Goal: Task Accomplishment & Management: Manage account settings

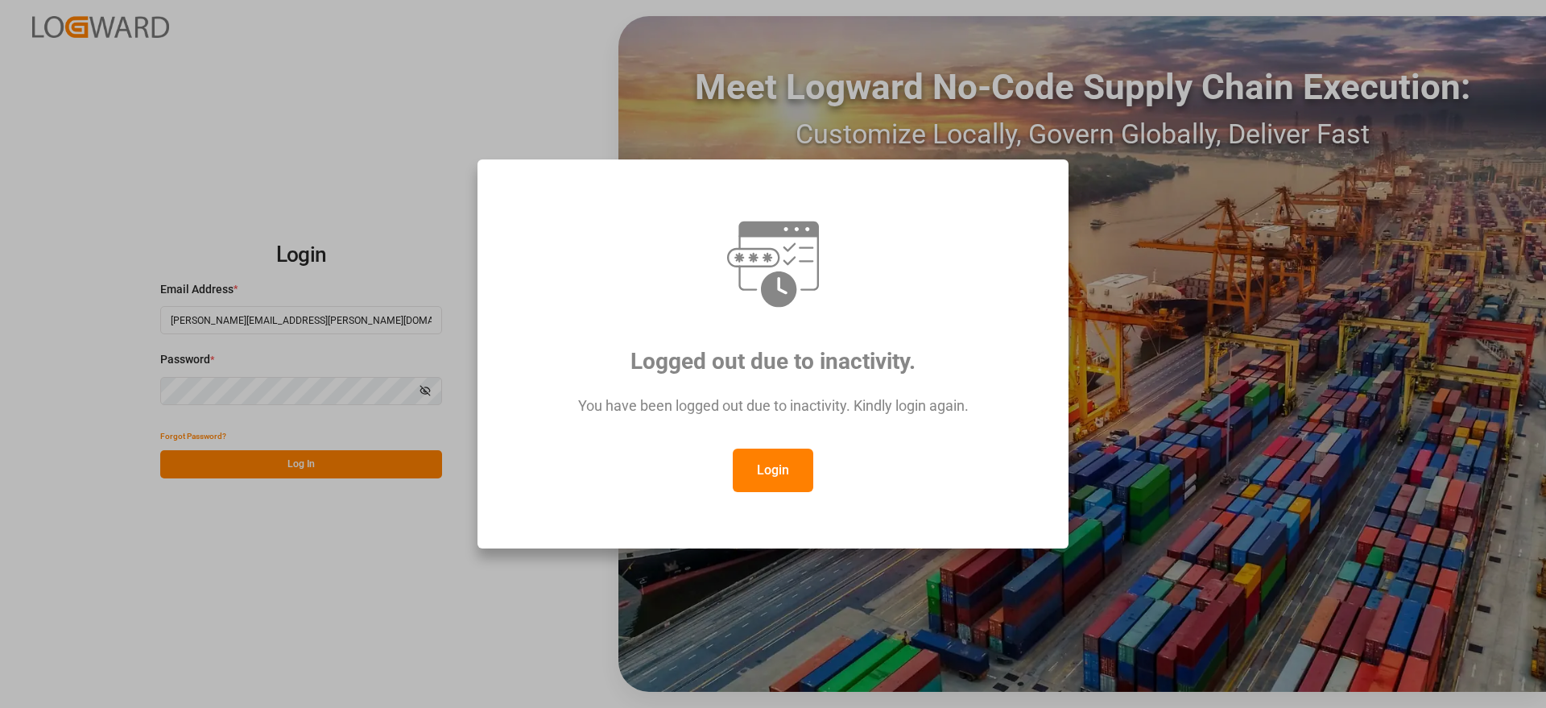
drag, startPoint x: 775, startPoint y: 477, endPoint x: 858, endPoint y: 503, distance: 86.3
click at [776, 477] on button "Login" at bounding box center [773, 470] width 81 height 43
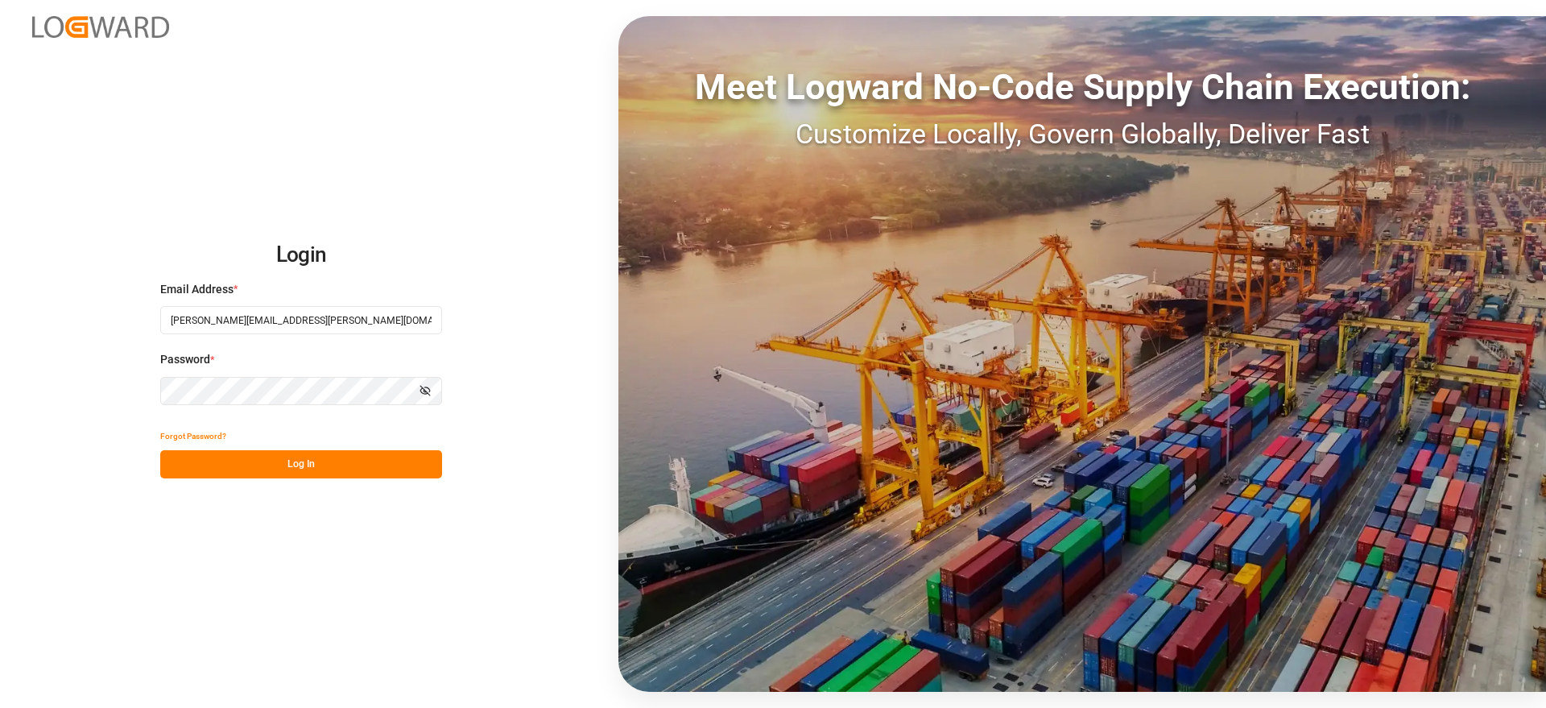
click at [308, 458] on button "Log In" at bounding box center [301, 464] width 282 height 28
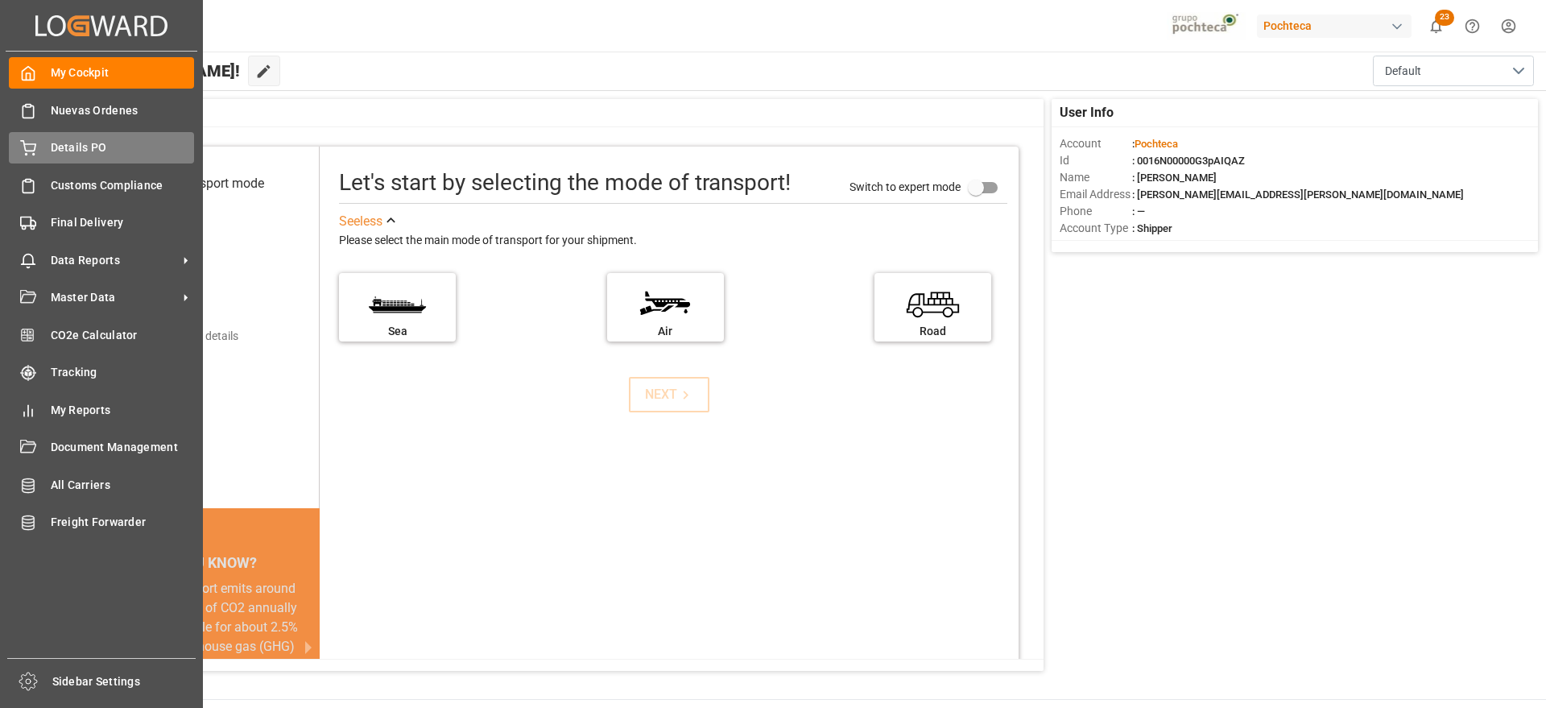
click at [57, 159] on div "Details PO Details PO" at bounding box center [101, 147] width 185 height 31
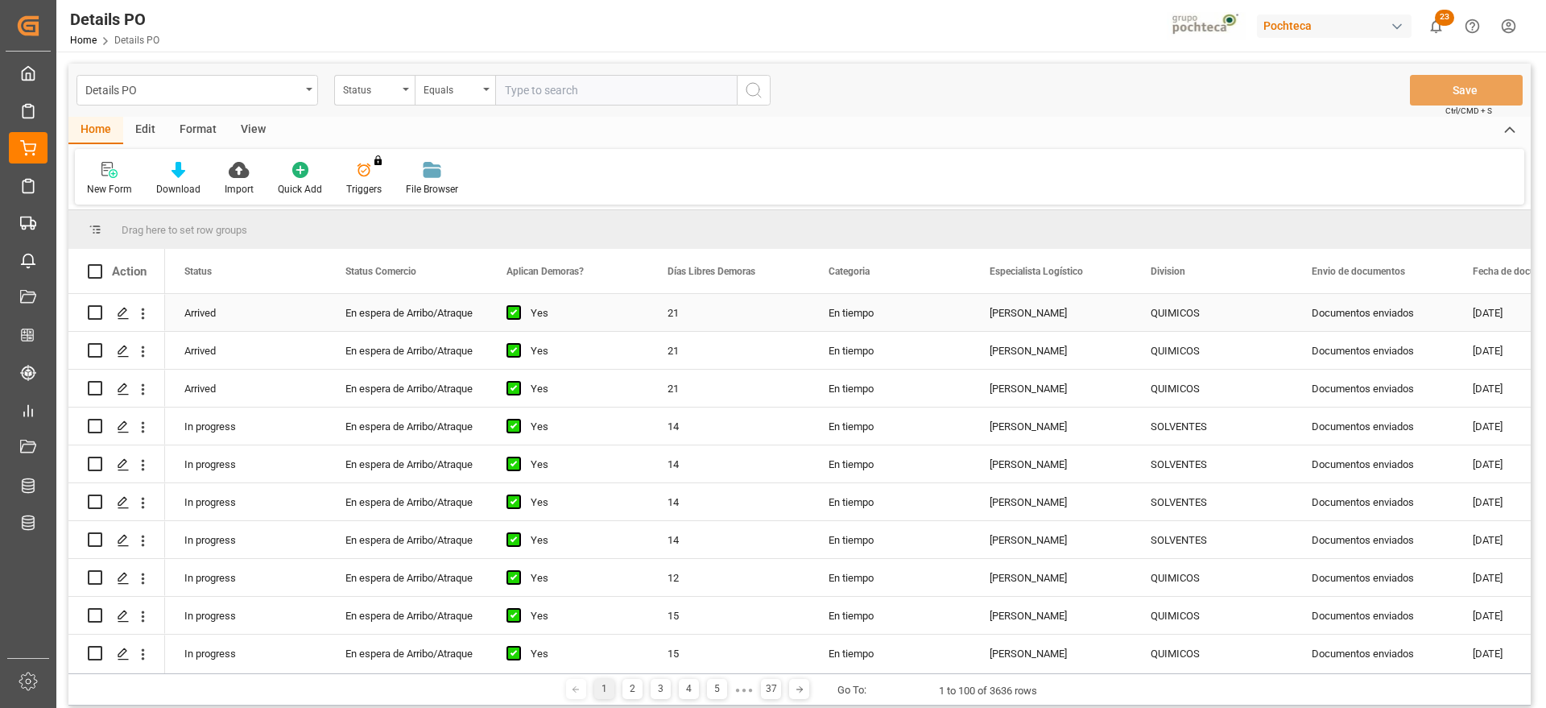
click at [1044, 319] on div "[PERSON_NAME]" at bounding box center [1050, 312] width 161 height 37
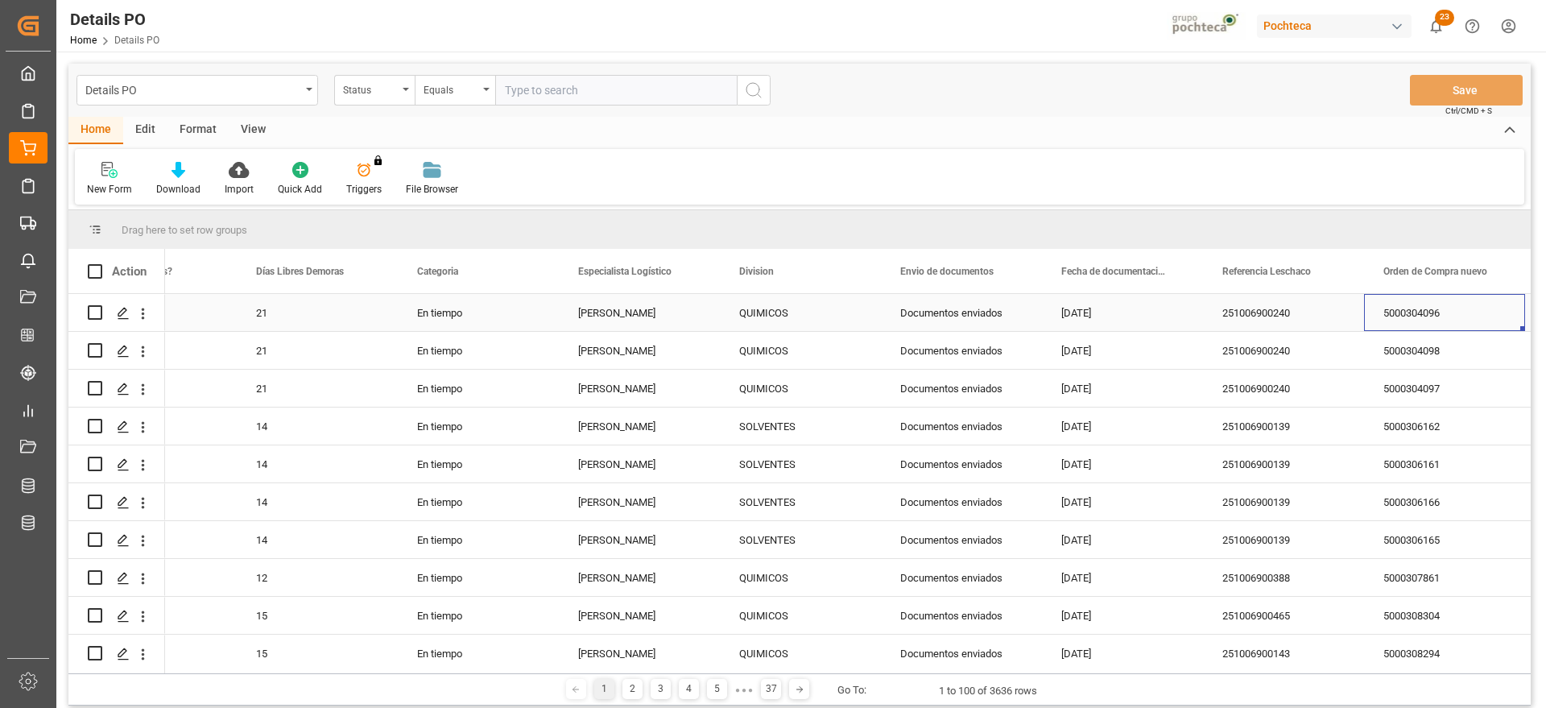
scroll to position [0, 573]
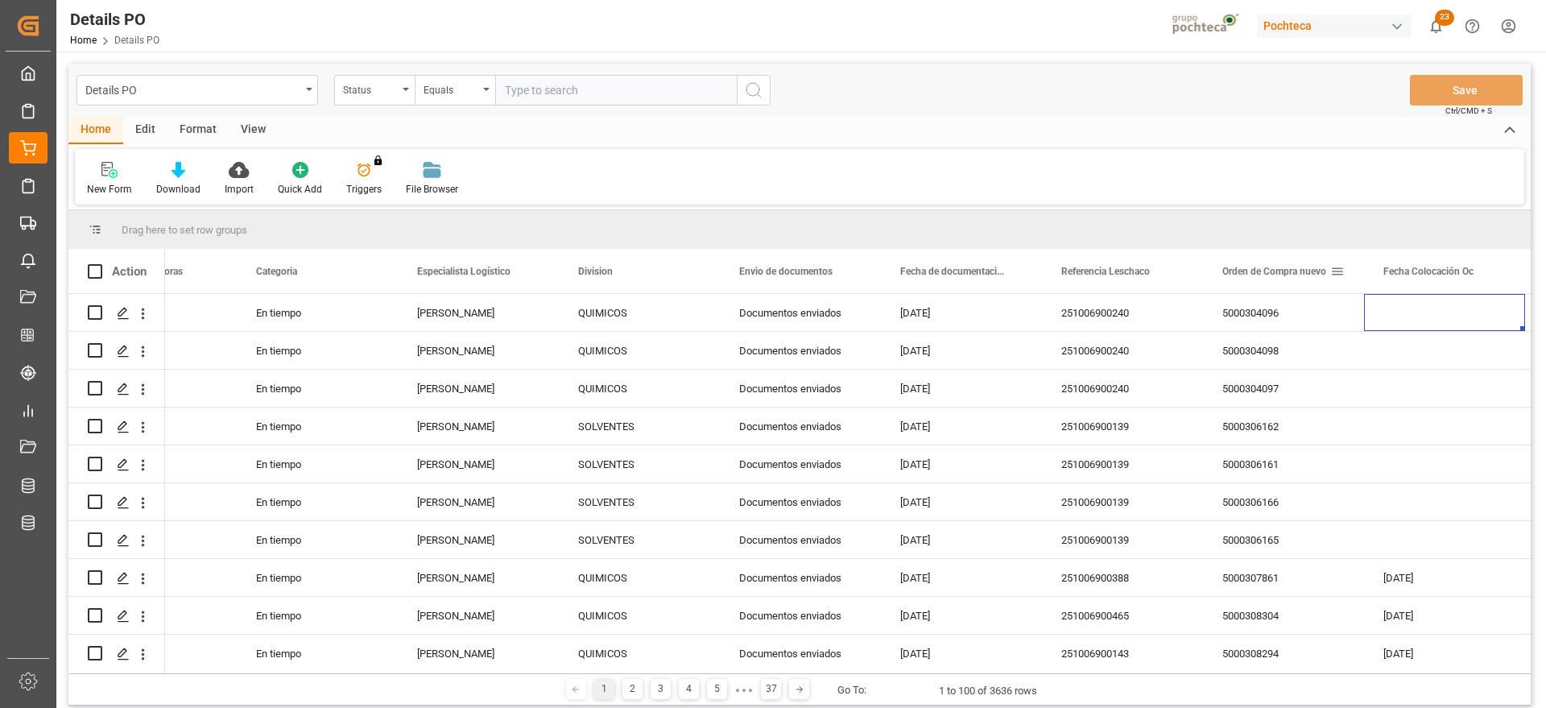
click at [1341, 270] on span at bounding box center [1337, 271] width 14 height 14
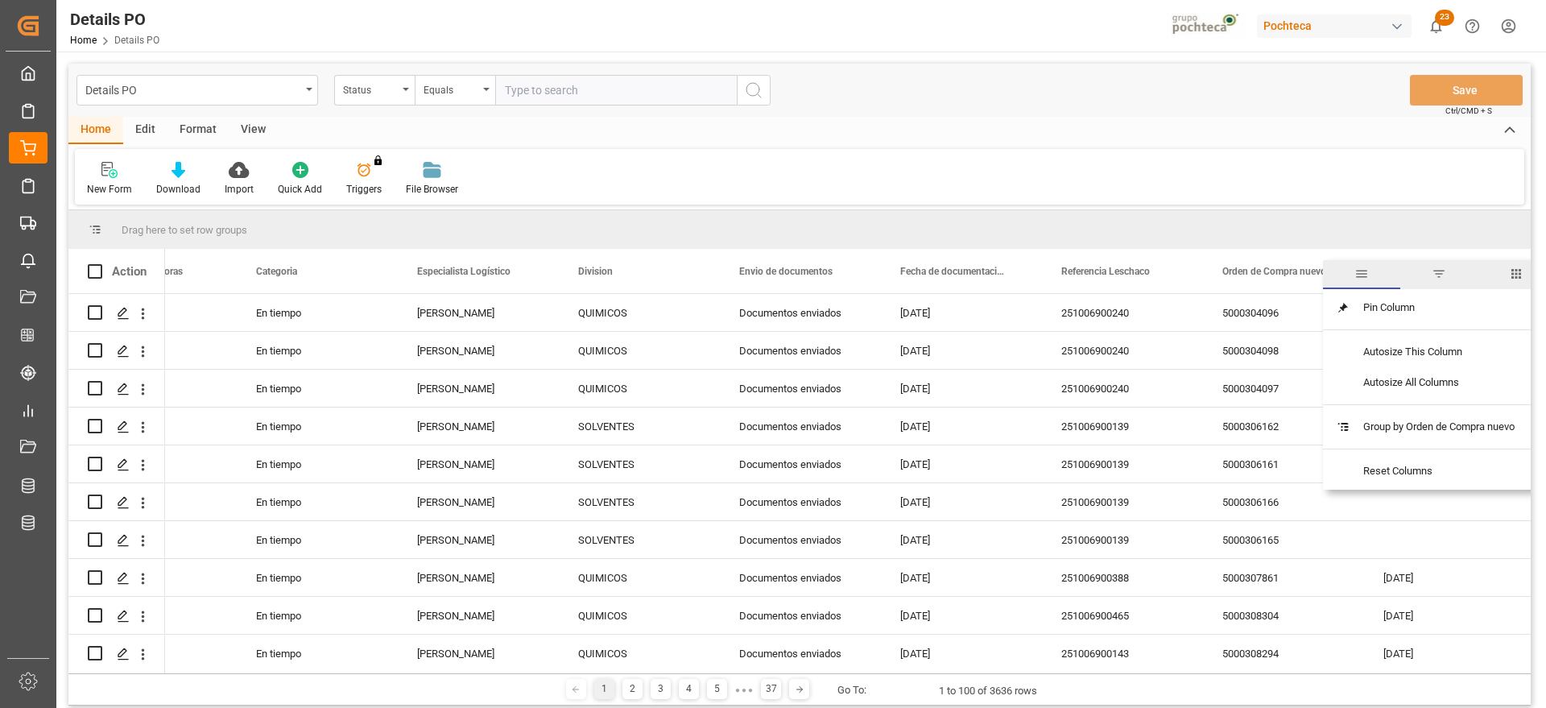
click at [1446, 272] on span "filter" at bounding box center [1439, 274] width 14 height 14
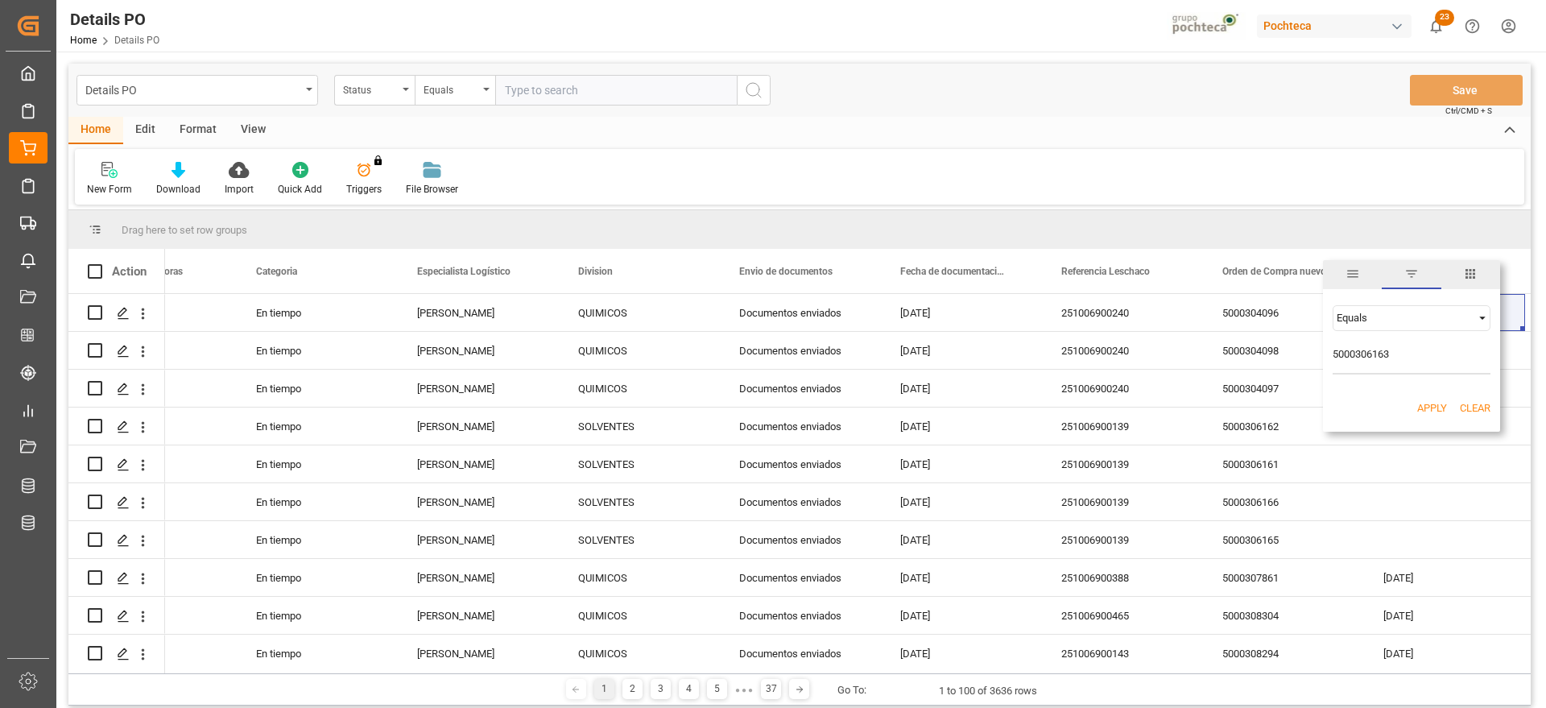
type input "5000306163"
click at [1428, 407] on button "Apply" at bounding box center [1432, 408] width 30 height 16
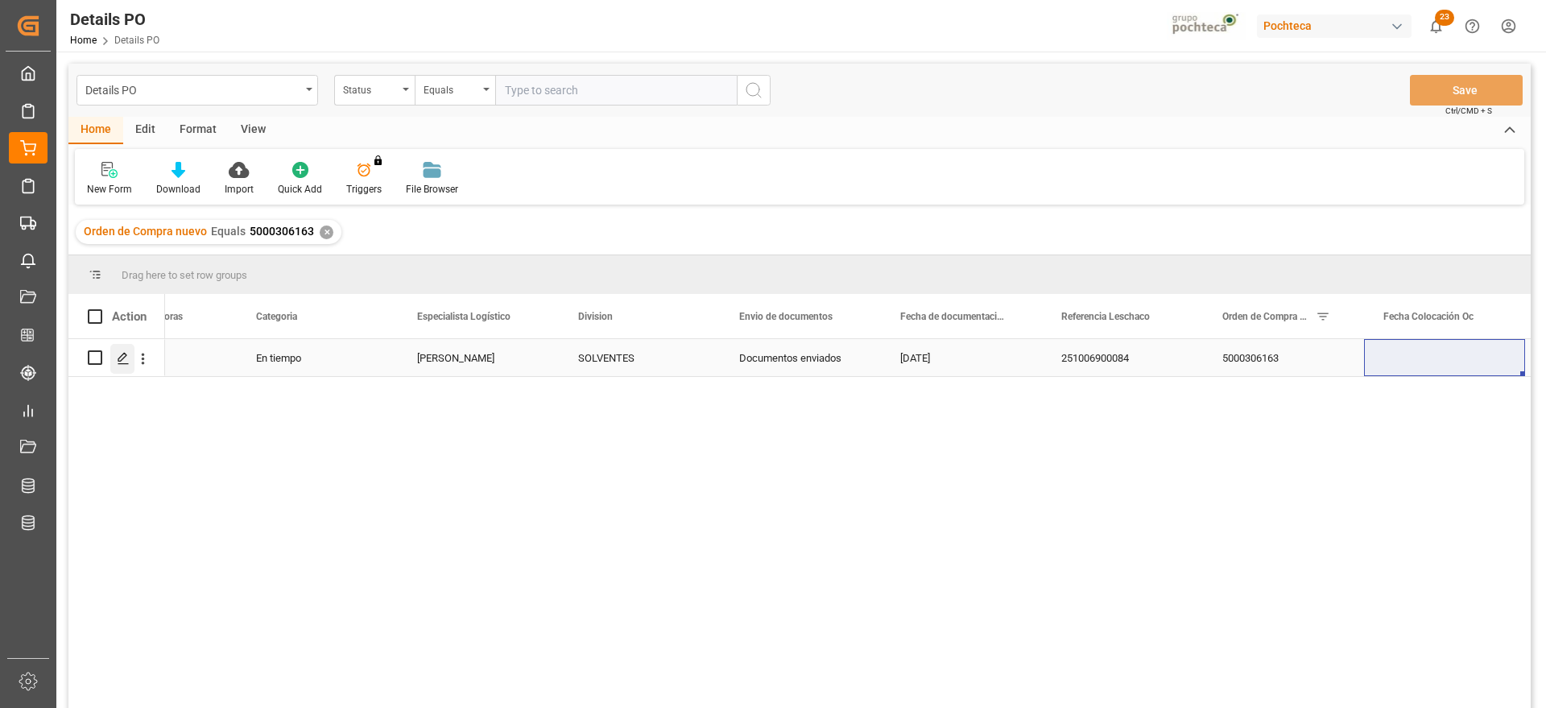
click at [117, 358] on icon "Press SPACE to select this row." at bounding box center [123, 358] width 13 height 13
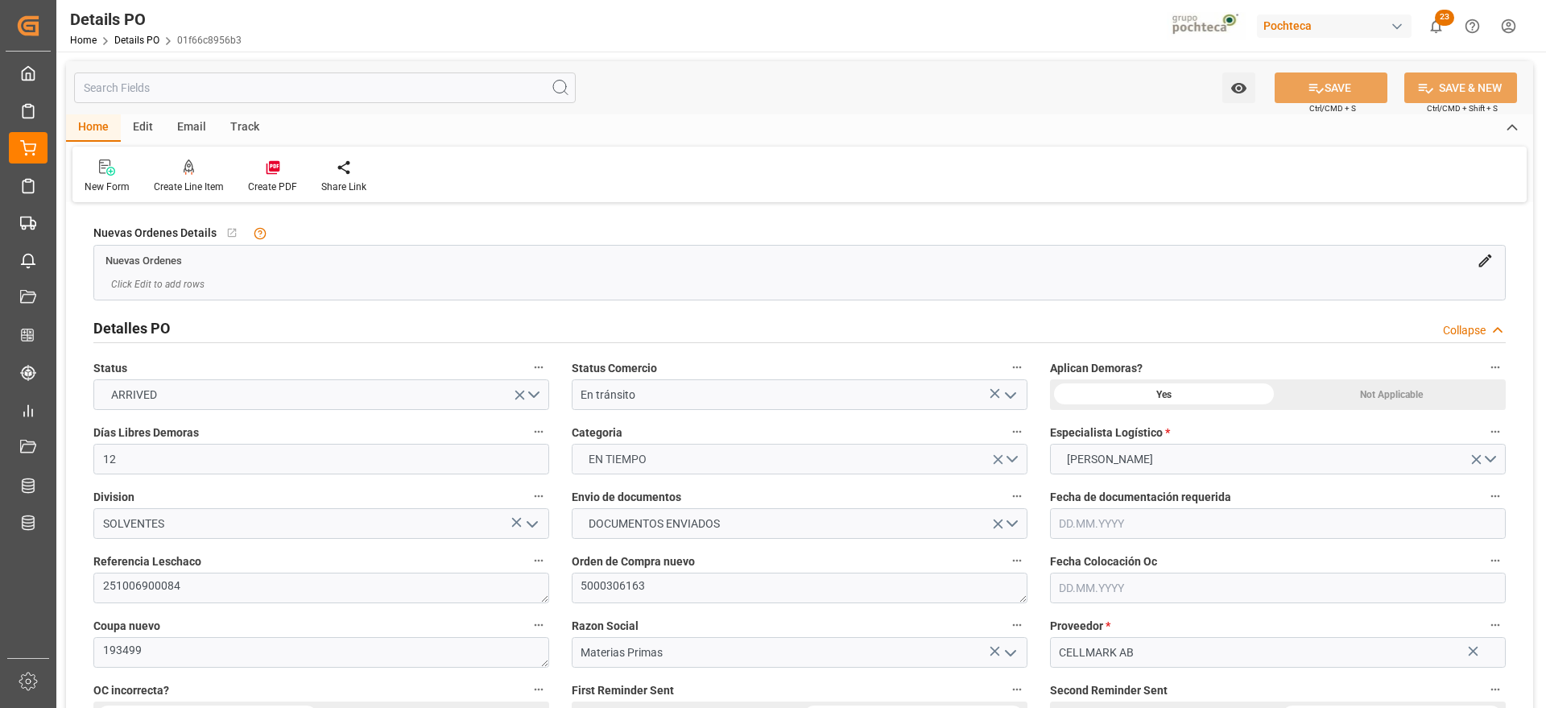
type input "12"
type input "1"
type input "[DATE]"
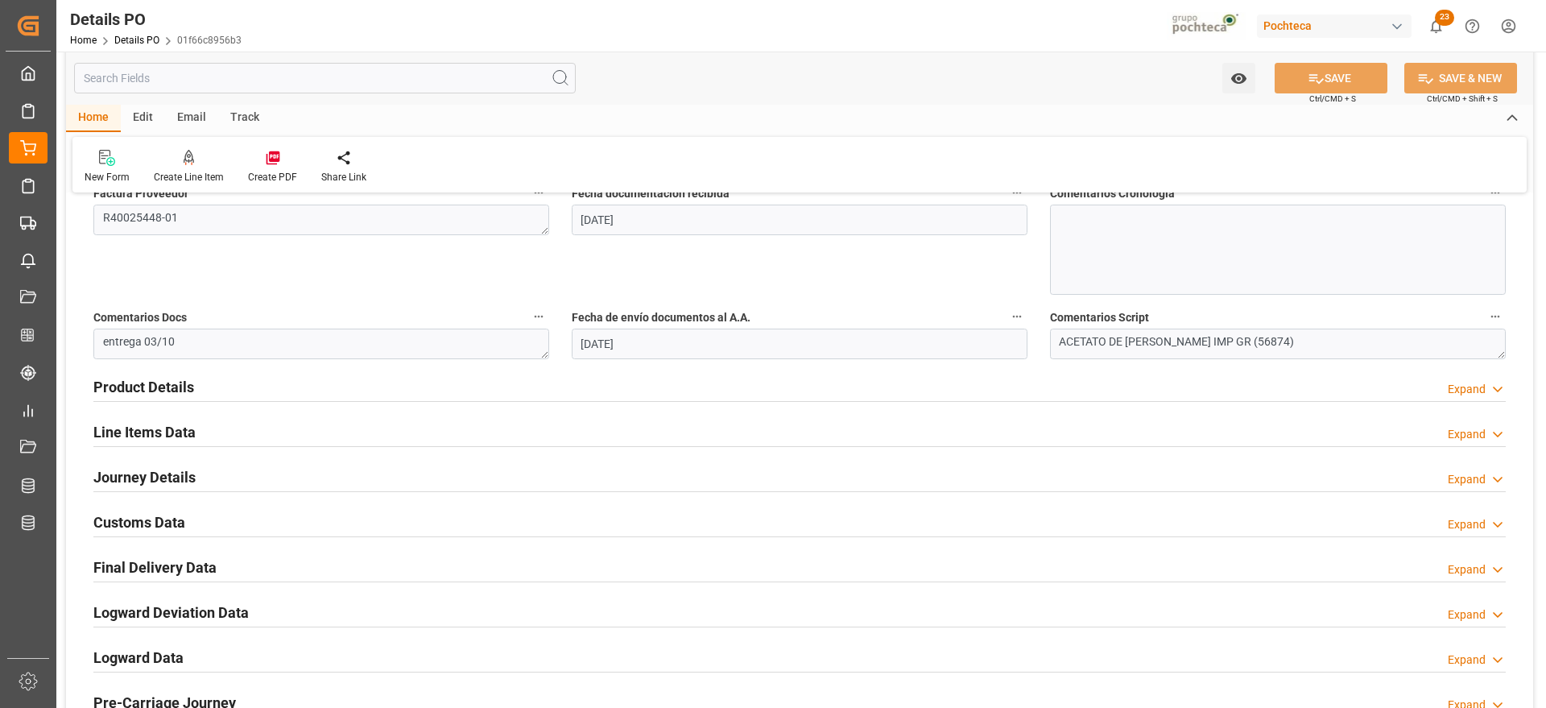
scroll to position [906, 0]
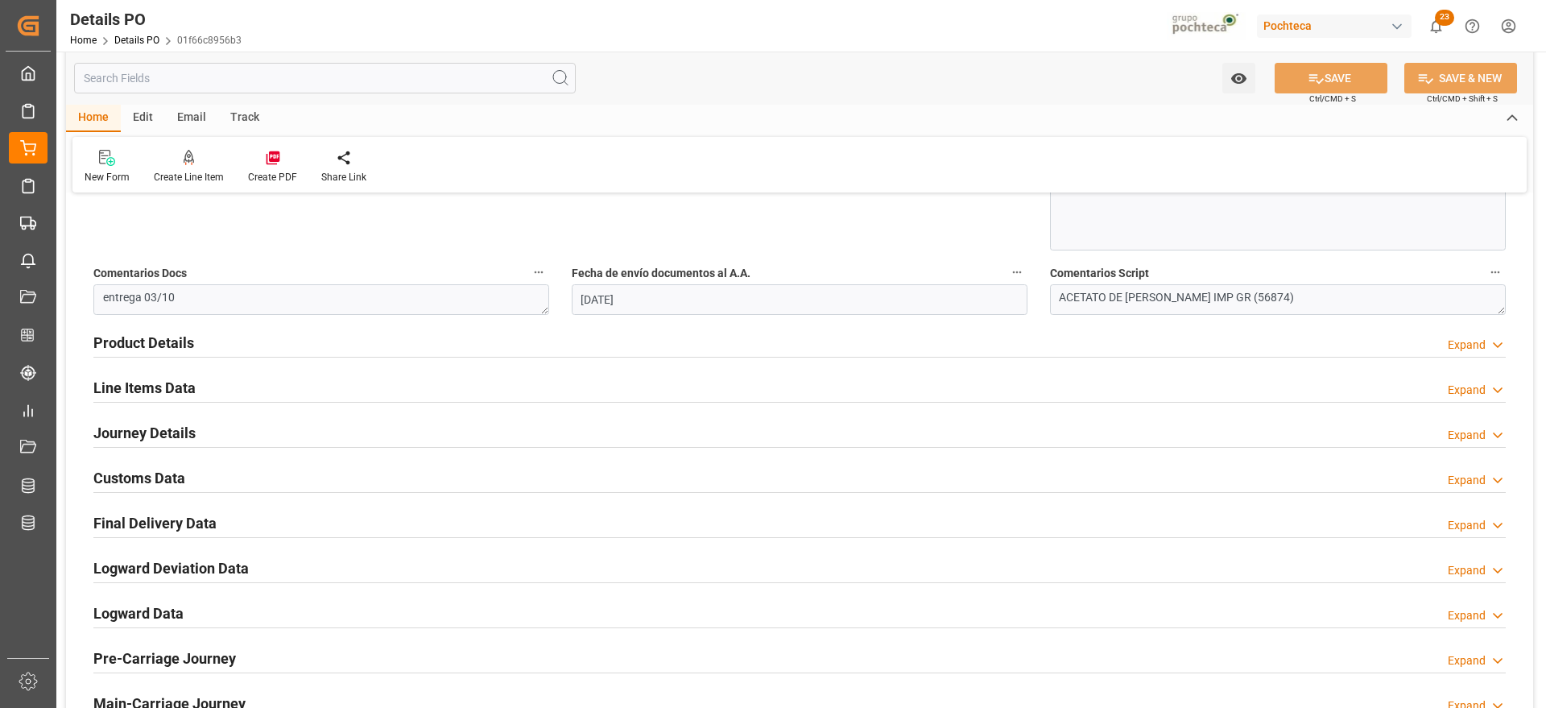
click at [144, 382] on h2 "Line Items Data" at bounding box center [144, 388] width 102 height 22
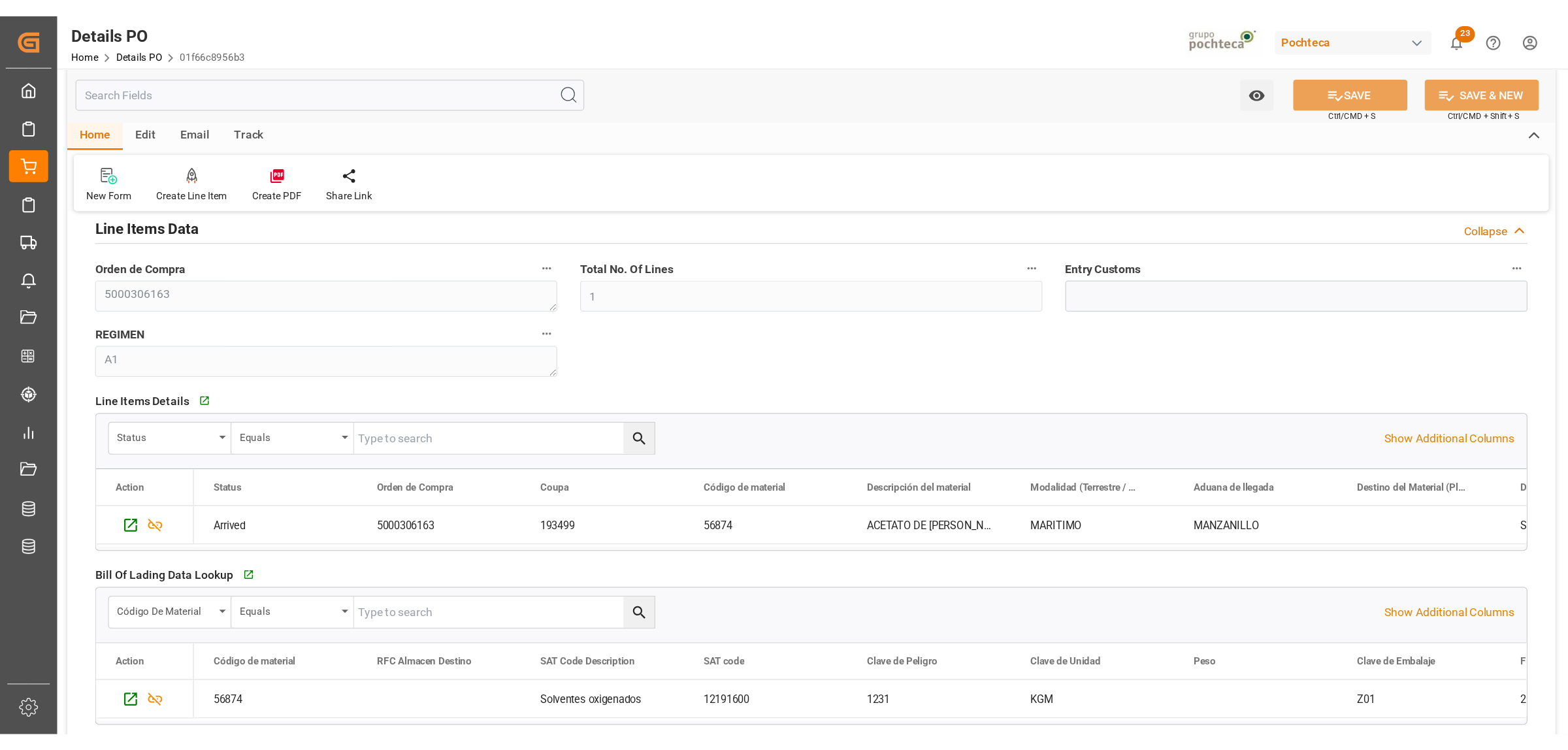
scroll to position [899, 0]
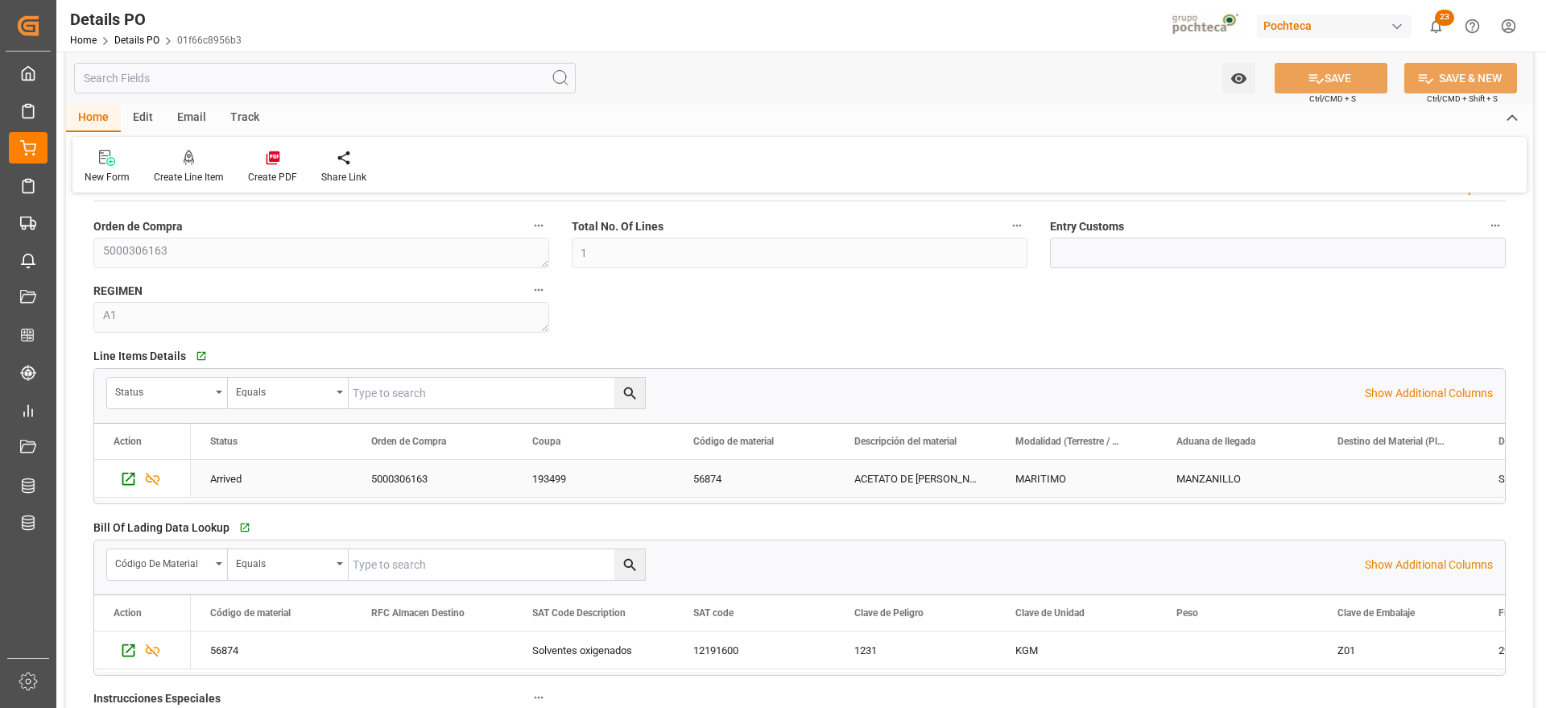
click at [915, 479] on div "ACETATO DE [PERSON_NAME] IMP GR (56874)" at bounding box center [915, 478] width 161 height 37
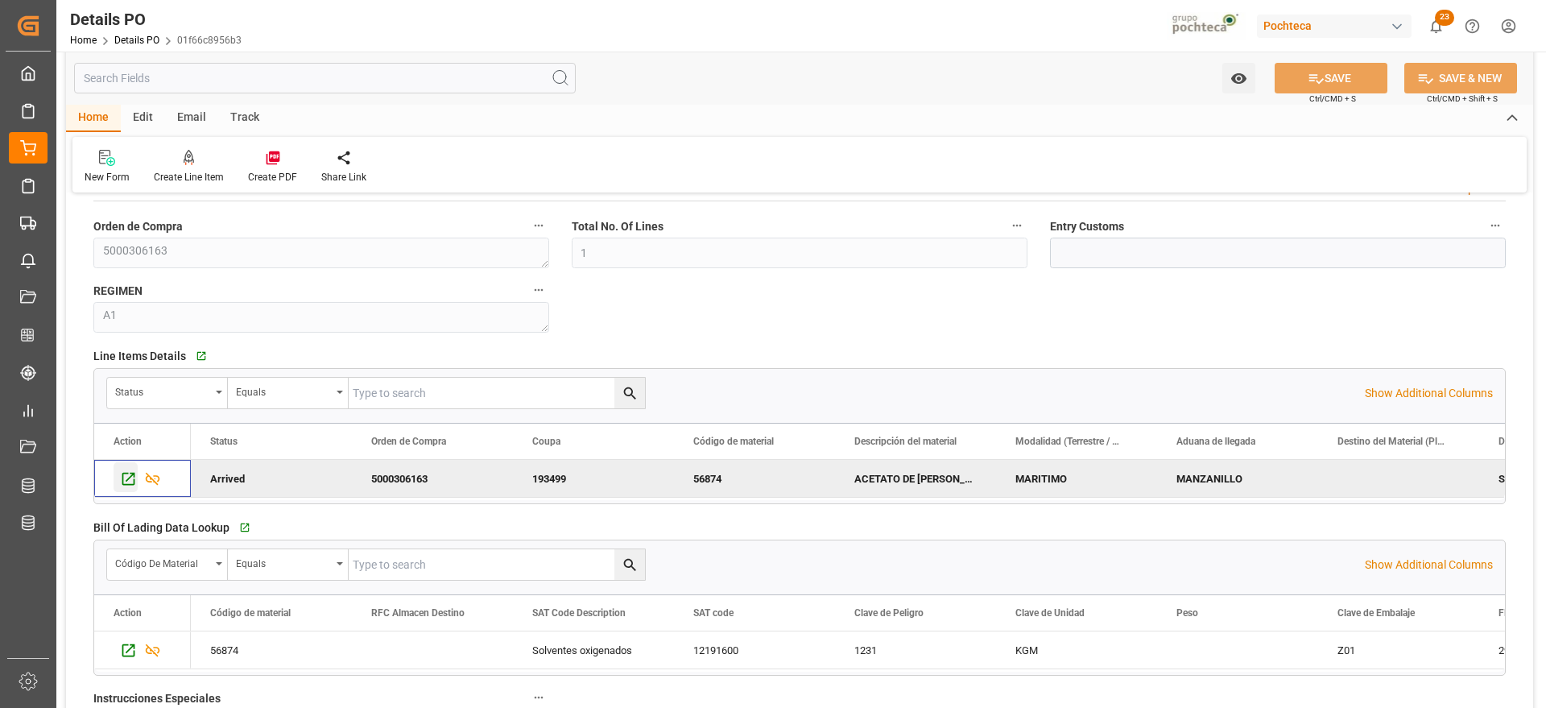
click at [128, 473] on icon "Press SPACE to deselect this row." at bounding box center [128, 478] width 17 height 17
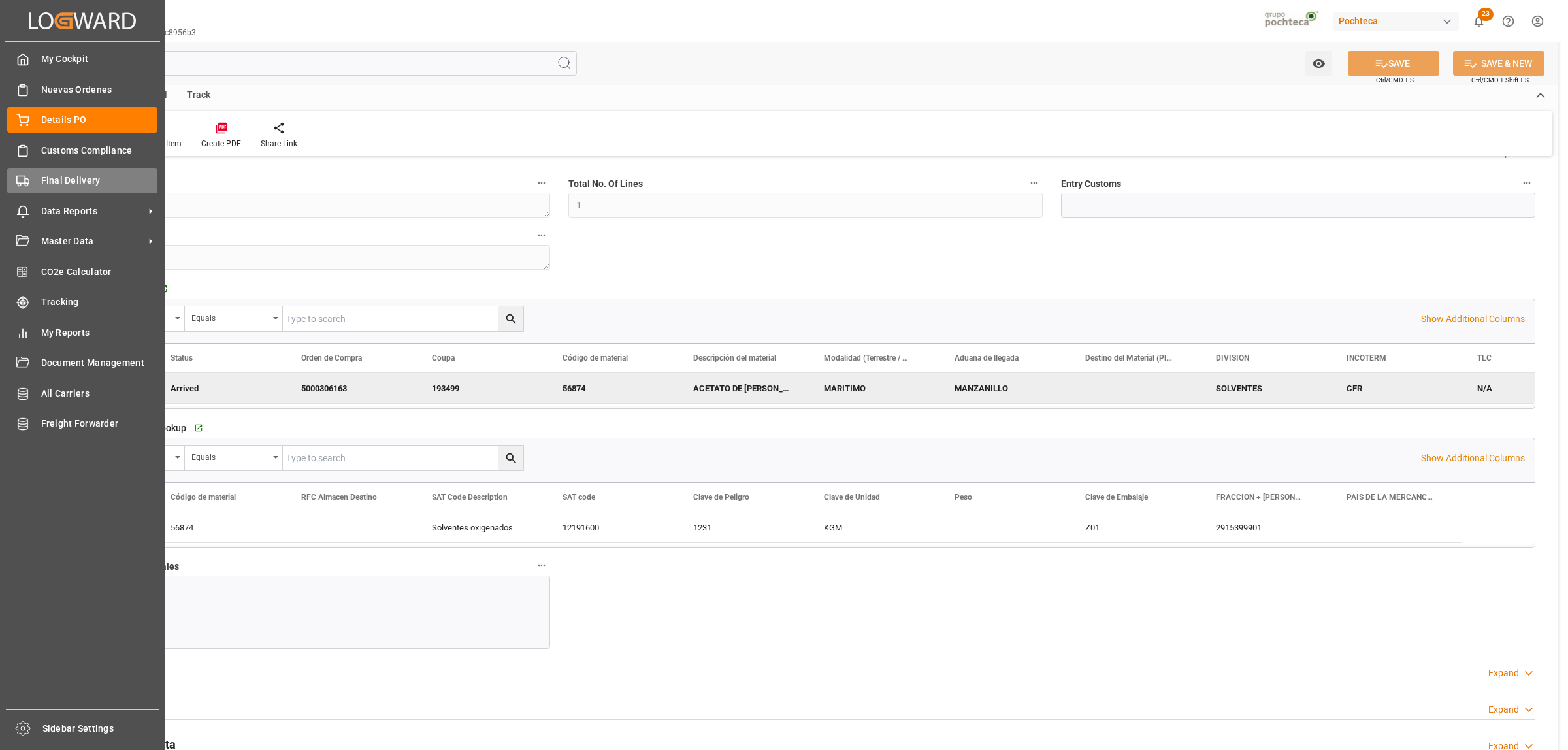
click at [43, 175] on span "Final Delivery" at bounding box center [100, 180] width 117 height 14
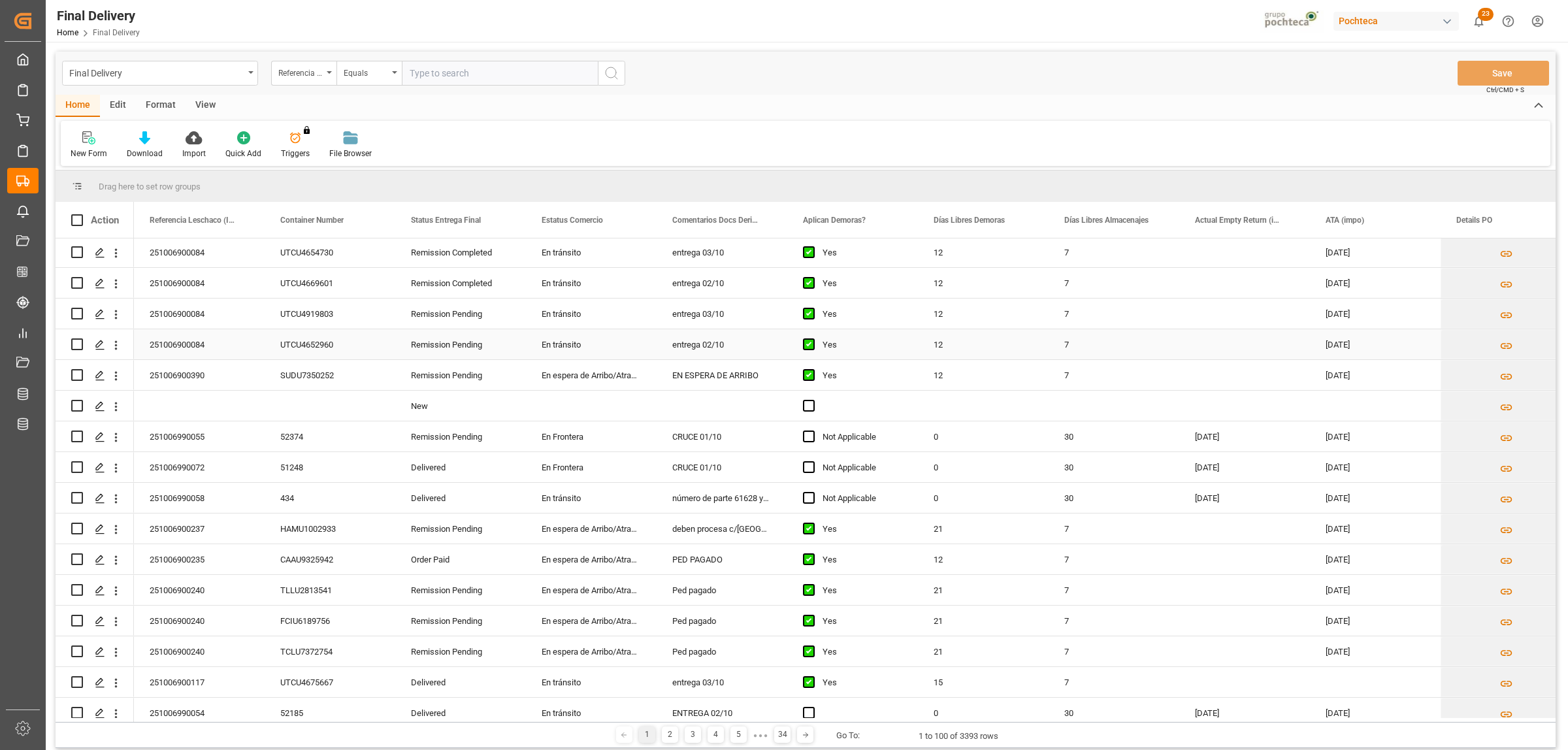
scroll to position [245, 0]
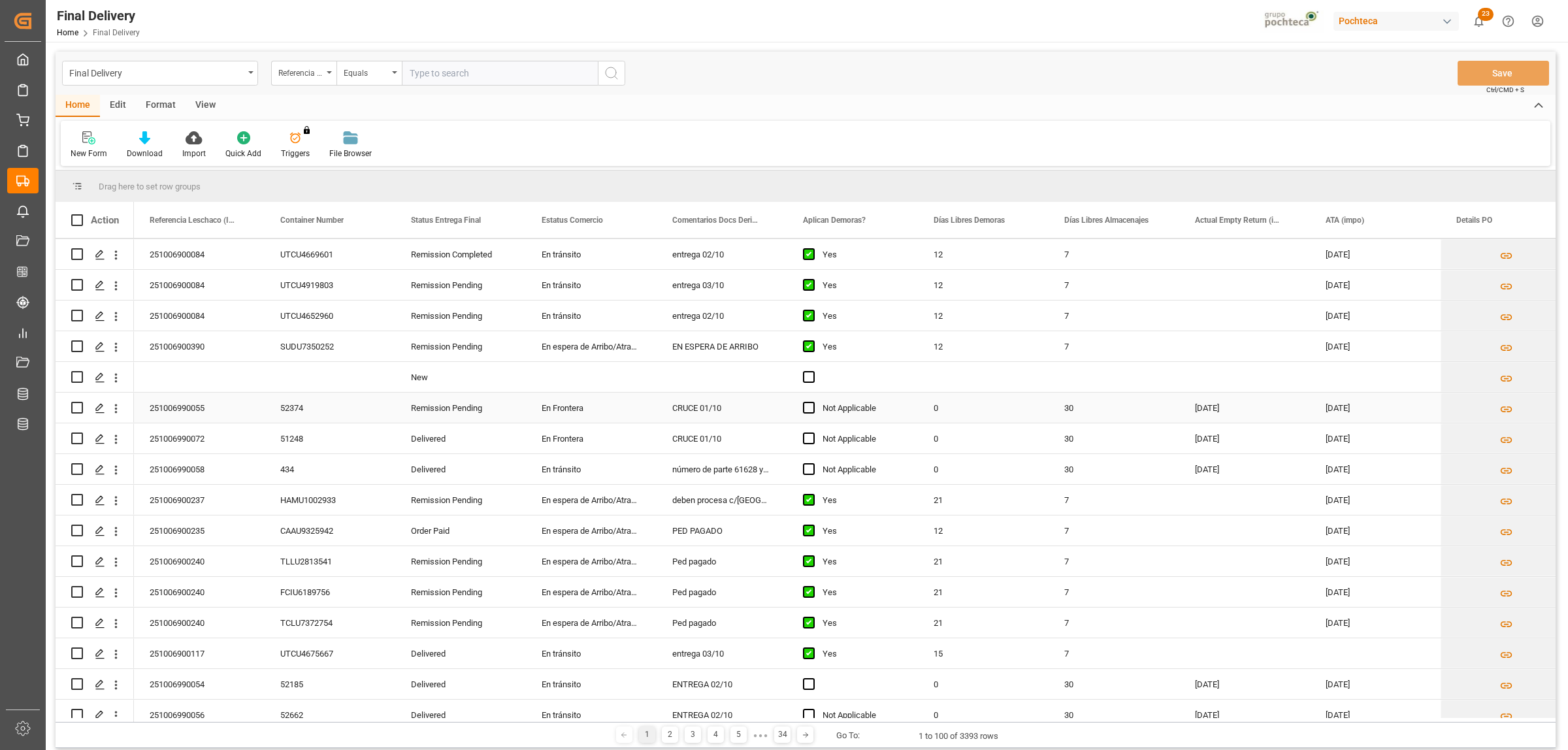
click at [185, 412] on div "251006990055" at bounding box center [199, 407] width 131 height 30
click at [103, 405] on icon "Press SPACE to select this row." at bounding box center [100, 408] width 11 height 11
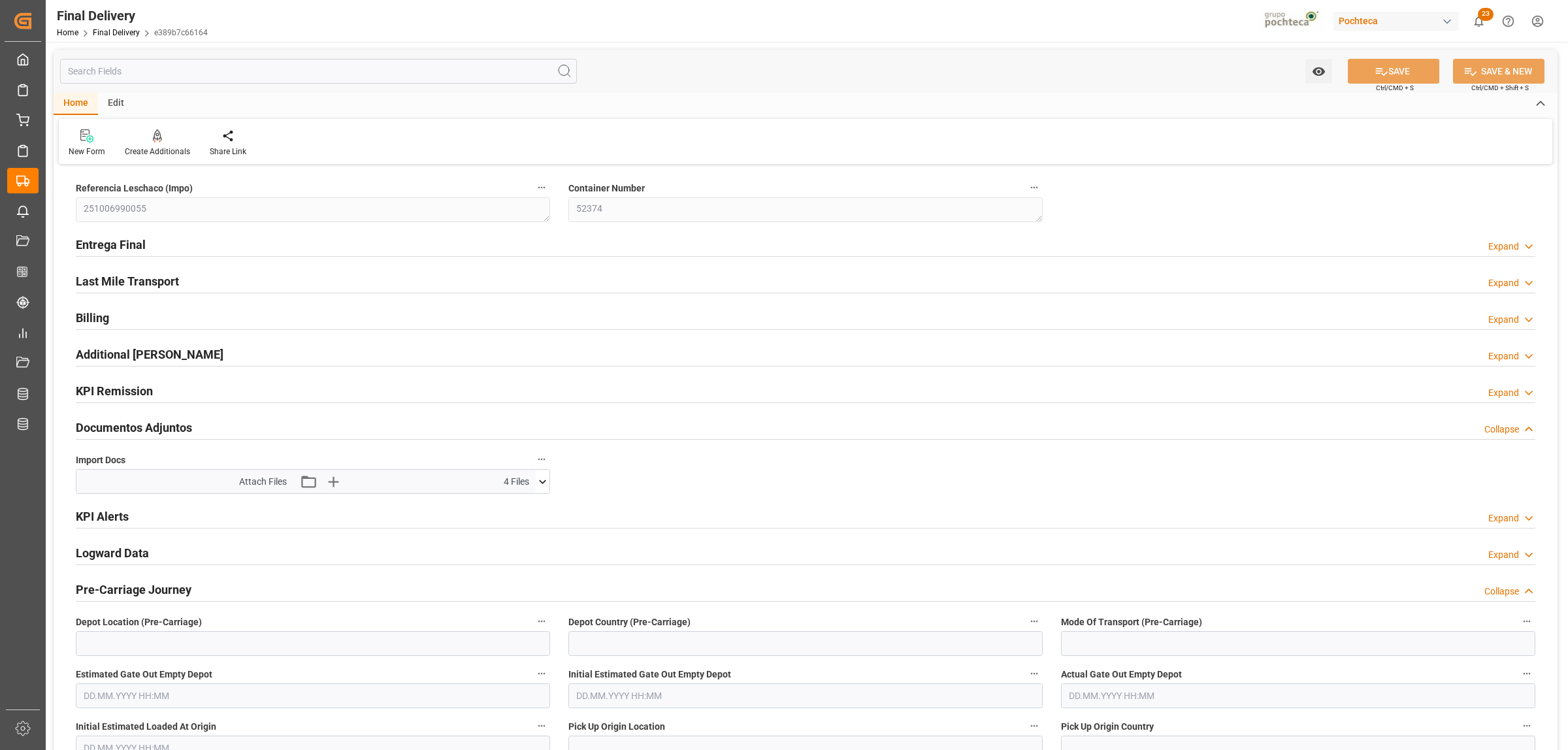
type input "0"
type input "30"
type input "33641"
type input "[DATE]"
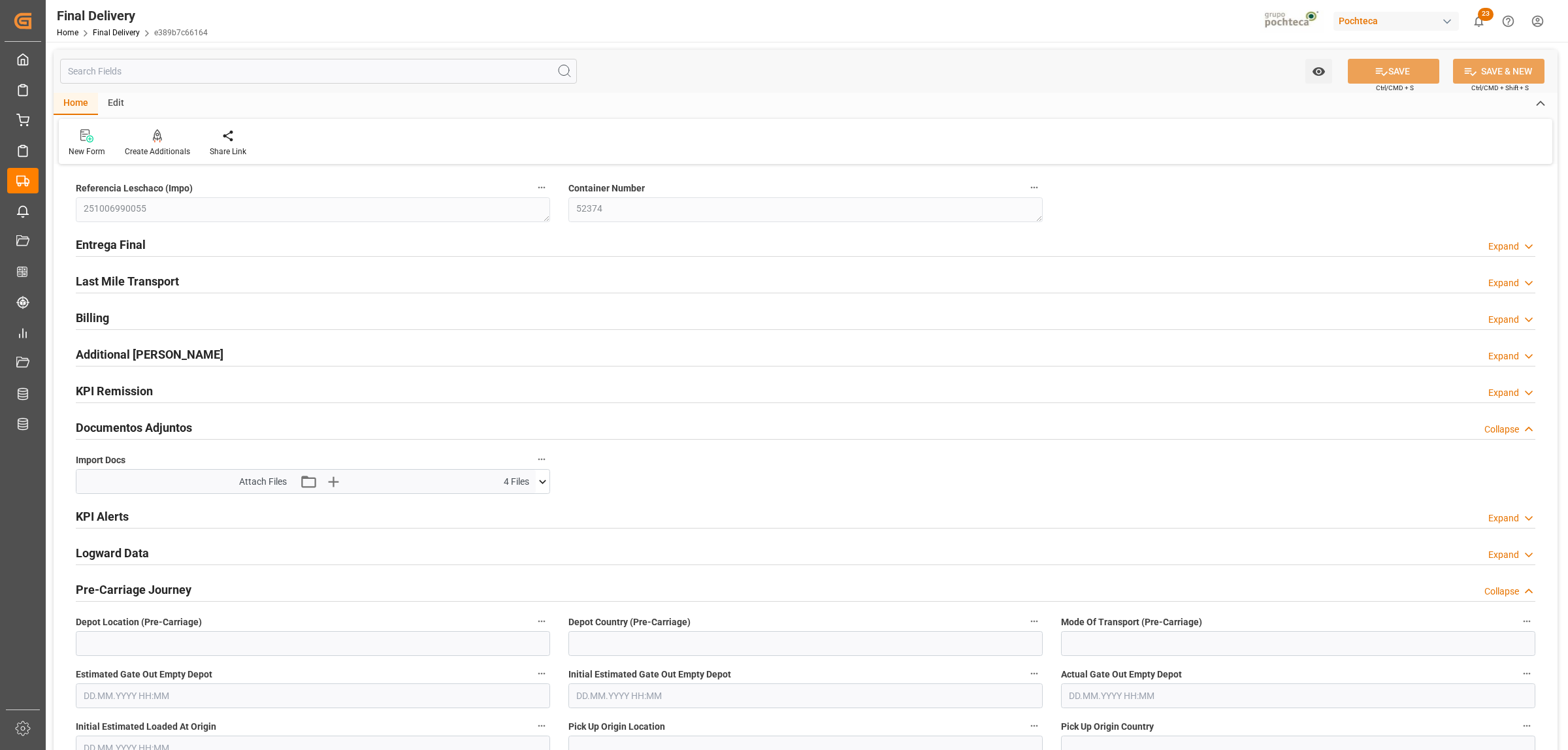
type input "[DATE] 00:00"
type input "[DATE]"
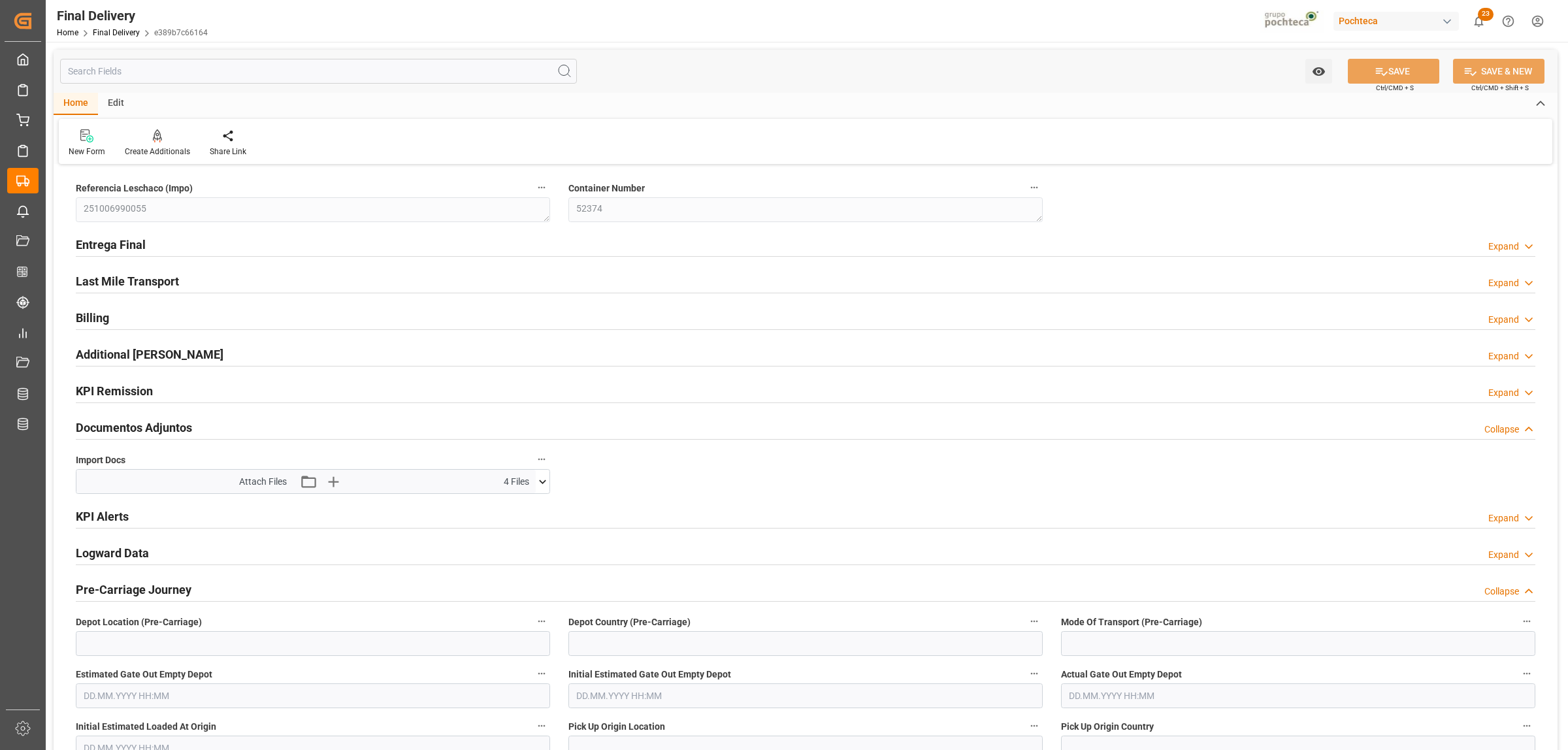
type input "[DATE]"
click at [111, 248] on h2 "Entrega Final" at bounding box center [110, 245] width 70 height 18
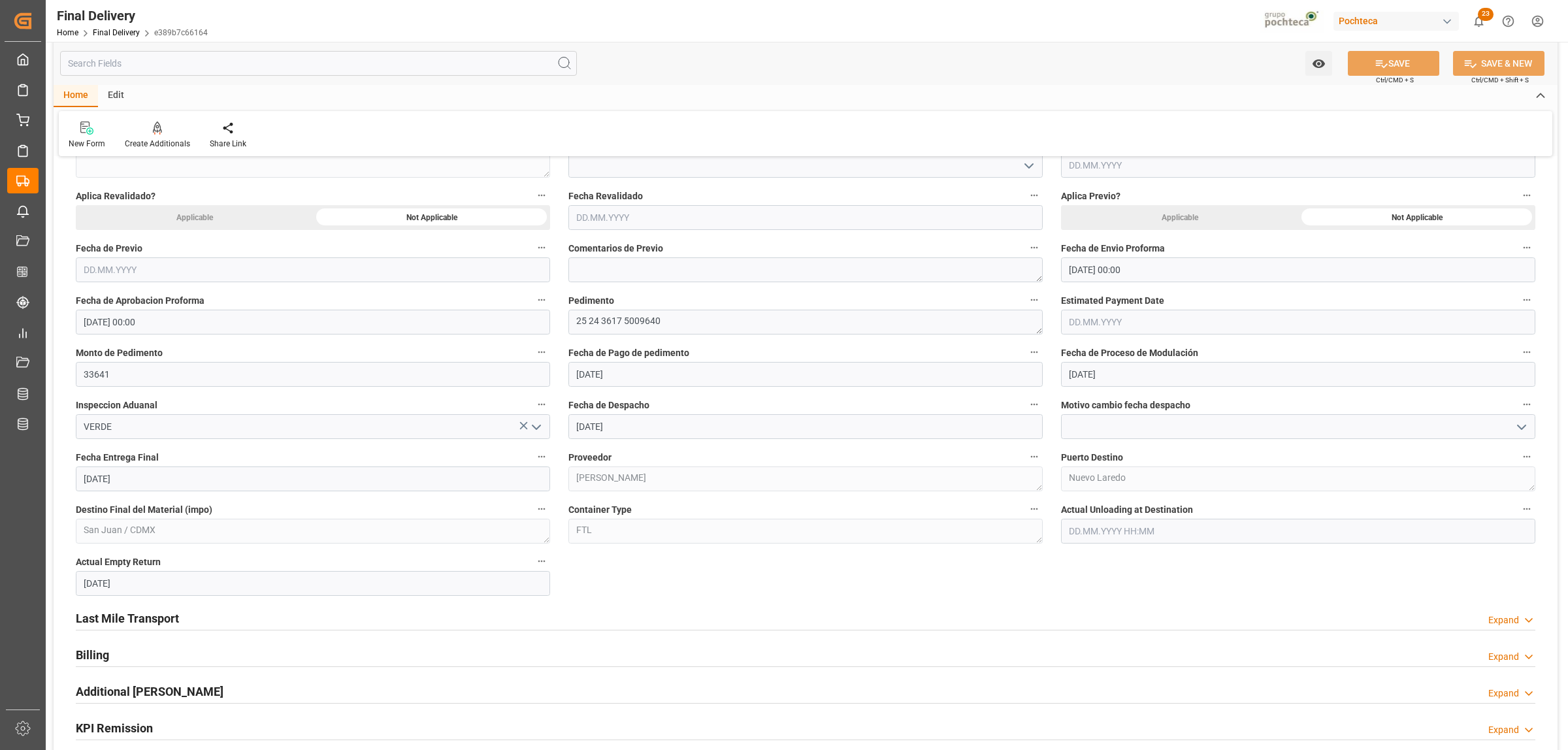
scroll to position [653, 0]
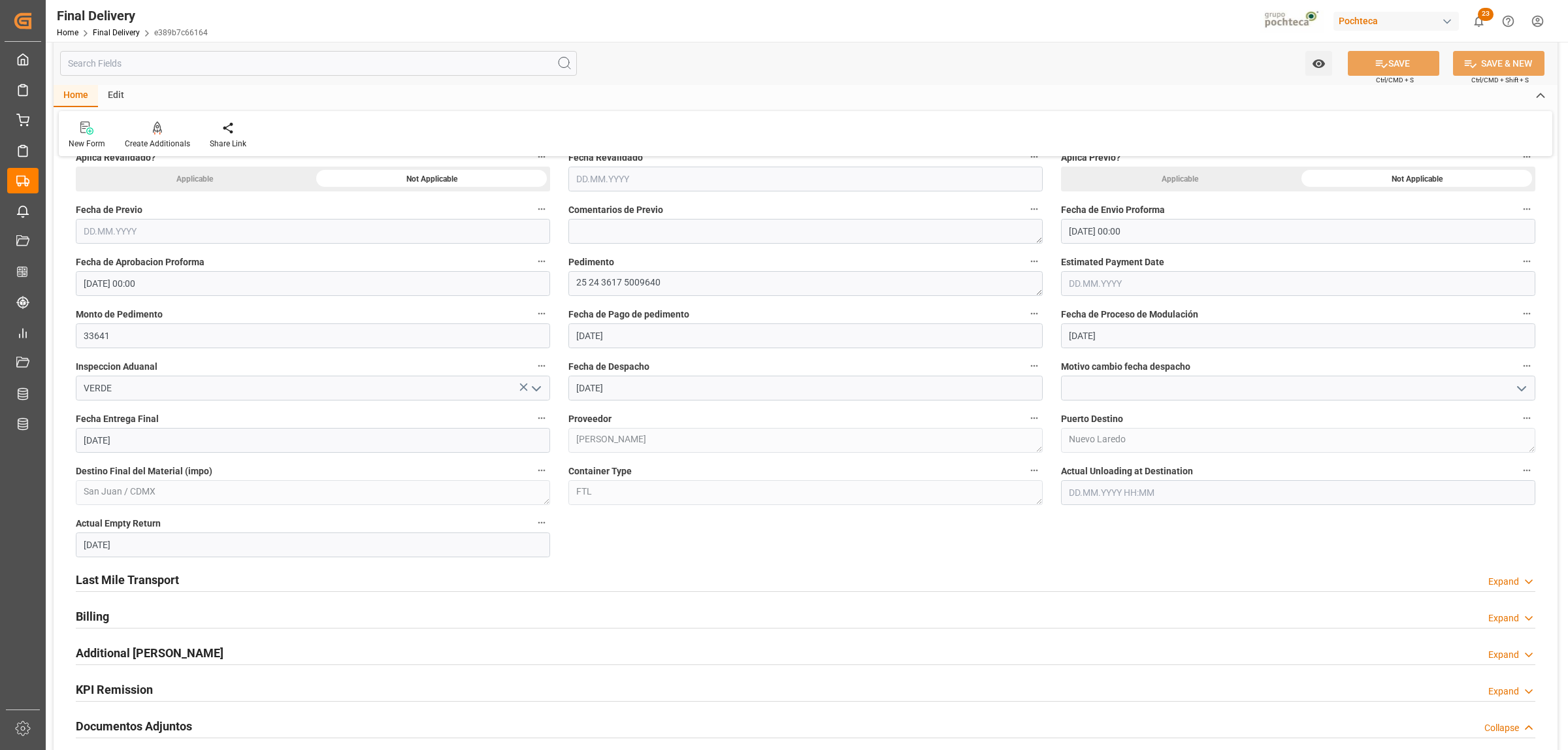
click at [142, 574] on h2 "Last Mile Transport" at bounding box center [127, 580] width 103 height 18
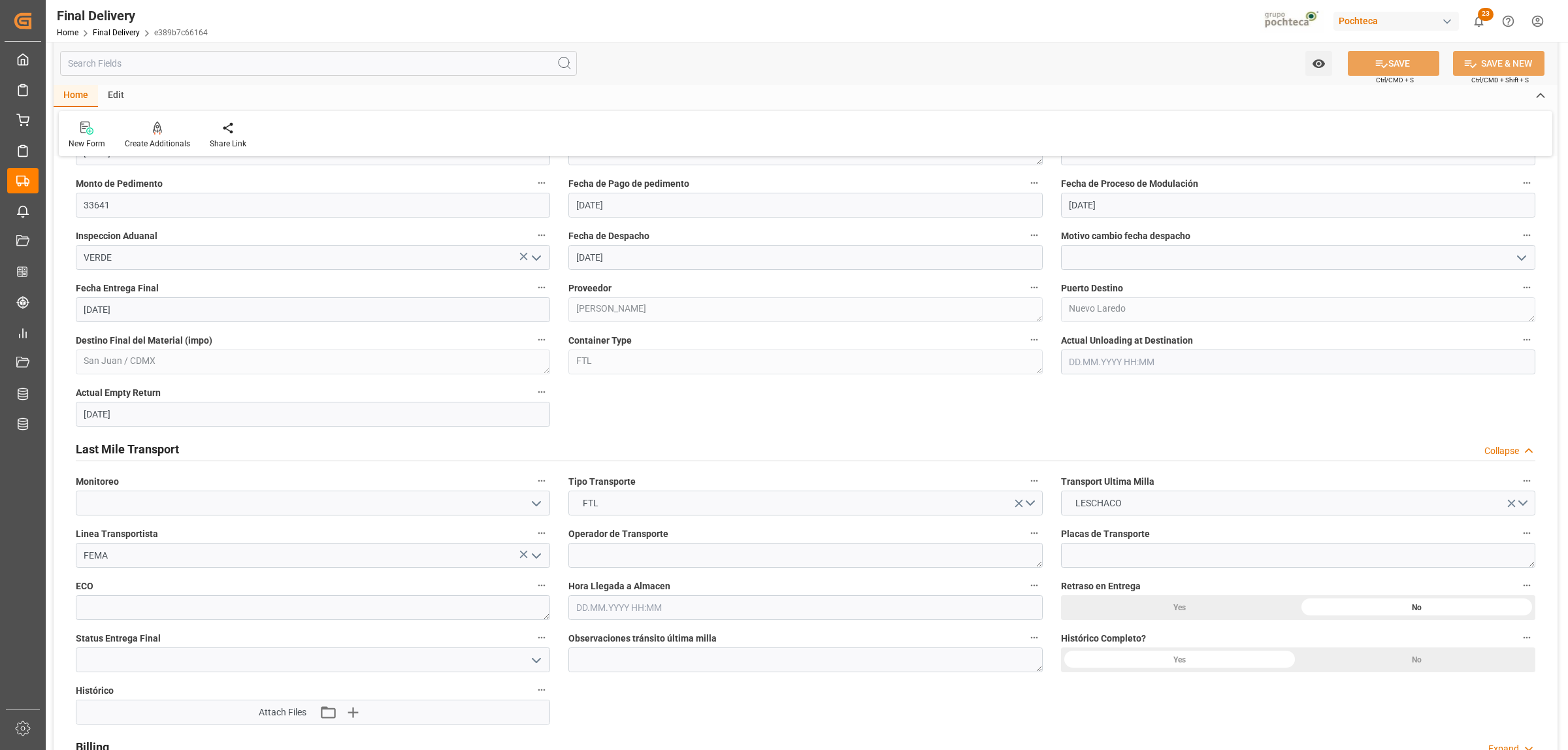
scroll to position [817, 0]
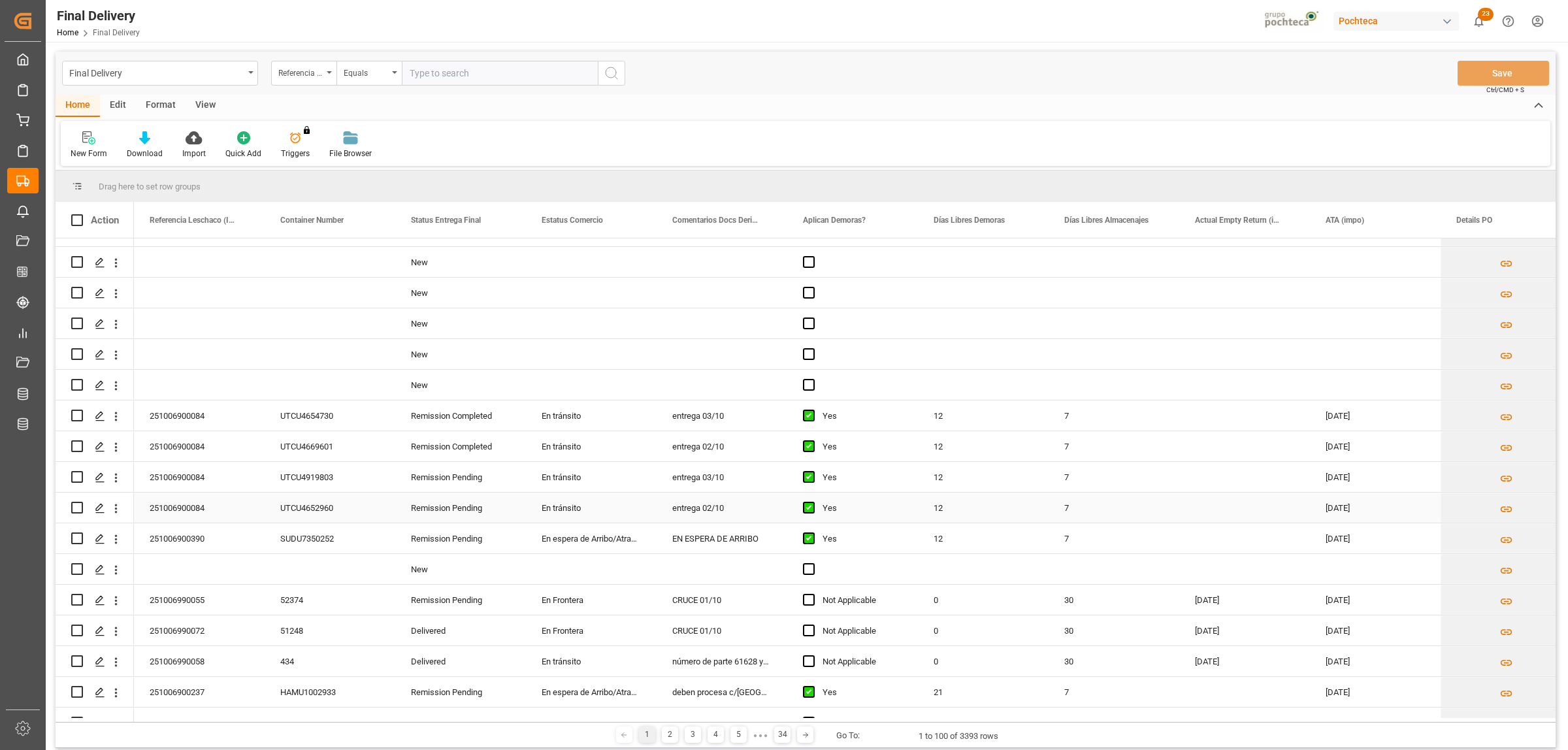
scroll to position [82, 0]
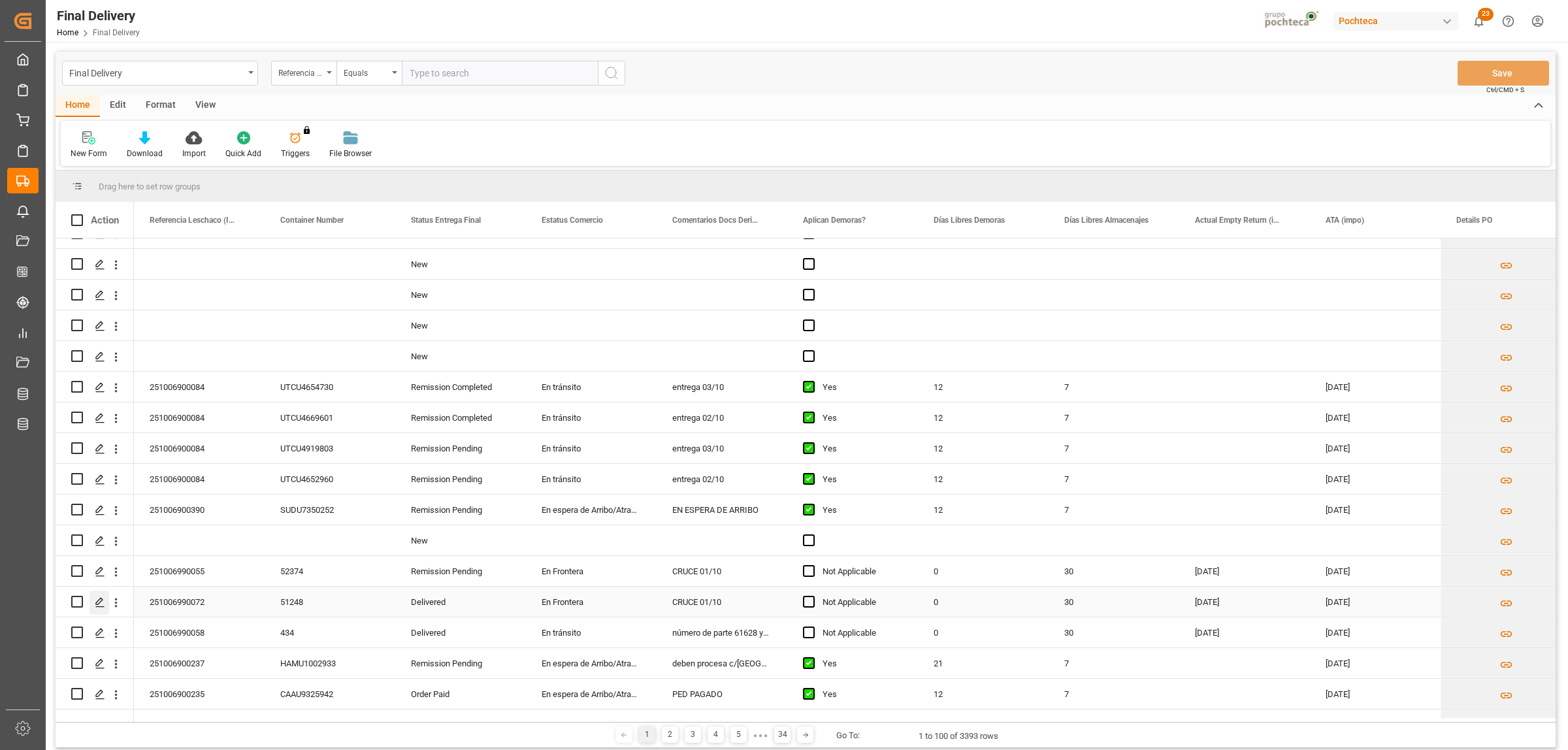
click at [96, 574] on icon "Press SPACE to select this row." at bounding box center [100, 602] width 11 height 11
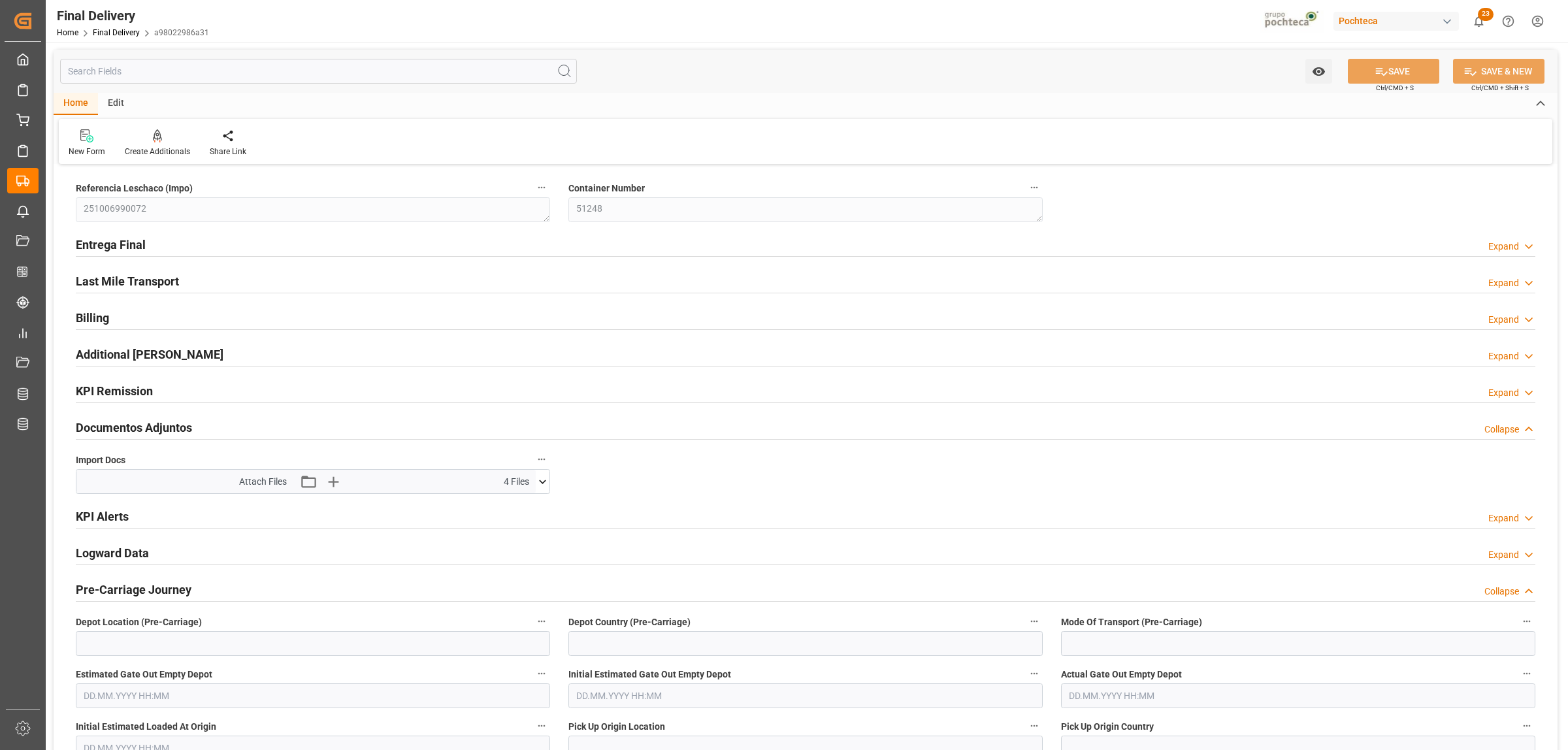
type input "0"
type input "30"
type input "33583"
type input "[DATE]"
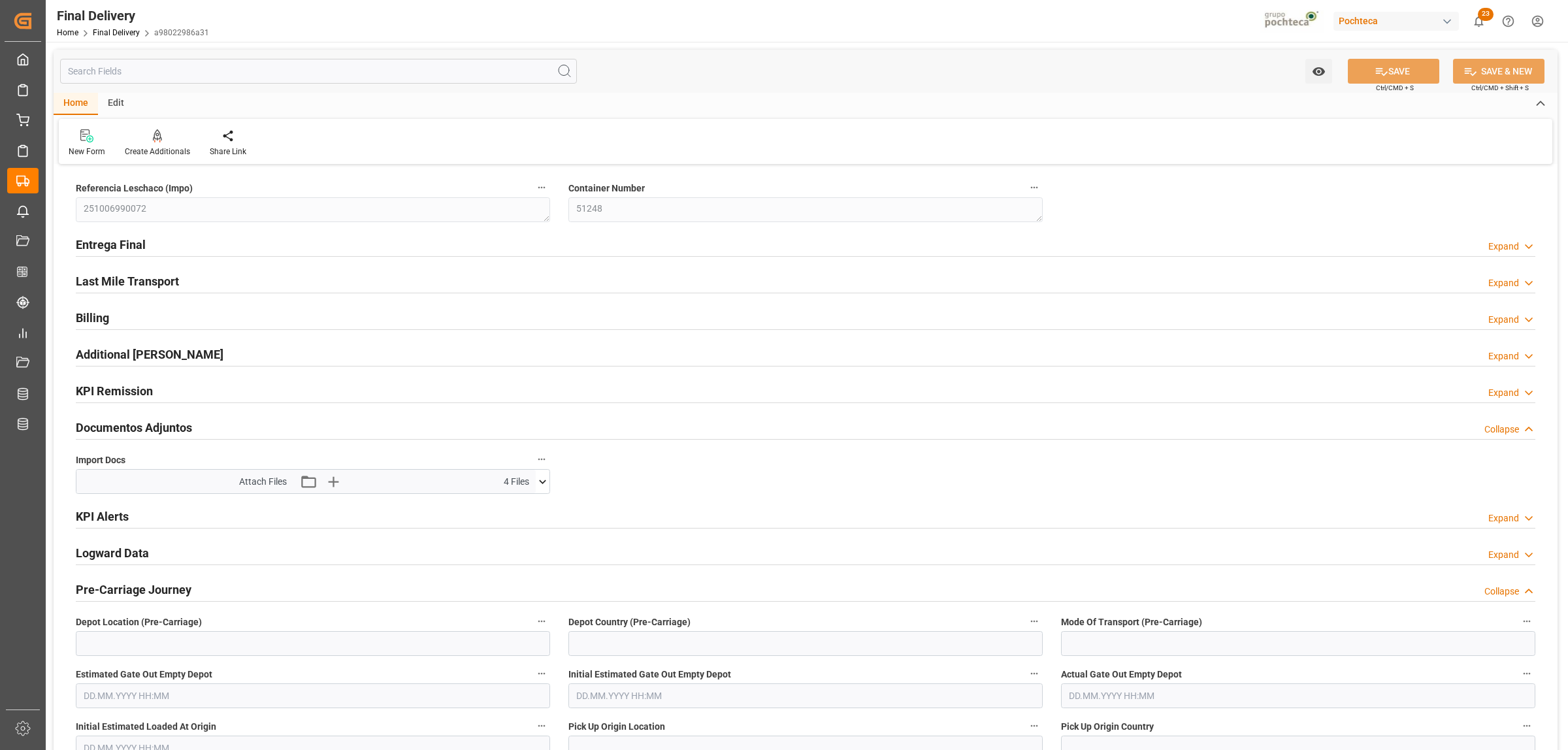
type input "[DATE] 00:00"
type input "[DATE]"
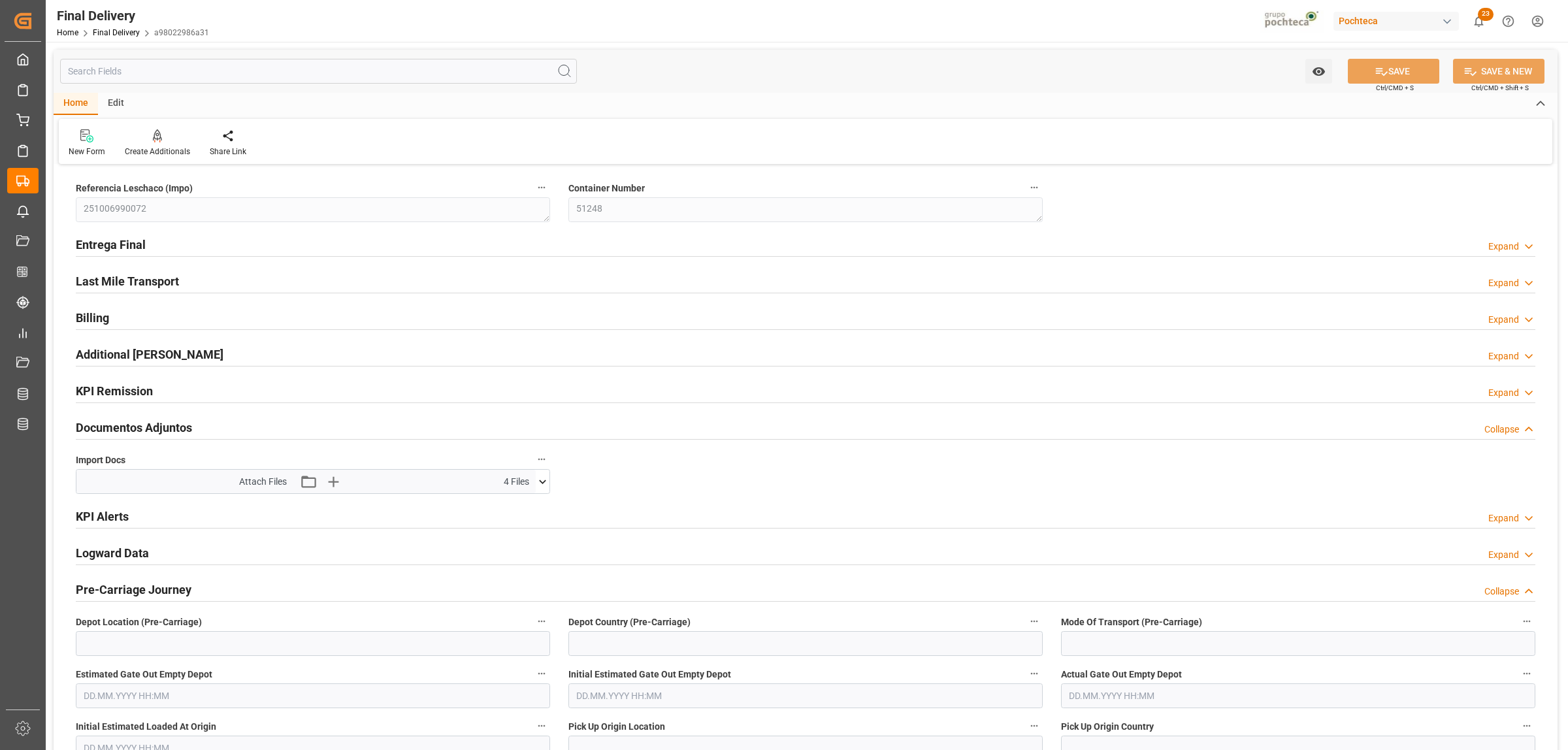
type input "[DATE]"
click at [116, 248] on h2 "Entrega Final" at bounding box center [110, 245] width 70 height 18
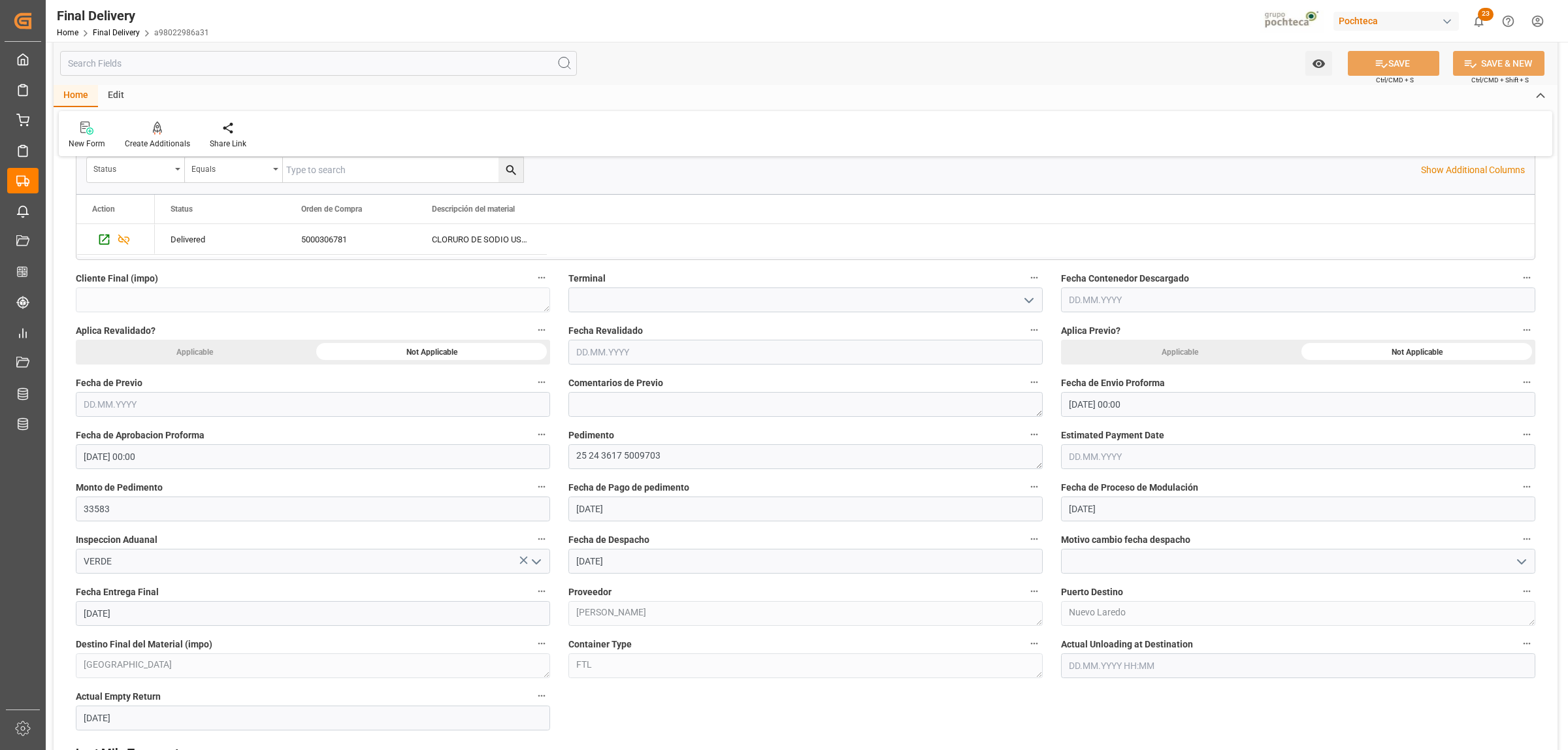
scroll to position [490, 0]
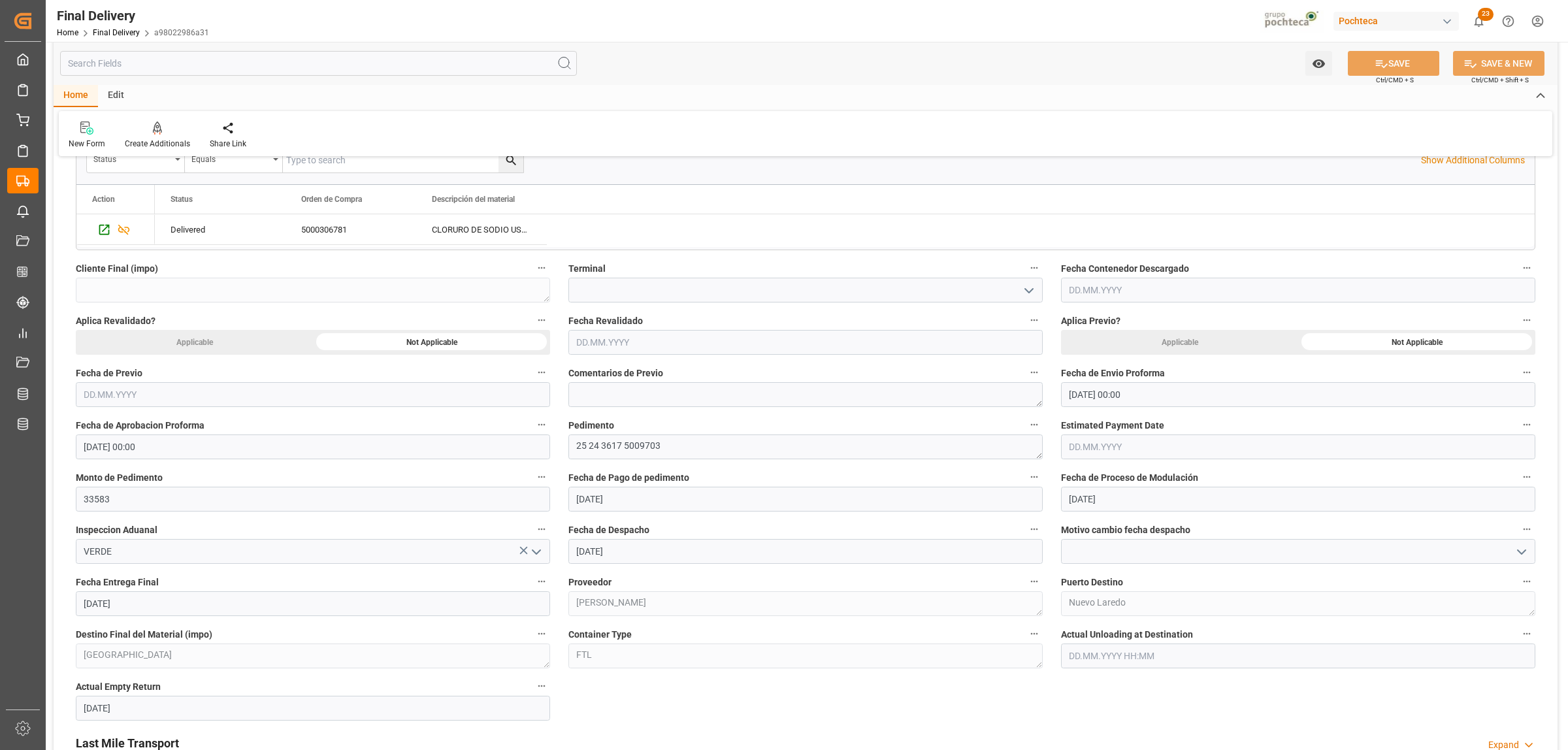
click at [1253, 557] on button "open menu" at bounding box center [1520, 552] width 19 height 20
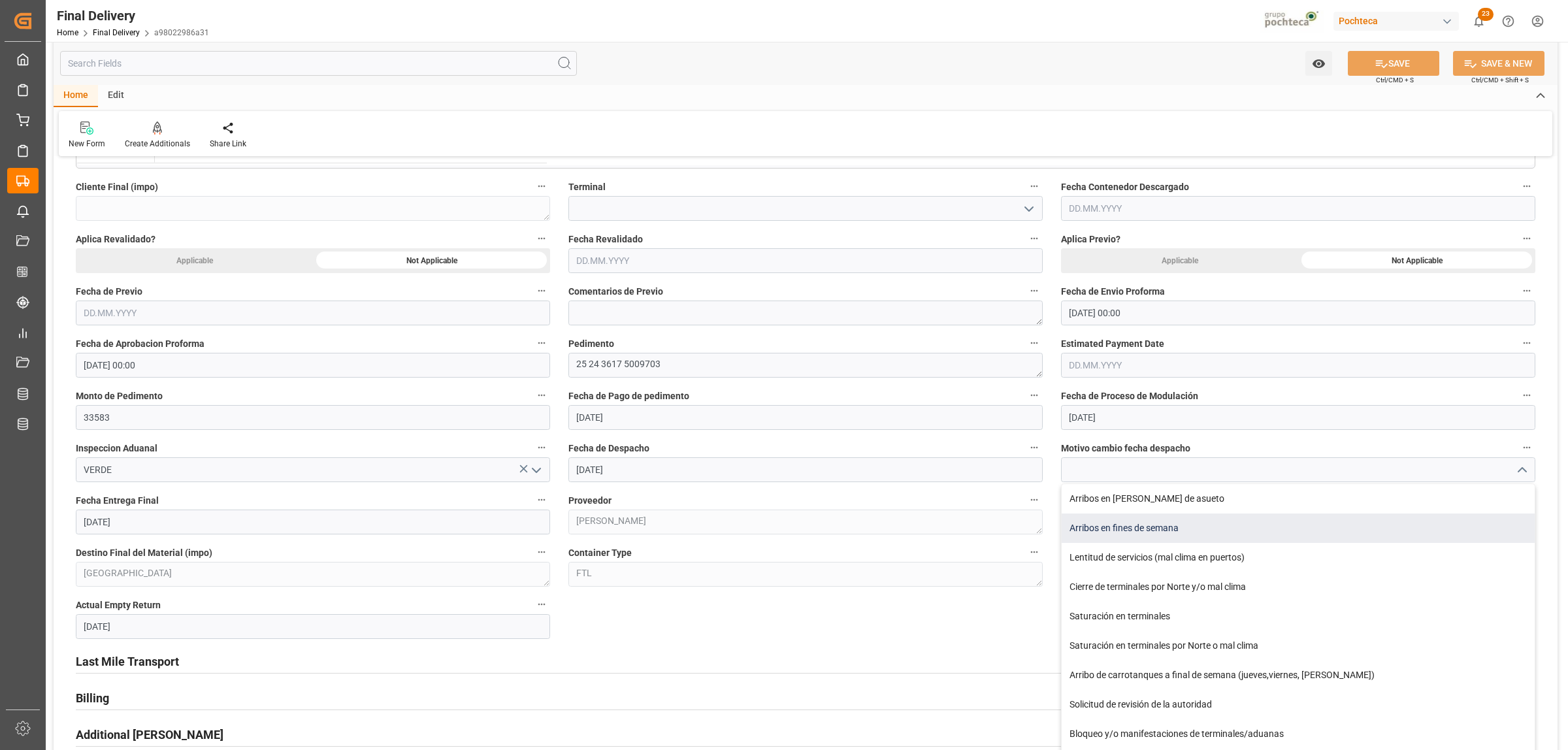
scroll to position [653, 0]
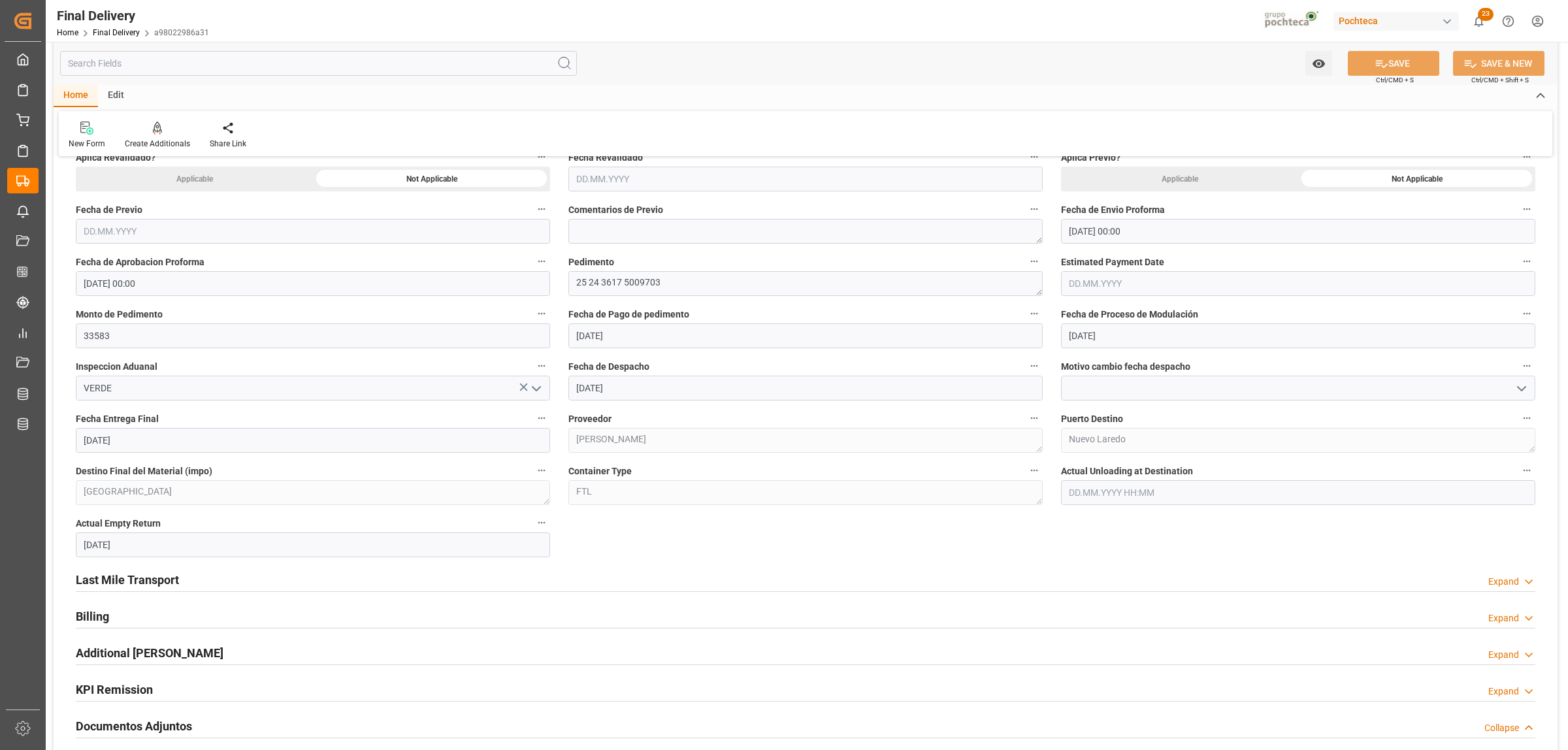
click at [1016, 574] on div "Last Mile Transport Expand" at bounding box center [805, 579] width 1459 height 25
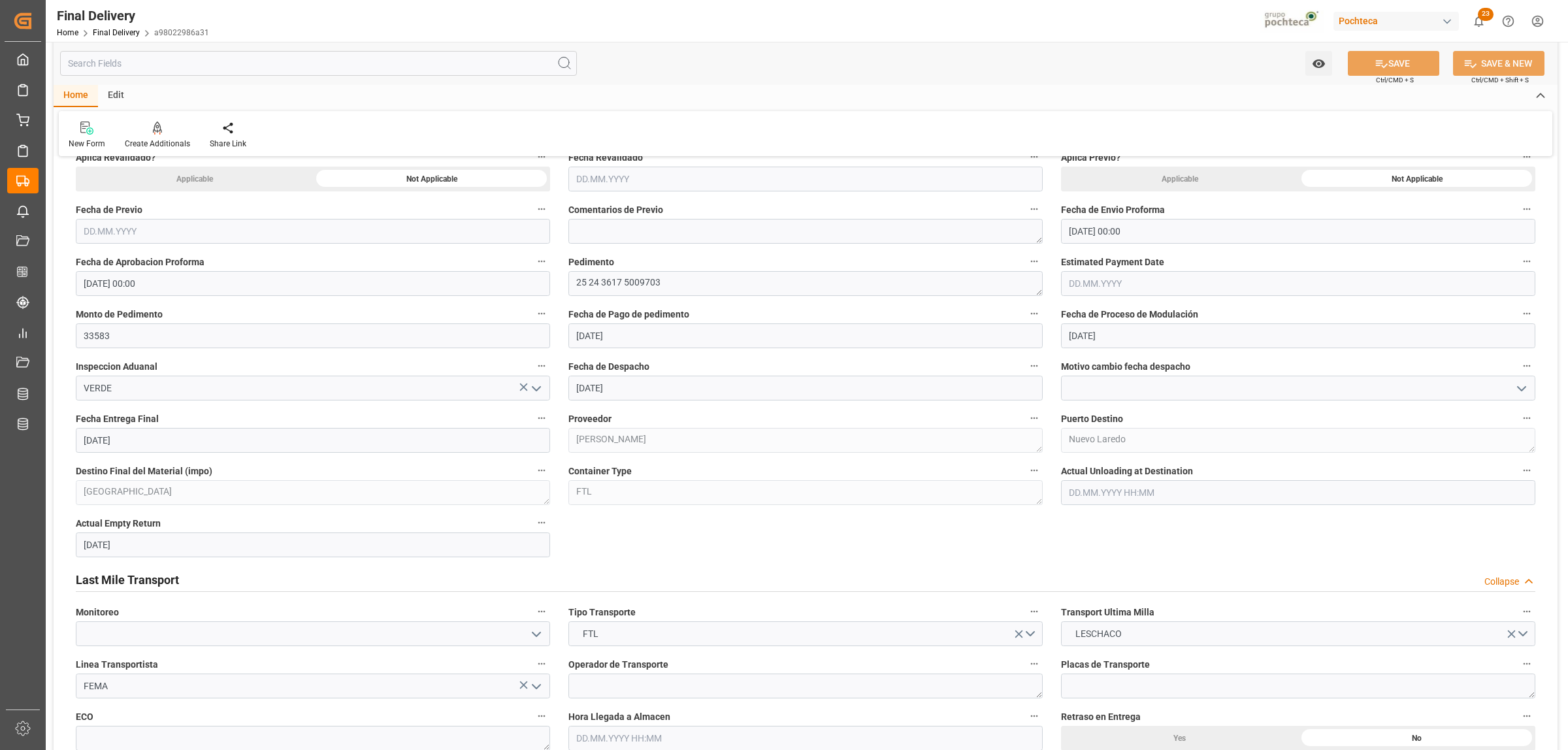
click at [109, 574] on h2 "Last Mile Transport" at bounding box center [127, 580] width 103 height 18
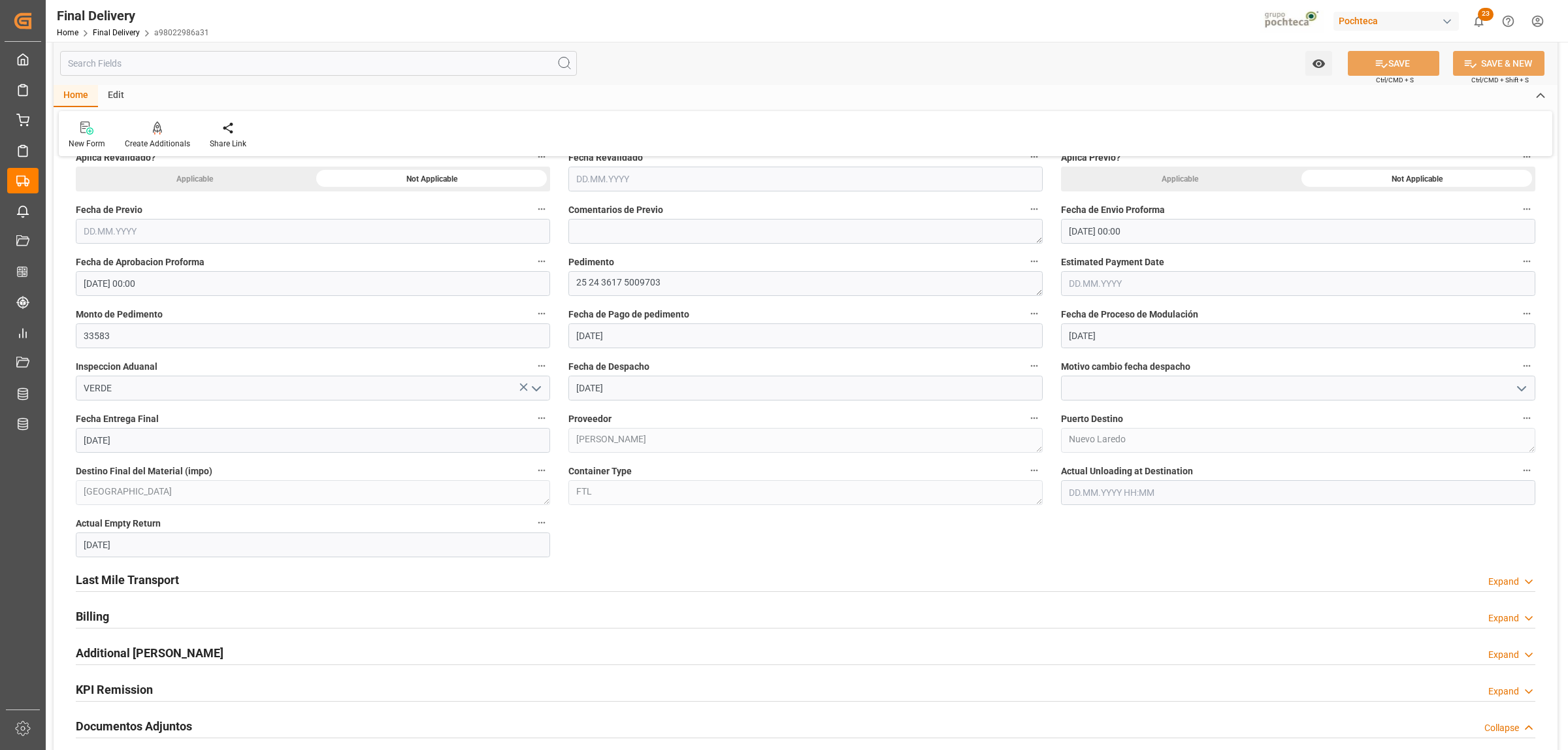
click at [122, 440] on input "[DATE]" at bounding box center [312, 440] width 475 height 25
click at [1253, 386] on icon "open menu" at bounding box center [1521, 388] width 15 height 15
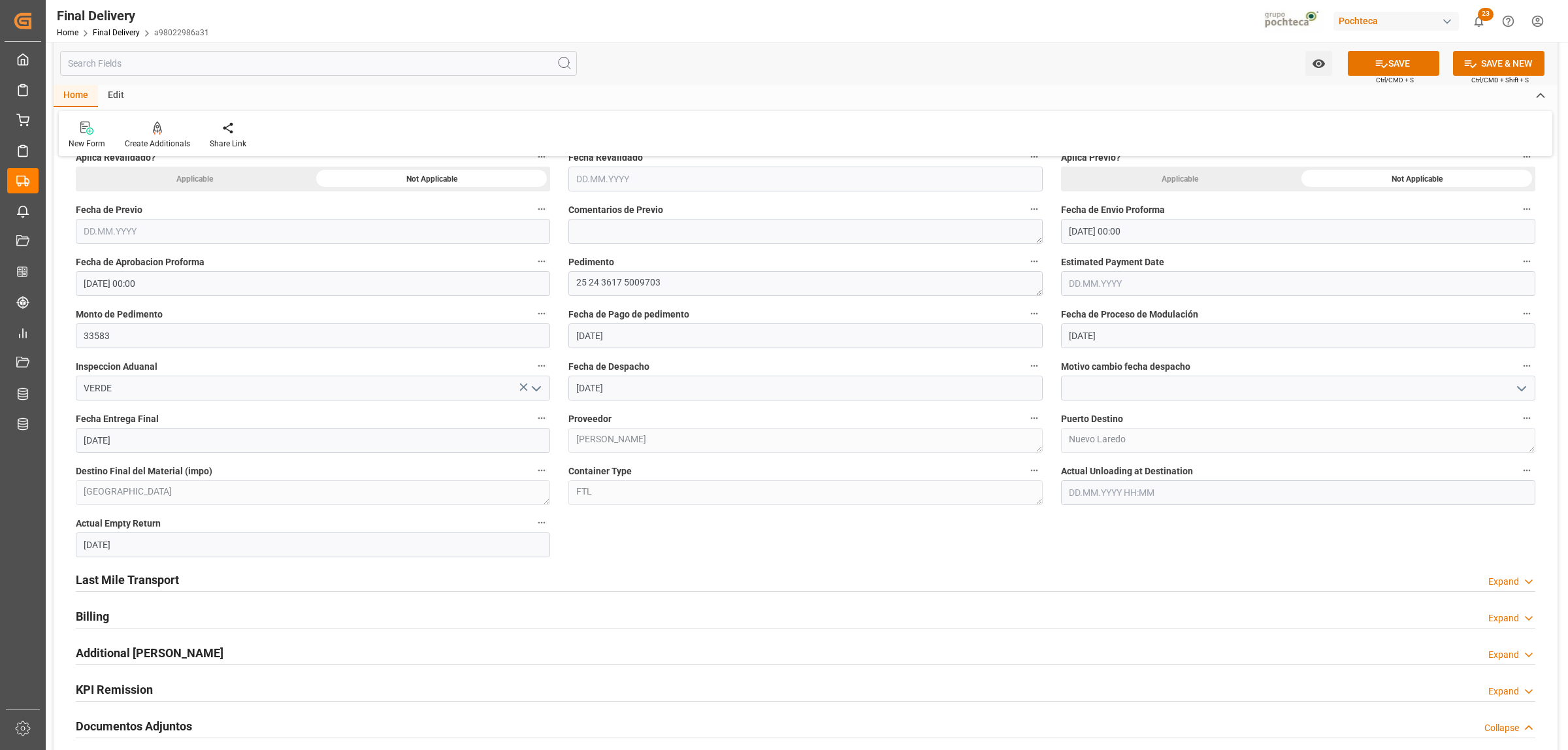
click at [132, 574] on h2 "Last Mile Transport" at bounding box center [127, 580] width 103 height 18
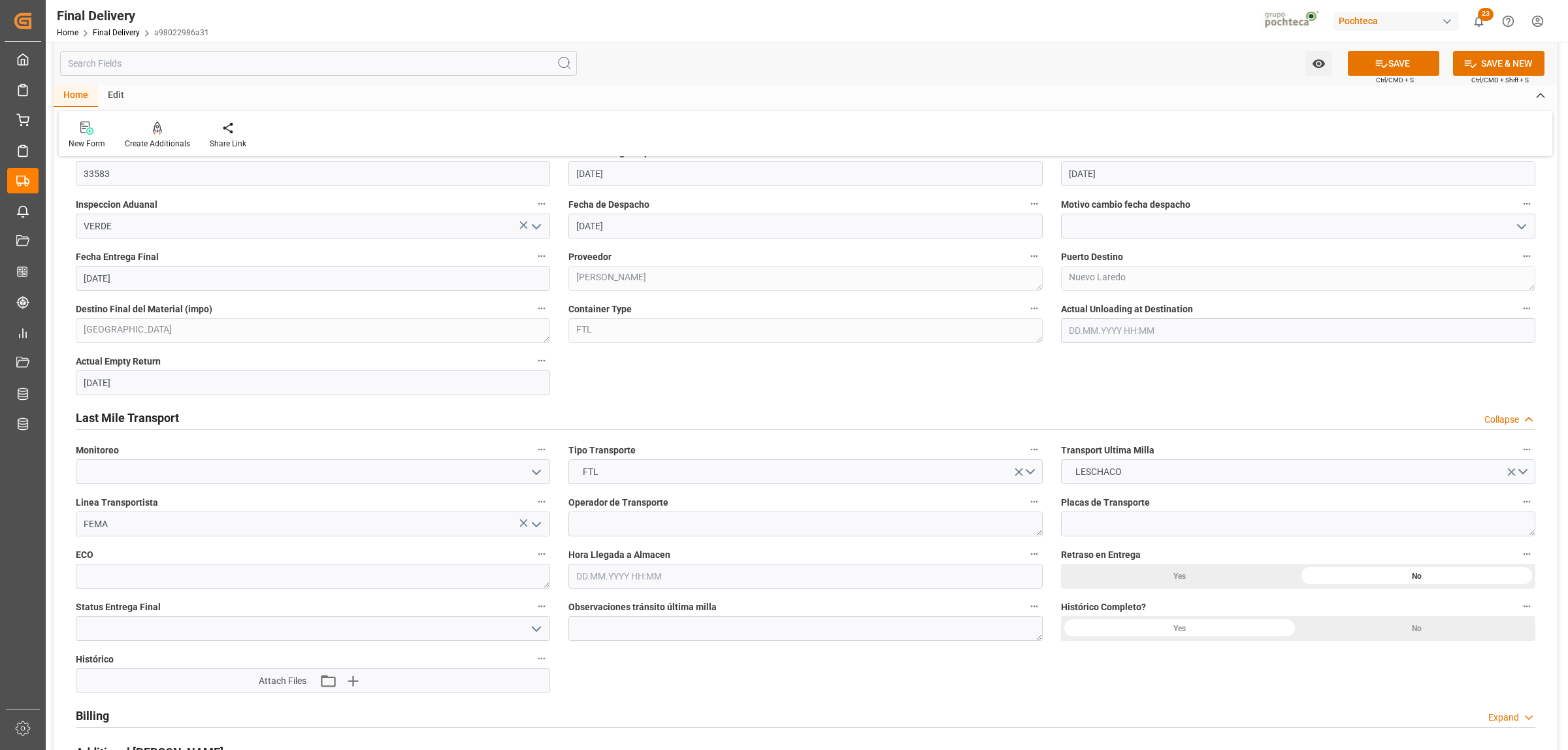
scroll to position [817, 0]
click at [642, 574] on textarea at bounding box center [805, 627] width 475 height 25
click at [1192, 572] on div "Yes" at bounding box center [1179, 575] width 237 height 25
click at [755, 574] on textarea at bounding box center [805, 627] width 475 height 25
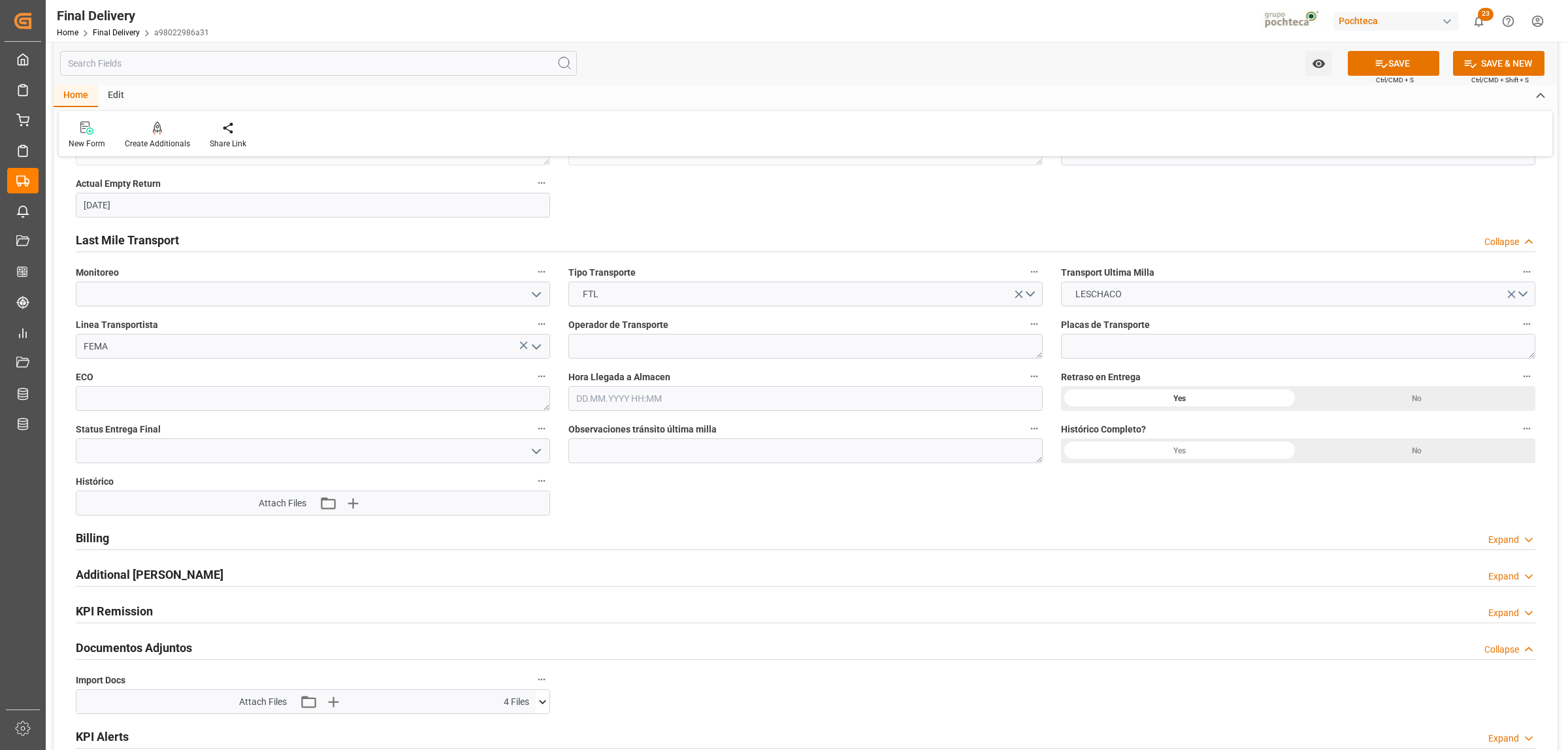
scroll to position [1062, 0]
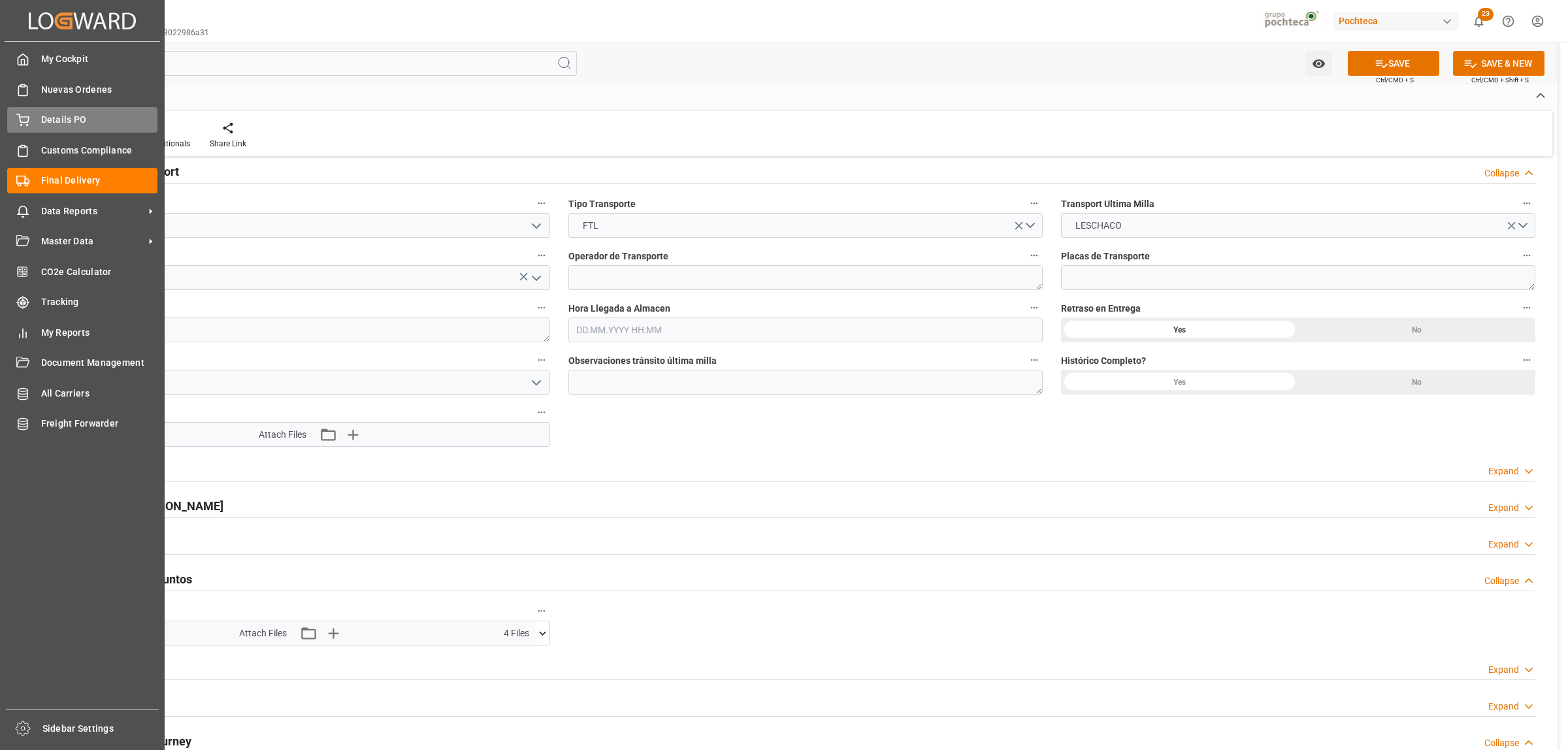
click at [43, 115] on span "Details PO" at bounding box center [100, 119] width 117 height 14
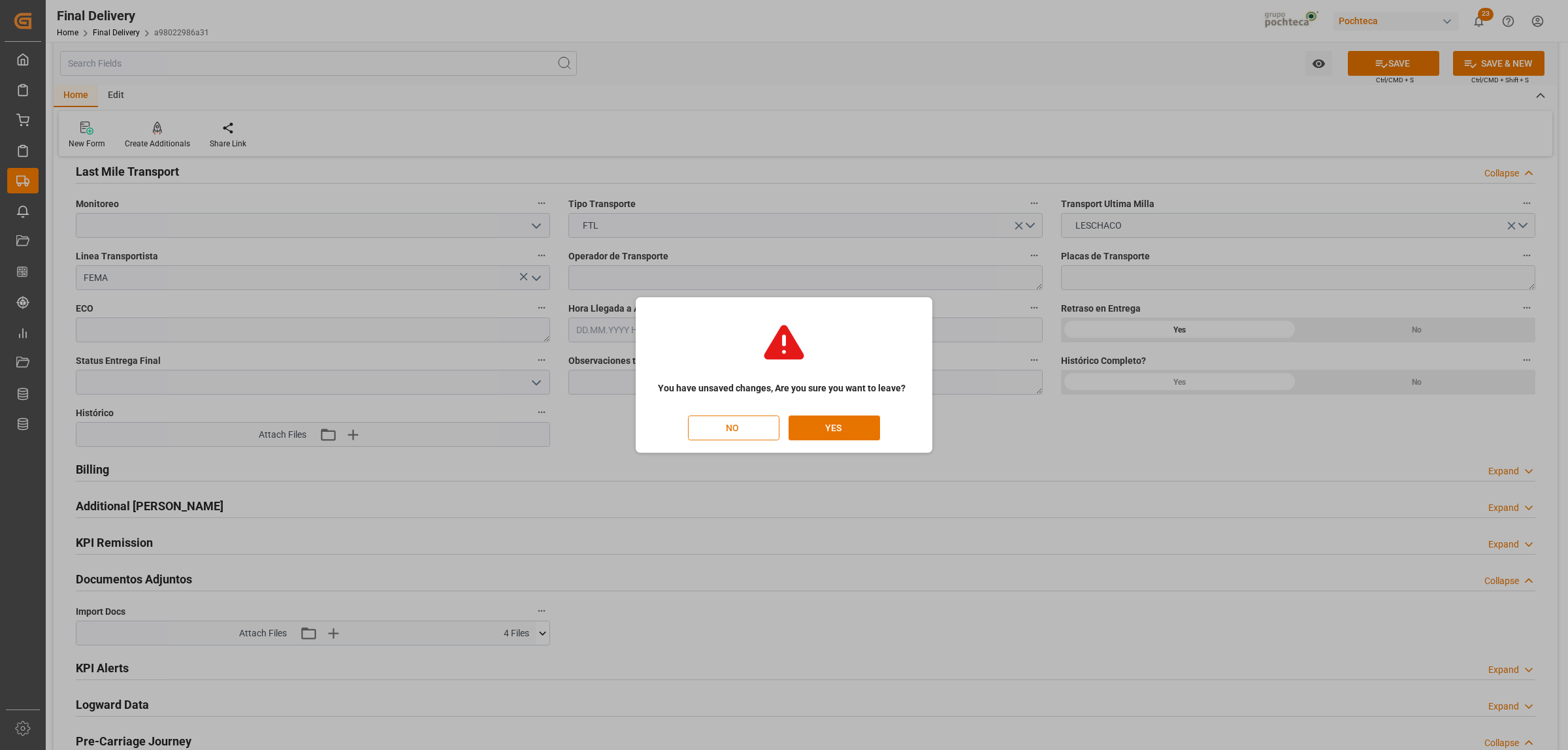
click at [774, 427] on button "NO" at bounding box center [733, 428] width 92 height 25
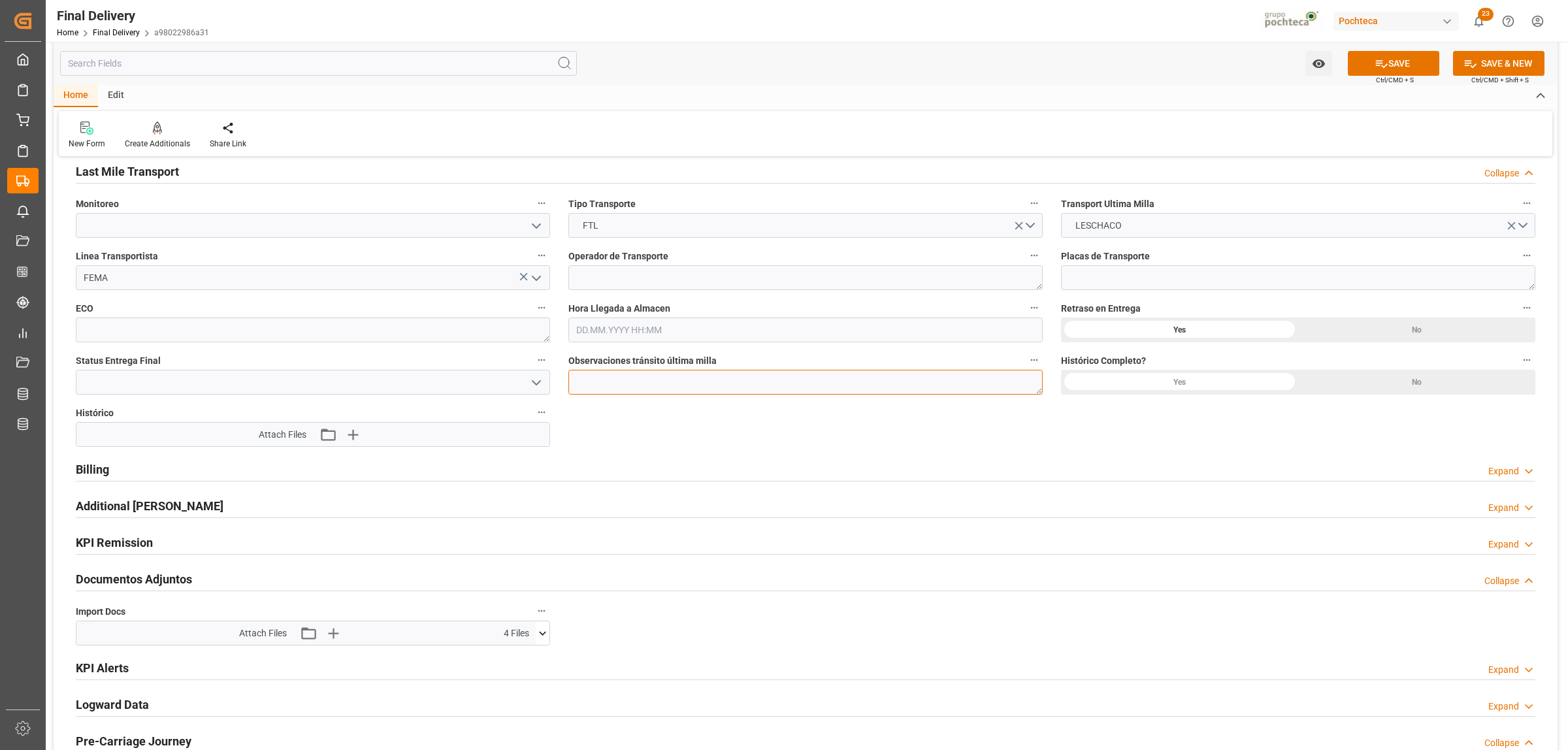
click at [660, 390] on textarea at bounding box center [805, 382] width 475 height 25
type textarea "n"
type textarea "N"
type textarea "n"
type textarea "No se contaba con operador y tracto para que saliera a ruta"
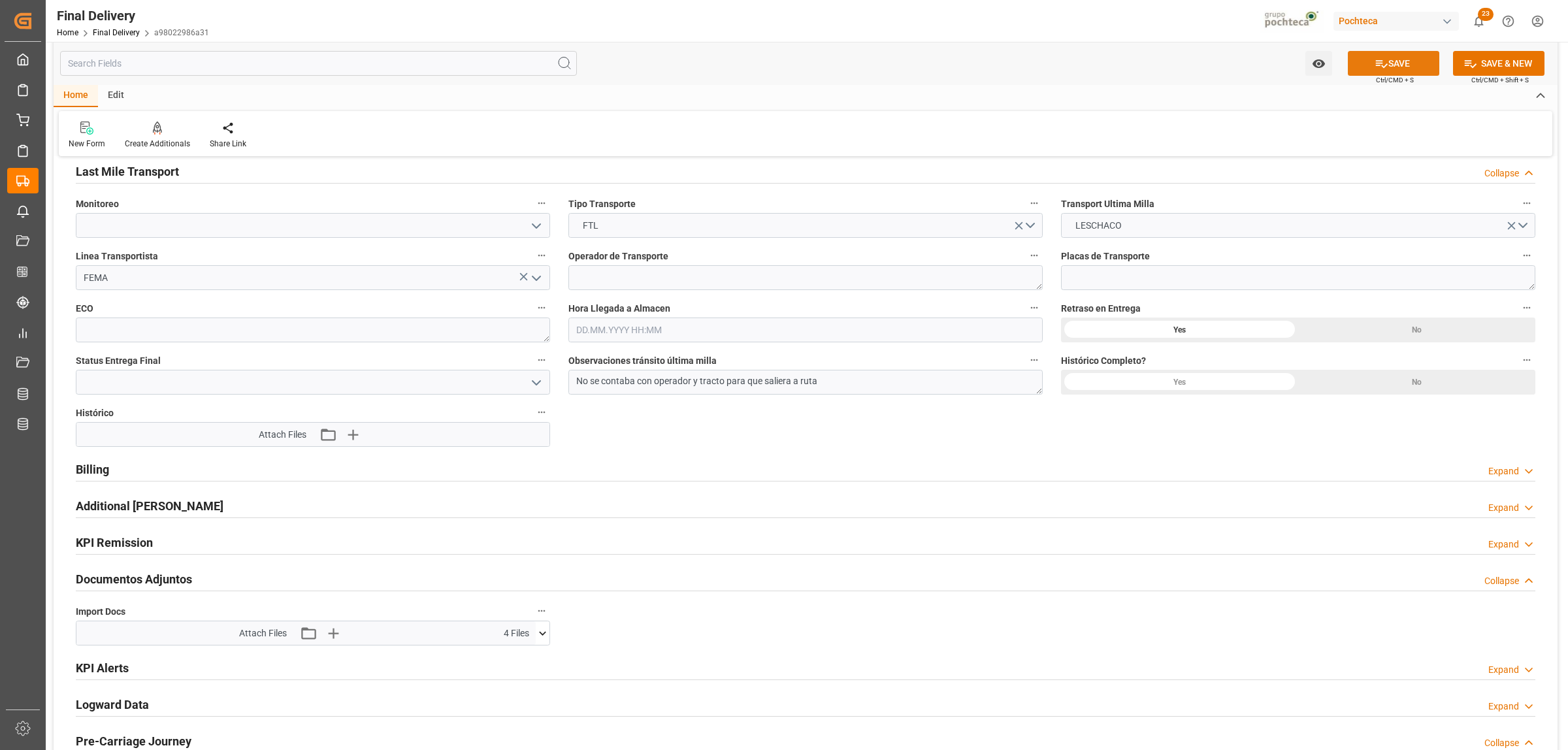
click at [1253, 67] on button "SAVE" at bounding box center [1393, 63] width 92 height 25
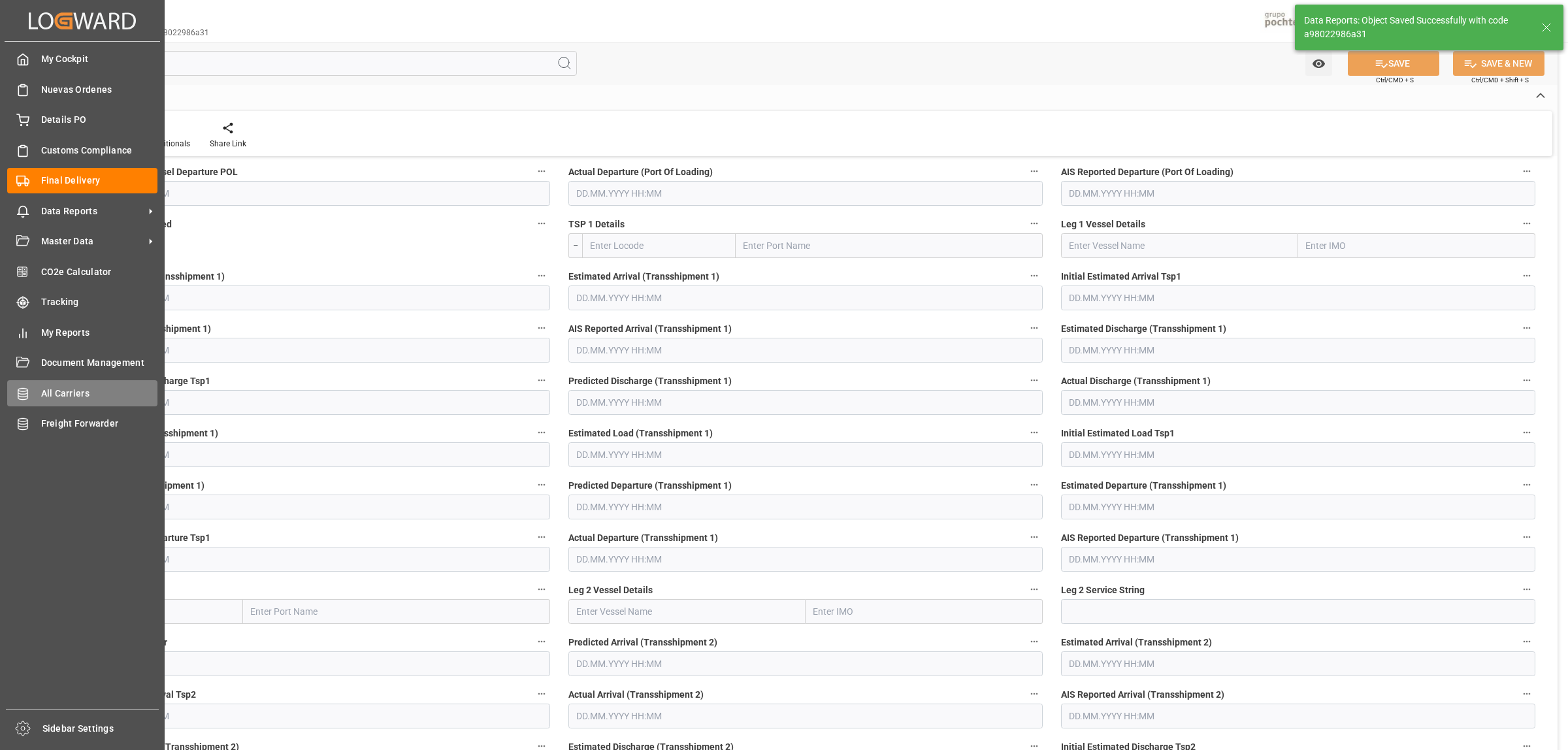
scroll to position [109, 0]
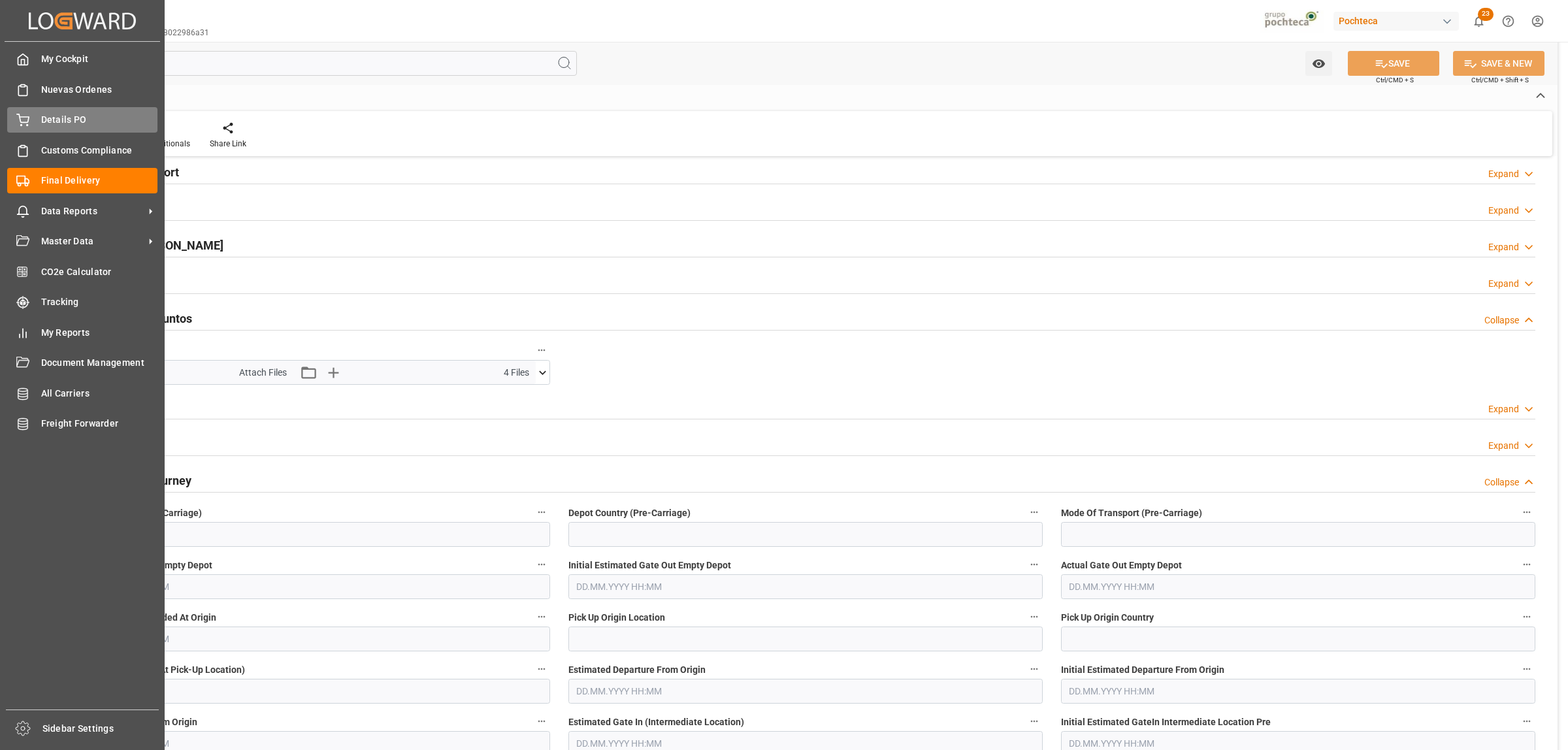
click at [39, 119] on div "Details PO Details PO" at bounding box center [82, 119] width 150 height 25
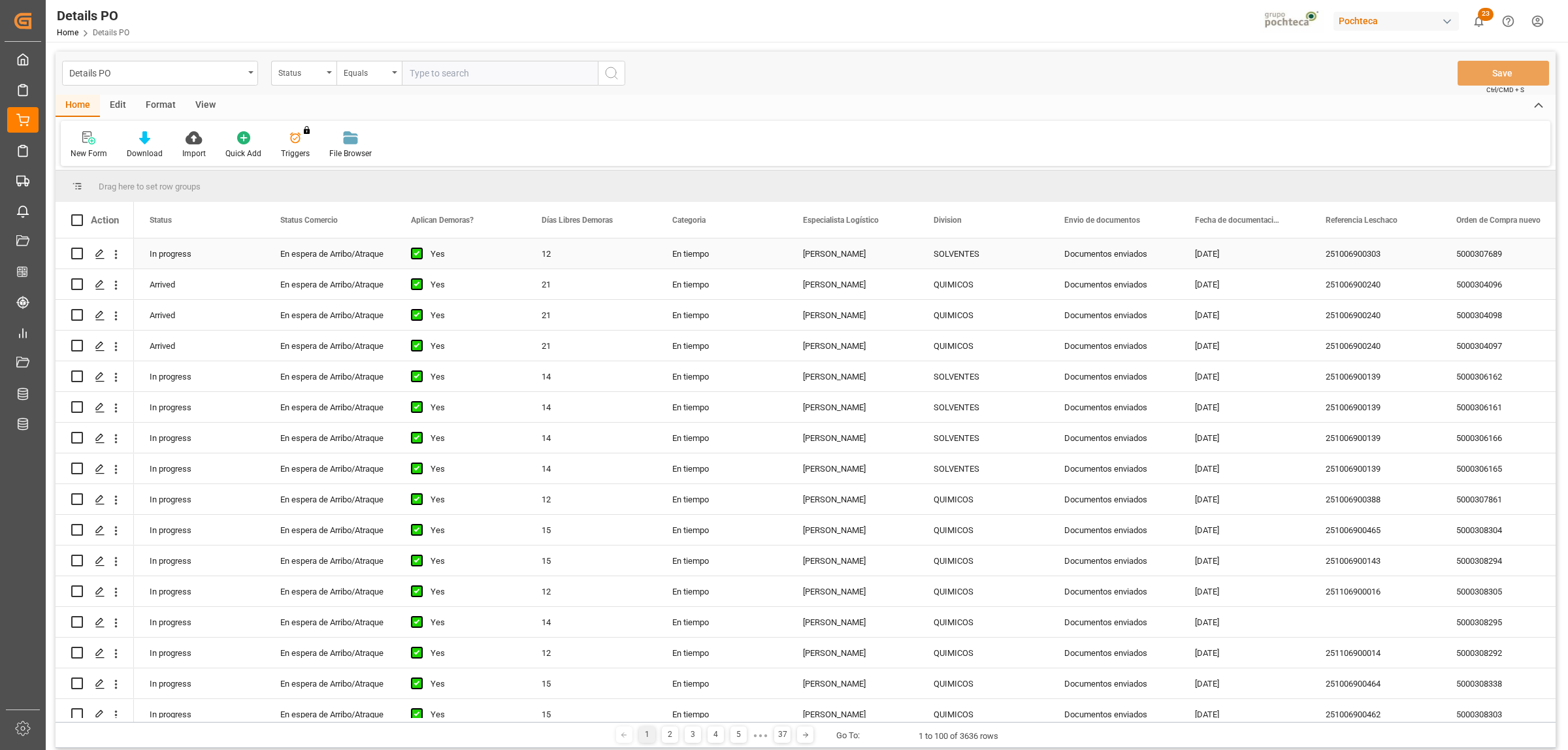
click at [1253, 252] on div "251006900303" at bounding box center [1374, 253] width 131 height 30
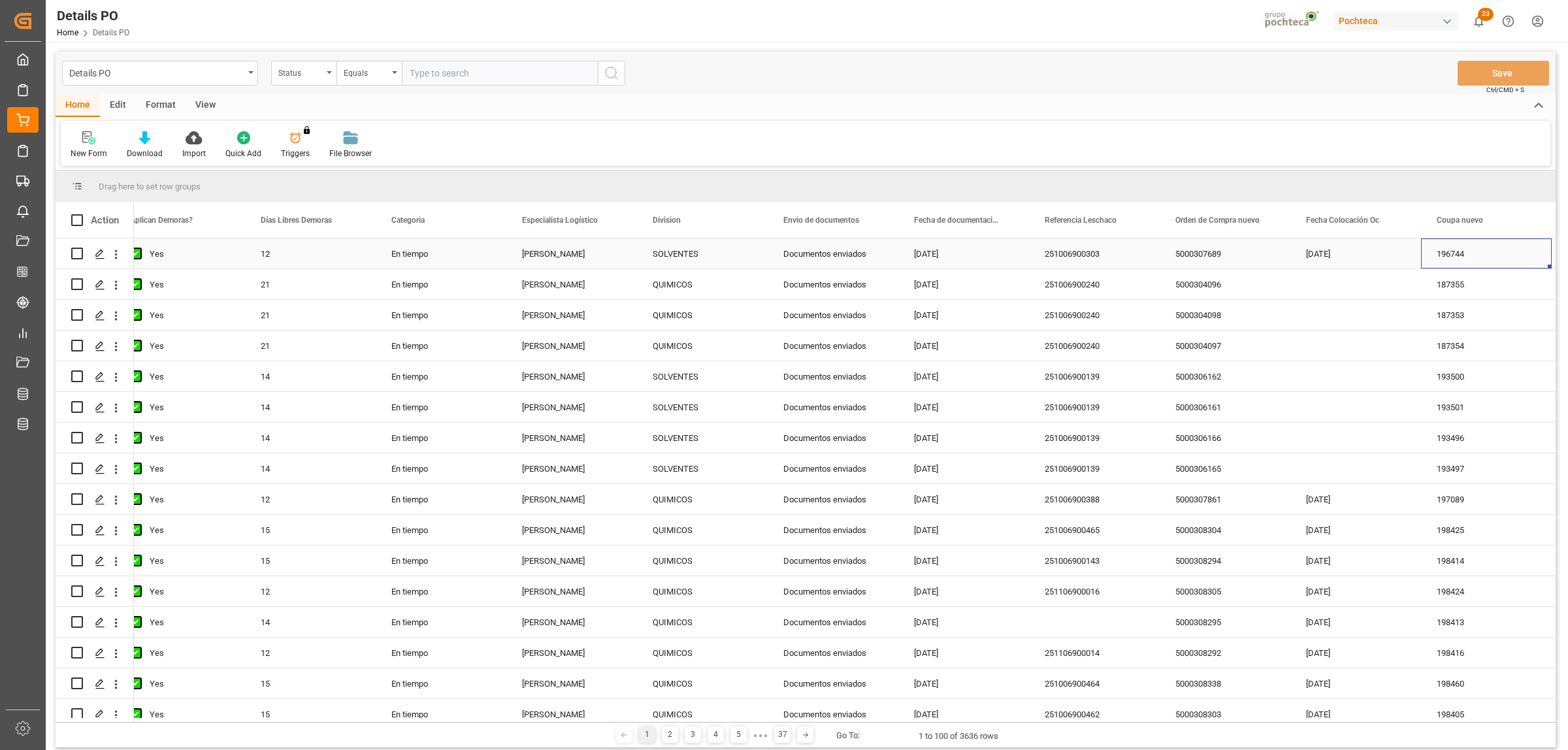
scroll to position [0, 411]
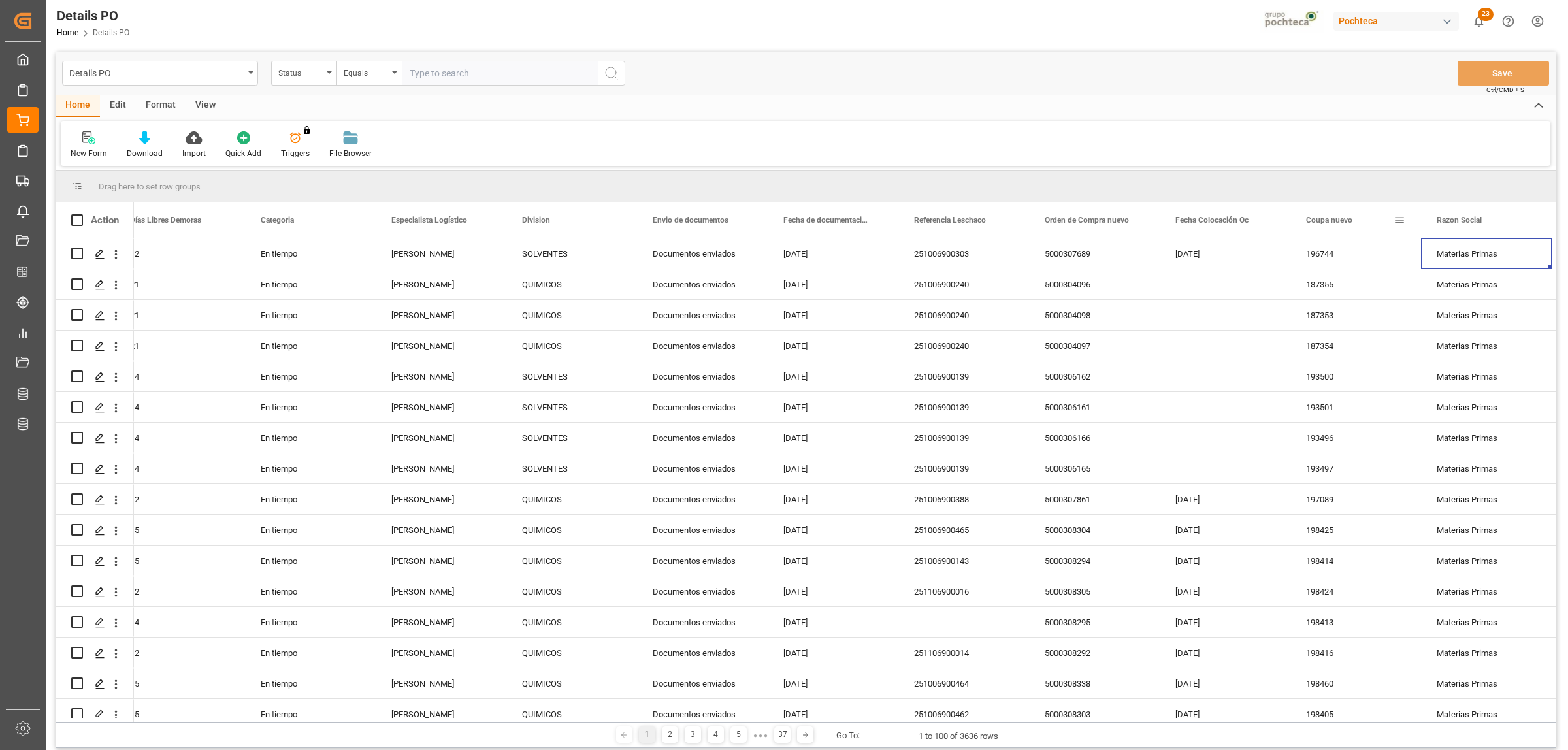
click at [1253, 217] on span at bounding box center [1399, 220] width 11 height 11
click at [1253, 223] on span "filter" at bounding box center [1461, 222] width 11 height 11
type input "198928"
click at [1253, 334] on button "Apply" at bounding box center [1476, 331] width 24 height 13
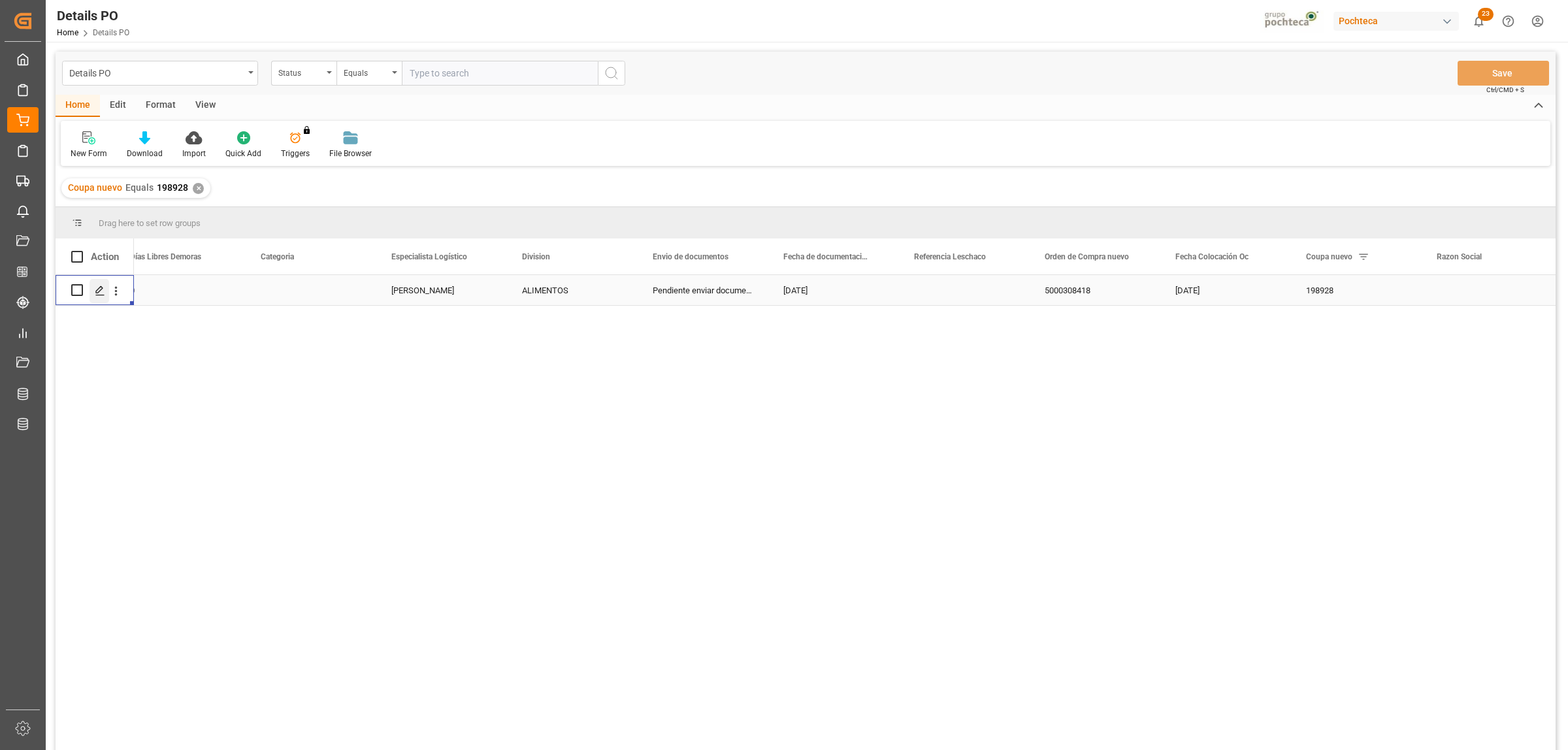
click at [96, 289] on icon "Press SPACE to select this row." at bounding box center [100, 291] width 11 height 11
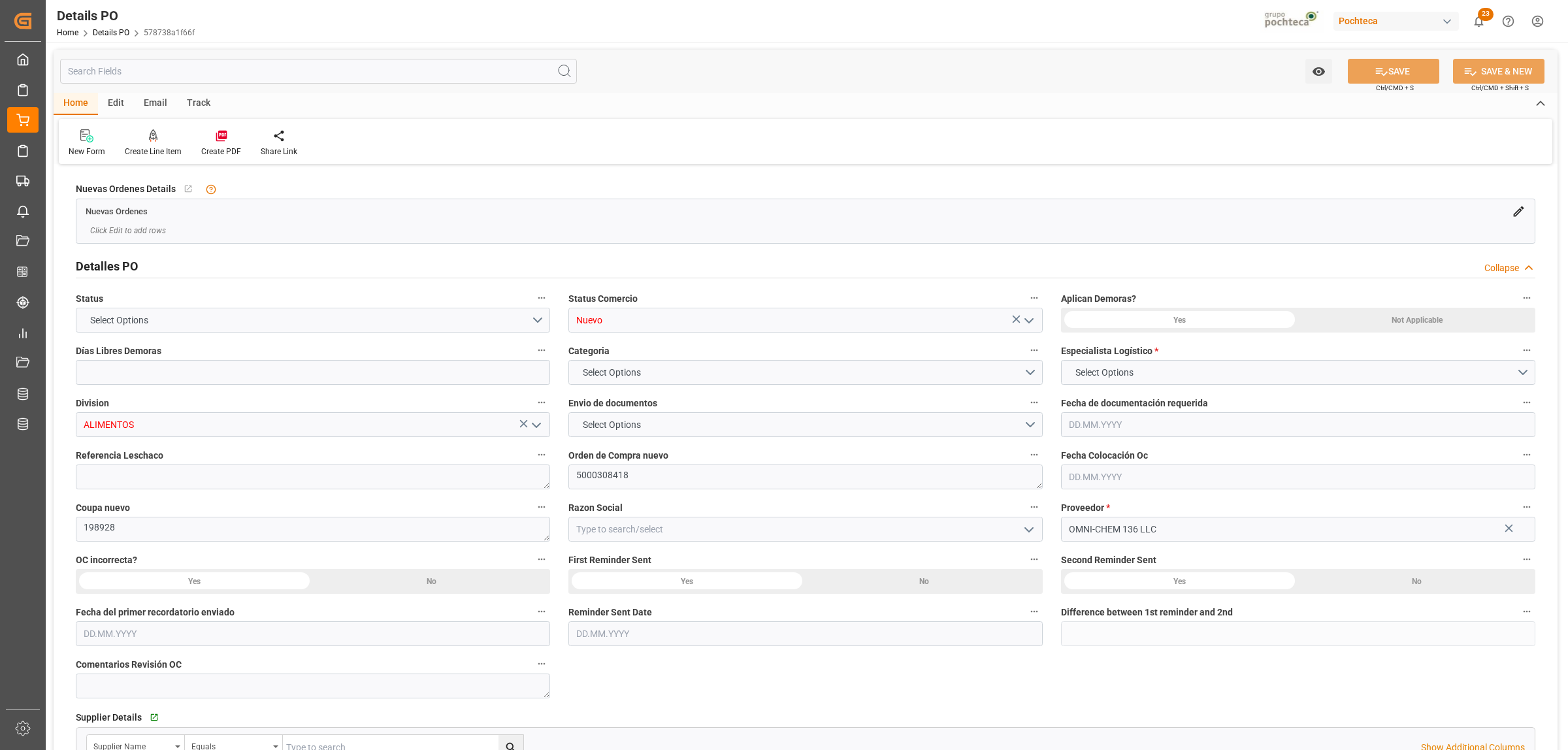
type input "0"
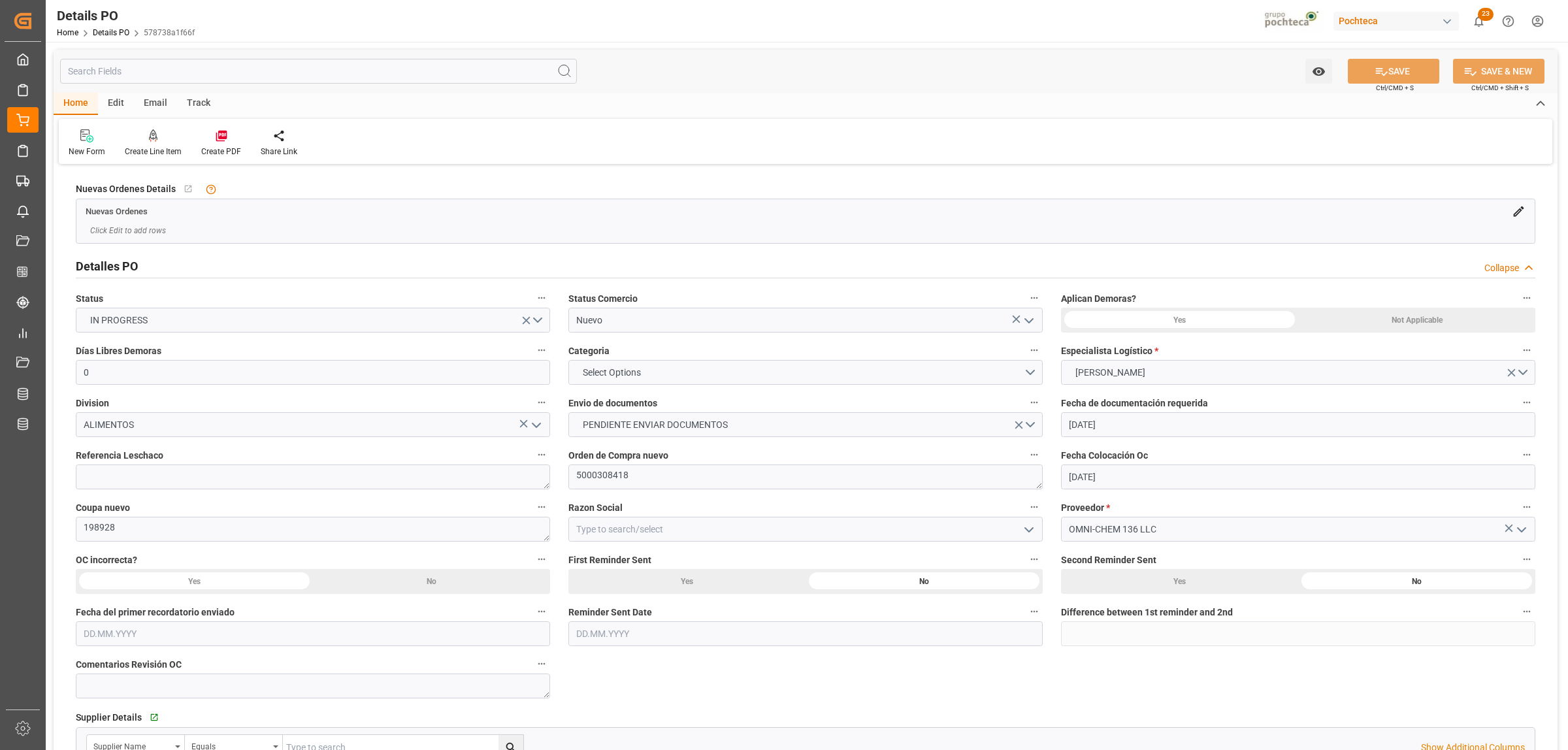
type input "[DATE]"
click at [1035, 321] on icon "open menu" at bounding box center [1029, 321] width 15 height 15
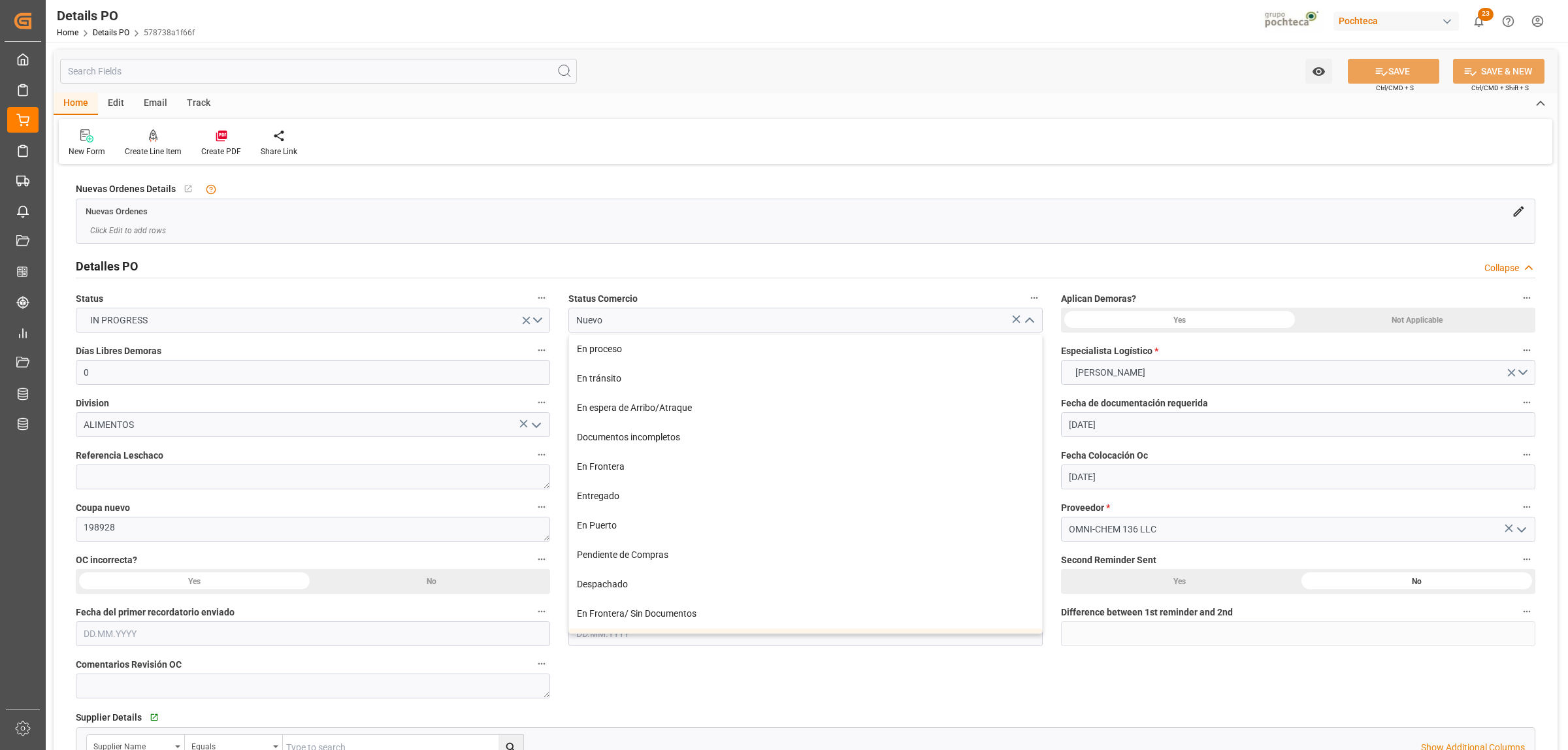
click at [1035, 321] on icon "close menu" at bounding box center [1029, 321] width 15 height 15
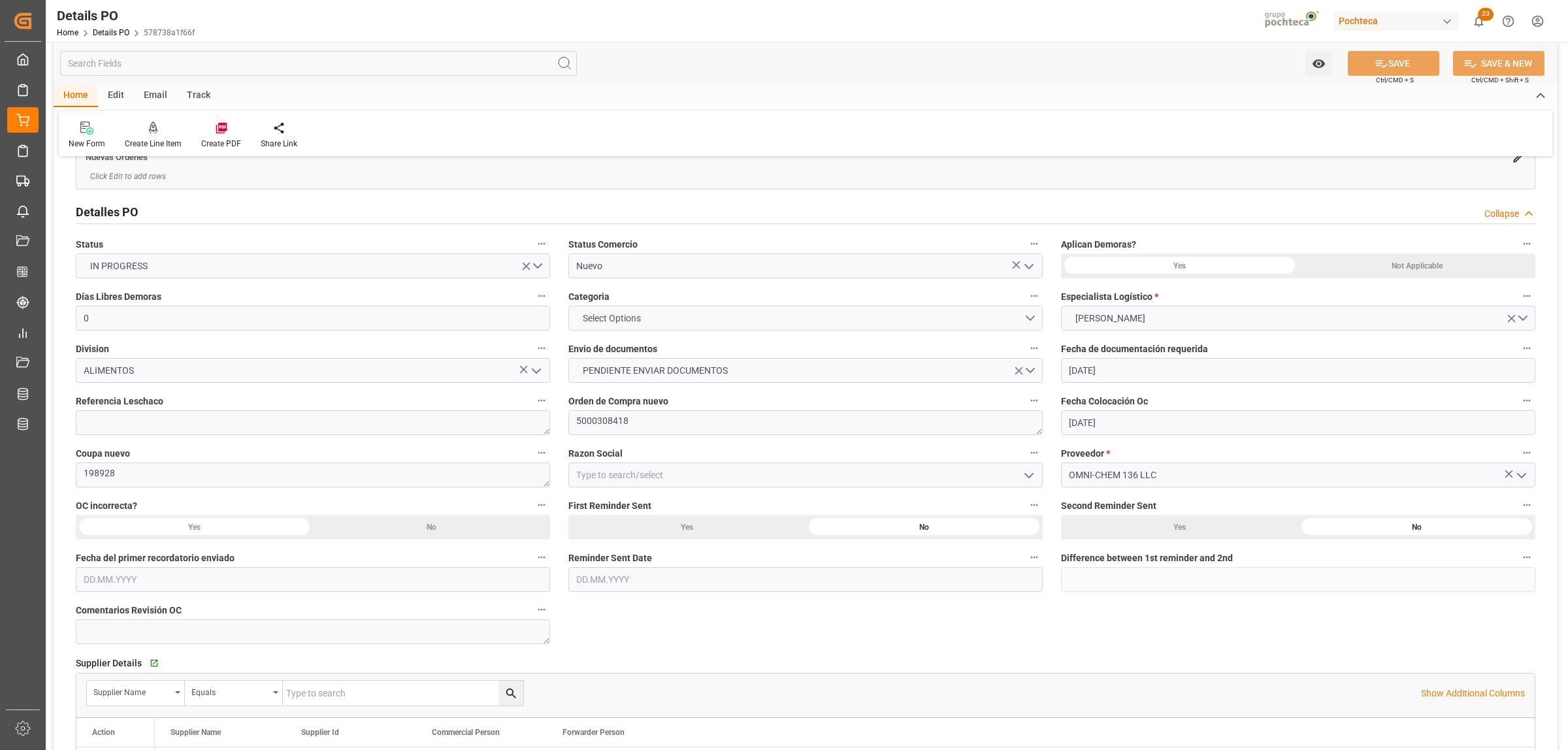
scroll to position [82, 0]
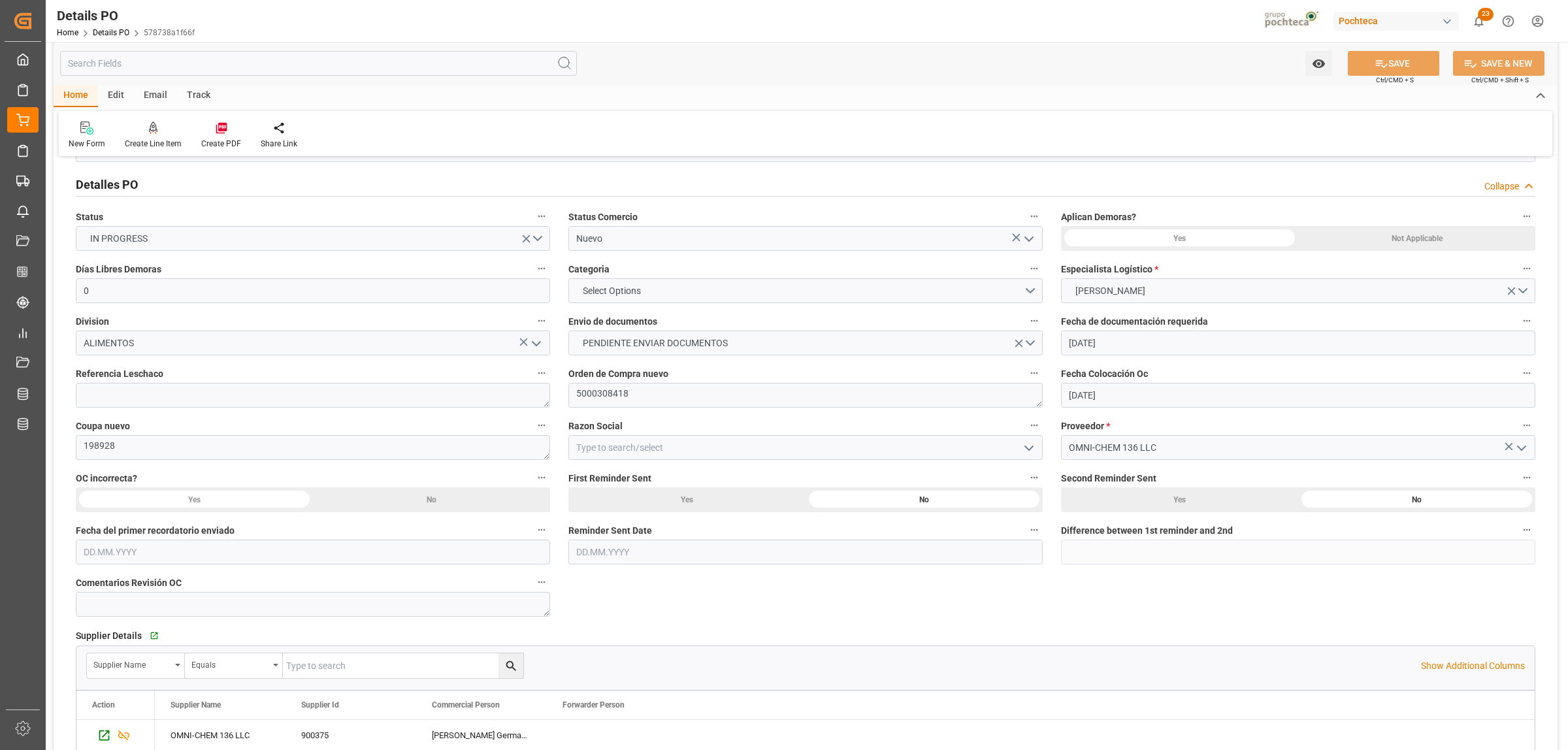
click at [1253, 244] on div "Not Applicable" at bounding box center [1416, 239] width 237 height 25
click at [1025, 243] on icon "open menu" at bounding box center [1029, 239] width 15 height 15
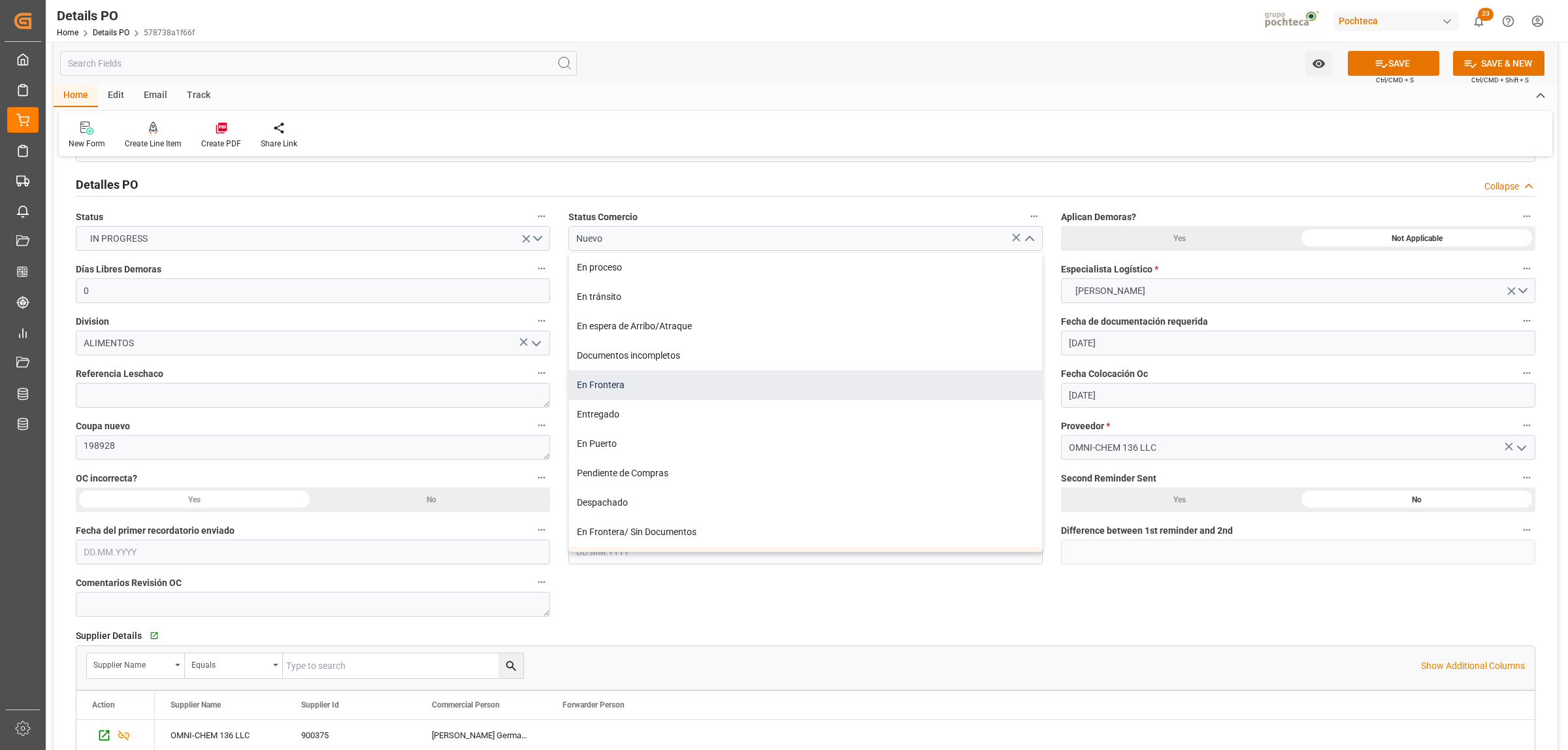
click at [638, 384] on div "En Frontera" at bounding box center [805, 386] width 473 height 29
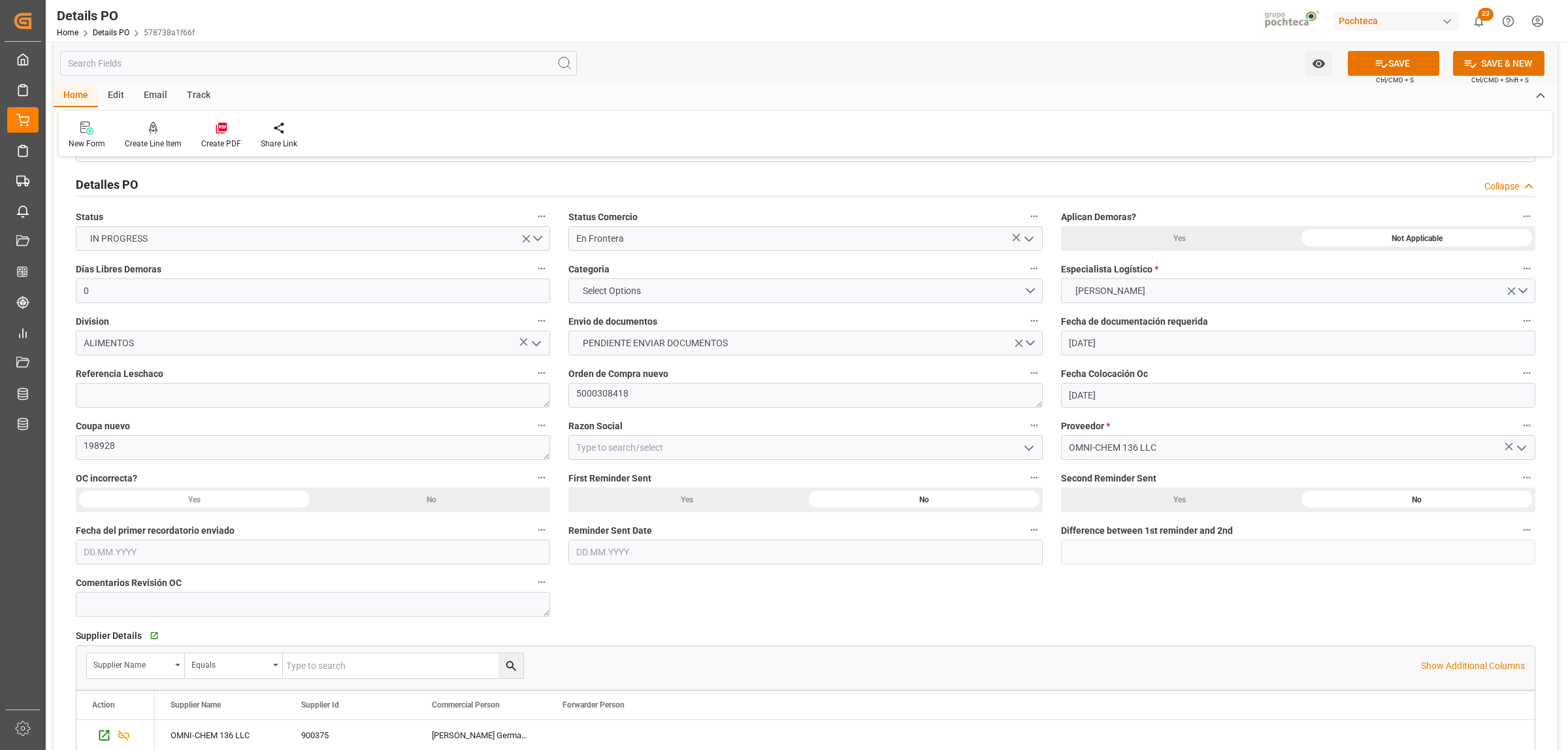
type input "En Frontera"
click at [1033, 292] on button "Select Options" at bounding box center [805, 291] width 475 height 25
click at [647, 319] on div "EN TIEMPO" at bounding box center [805, 321] width 473 height 28
click at [1033, 348] on button "PENDIENTE ENVIAR DOCUMENTOS" at bounding box center [805, 343] width 475 height 25
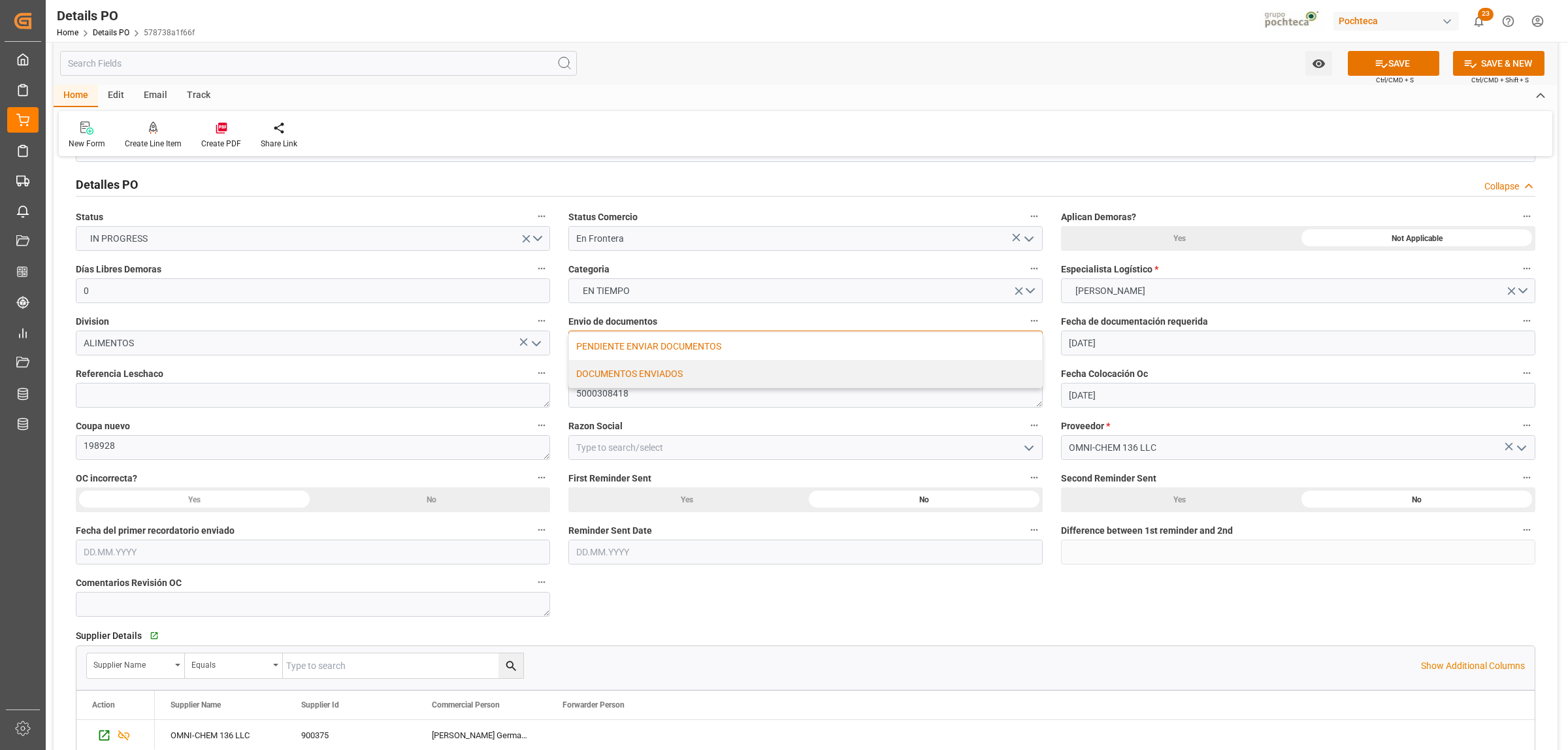
click at [629, 374] on div "DOCUMENTOS ENVIADOS" at bounding box center [805, 374] width 473 height 28
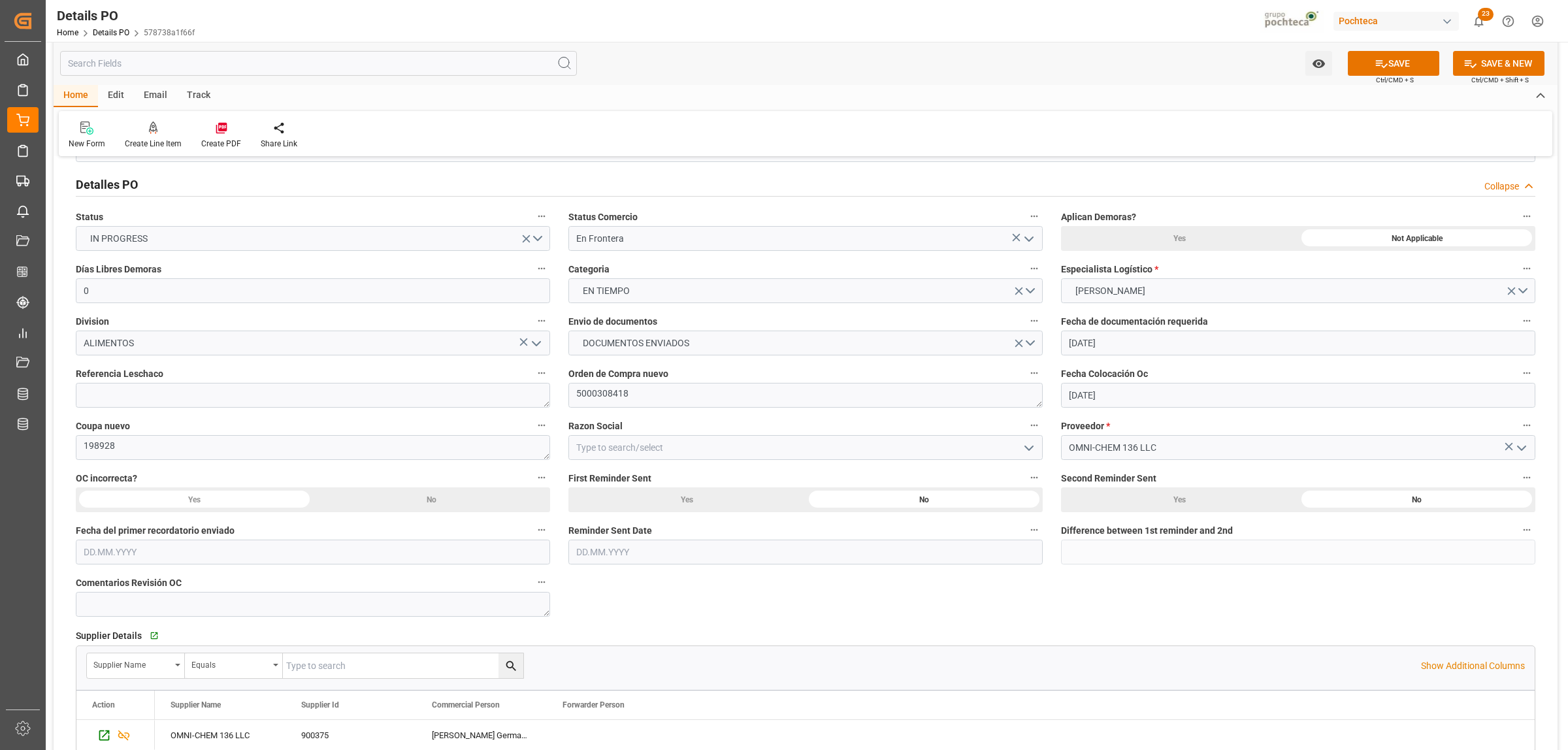
click at [1028, 452] on icon "open menu" at bounding box center [1029, 448] width 15 height 15
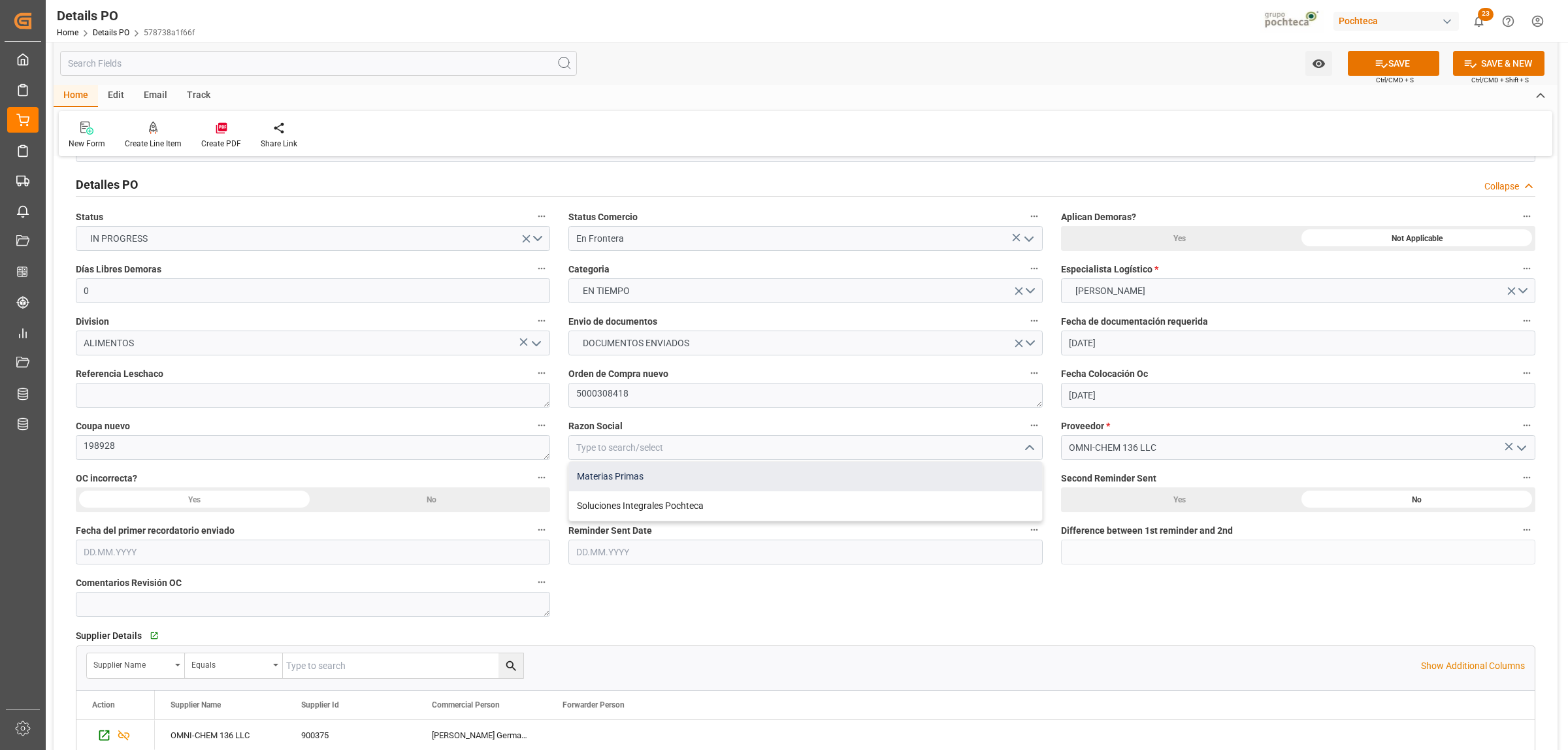
click at [614, 475] on div "Materias Primas" at bounding box center [805, 476] width 473 height 29
type input "Materias Primas"
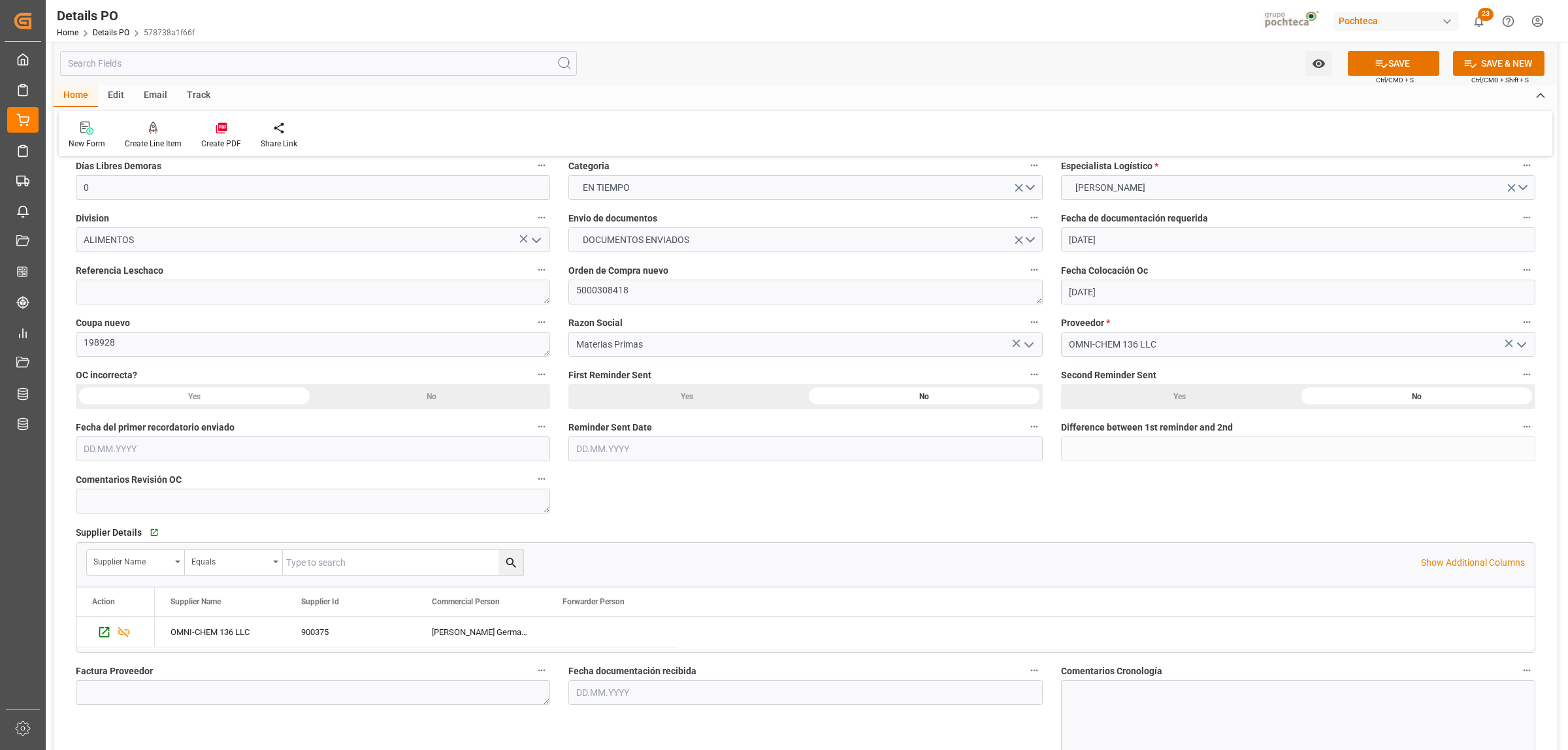
scroll to position [245, 0]
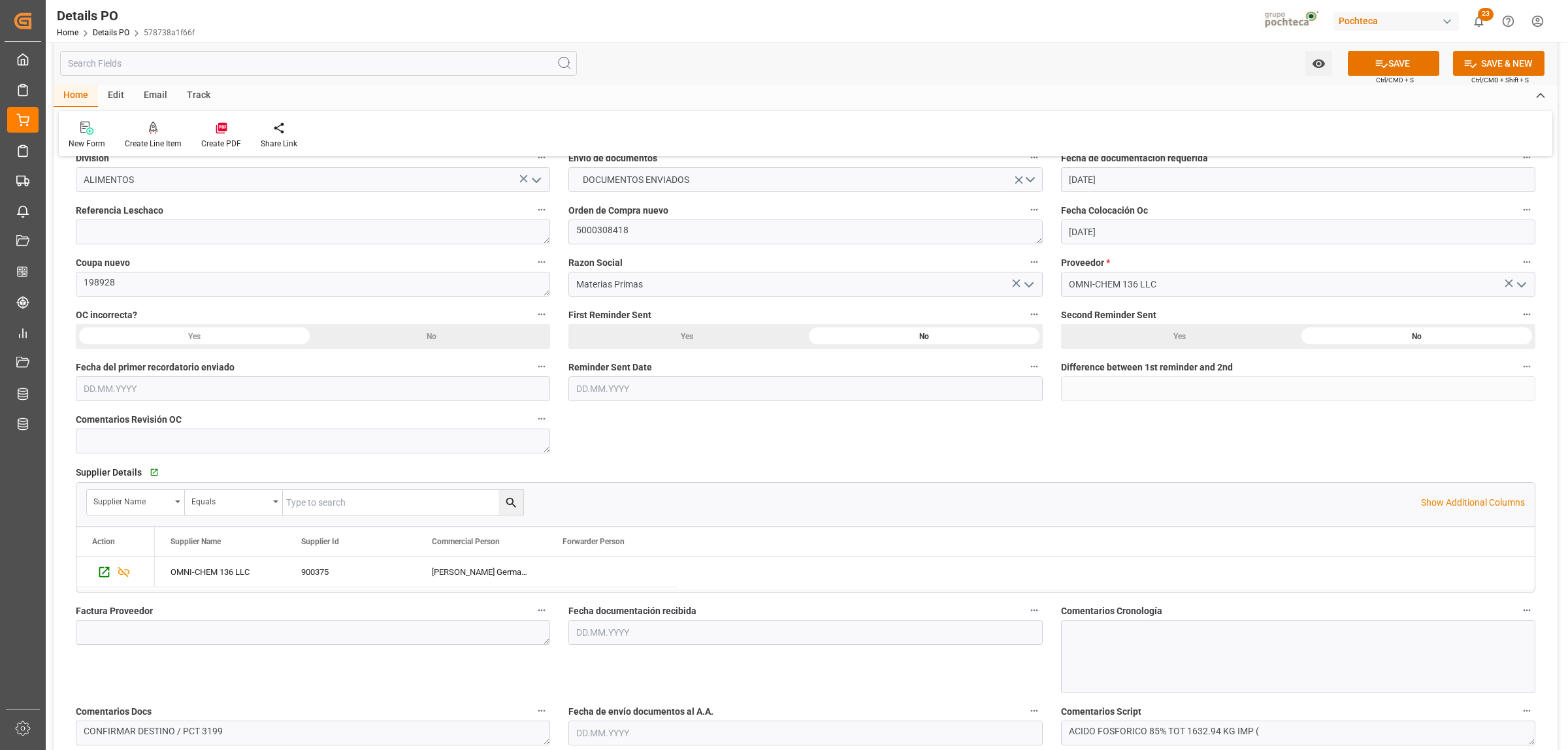
click at [779, 428] on div "Nuevas Ordenes Details   No child Object linked Nuevas Ordenes Click Edit to ad…" at bounding box center [805, 526] width 1504 height 1206
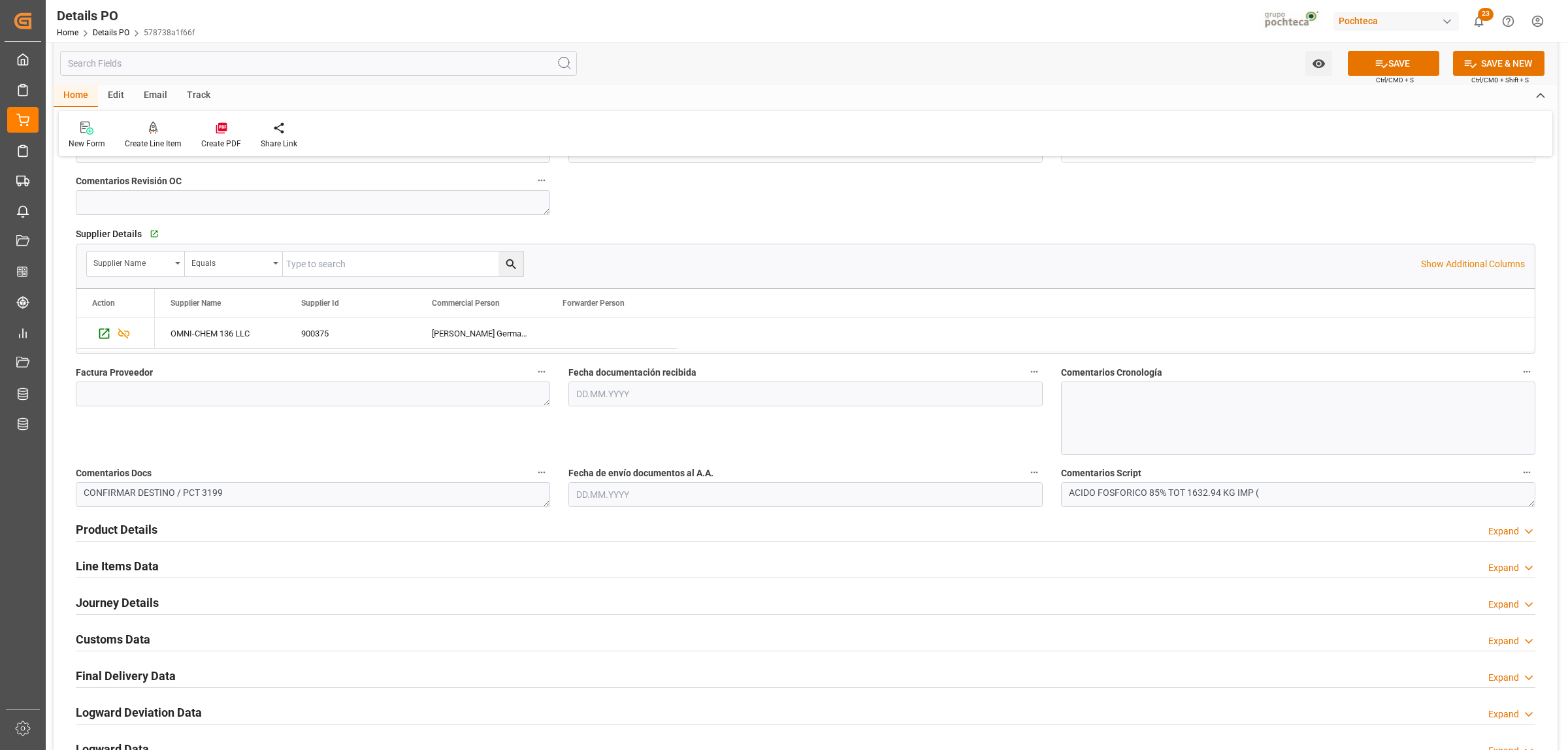
scroll to position [490, 0]
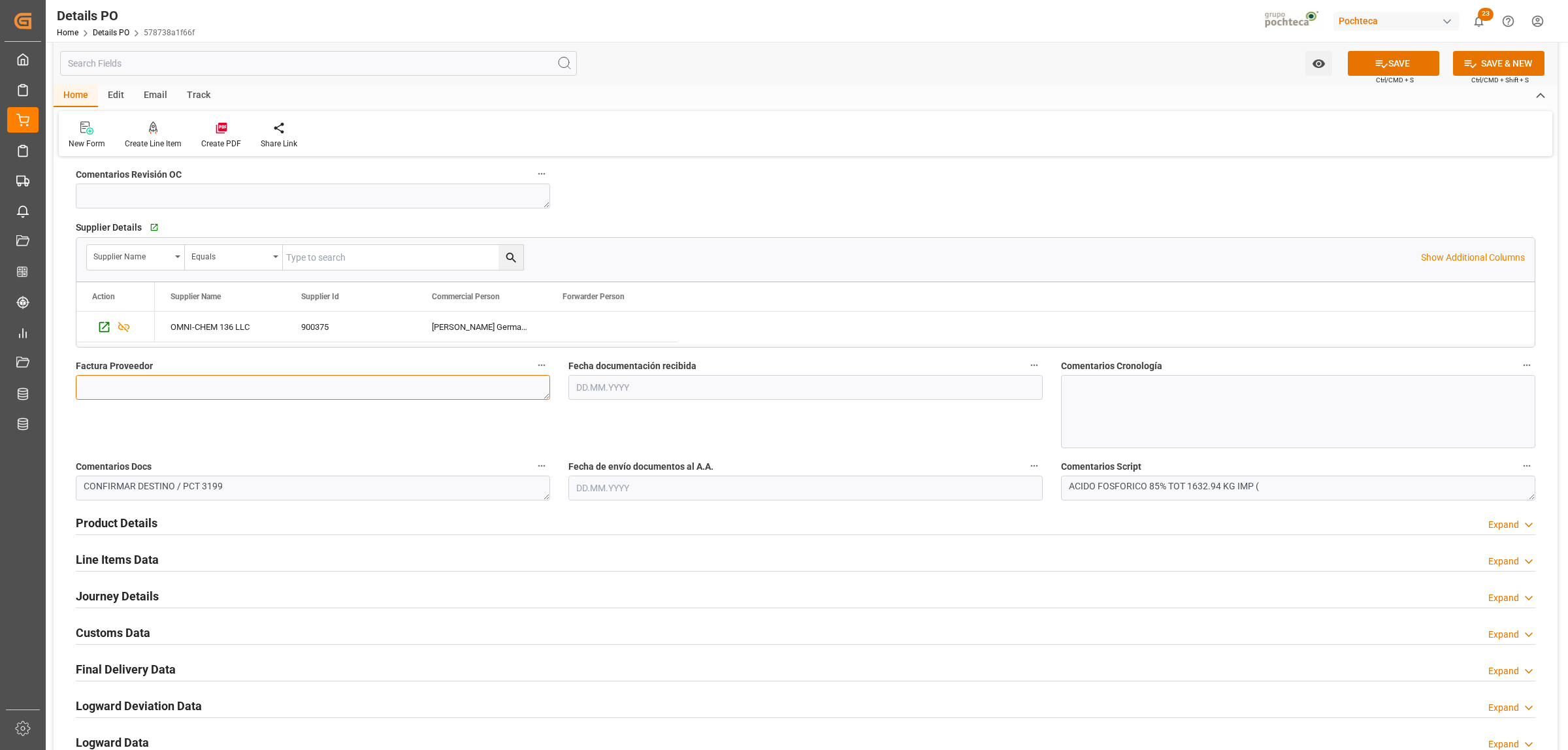
click at [217, 381] on textarea at bounding box center [312, 387] width 475 height 25
paste textarea "28189"
type textarea "28189"
click at [612, 381] on input "text" at bounding box center [805, 387] width 475 height 25
click at [595, 421] on div "[DATE]" at bounding box center [661, 420] width 186 height 13
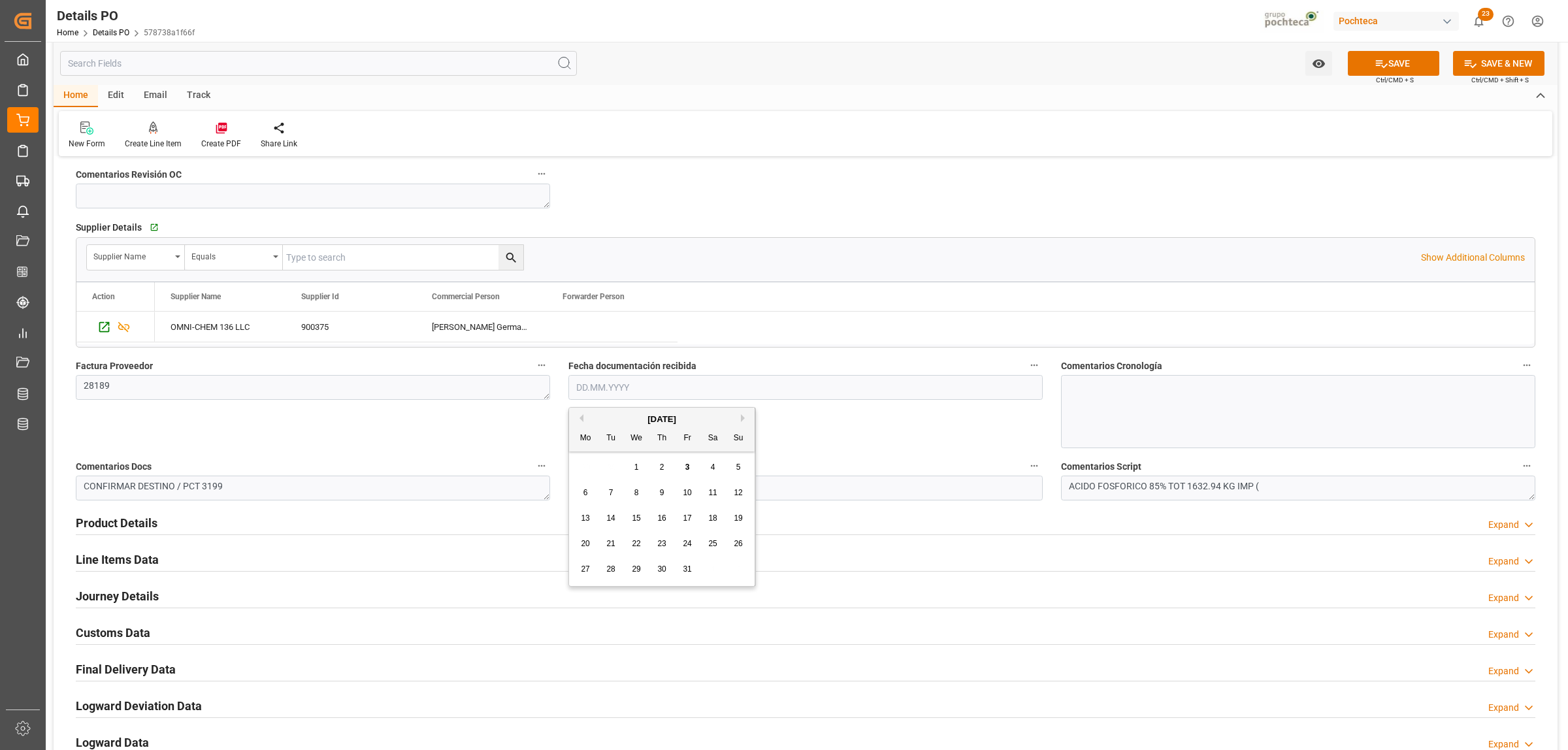
click at [683, 472] on div "3" at bounding box center [687, 468] width 16 height 15
type input "[DATE]"
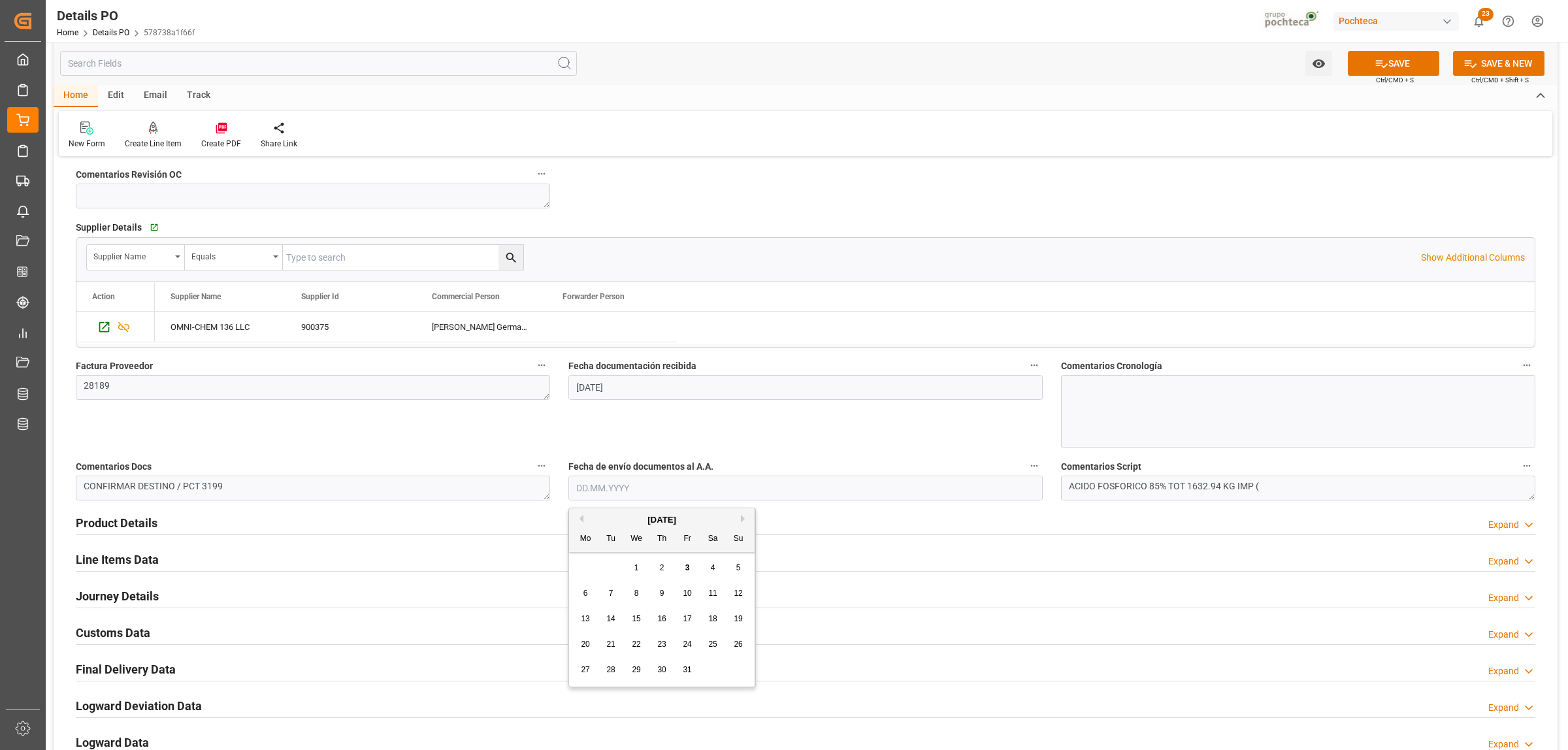
click at [643, 487] on input "text" at bounding box center [805, 488] width 475 height 25
click at [609, 519] on div "[DATE]" at bounding box center [661, 520] width 186 height 13
click at [682, 564] on div "3" at bounding box center [687, 568] width 16 height 15
type input "[DATE]"
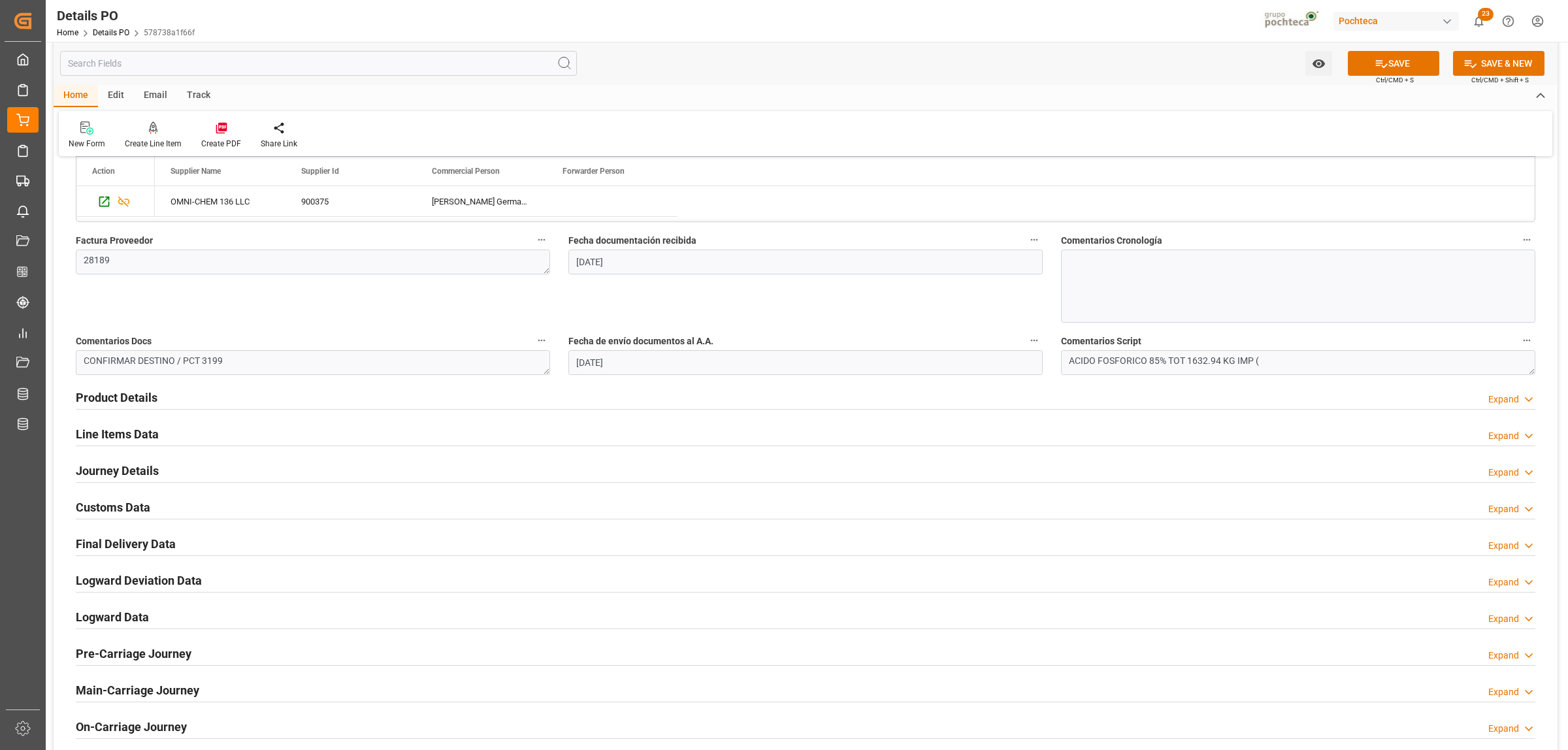
scroll to position [653, 0]
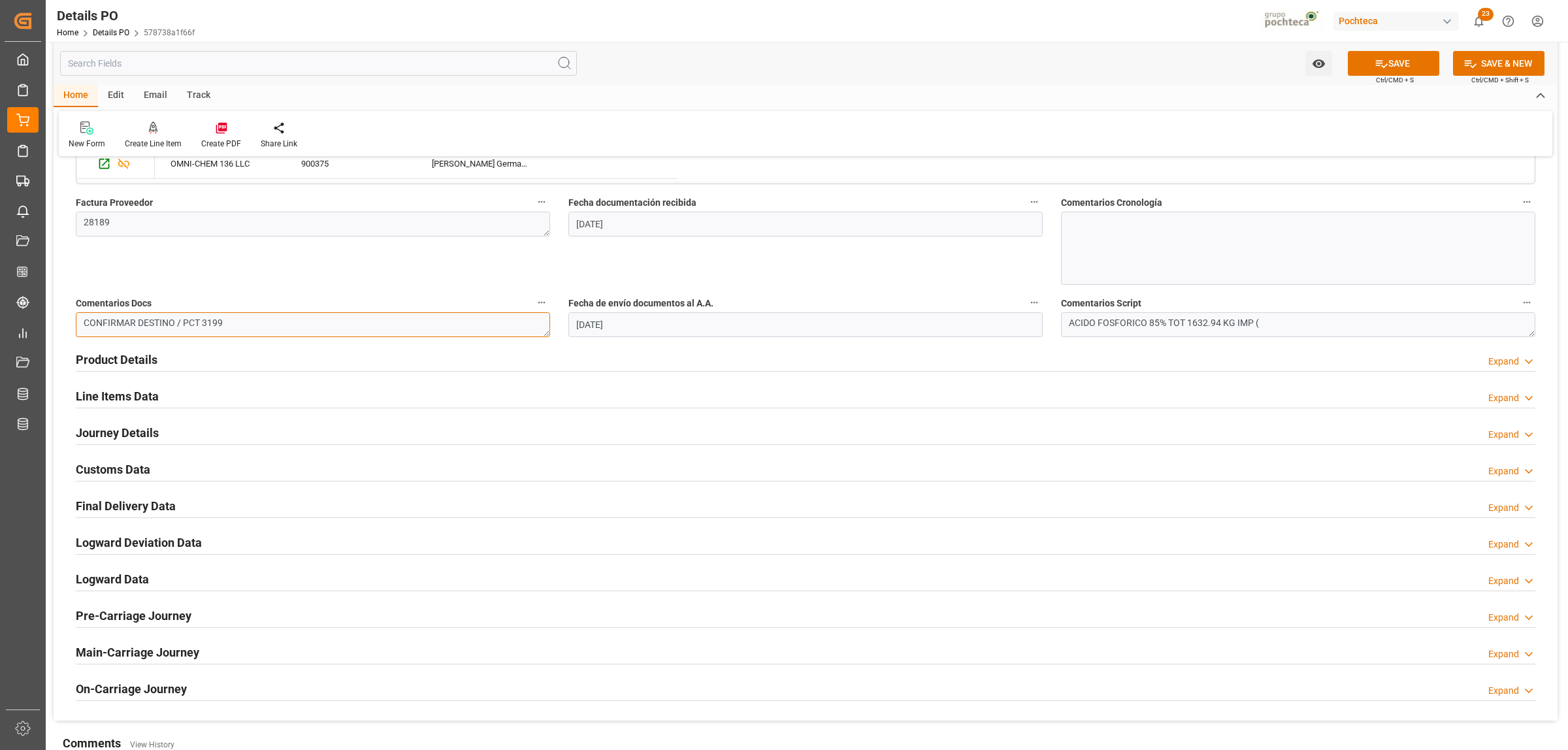
drag, startPoint x: 247, startPoint y: 325, endPoint x: 177, endPoint y: 319, distance: 70.3
click at [177, 319] on textarea "CONFIRMAR DESTINO / PCT 3199" at bounding box center [312, 325] width 475 height 25
type textarea "CONFIRMAR DESTINO"
click at [132, 366] on h2 "Product Details" at bounding box center [116, 360] width 82 height 18
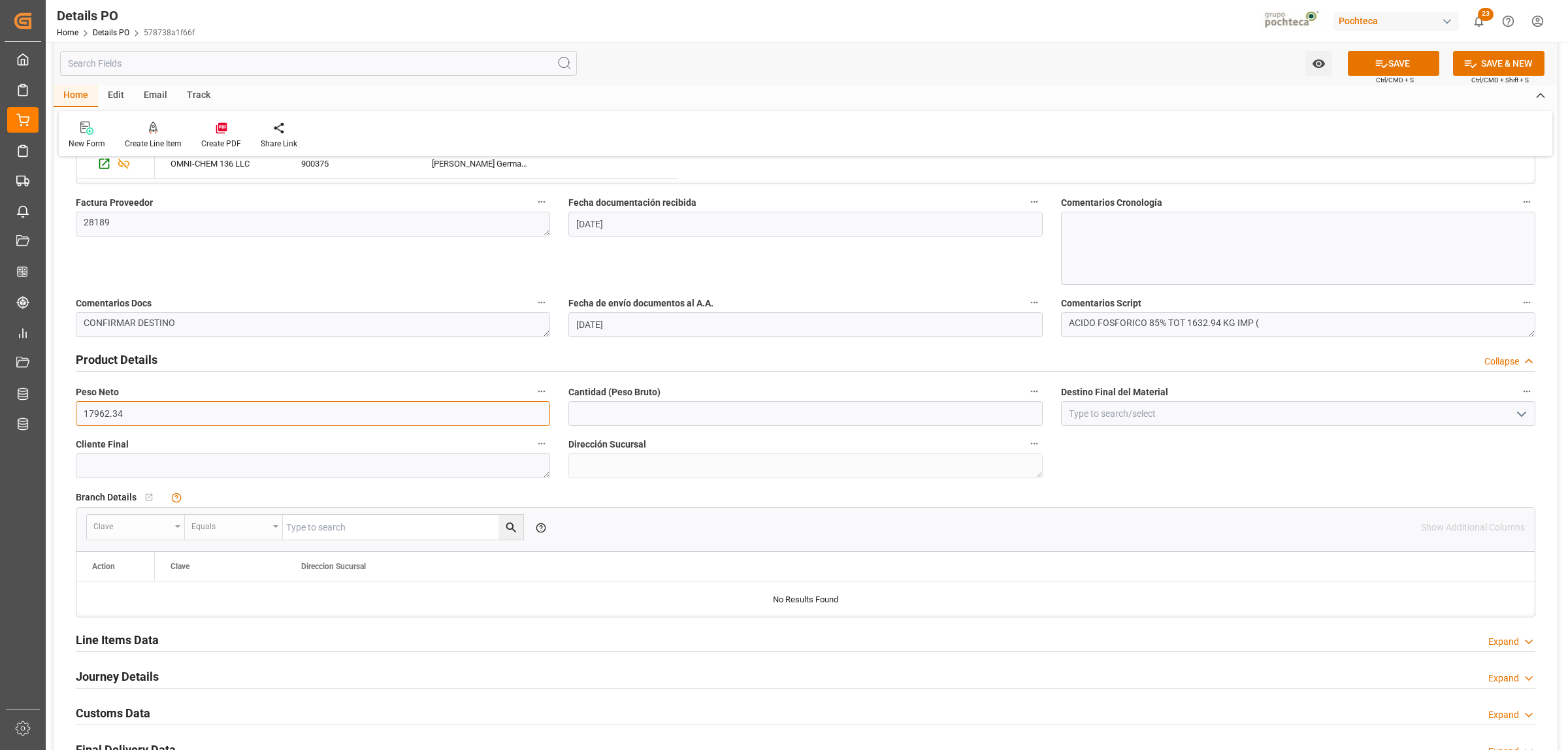
drag, startPoint x: 135, startPoint y: 416, endPoint x: 72, endPoint y: 415, distance: 63.0
click at [72, 415] on div "Peso Neto 17962.34" at bounding box center [312, 404] width 492 height 52
click at [624, 413] on input "text" at bounding box center [805, 413] width 475 height 25
paste input "17962.34"
type input "17962.34"
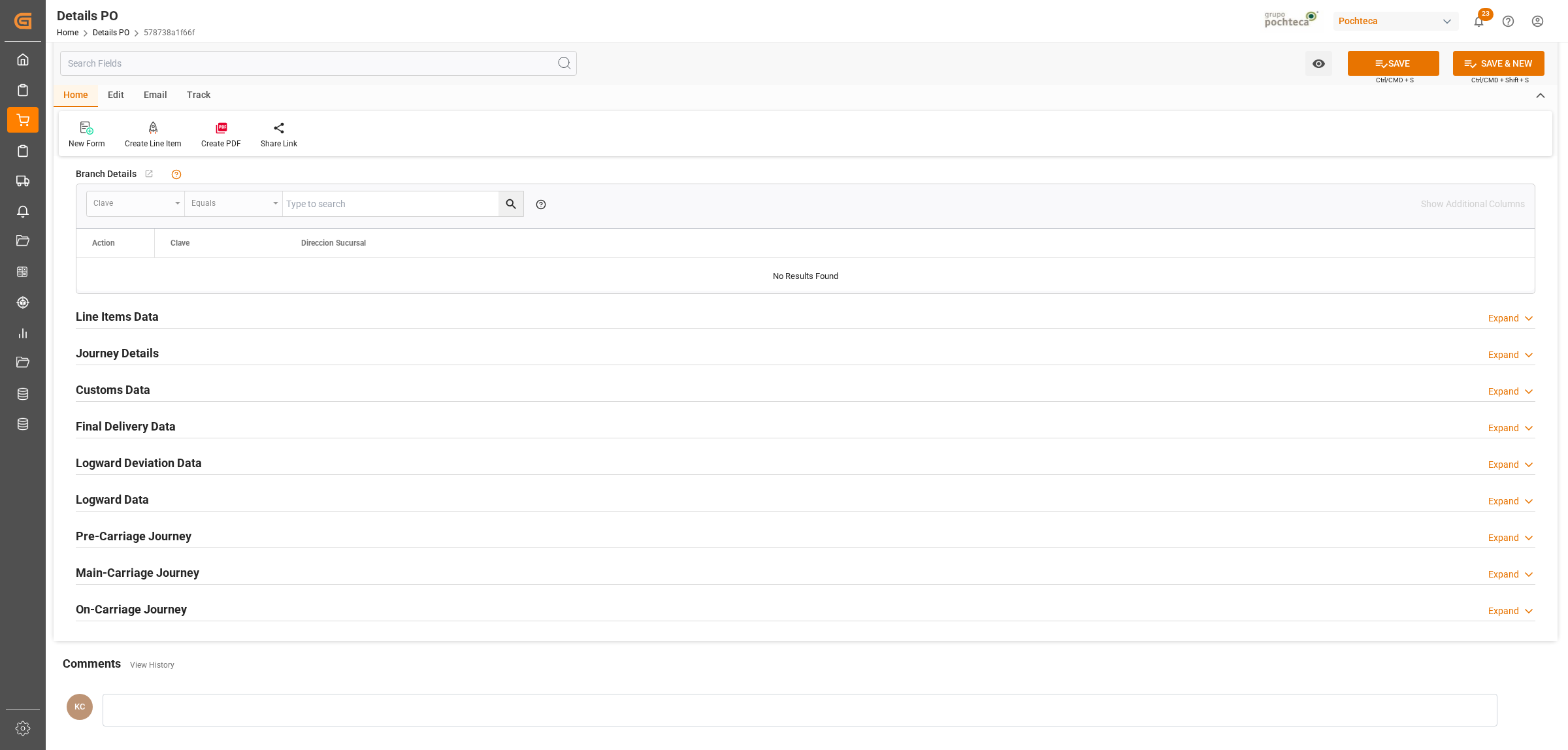
scroll to position [981, 0]
click at [122, 310] on h2 "Line Items Data" at bounding box center [117, 313] width 83 height 18
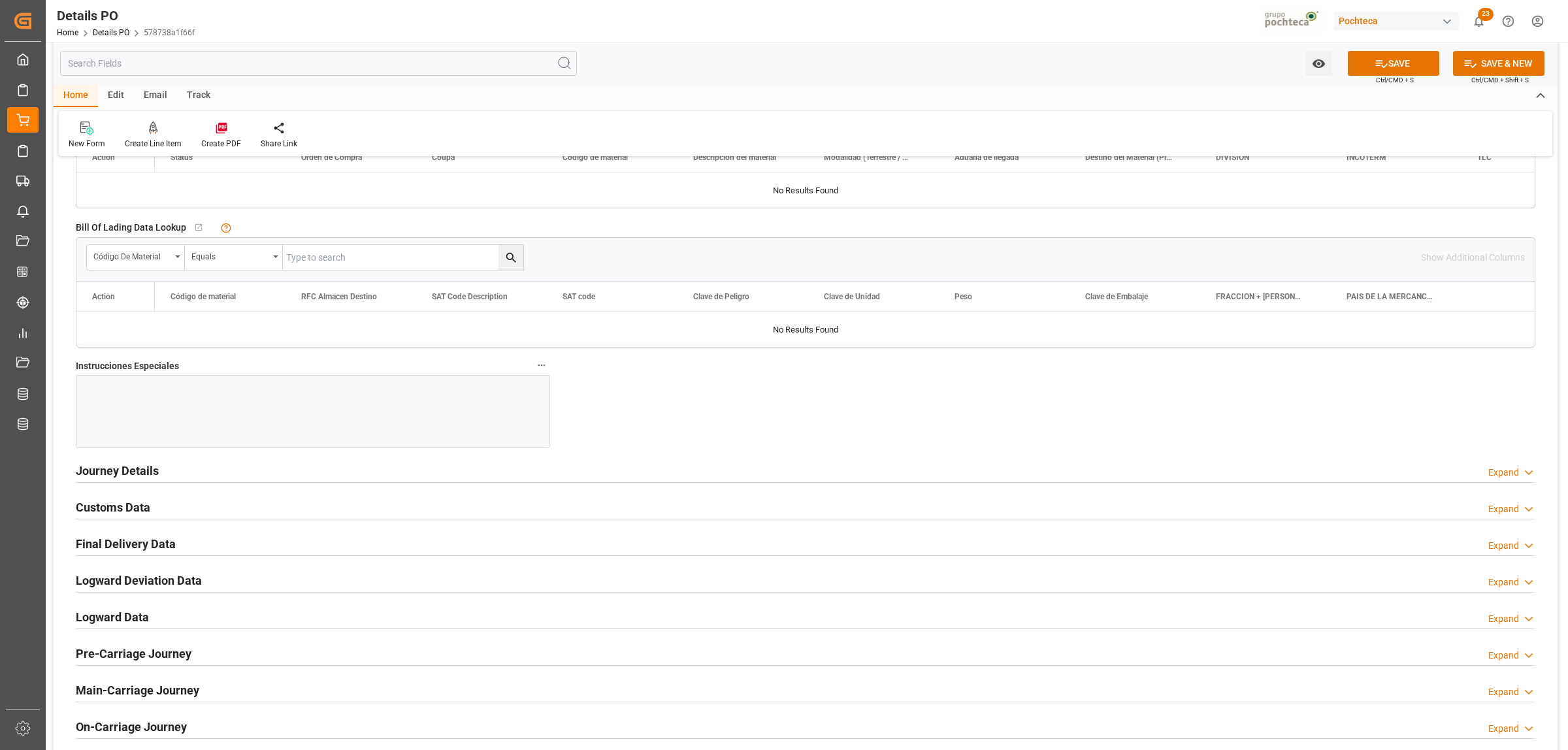
scroll to position [1389, 0]
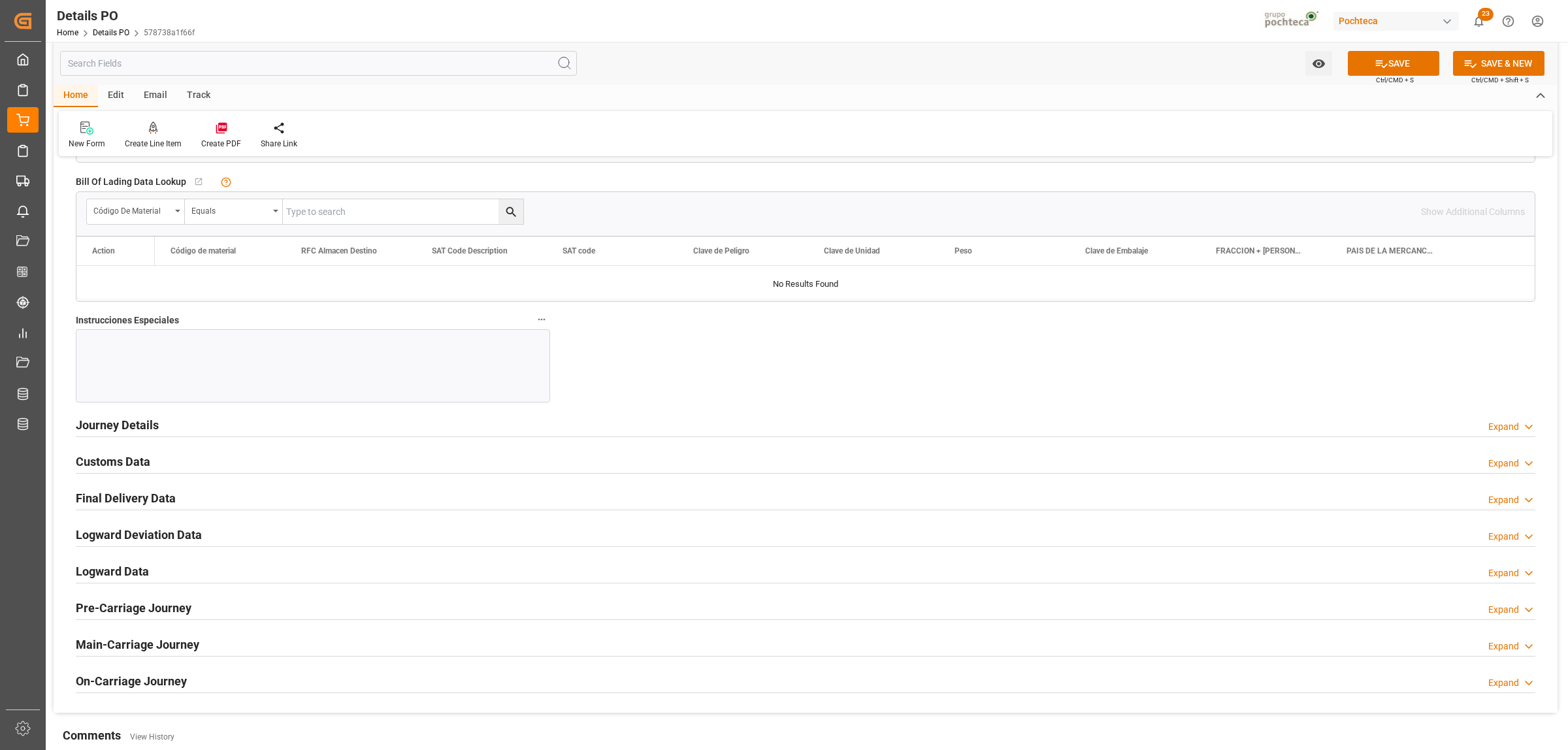
click at [129, 433] on h2 "Journey Details" at bounding box center [117, 425] width 83 height 18
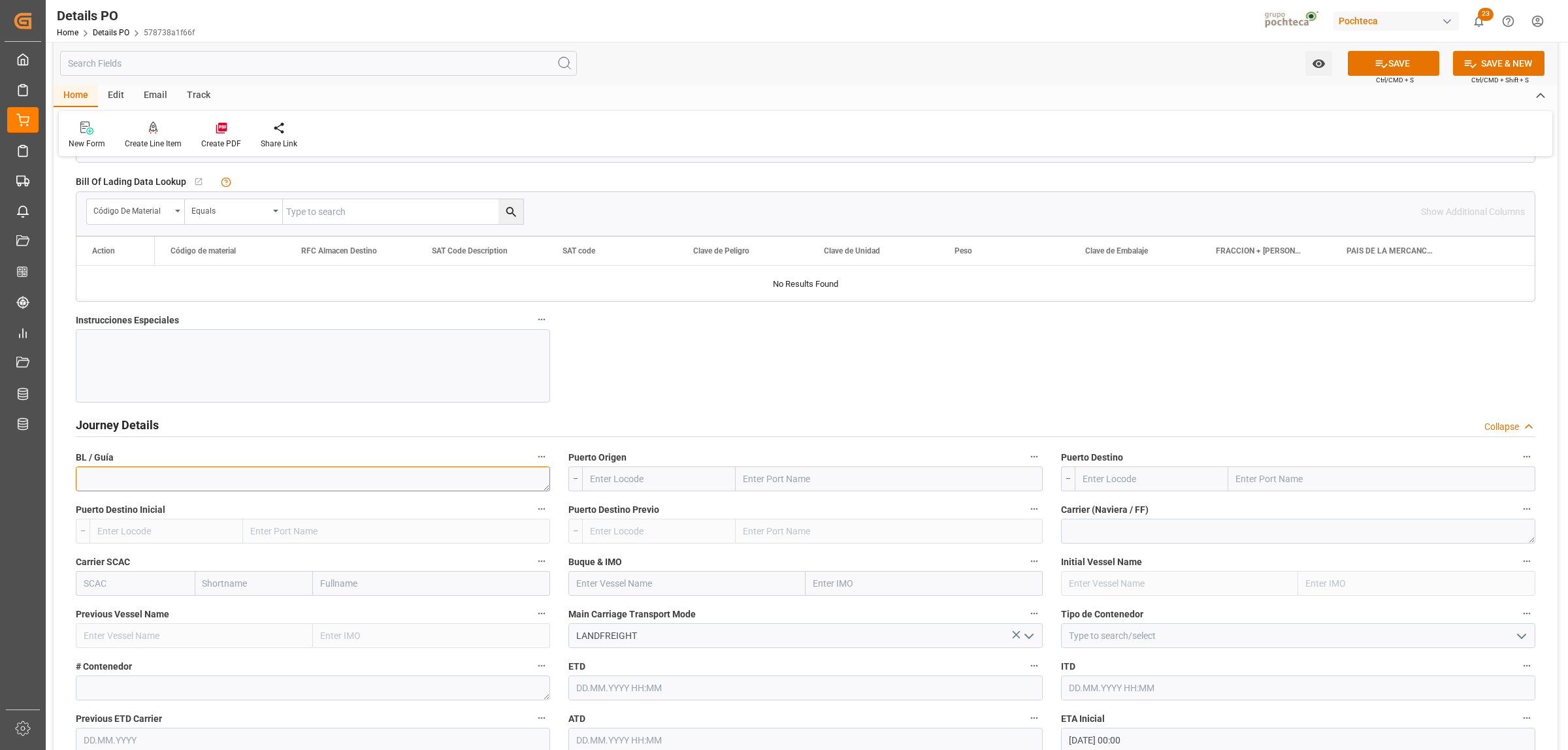
click at [220, 490] on textarea at bounding box center [312, 479] width 475 height 25
paste textarea "430007996"
type textarea "430007996"
click at [764, 478] on input "text" at bounding box center [889, 479] width 307 height 25
type input "LAREDO"
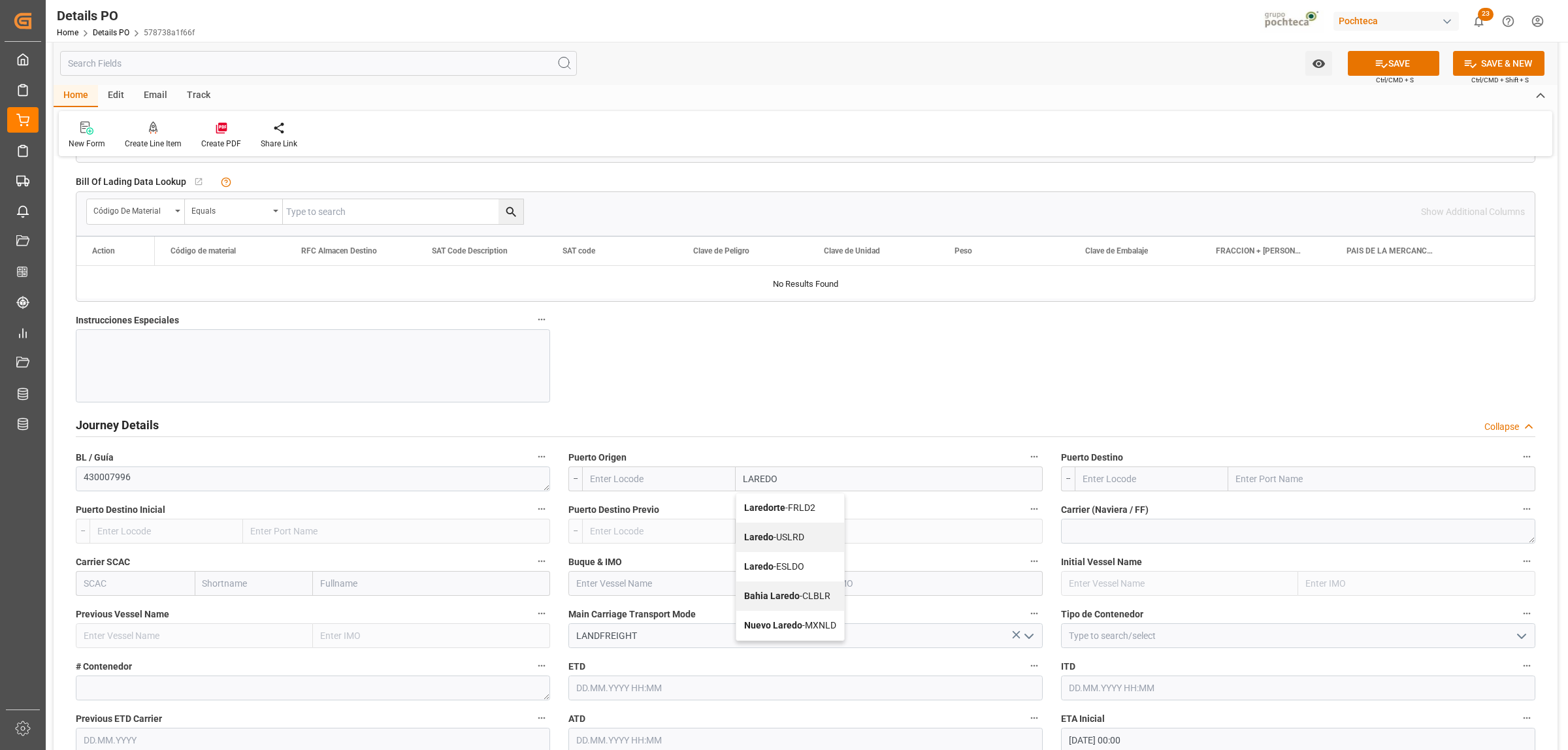
click at [759, 536] on b "Laredo" at bounding box center [758, 537] width 29 height 11
type input "USLRD"
type input "Laredo"
click at [1253, 482] on input "text" at bounding box center [1381, 479] width 307 height 25
type input "[GEOGRAPHIC_DATA]"
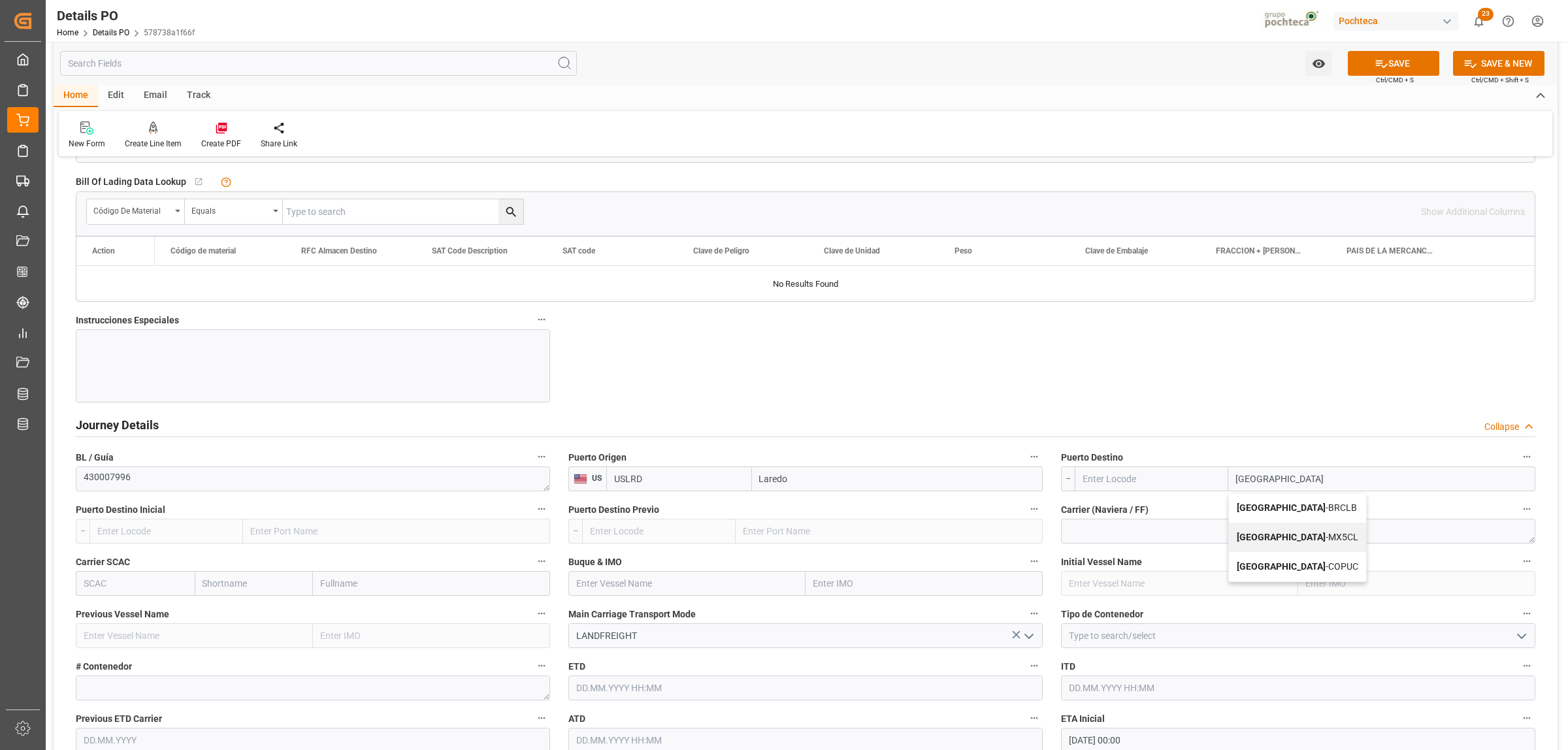
click at [1253, 537] on b "[GEOGRAPHIC_DATA]" at bounding box center [1281, 537] width 89 height 11
type input "MX5CL"
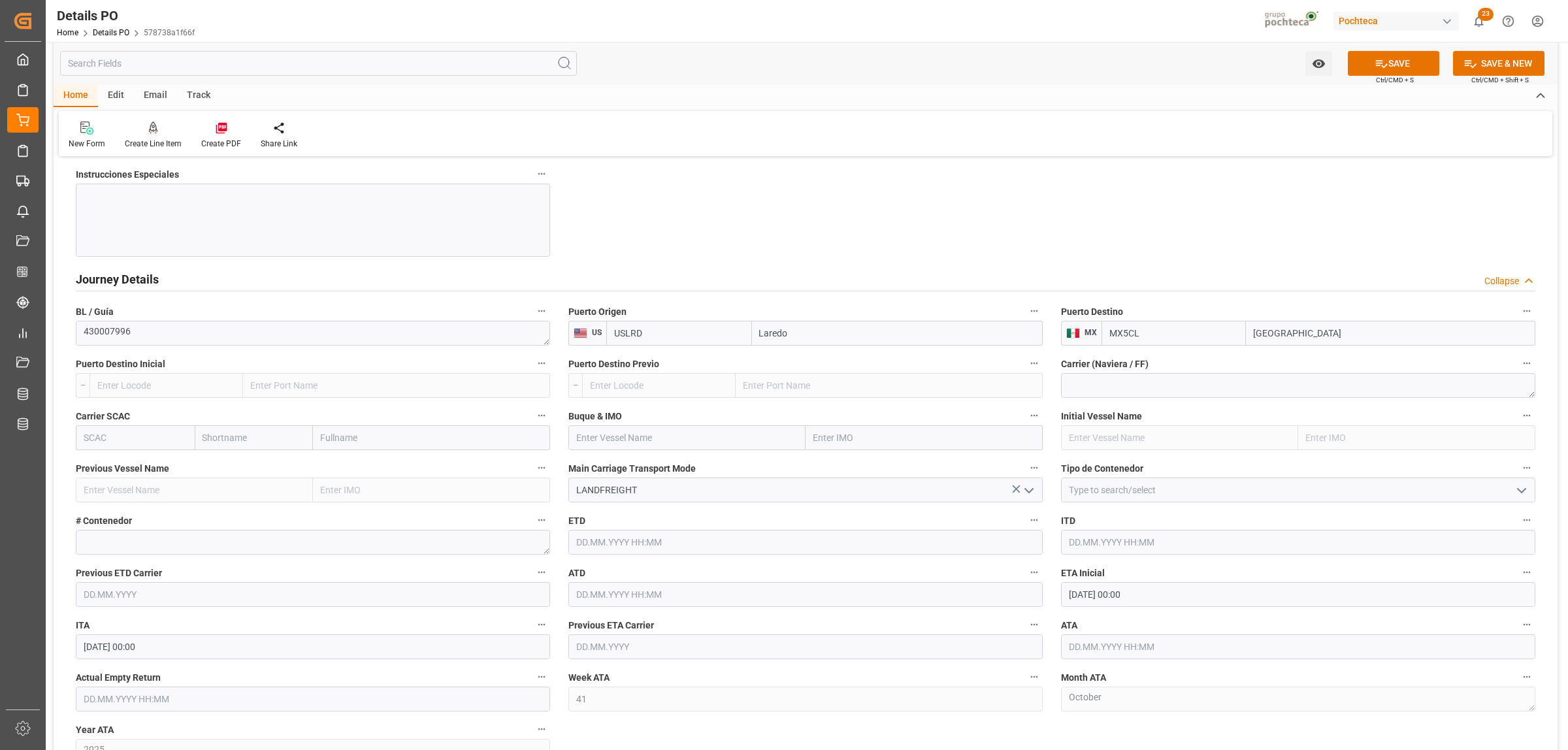
scroll to position [1552, 0]
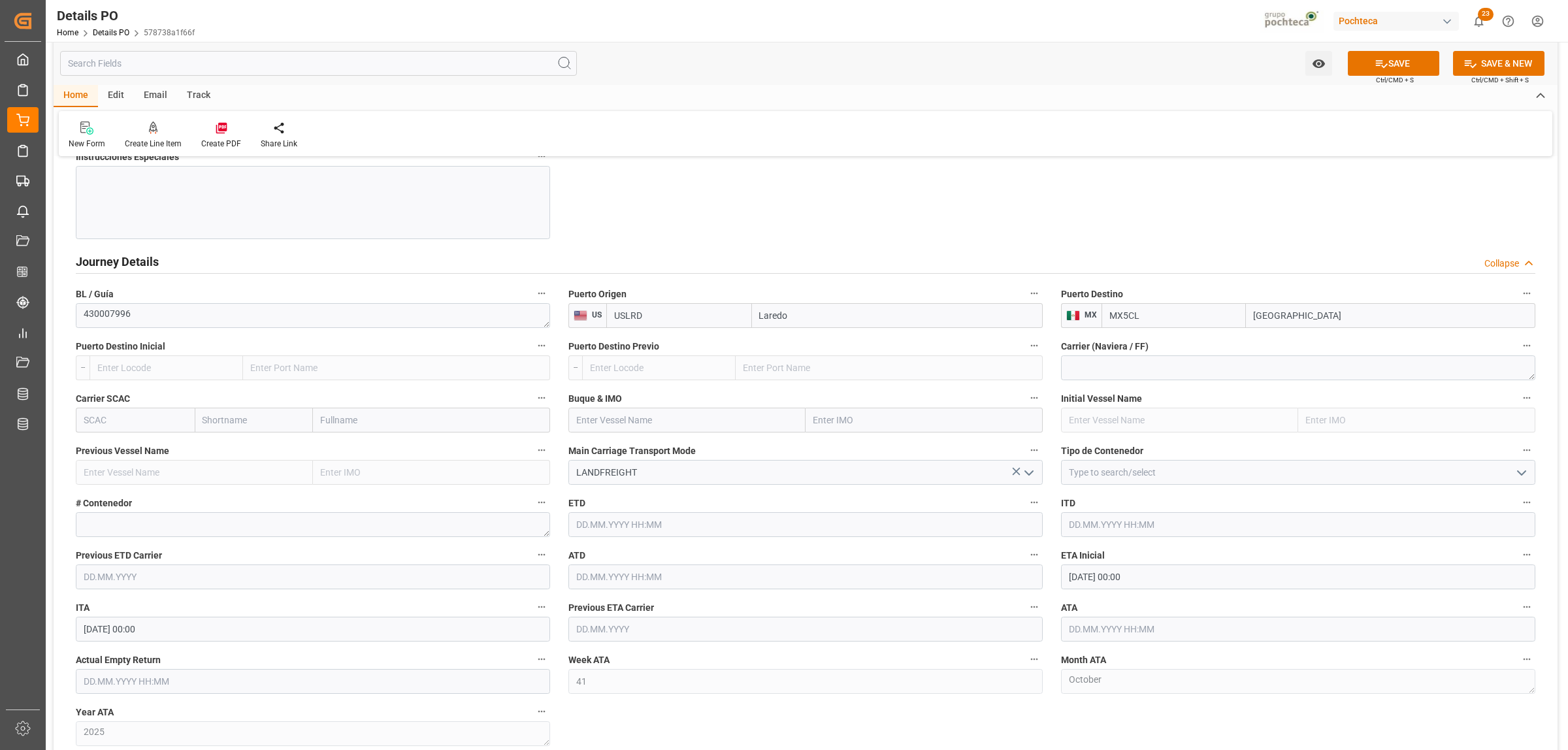
type input "[GEOGRAPHIC_DATA]"
click at [1253, 481] on icon "open menu" at bounding box center [1521, 472] width 15 height 15
click at [1085, 574] on div "FTL" at bounding box center [1297, 590] width 473 height 29
type input "FTL"
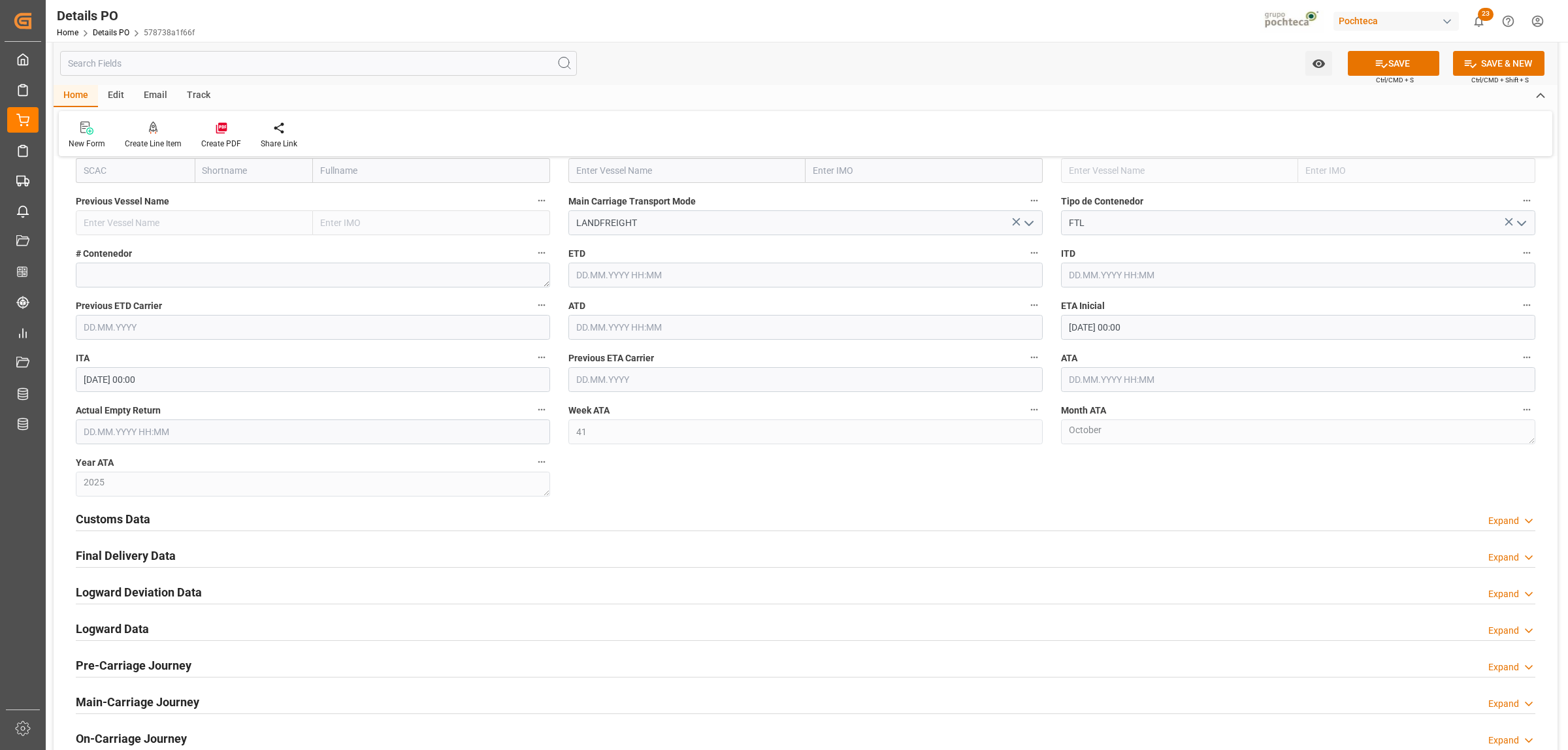
scroll to position [1879, 0]
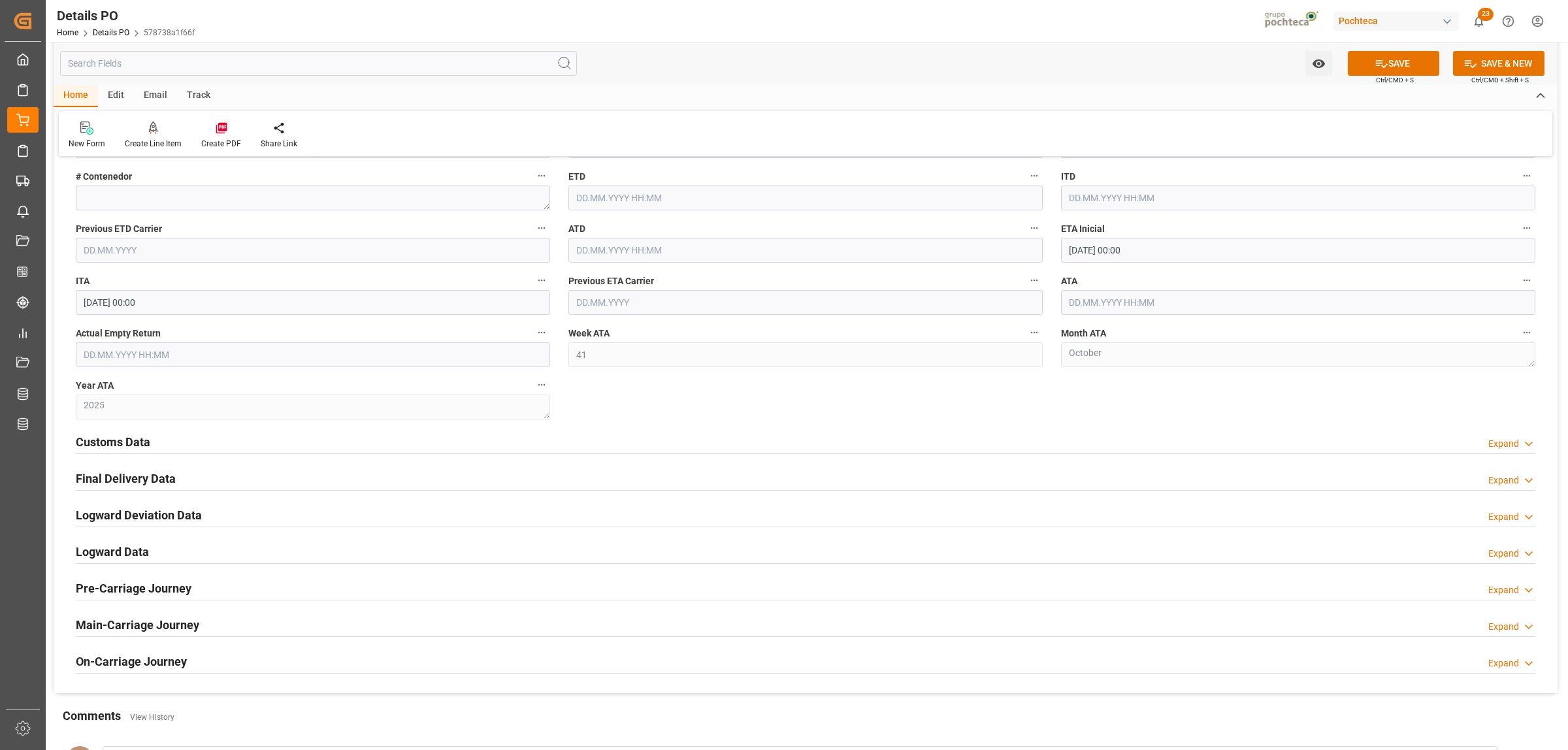
click at [121, 442] on h2 "Customs Data" at bounding box center [113, 442] width 75 height 18
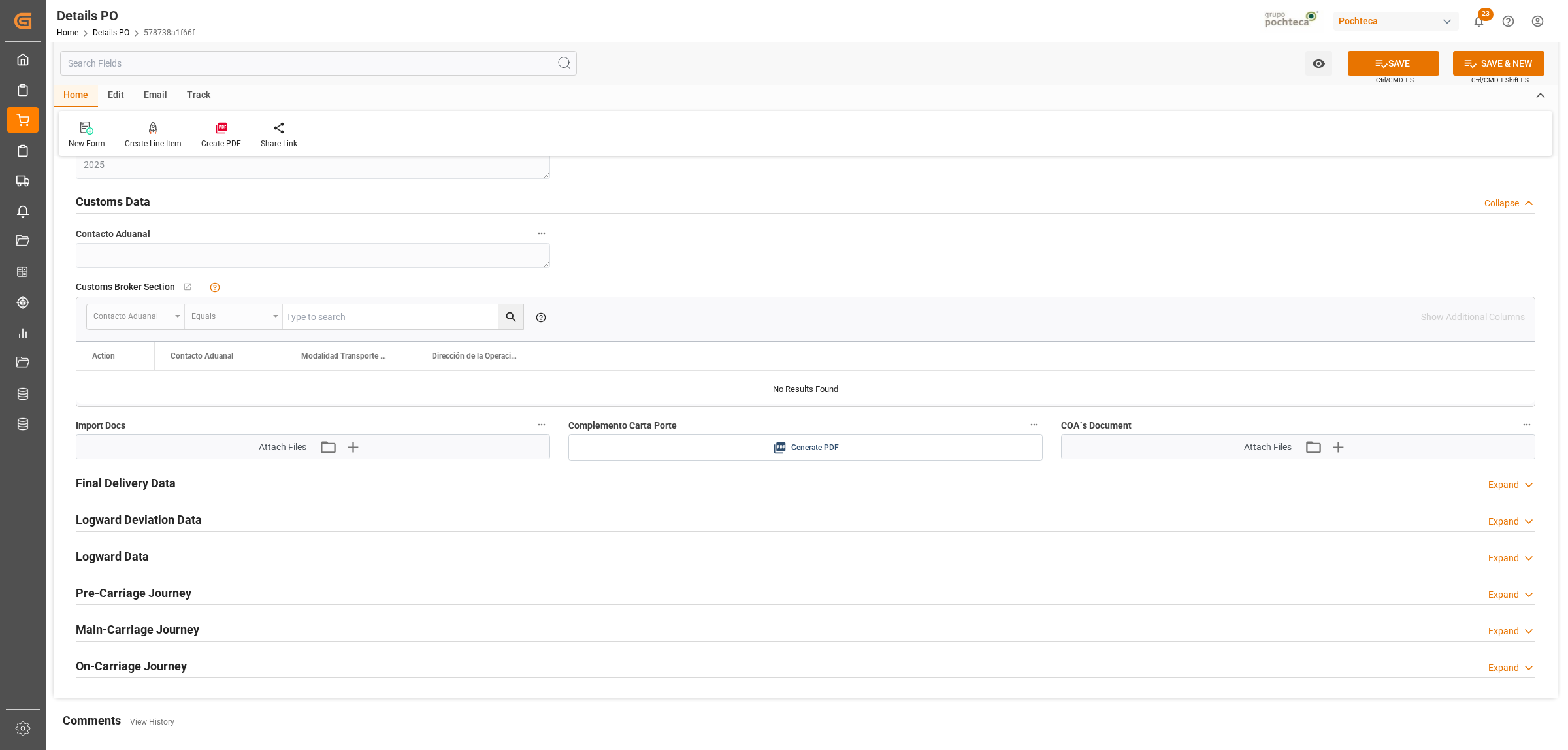
scroll to position [2124, 0]
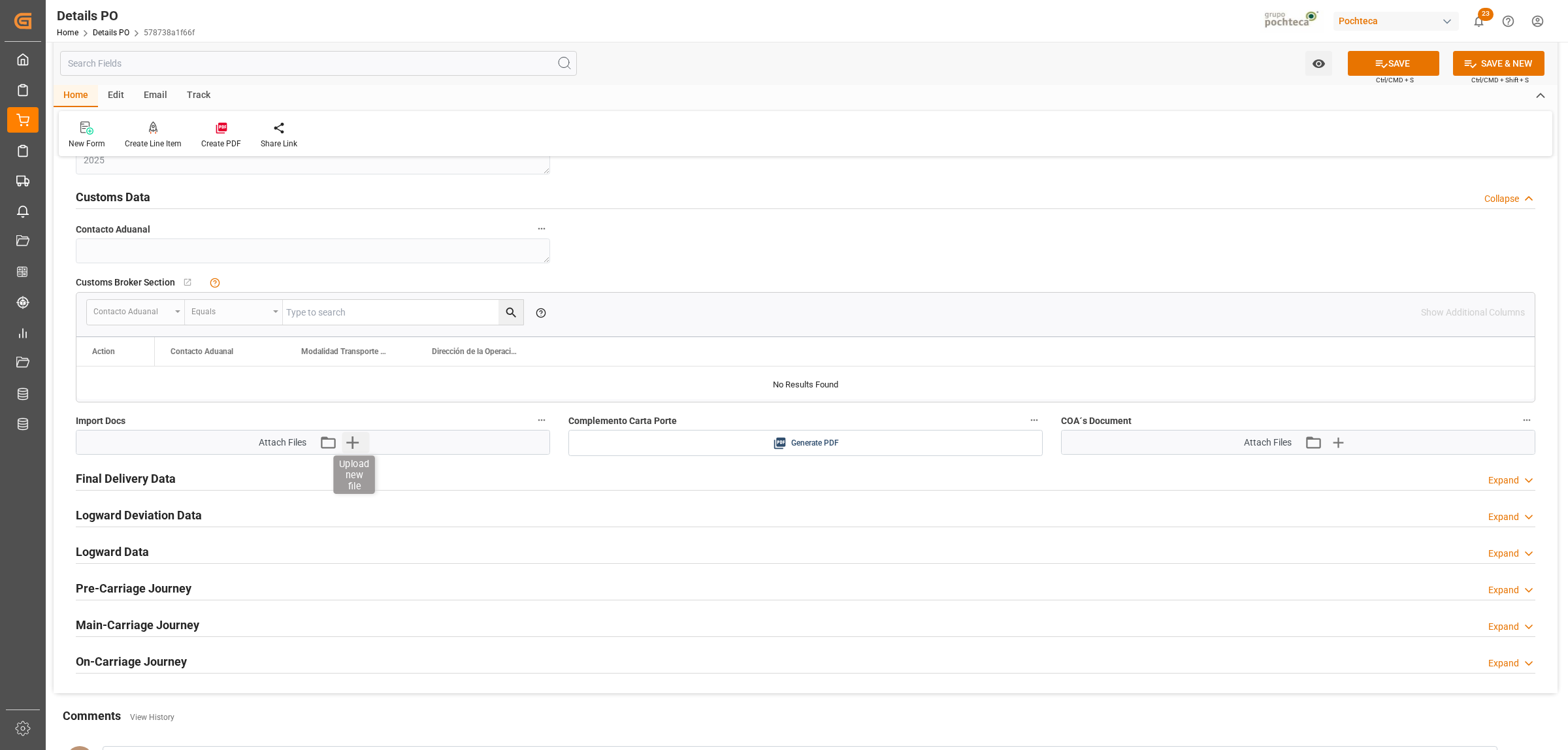
click at [354, 445] on icon "button" at bounding box center [352, 442] width 12 height 12
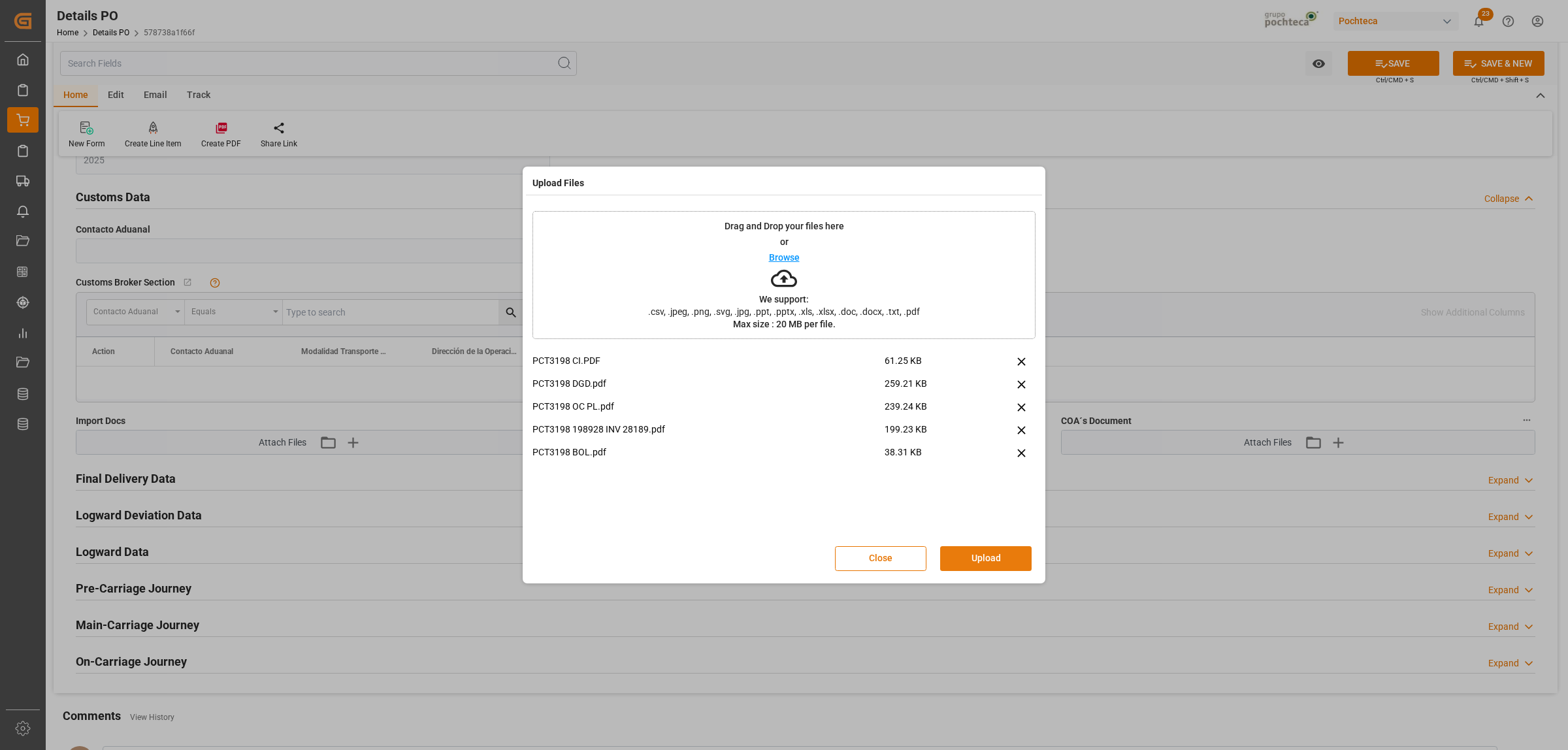
click at [991, 562] on button "Upload" at bounding box center [986, 558] width 92 height 25
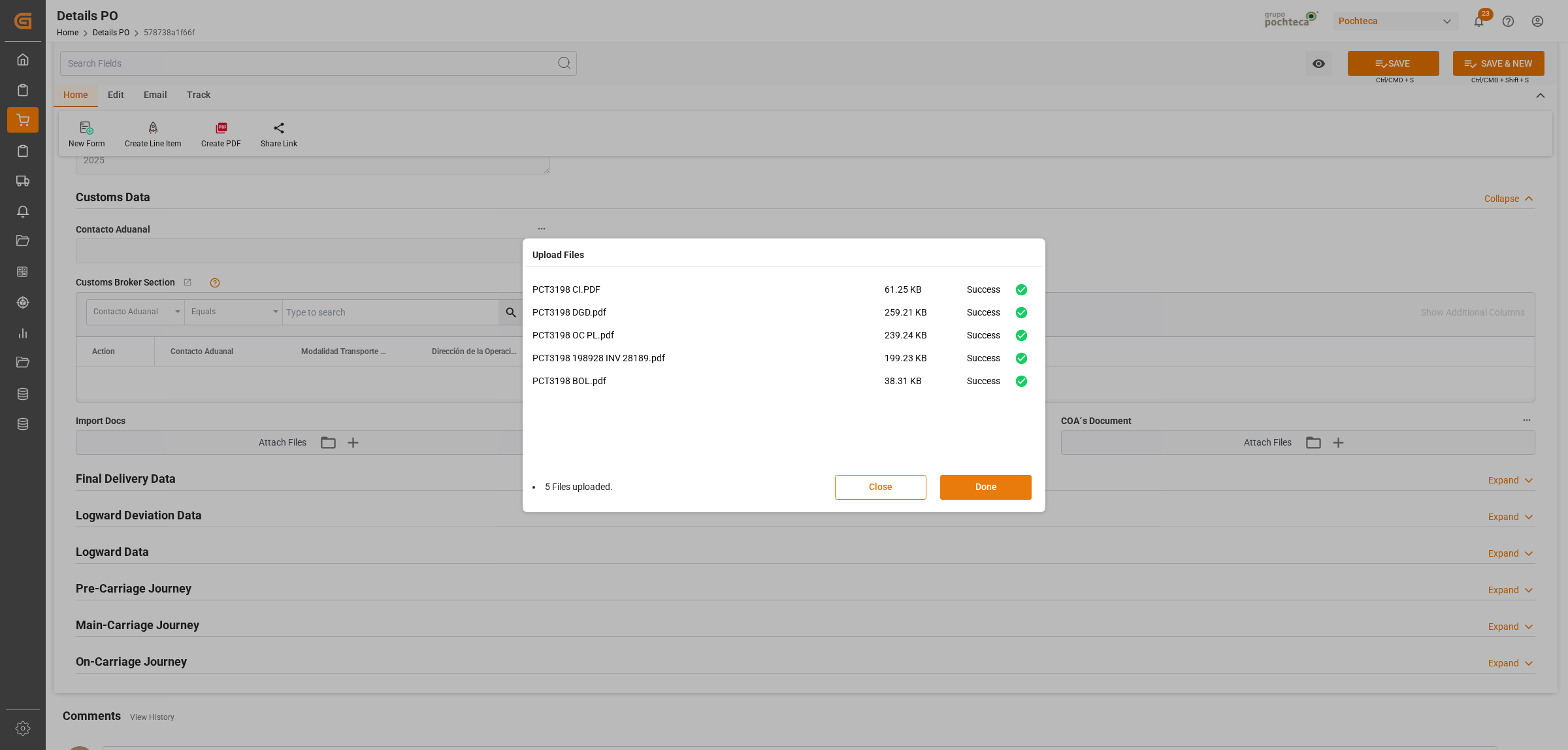
click at [984, 495] on button "Done" at bounding box center [986, 487] width 92 height 25
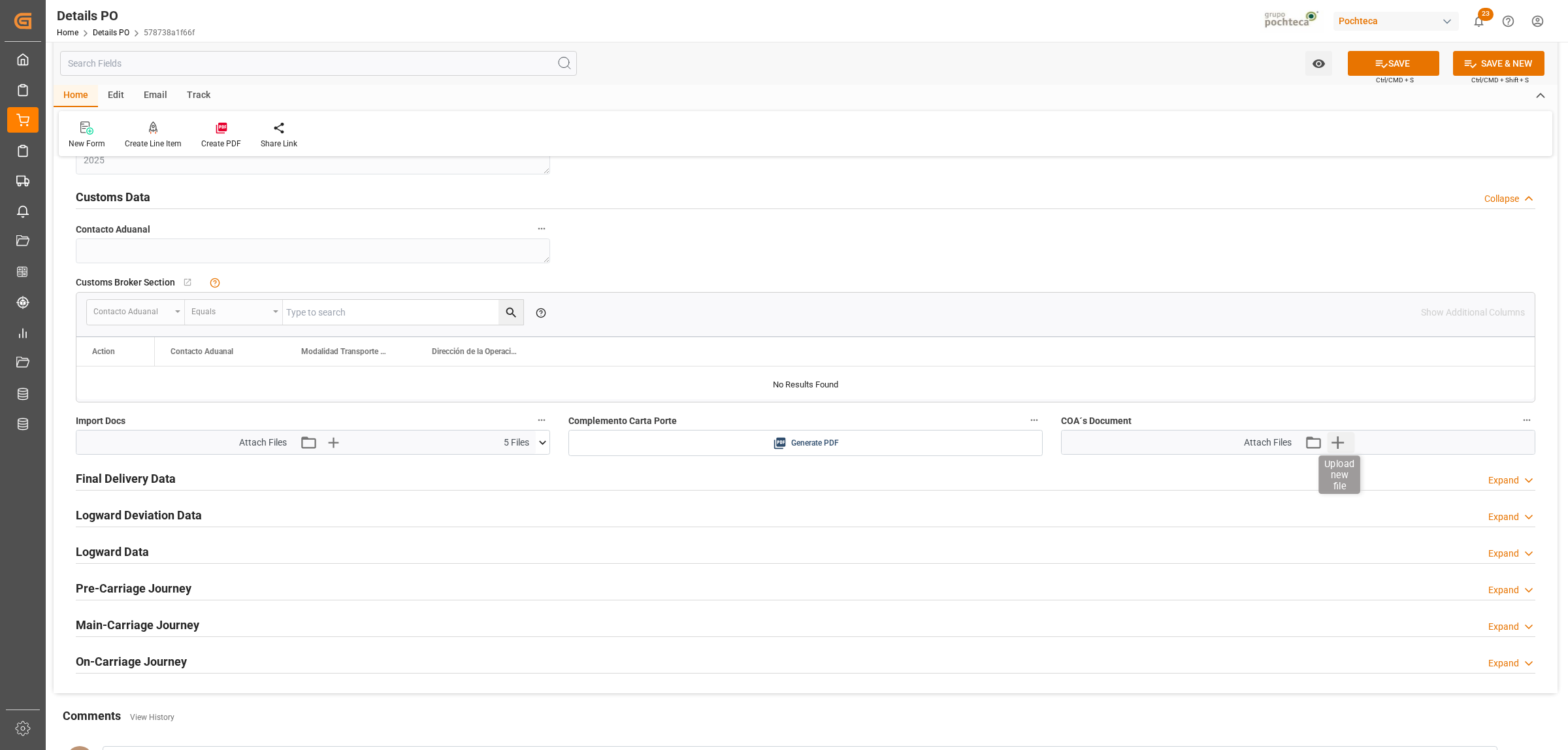
click at [1253, 445] on icon "button" at bounding box center [1337, 442] width 12 height 12
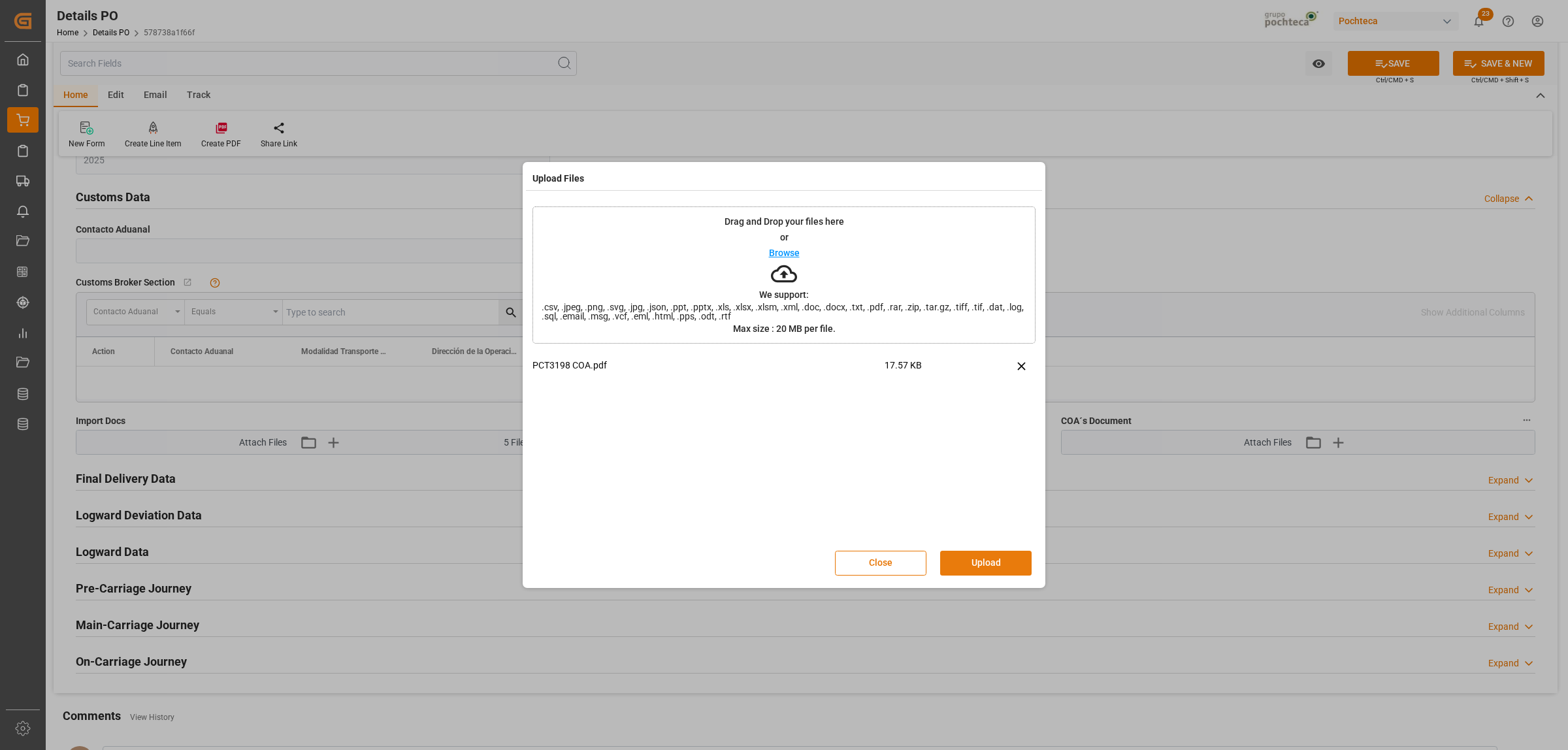
click at [987, 564] on button "Upload" at bounding box center [986, 563] width 92 height 25
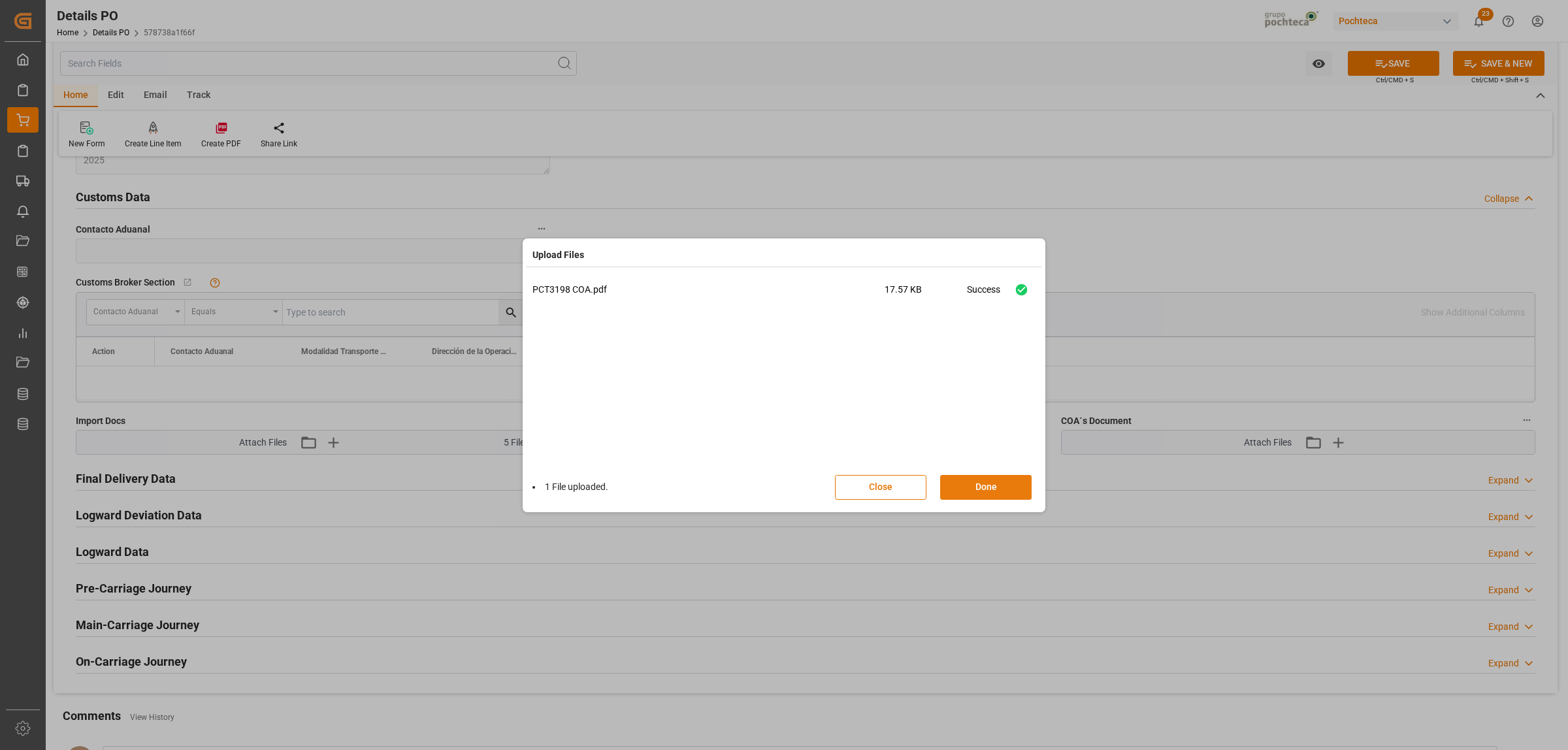
click at [991, 491] on button "Done" at bounding box center [986, 487] width 92 height 25
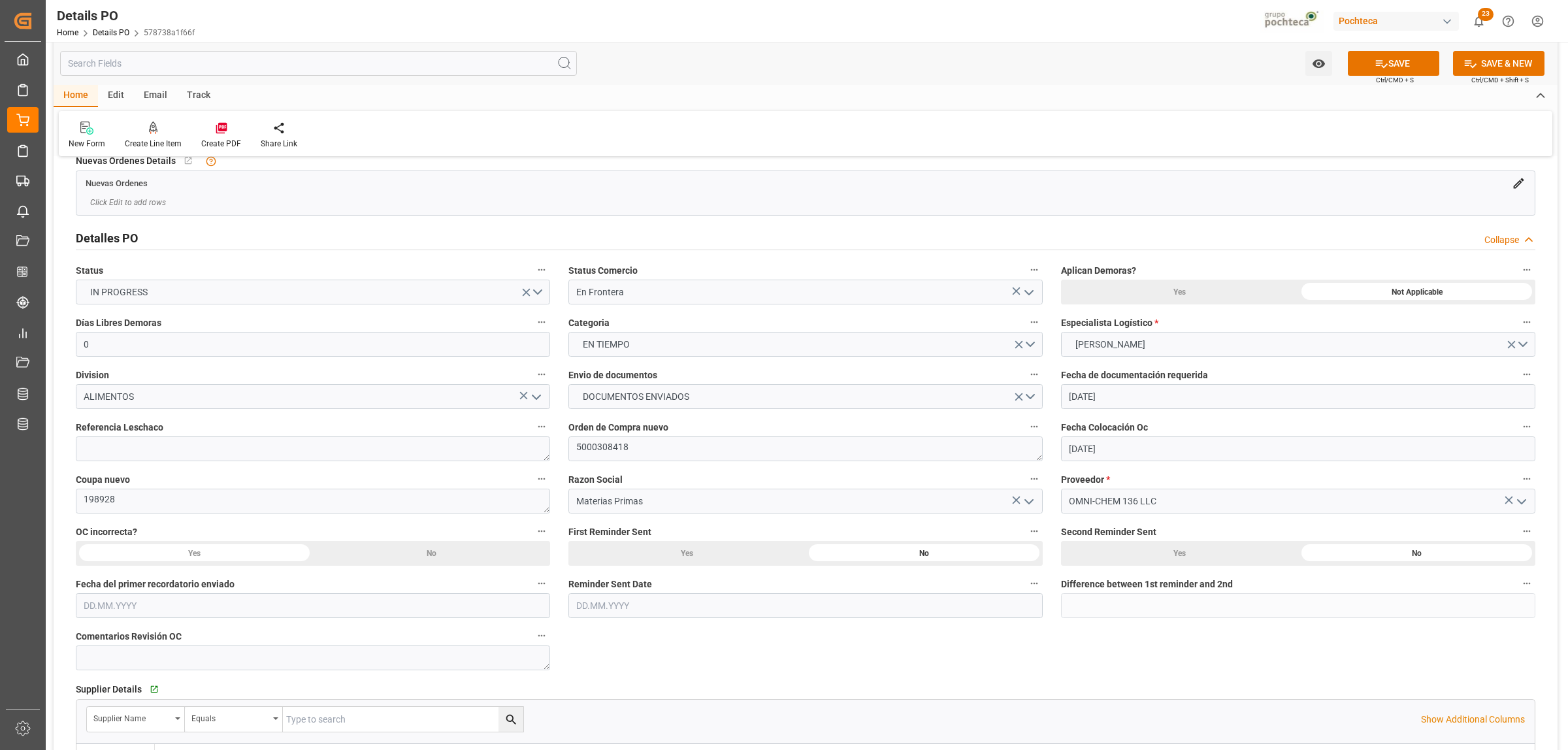
scroll to position [0, 0]
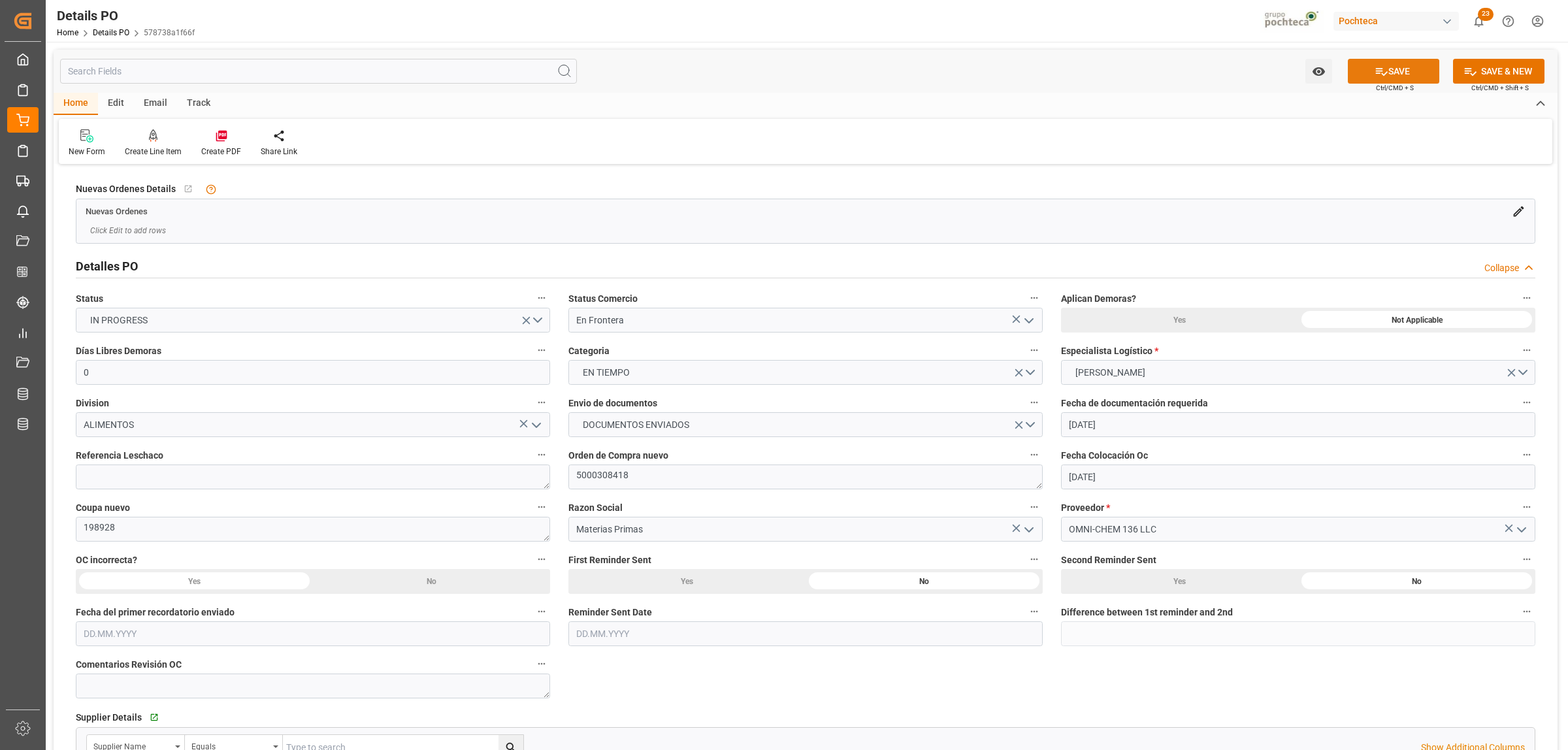
click at [1253, 75] on button "SAVE" at bounding box center [1393, 71] width 92 height 25
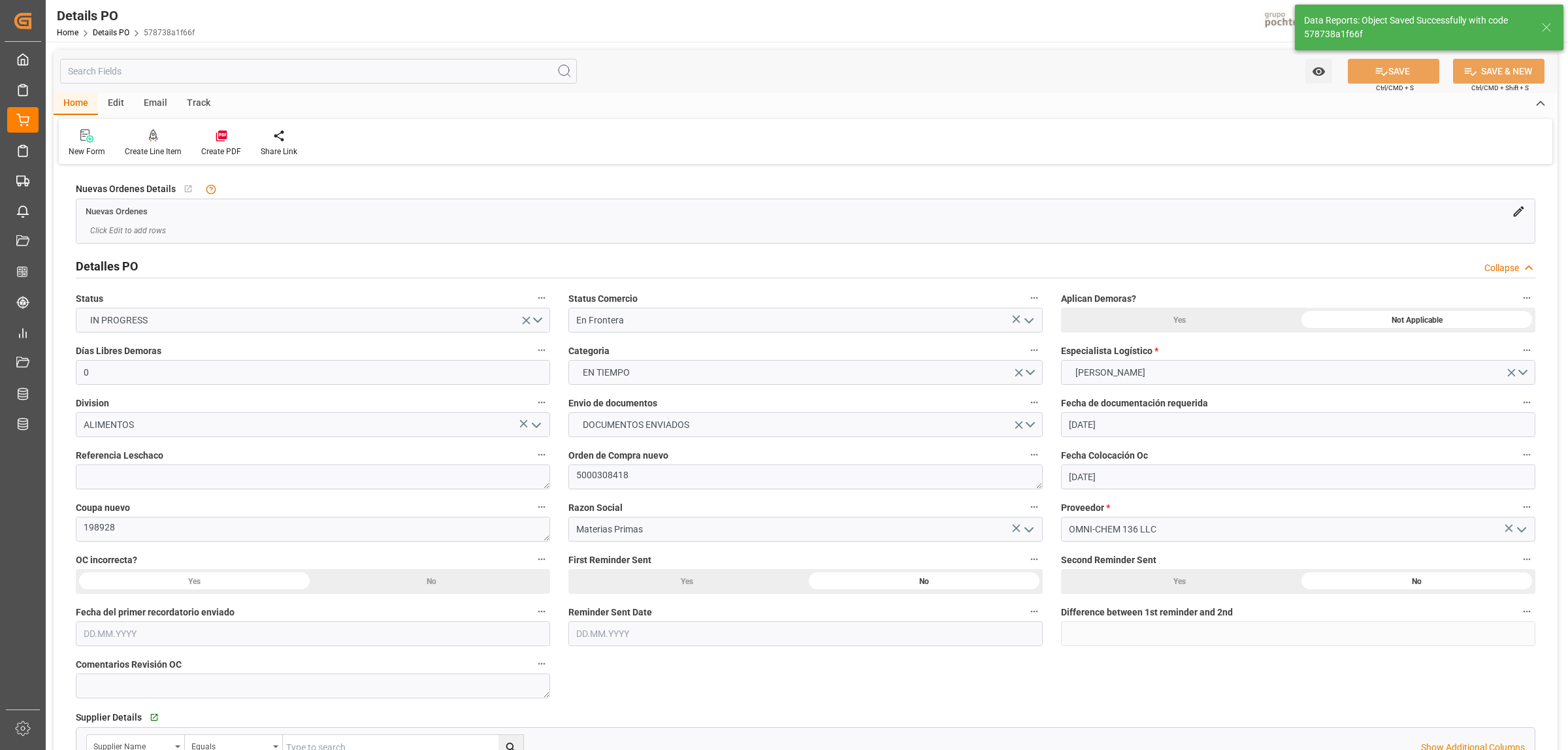
type textarea "CONFIRMAR DESTINO"
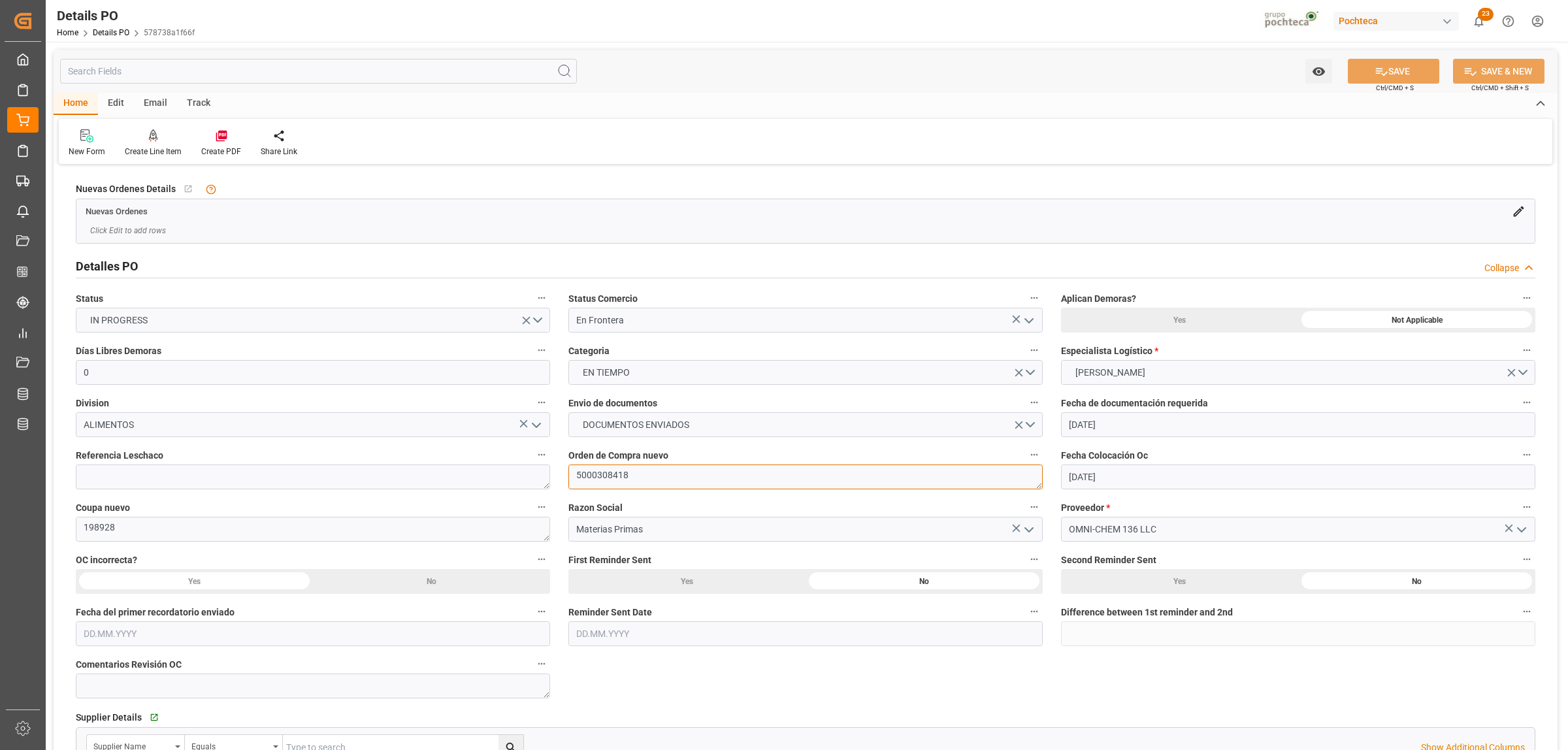
drag, startPoint x: 622, startPoint y: 478, endPoint x: 575, endPoint y: 485, distance: 47.5
click at [575, 485] on textarea "5000308418" at bounding box center [805, 477] width 475 height 25
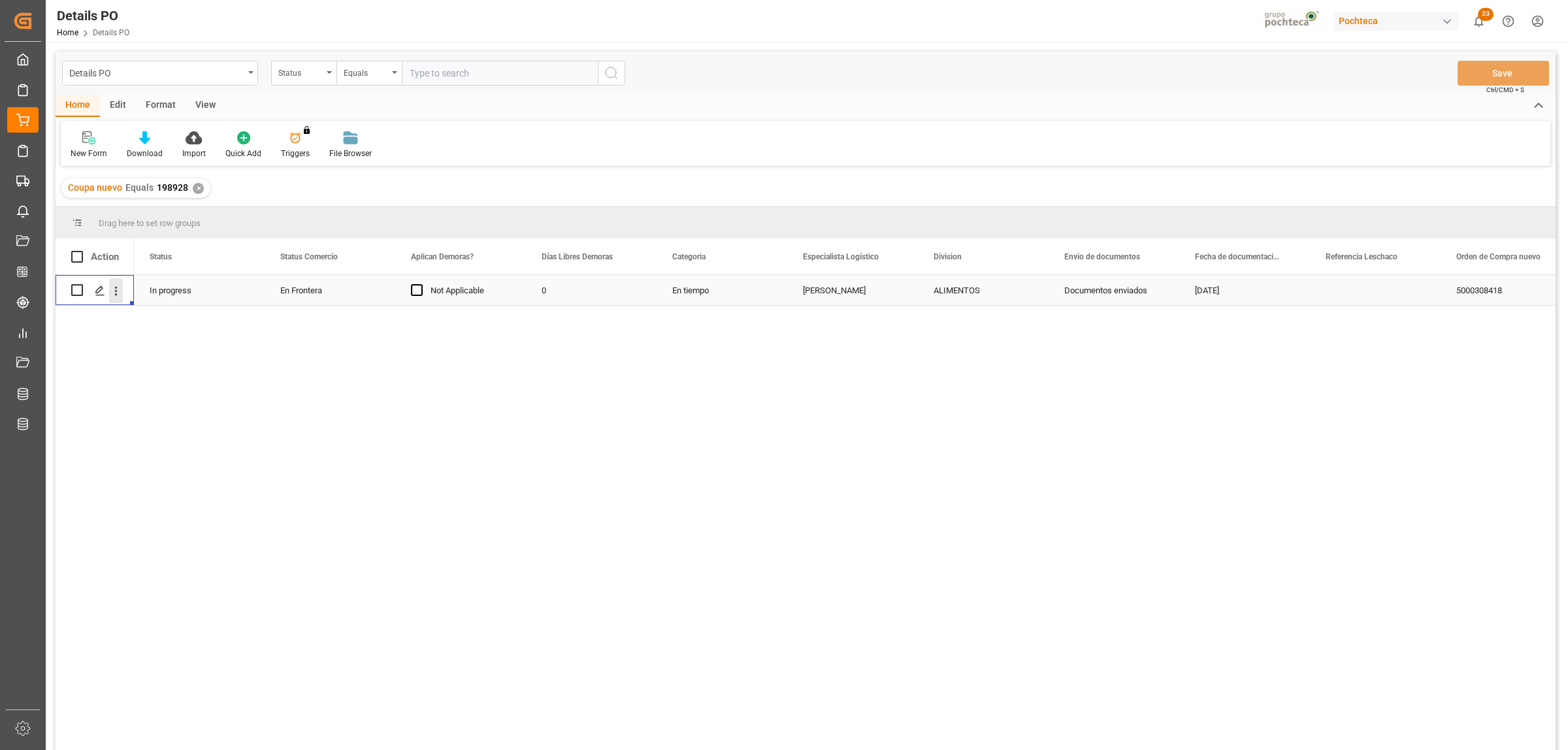
click at [118, 289] on icon "open menu" at bounding box center [115, 291] width 14 height 14
click at [172, 450] on span "Create and Link Child Object" at bounding box center [202, 451] width 119 height 14
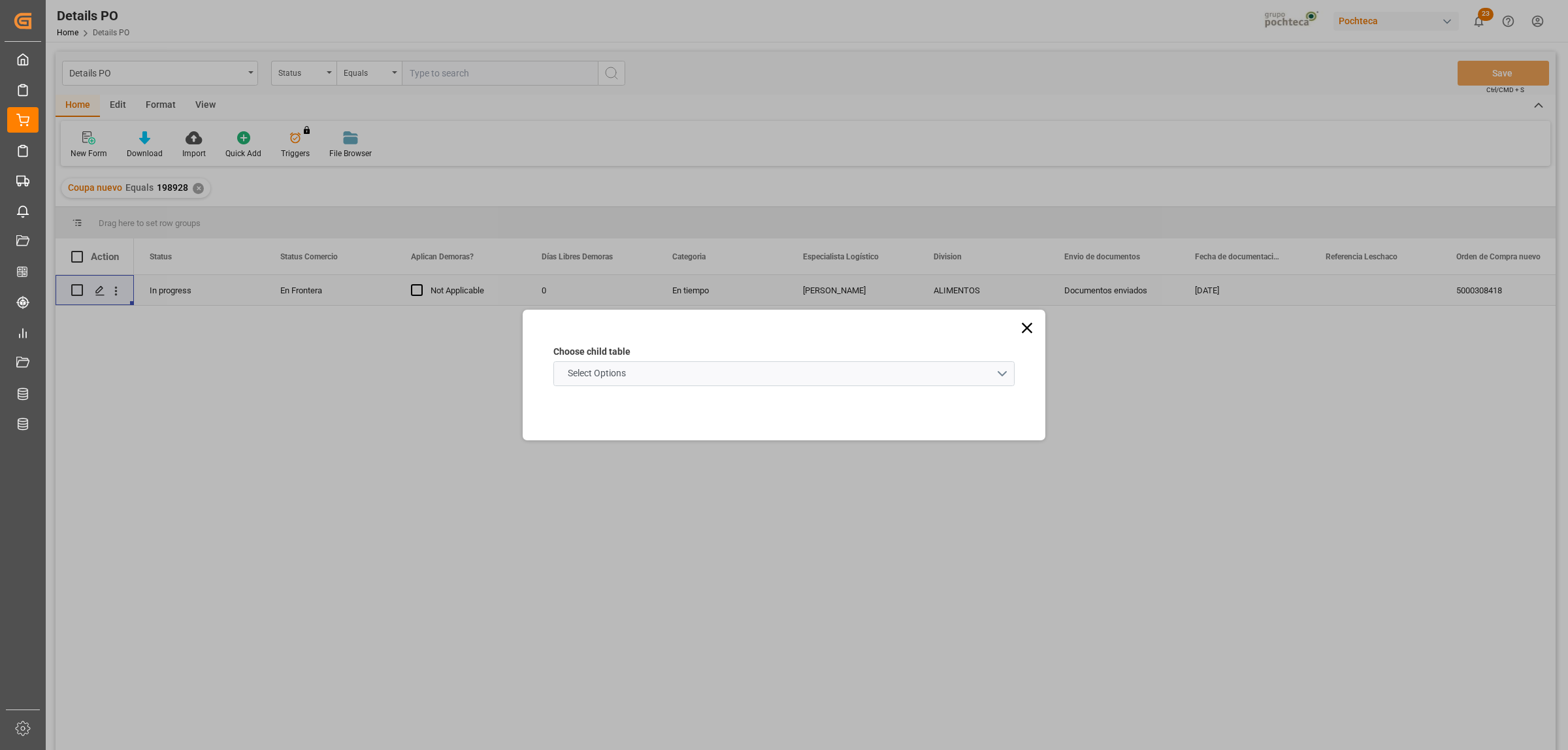
click at [1004, 373] on schema "Select Options" at bounding box center [784, 373] width 461 height 25
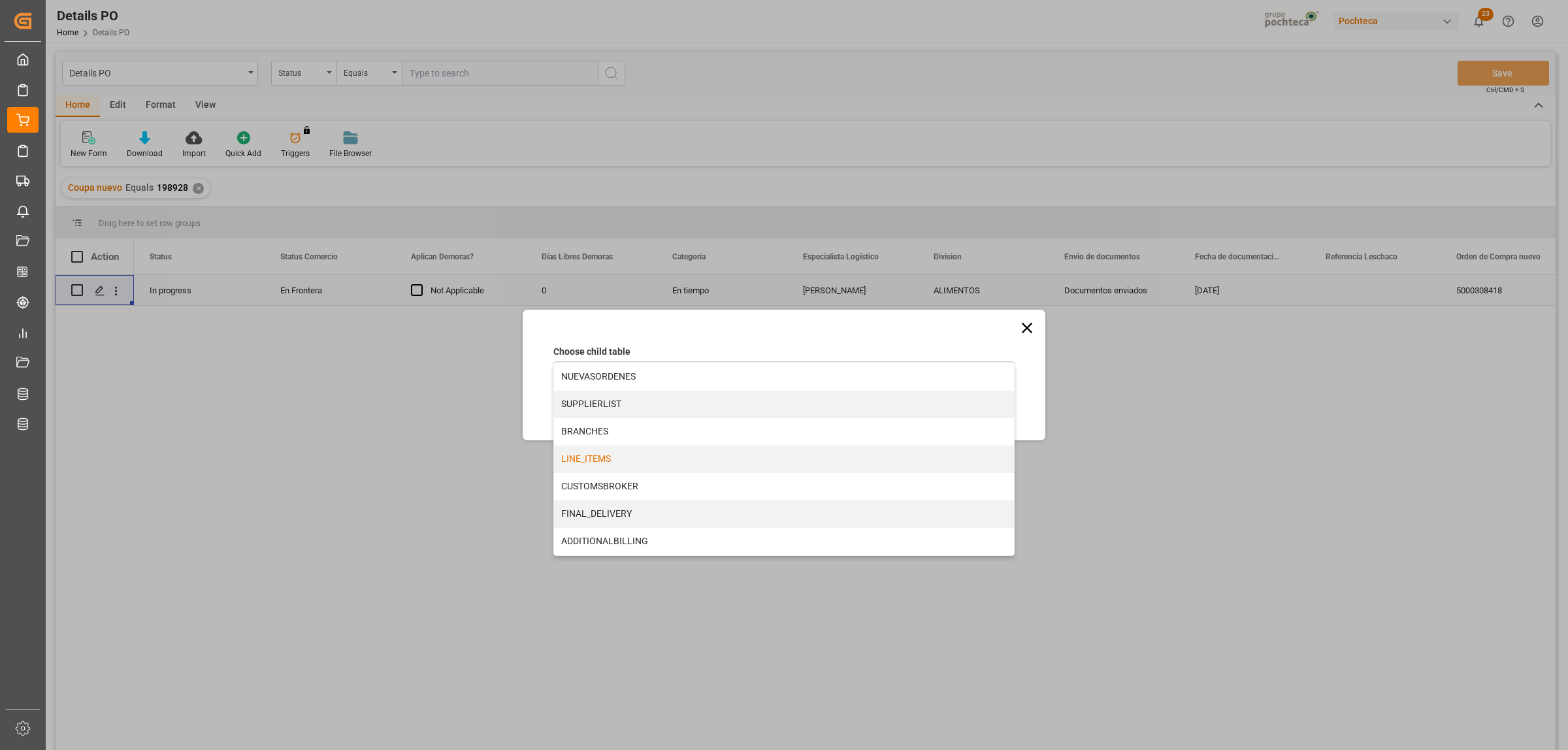
click at [580, 462] on div "LINE_ITEMS" at bounding box center [784, 459] width 460 height 28
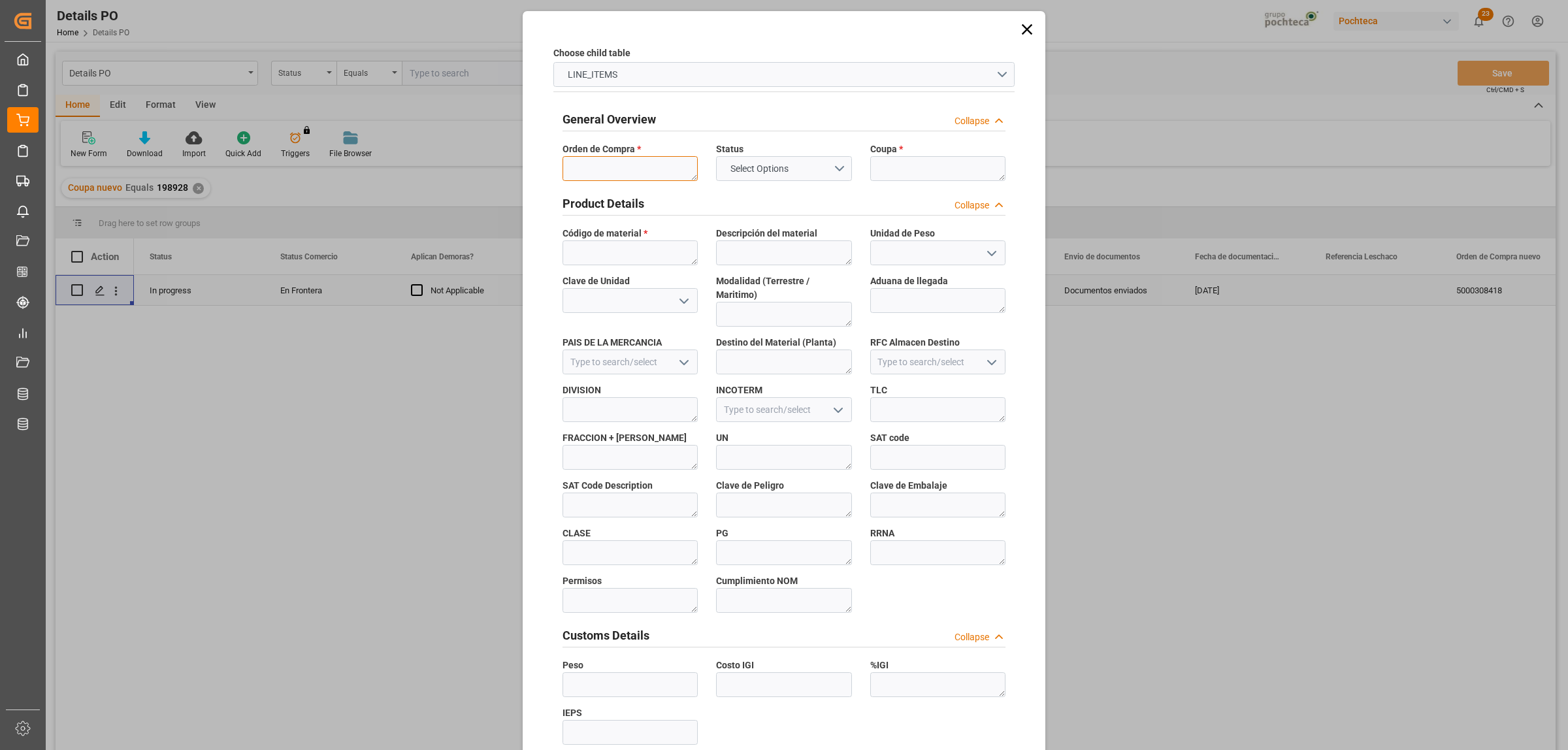
click at [592, 169] on textarea at bounding box center [629, 168] width 135 height 25
paste textarea "5000308418"
type textarea "5000308418"
click at [941, 166] on textarea at bounding box center [938, 168] width 135 height 25
paste textarea "198928"
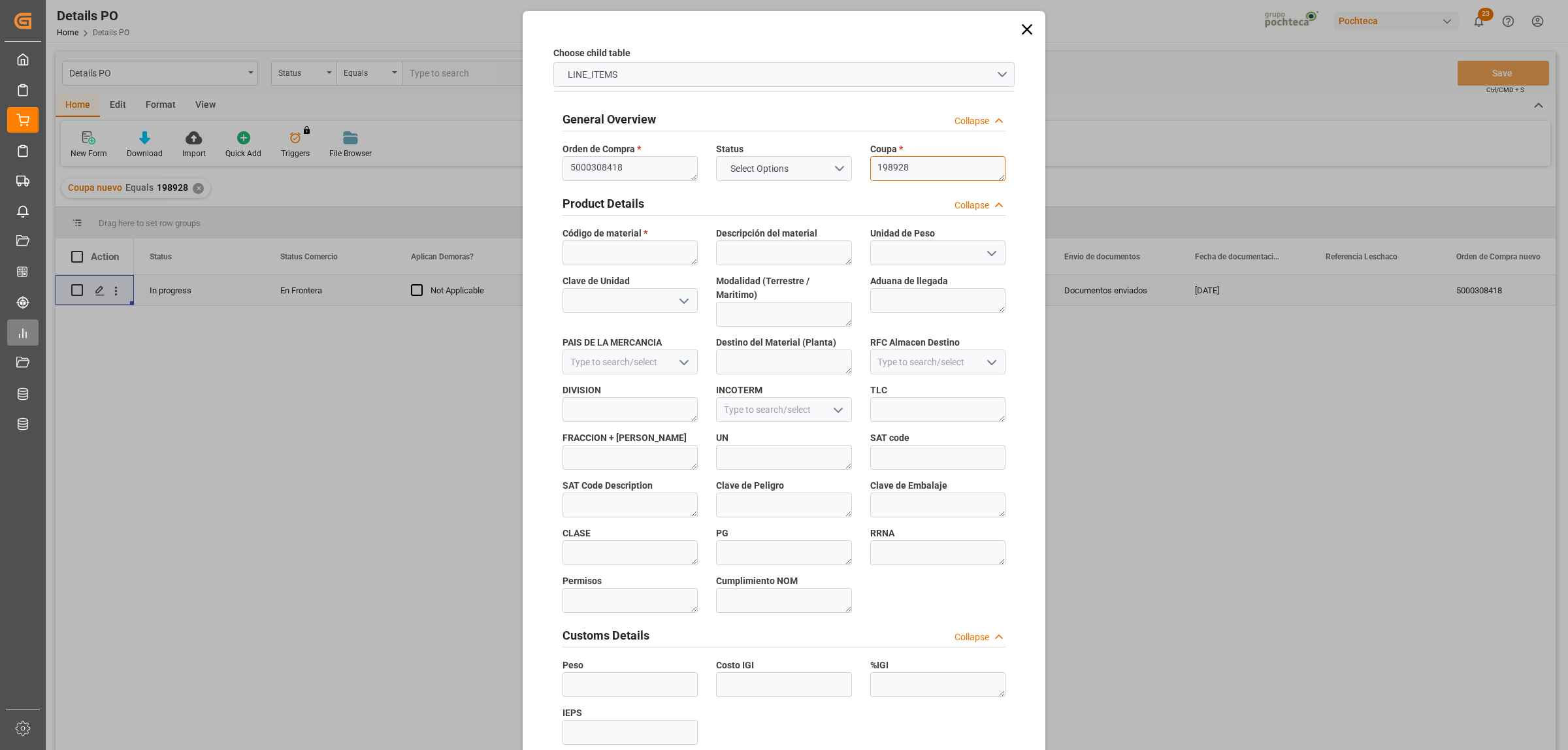
type textarea "198928"
click at [622, 256] on textarea at bounding box center [629, 252] width 135 height 25
paste textarea "67130"
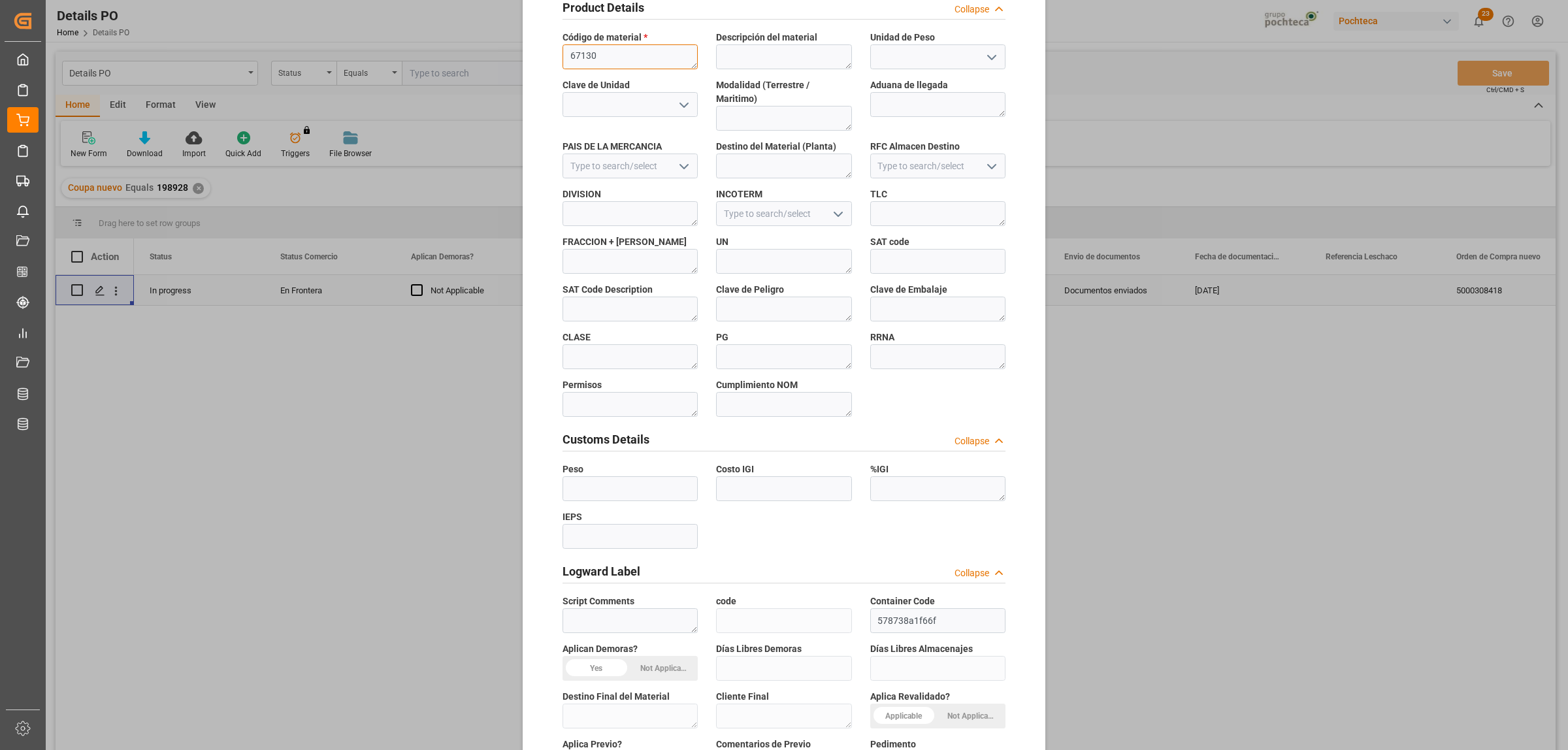
scroll to position [384, 0]
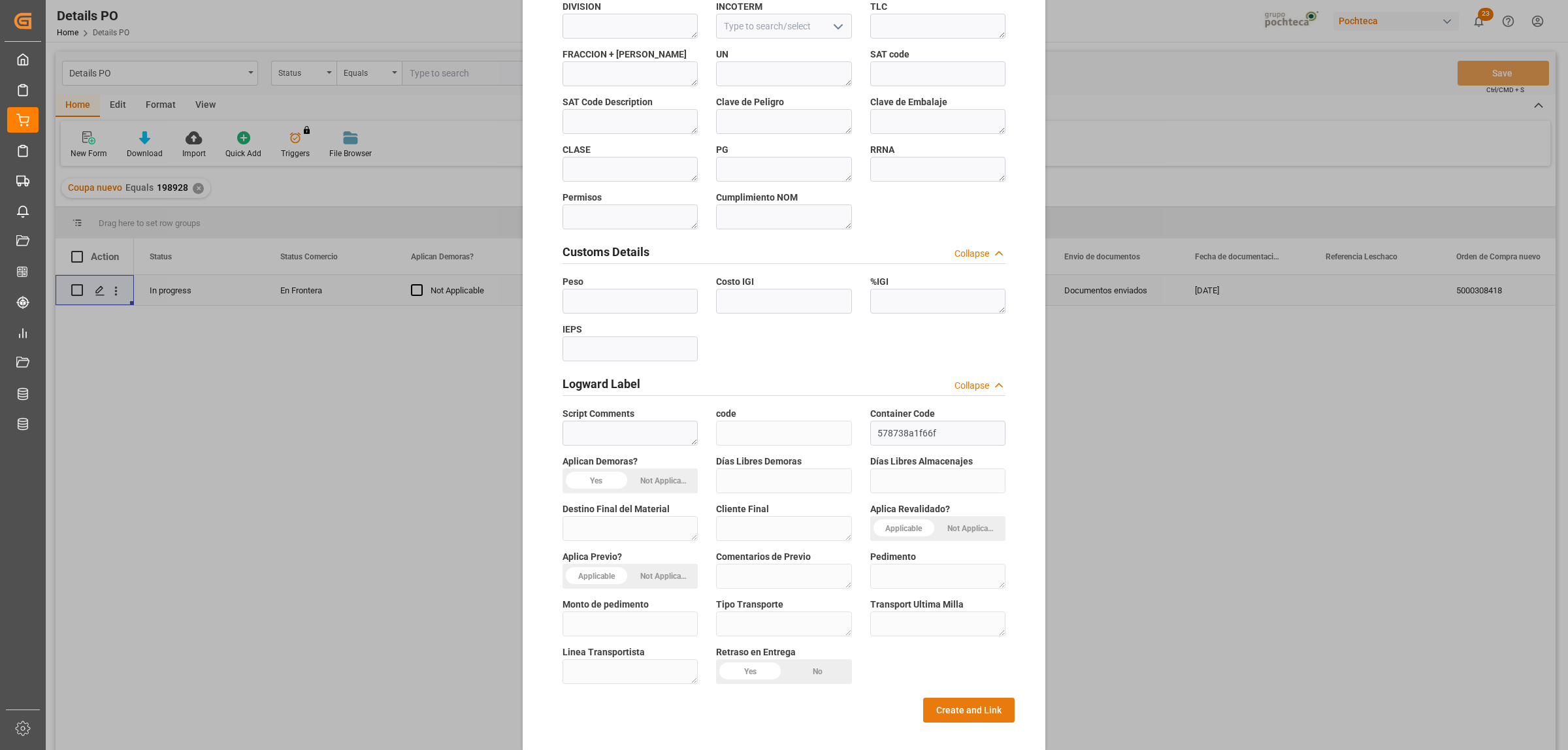
type textarea "67130"
click at [937, 574] on button "Create and Link" at bounding box center [969, 710] width 92 height 25
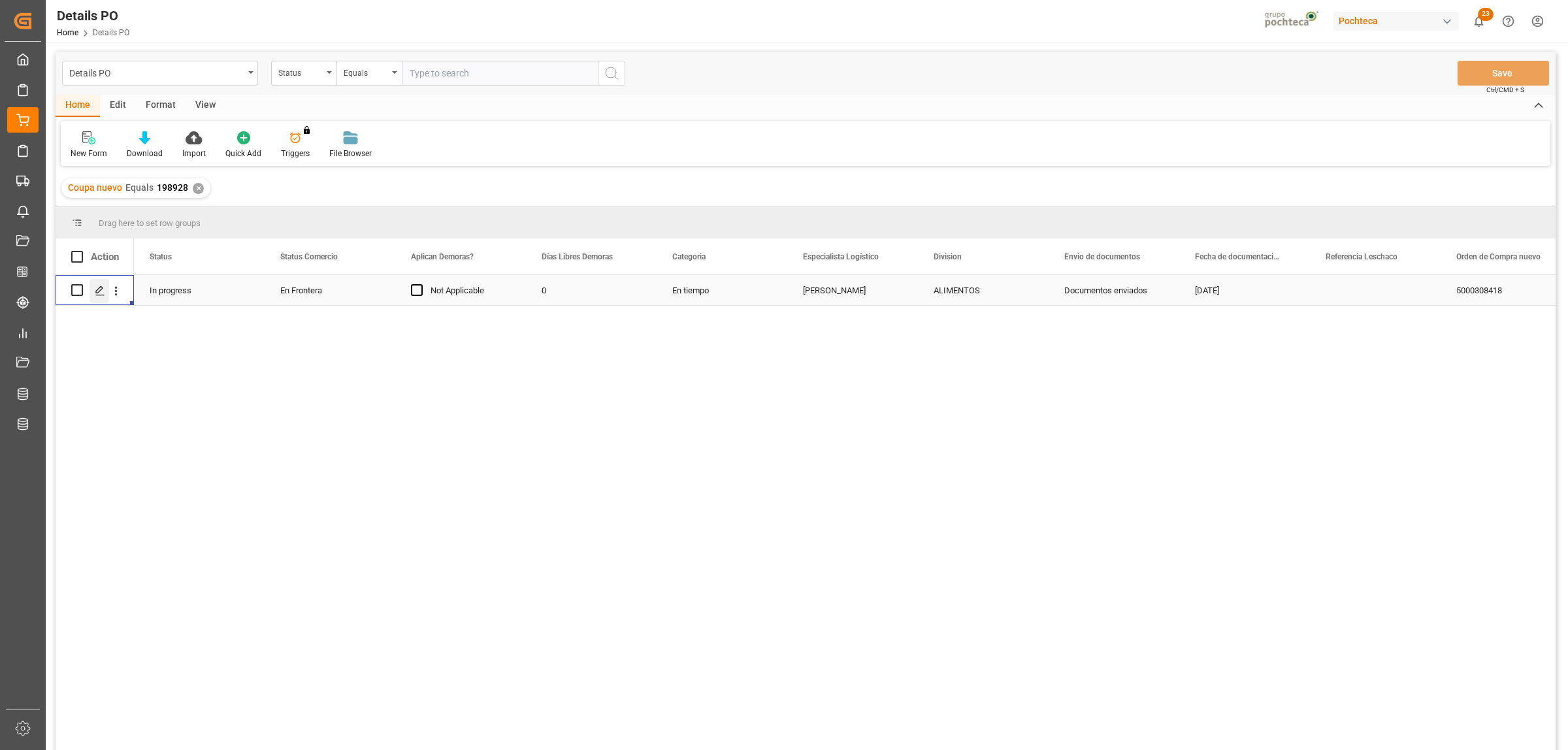
click at [102, 291] on icon "Press SPACE to select this row." at bounding box center [100, 291] width 11 height 11
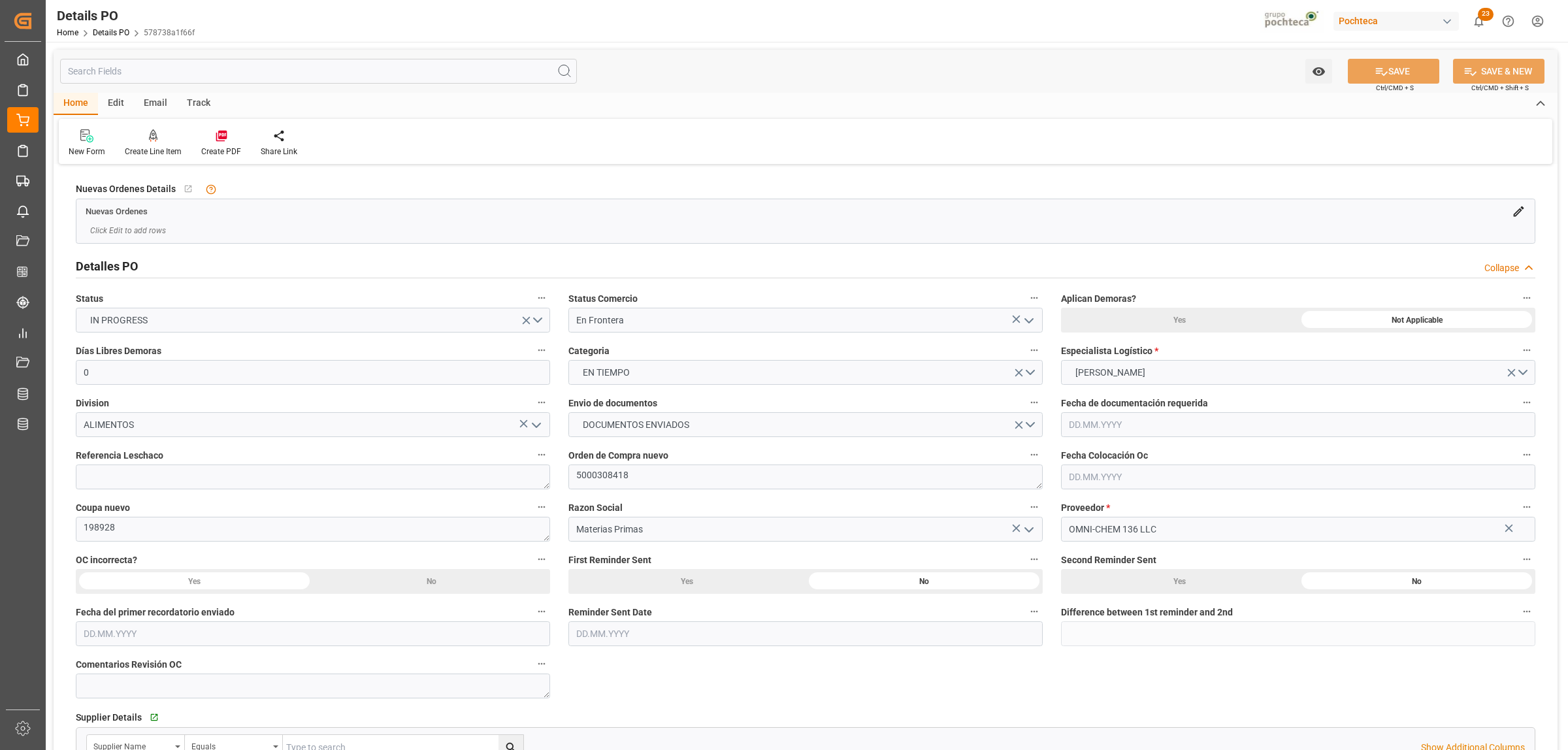
type input "0"
type input "[DATE]"
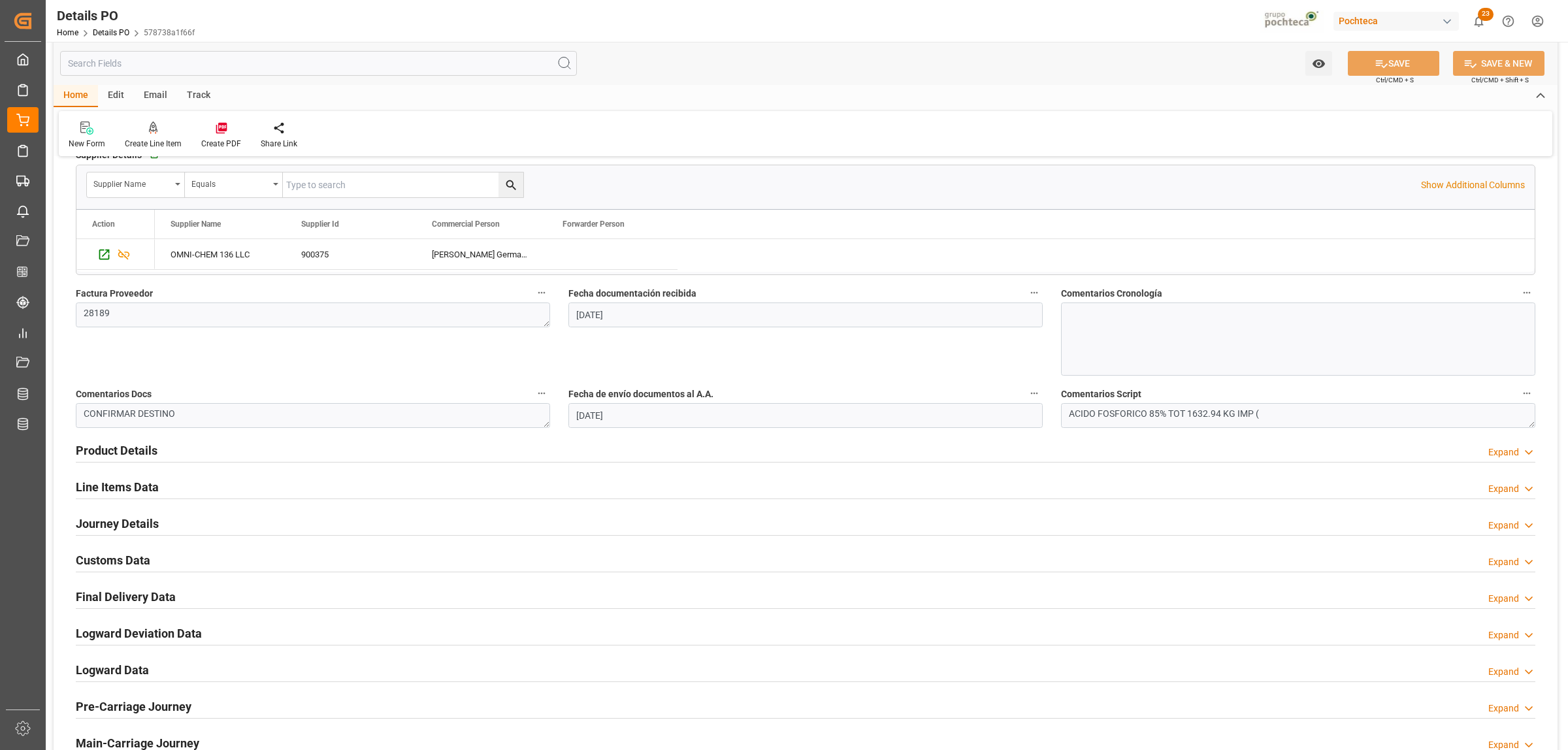
scroll to position [572, 0]
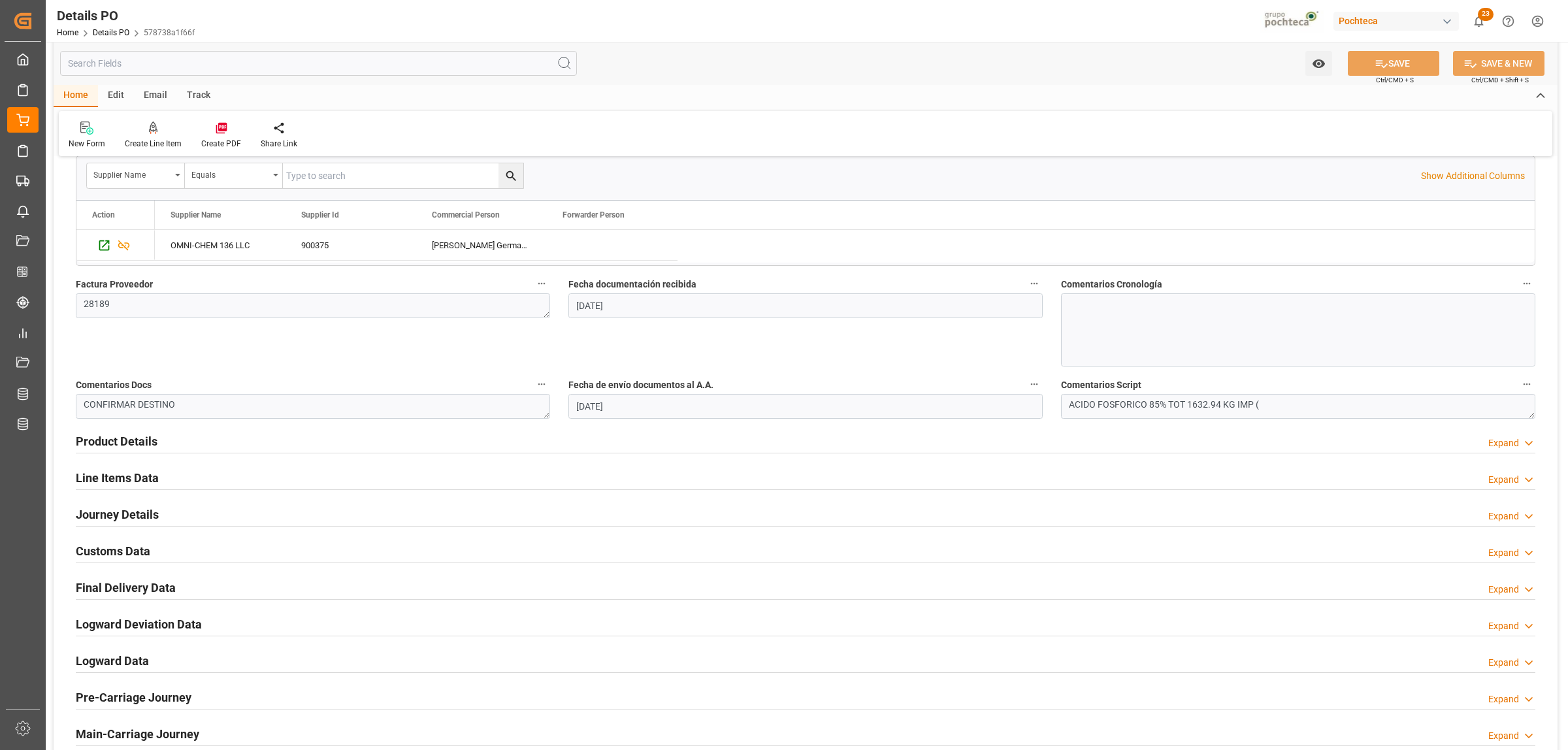
click at [127, 479] on h2 "Line Items Data" at bounding box center [117, 478] width 83 height 18
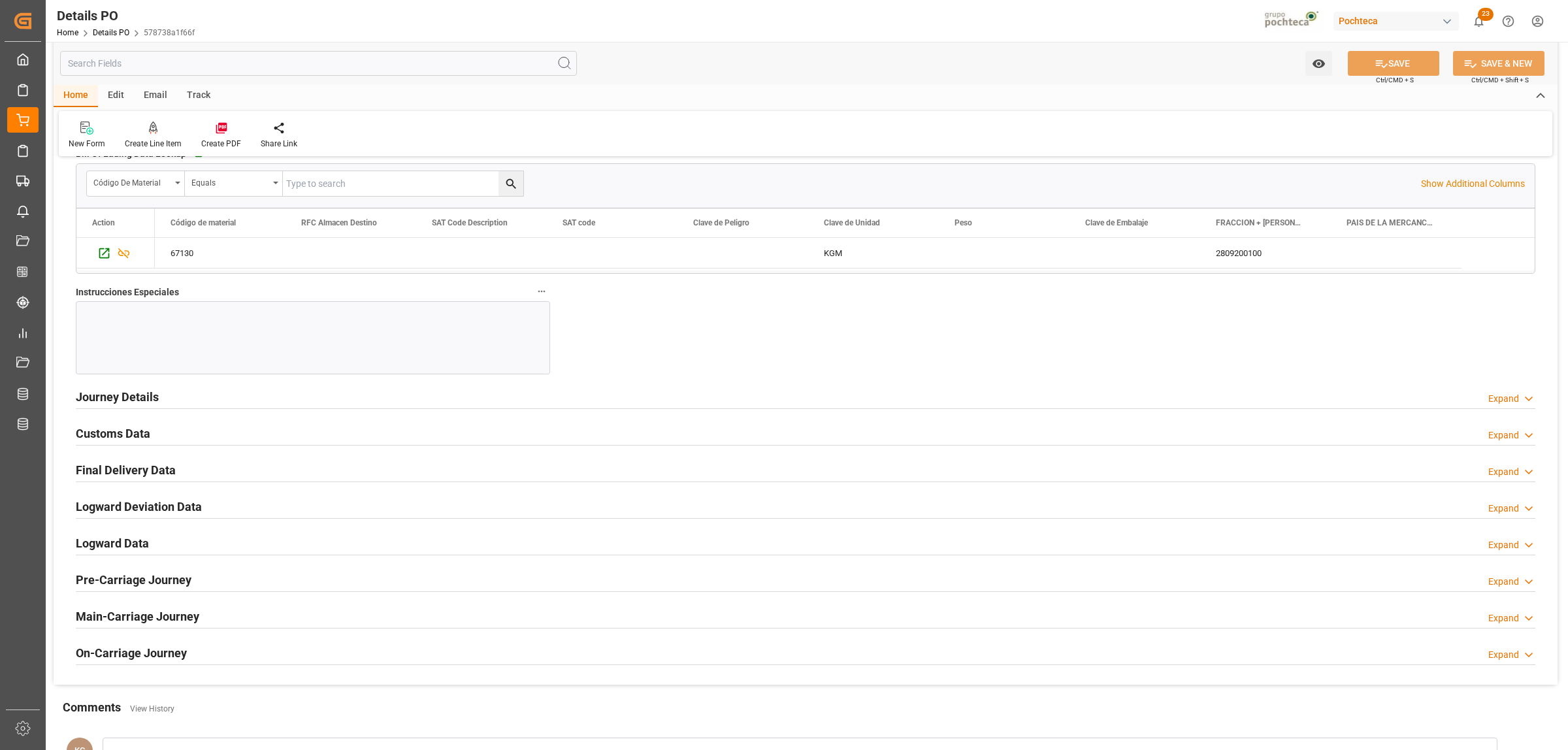
scroll to position [1226, 0]
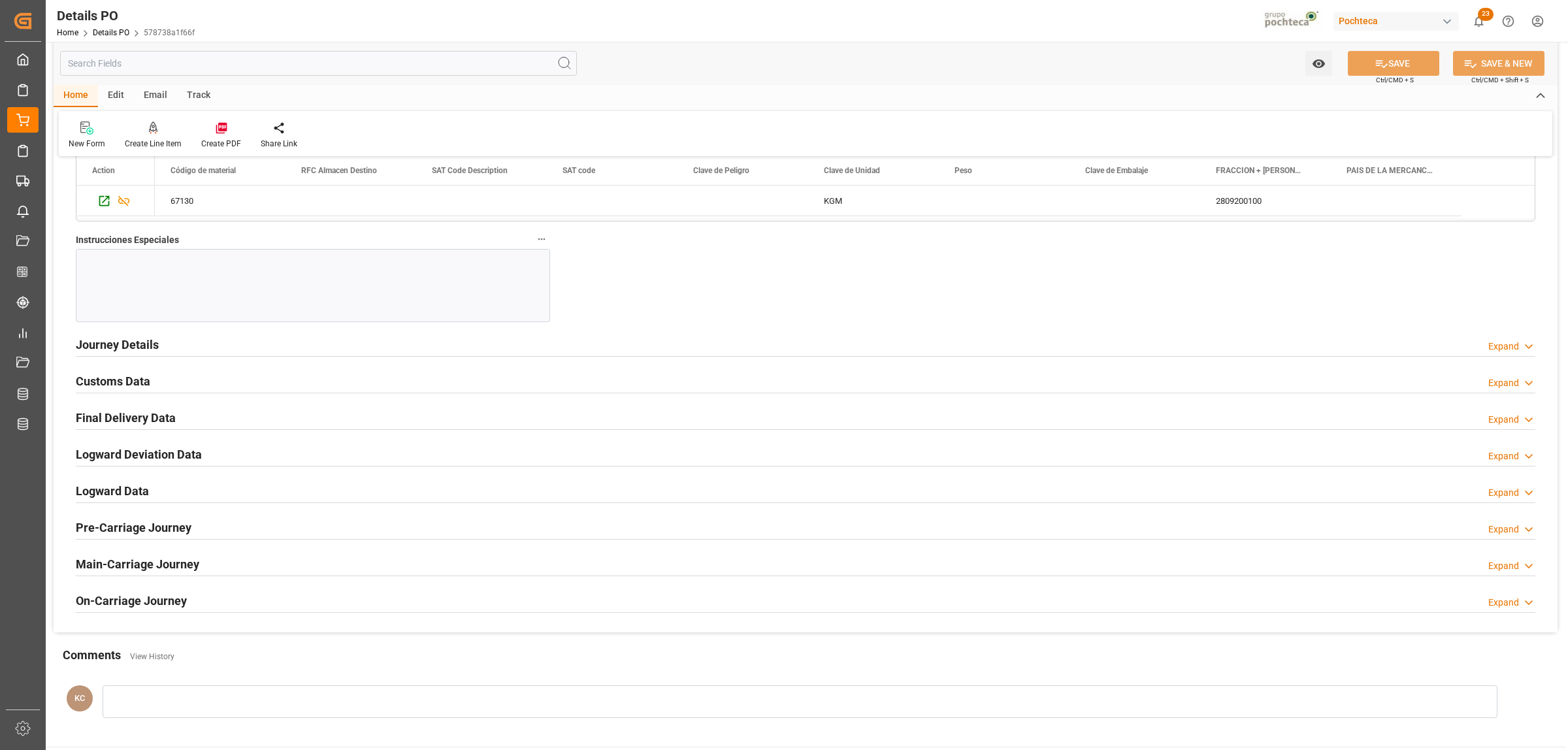
click at [115, 351] on h2 "Journey Details" at bounding box center [117, 345] width 83 height 18
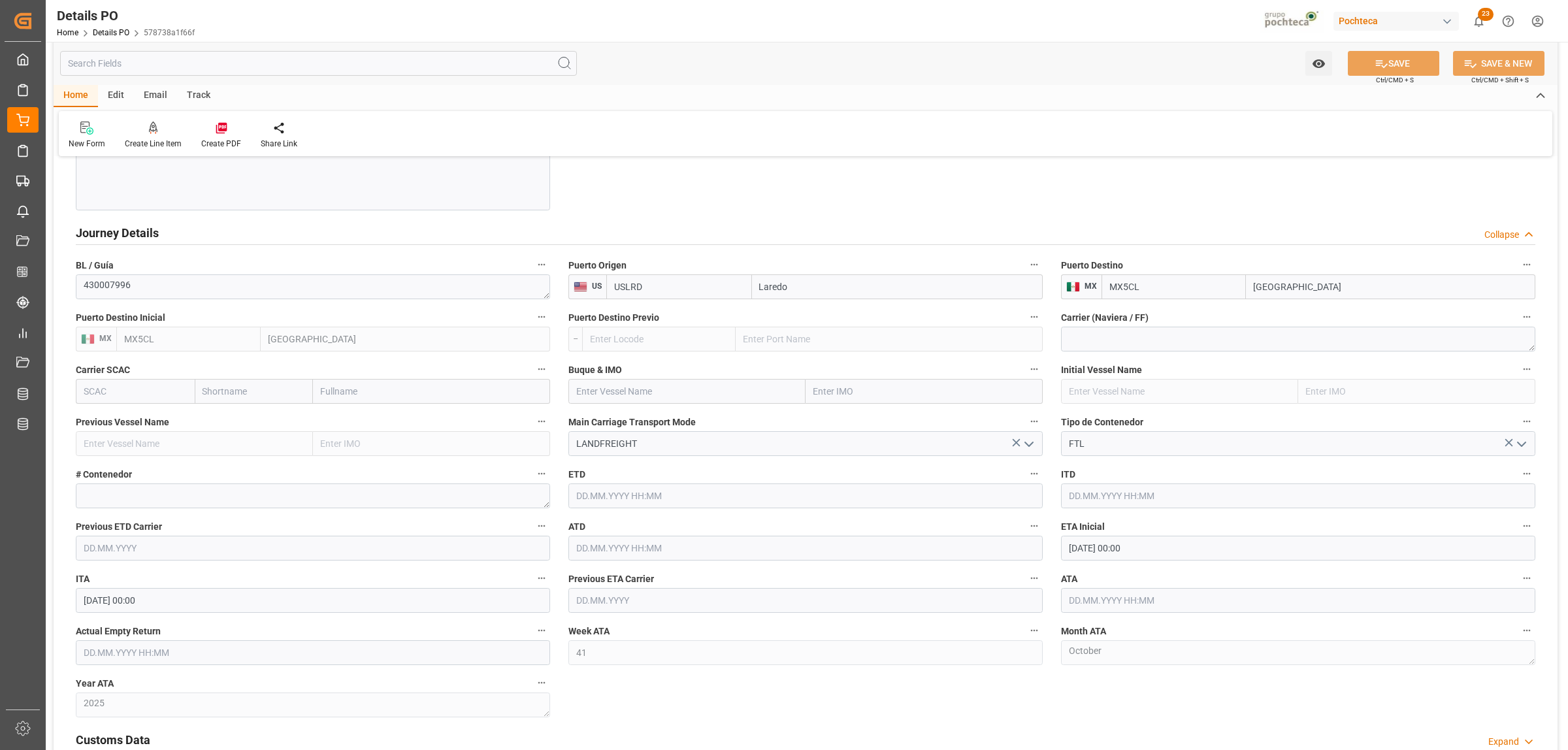
scroll to position [1389, 0]
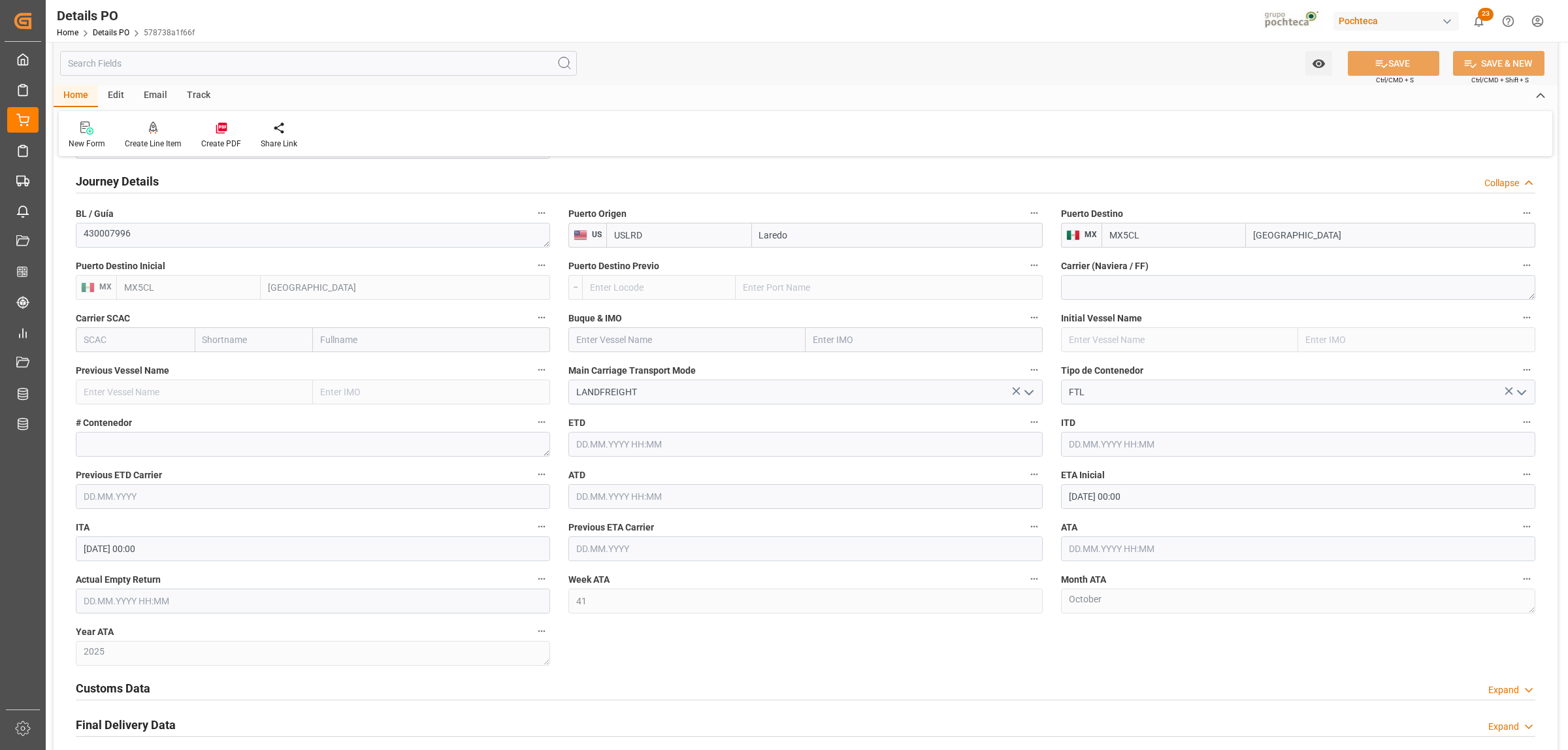
click at [1112, 502] on input "[DATE] 00:00" at bounding box center [1298, 497] width 475 height 25
click at [1154, 574] on span "2" at bounding box center [1154, 578] width 5 height 9
type input "[DATE] 00:00"
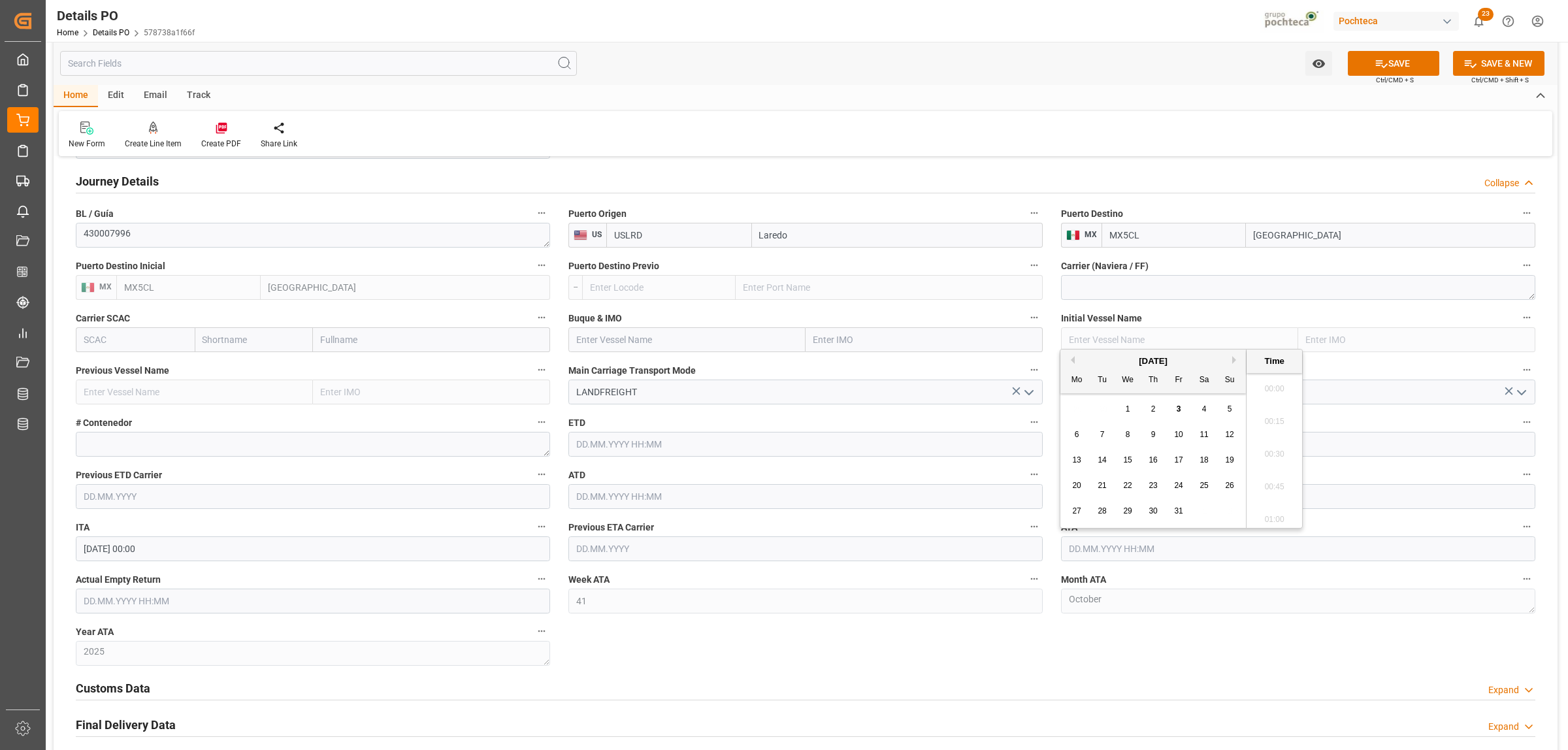
click at [1082, 550] on input "text" at bounding box center [1298, 549] width 475 height 25
click at [1153, 404] on div "2" at bounding box center [1154, 409] width 16 height 15
type input "[DATE] 00:00"
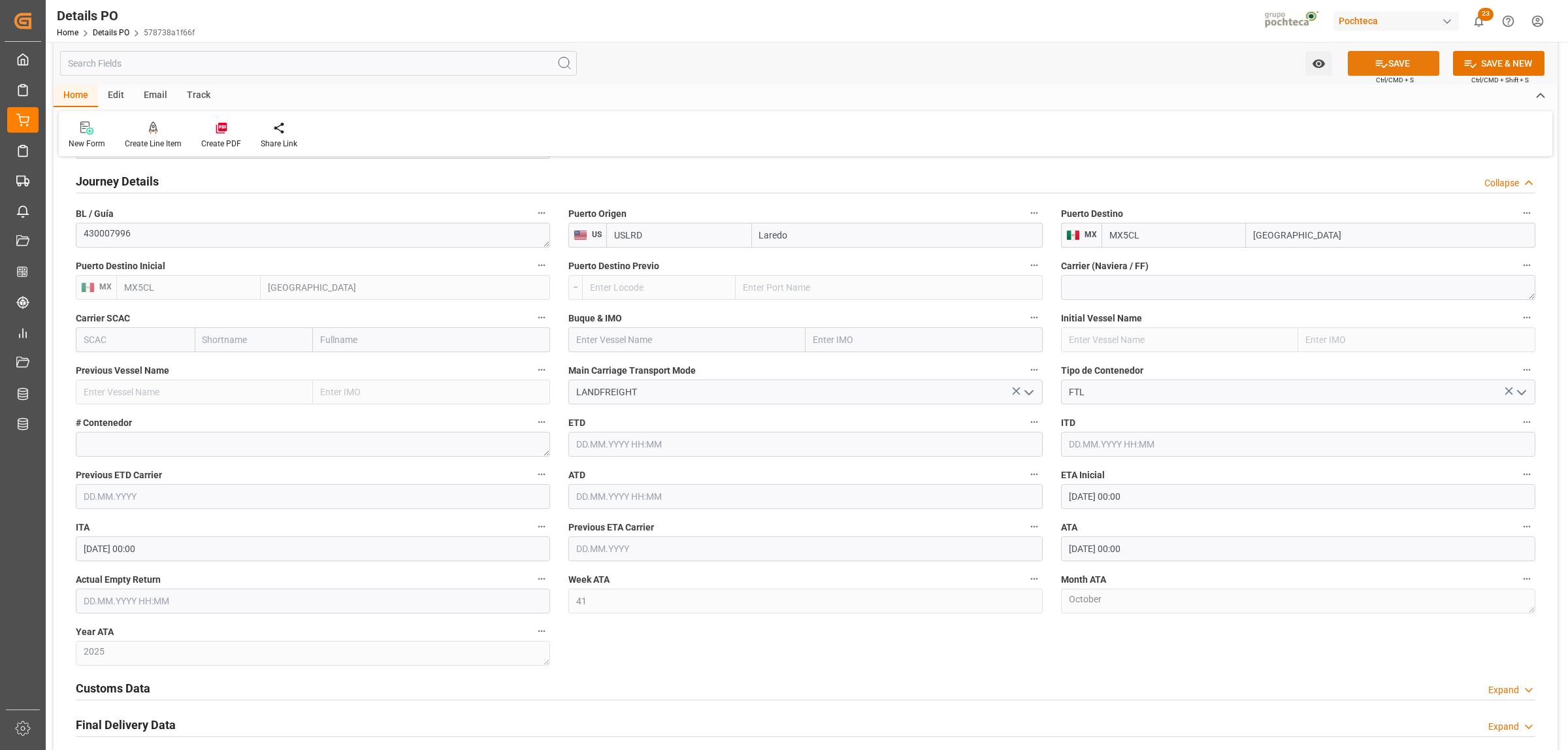
click at [1253, 57] on icon at bounding box center [1381, 63] width 14 height 14
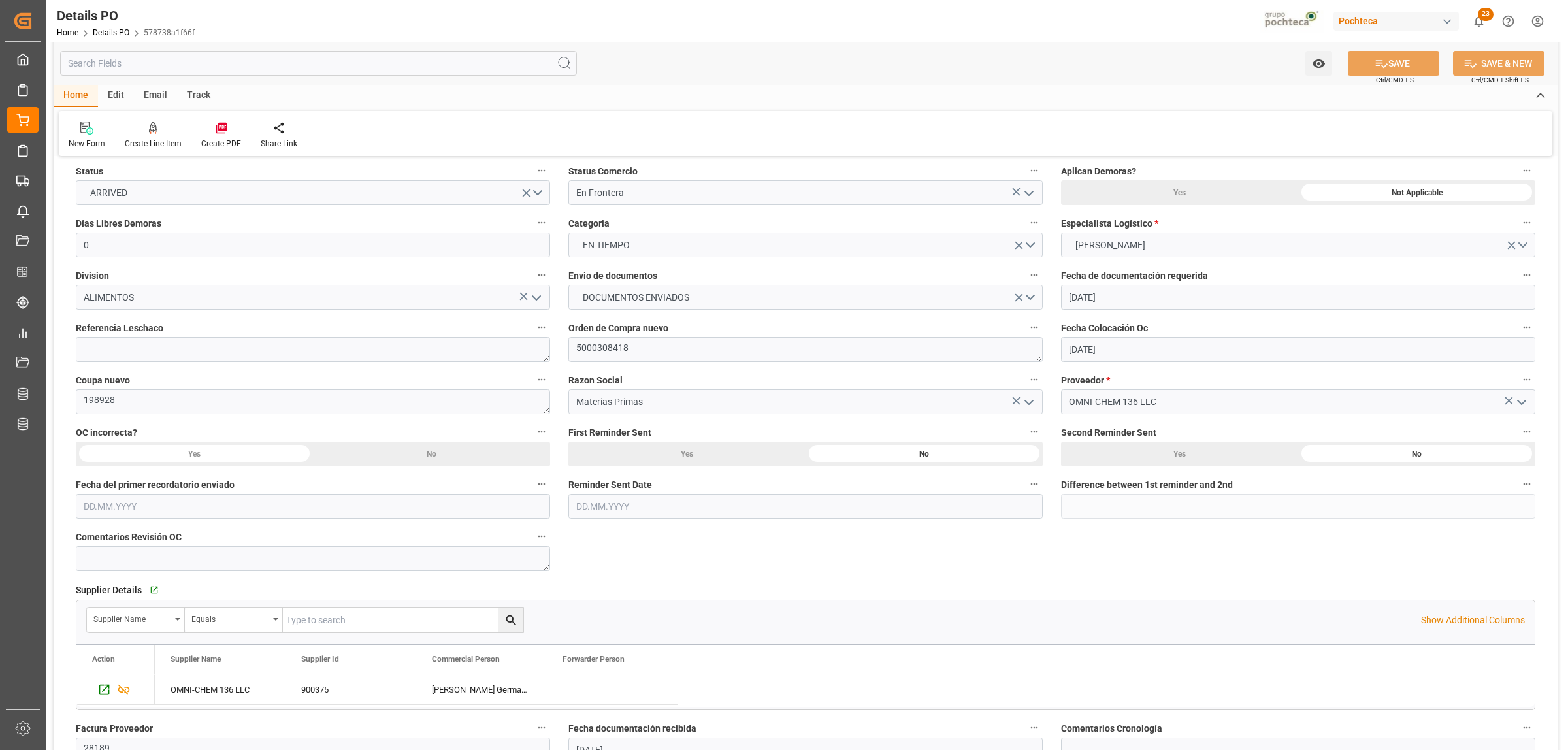
scroll to position [0, 0]
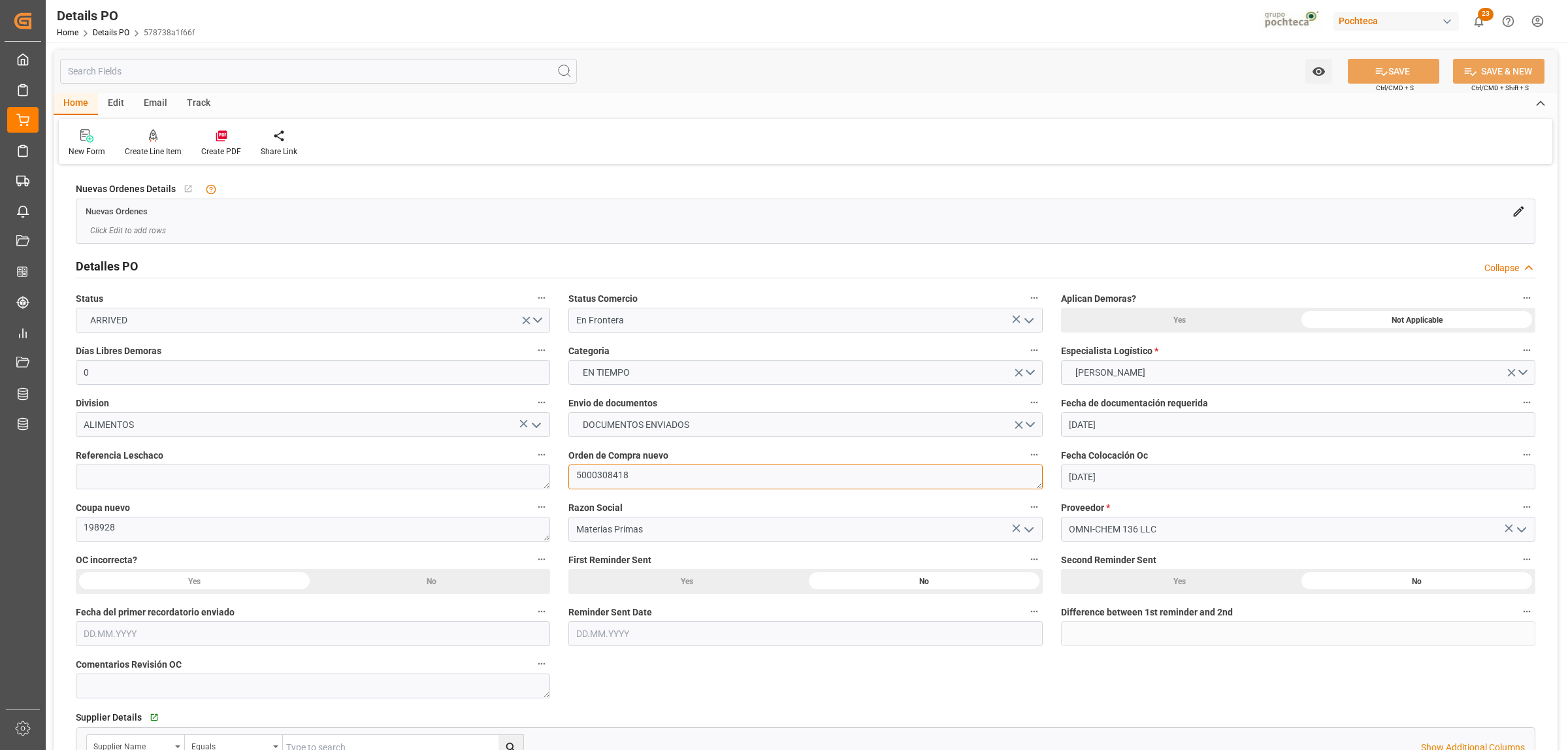
click at [619, 471] on textarea "5000308418" at bounding box center [805, 477] width 475 height 25
drag, startPoint x: 608, startPoint y: 474, endPoint x: 566, endPoint y: 474, distance: 42.0
click at [566, 474] on div "Orden de Compra nuevo 5000308418" at bounding box center [805, 468] width 492 height 52
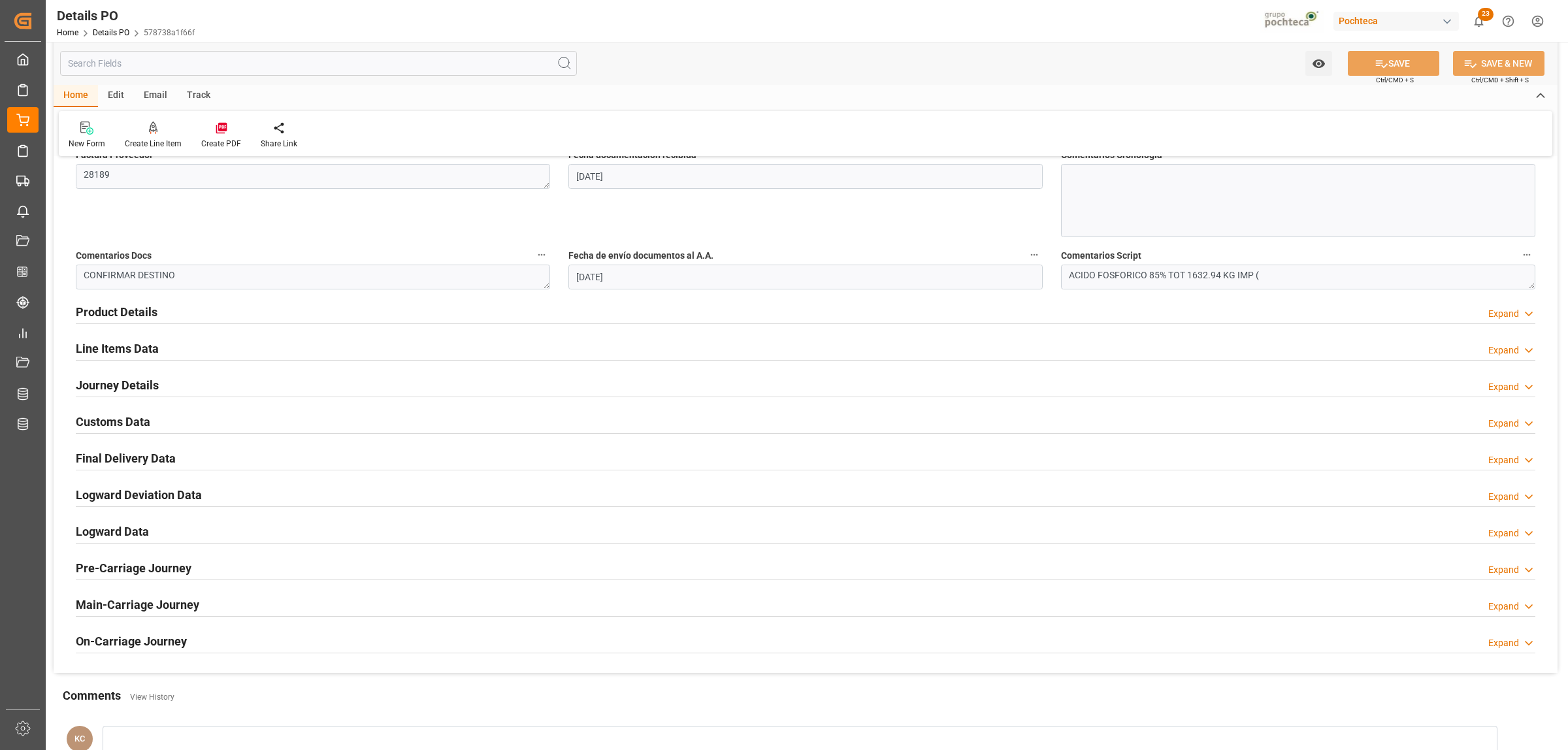
scroll to position [735, 0]
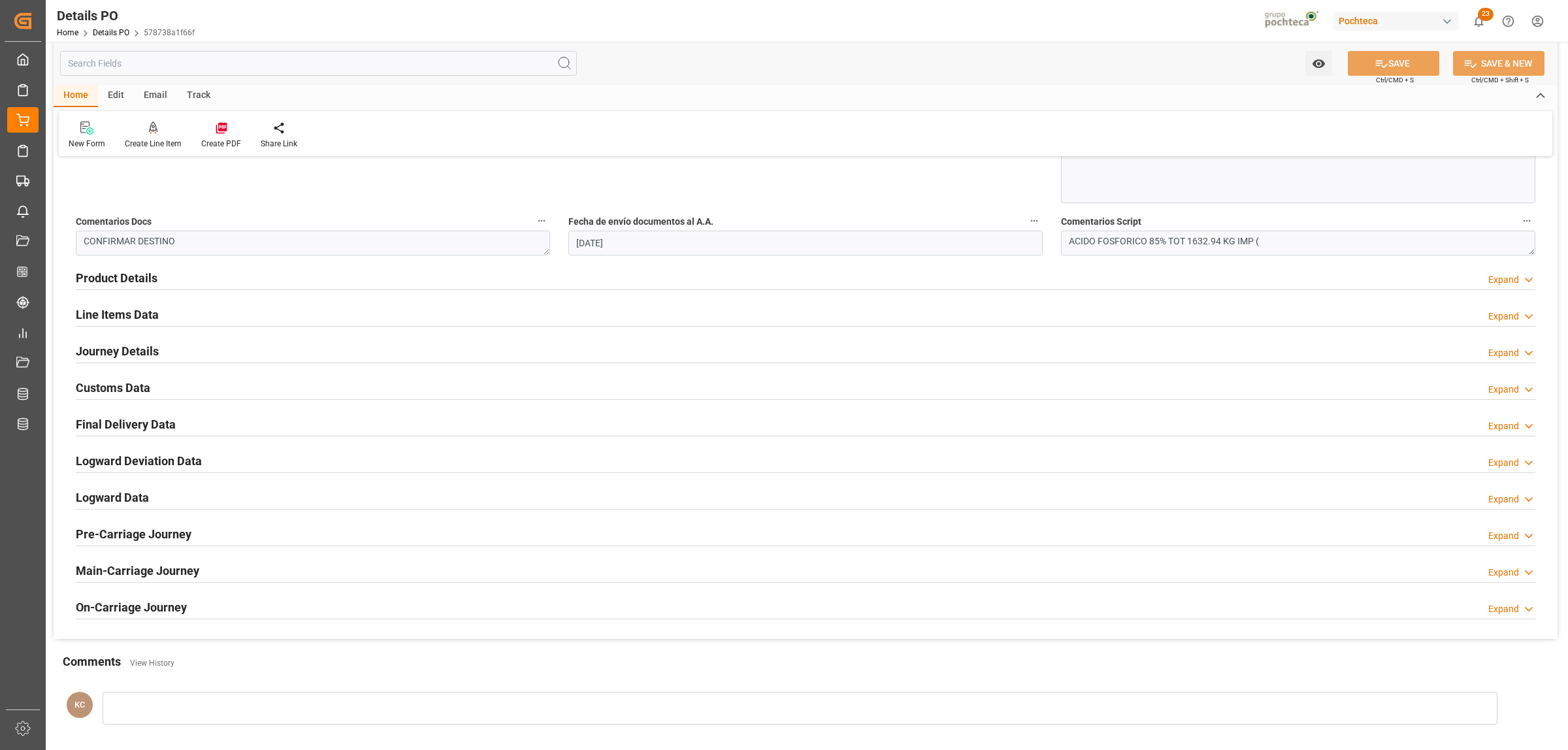
click at [134, 386] on h2 "Customs Data" at bounding box center [113, 388] width 75 height 18
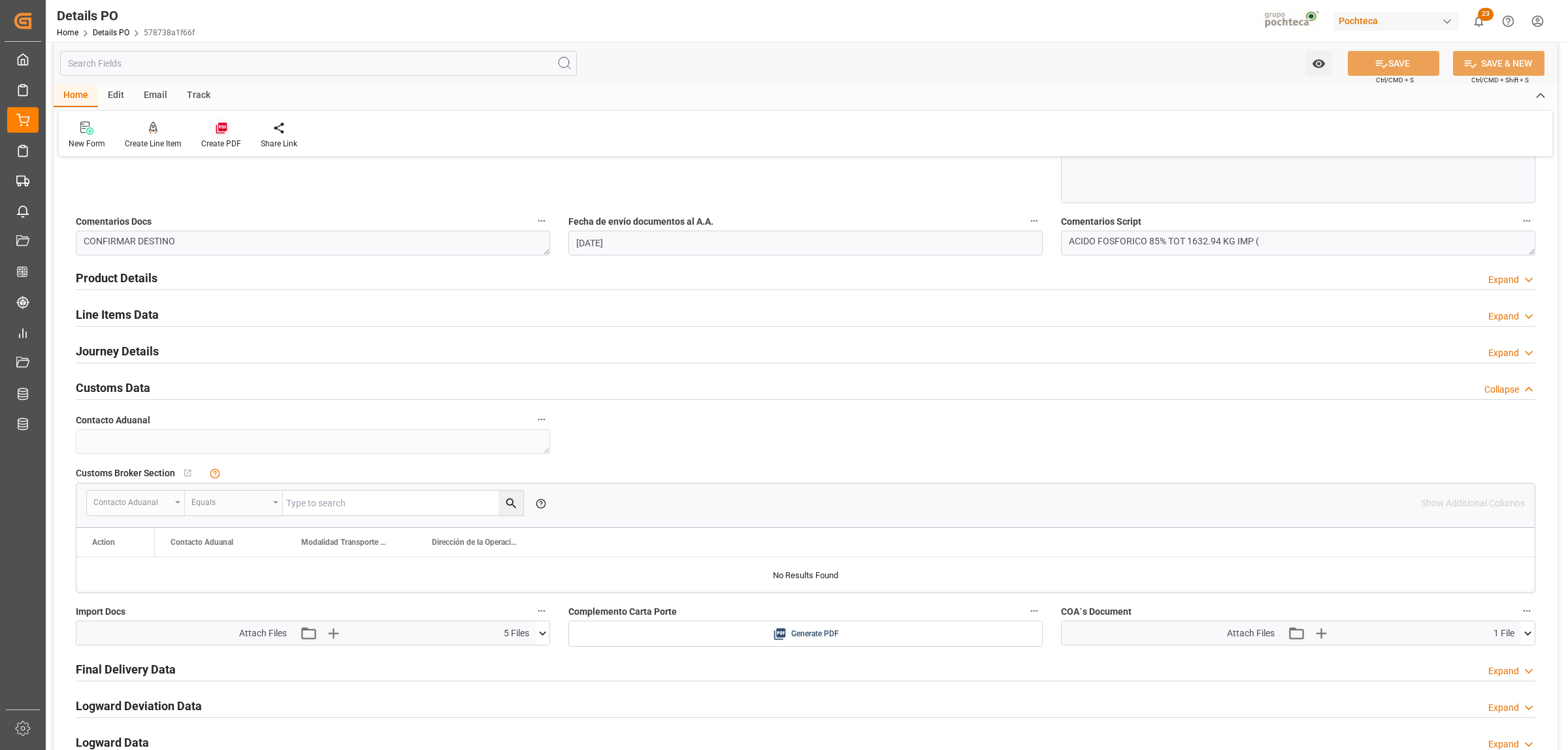
click at [216, 132] on icon at bounding box center [221, 128] width 11 height 11
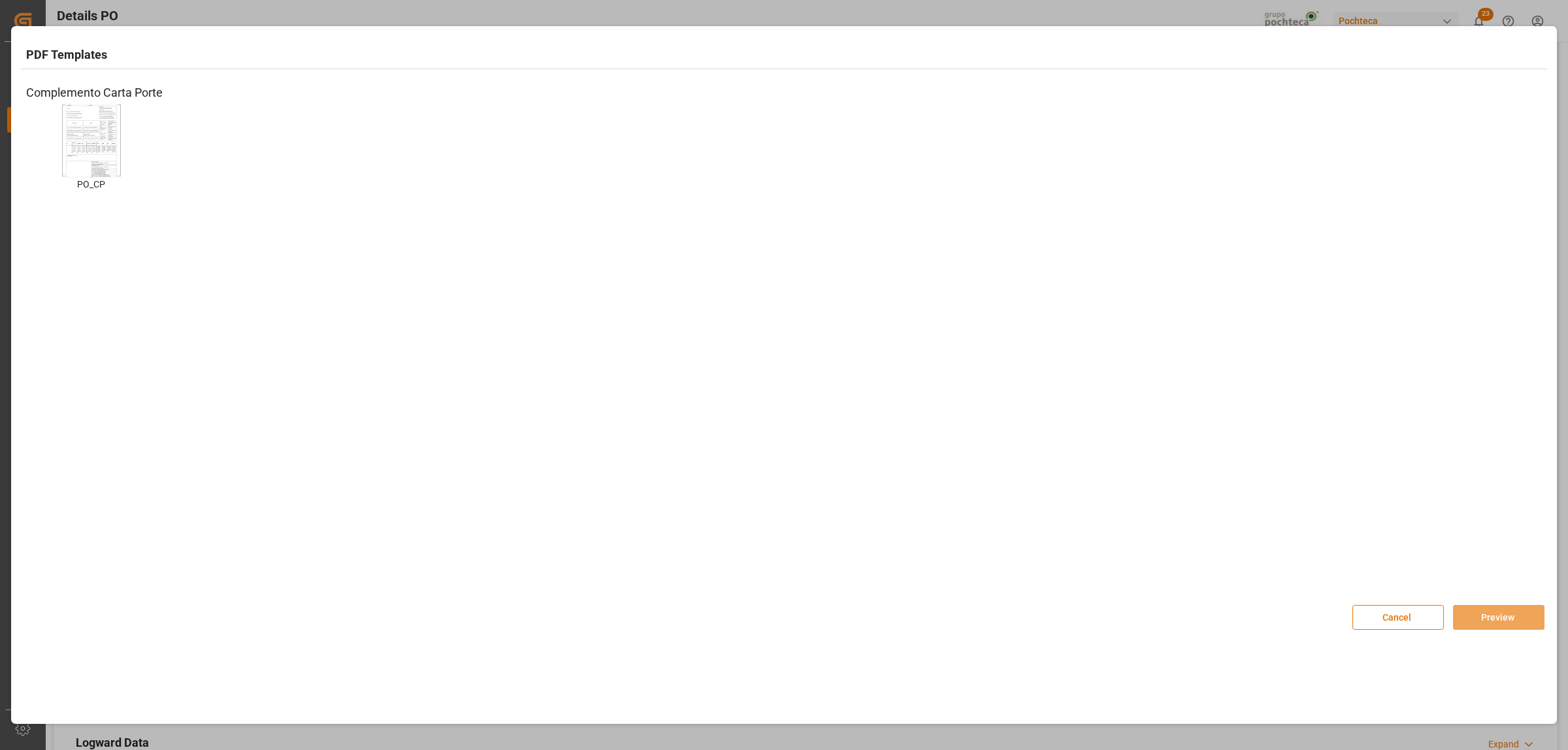
click at [71, 149] on img at bounding box center [92, 140] width 52 height 74
click at [1253, 574] on button "Preview" at bounding box center [1498, 618] width 92 height 25
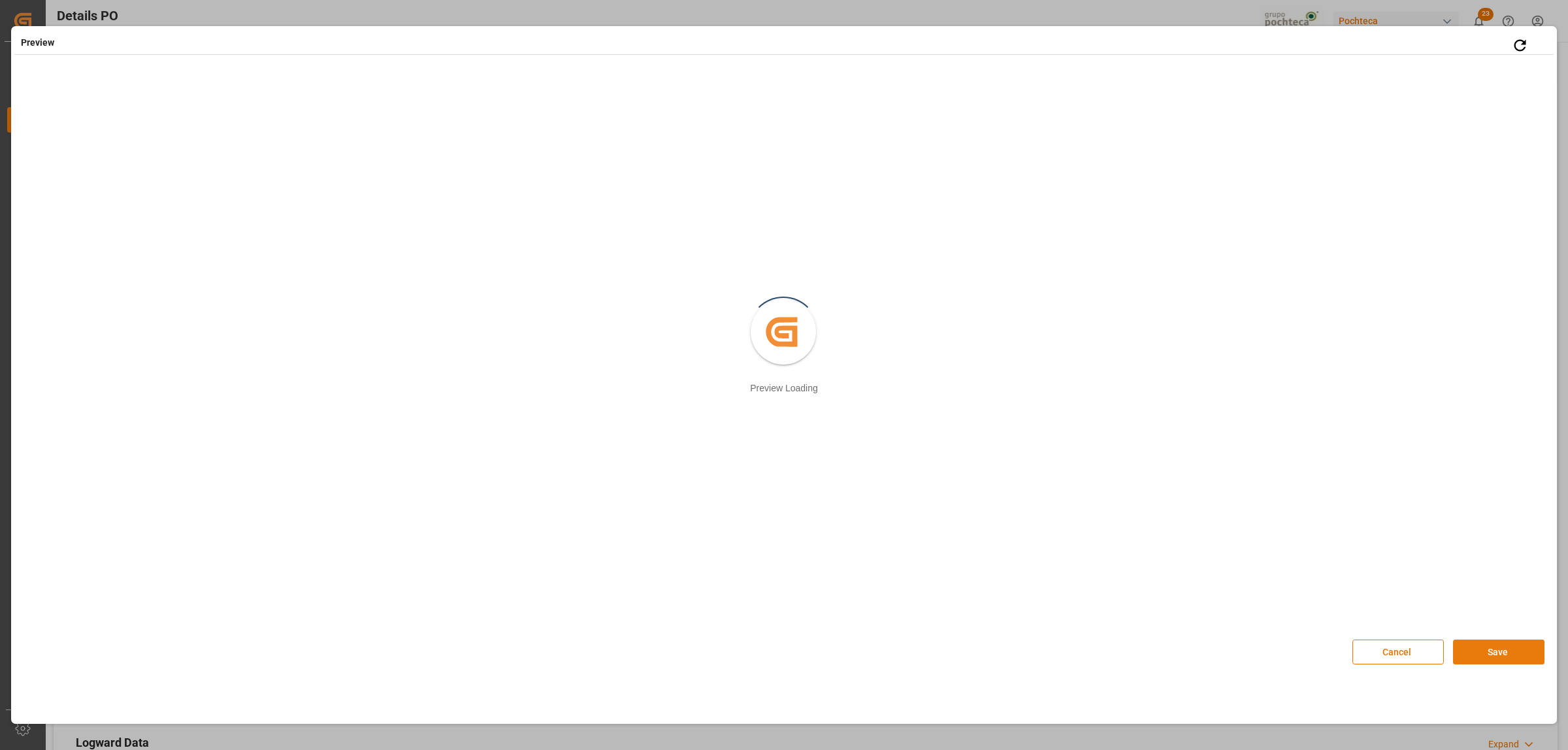
click at [1253, 574] on button "Save" at bounding box center [1498, 652] width 92 height 25
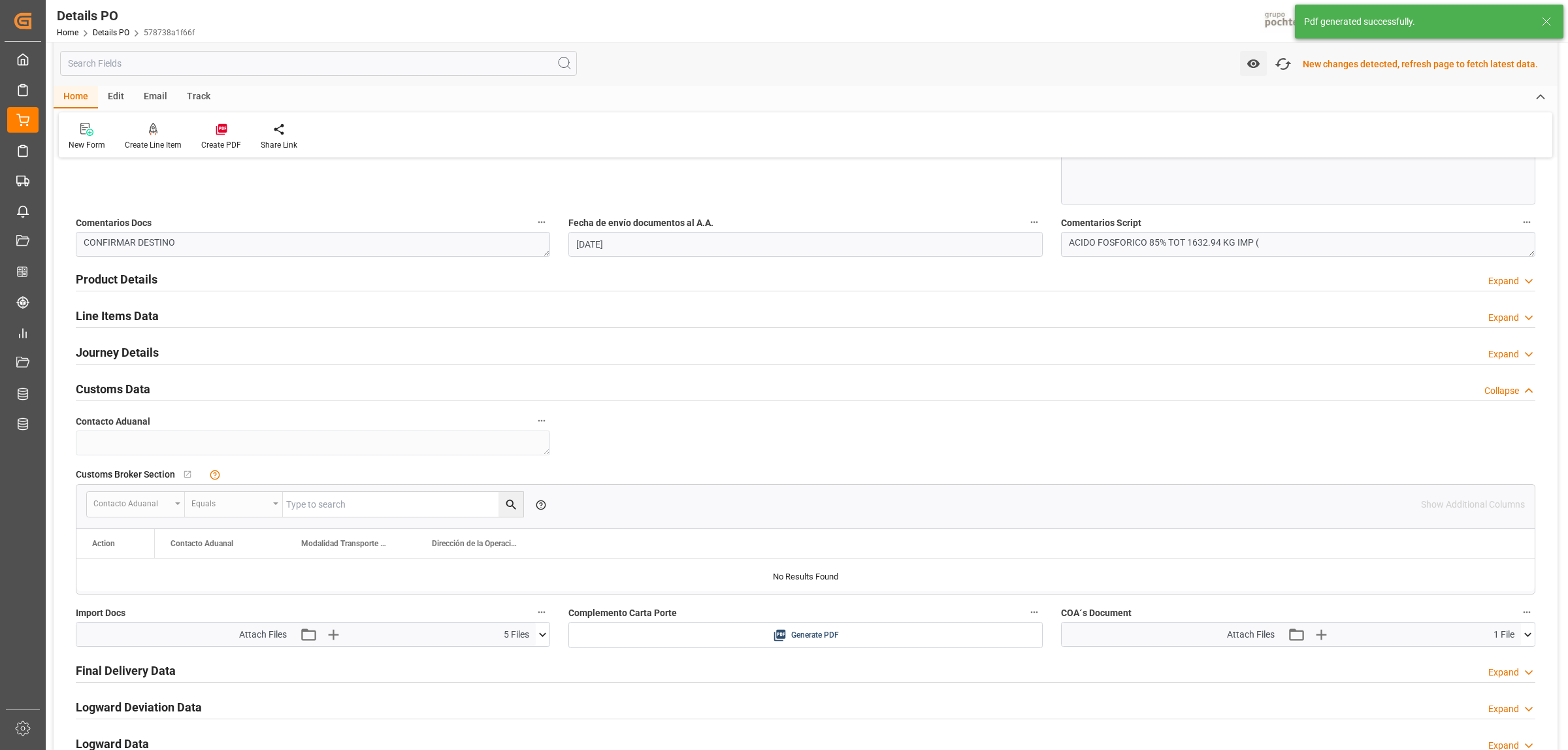
scroll to position [736, 0]
click at [122, 391] on h2 "Customs Data" at bounding box center [113, 389] width 75 height 18
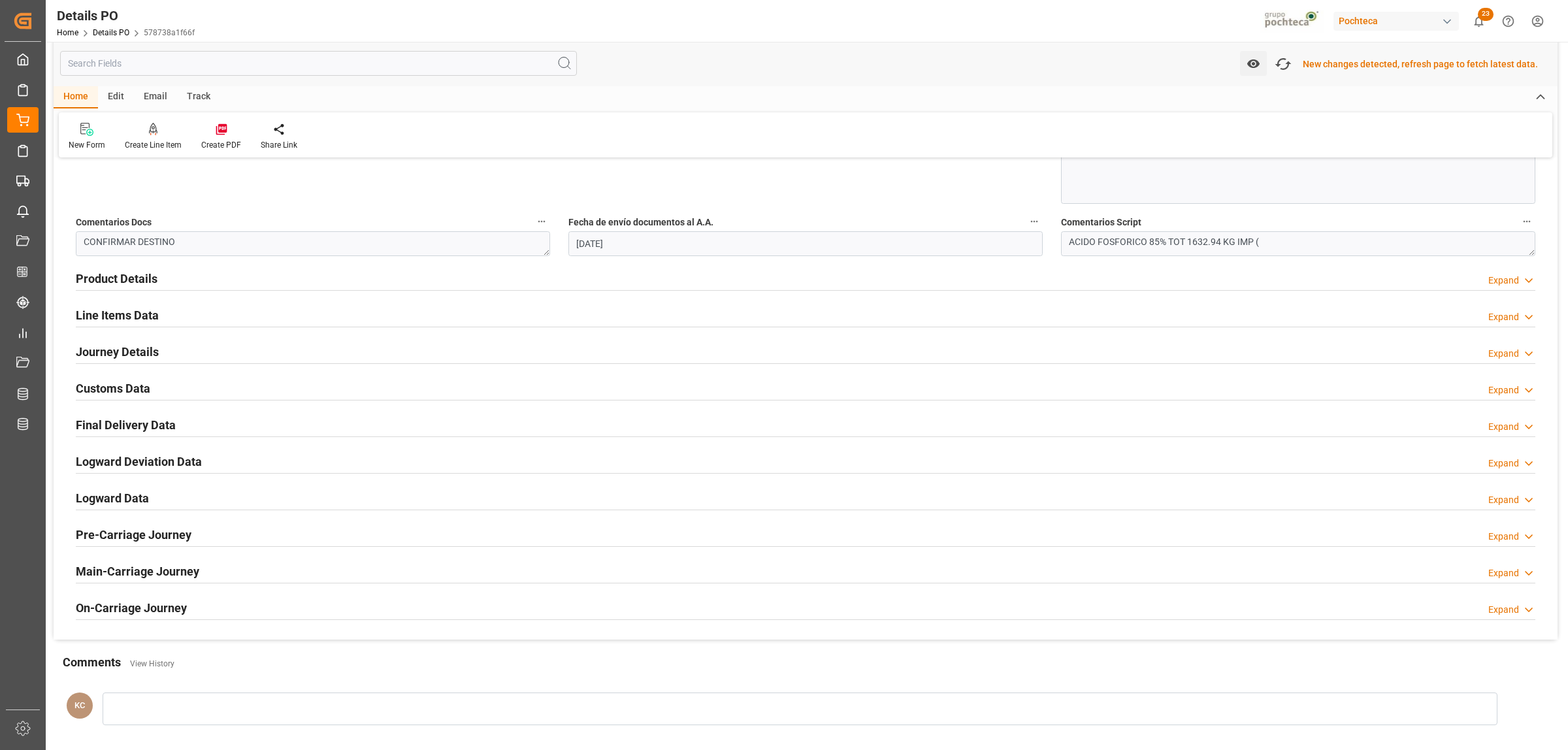
click at [122, 391] on h2 "Customs Data" at bounding box center [113, 389] width 75 height 18
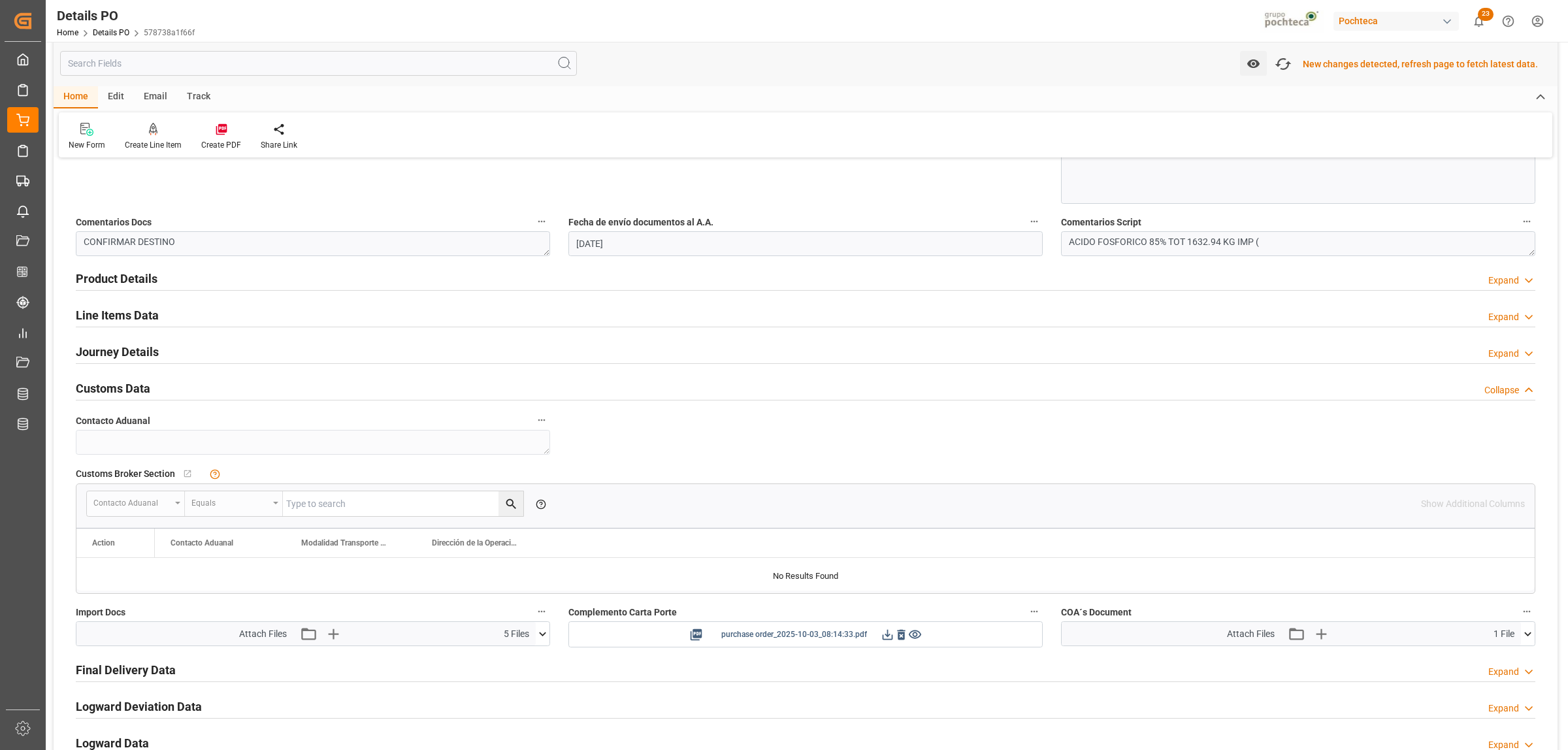
click at [887, 574] on icon at bounding box center [887, 635] width 14 height 14
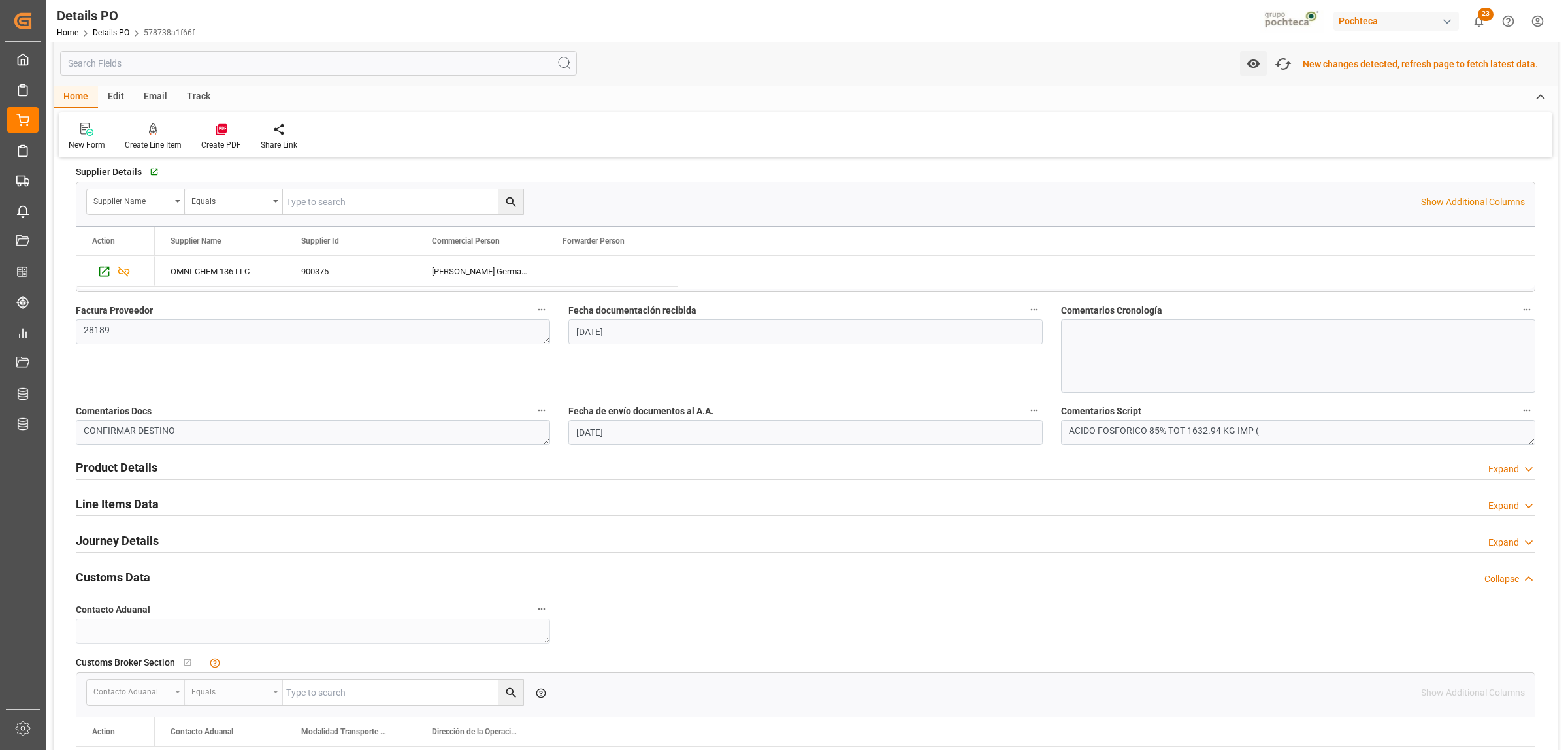
scroll to position [572, 0]
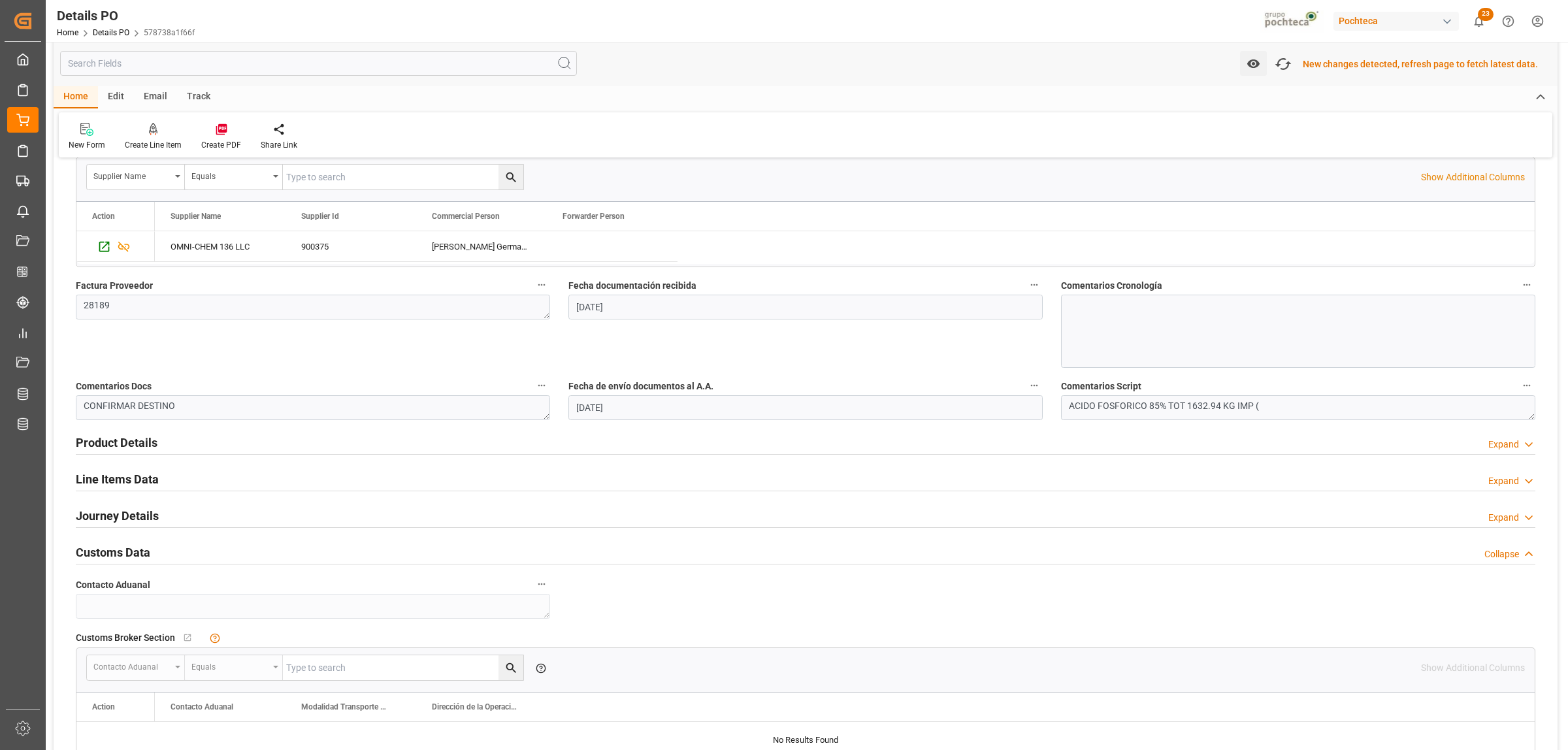
click at [105, 440] on h2 "Product Details" at bounding box center [116, 443] width 82 height 18
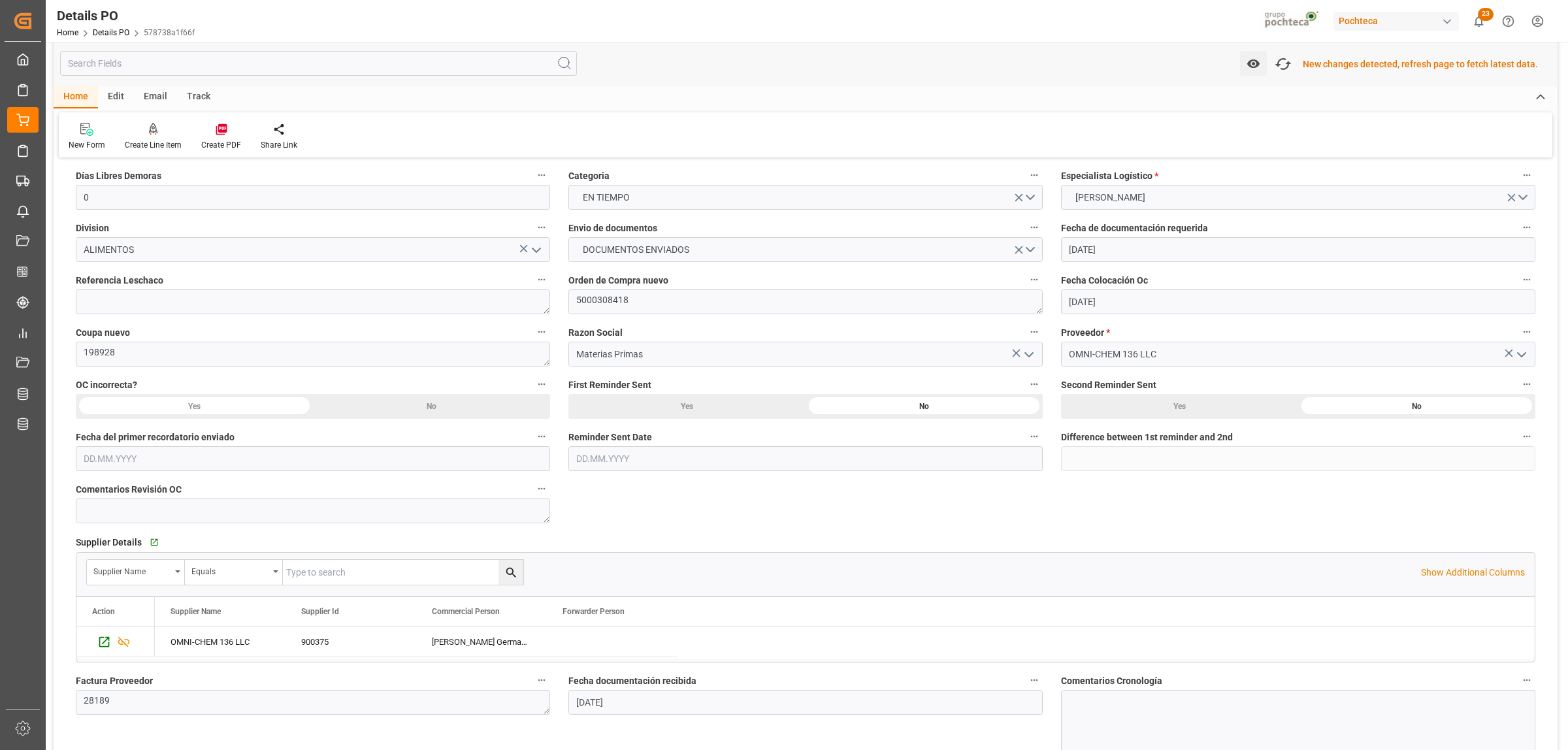
scroll to position [490, 0]
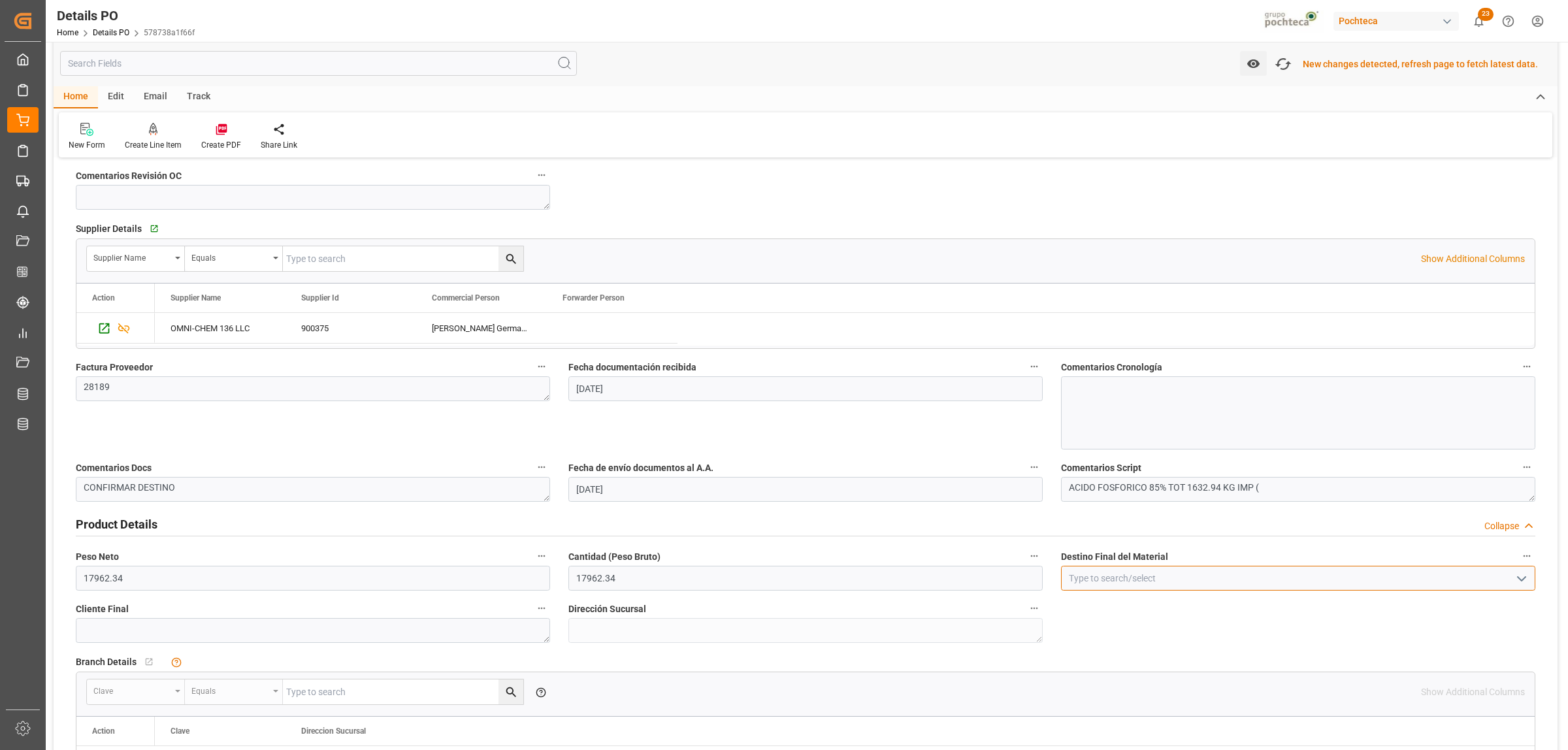
click at [1253, 574] on input at bounding box center [1298, 578] width 475 height 25
click at [1119, 574] on div "San Juan / CDMX" at bounding box center [1297, 696] width 473 height 29
type input "San Juan / CDMX"
drag, startPoint x: 1112, startPoint y: 521, endPoint x: 1255, endPoint y: 331, distance: 237.8
click at [1112, 520] on div "Product Details Collapse" at bounding box center [805, 524] width 1459 height 25
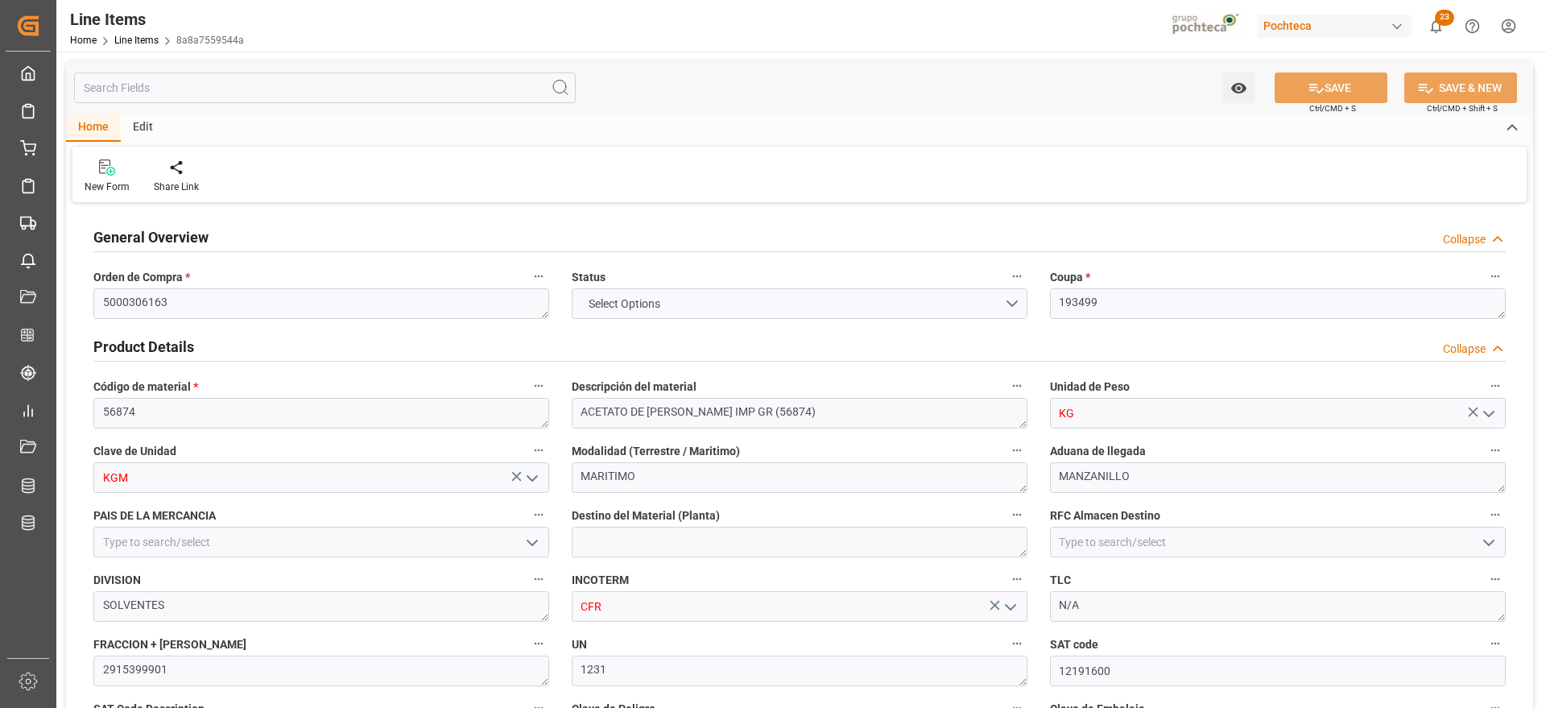
type input "12"
type input "7"
type input "105023"
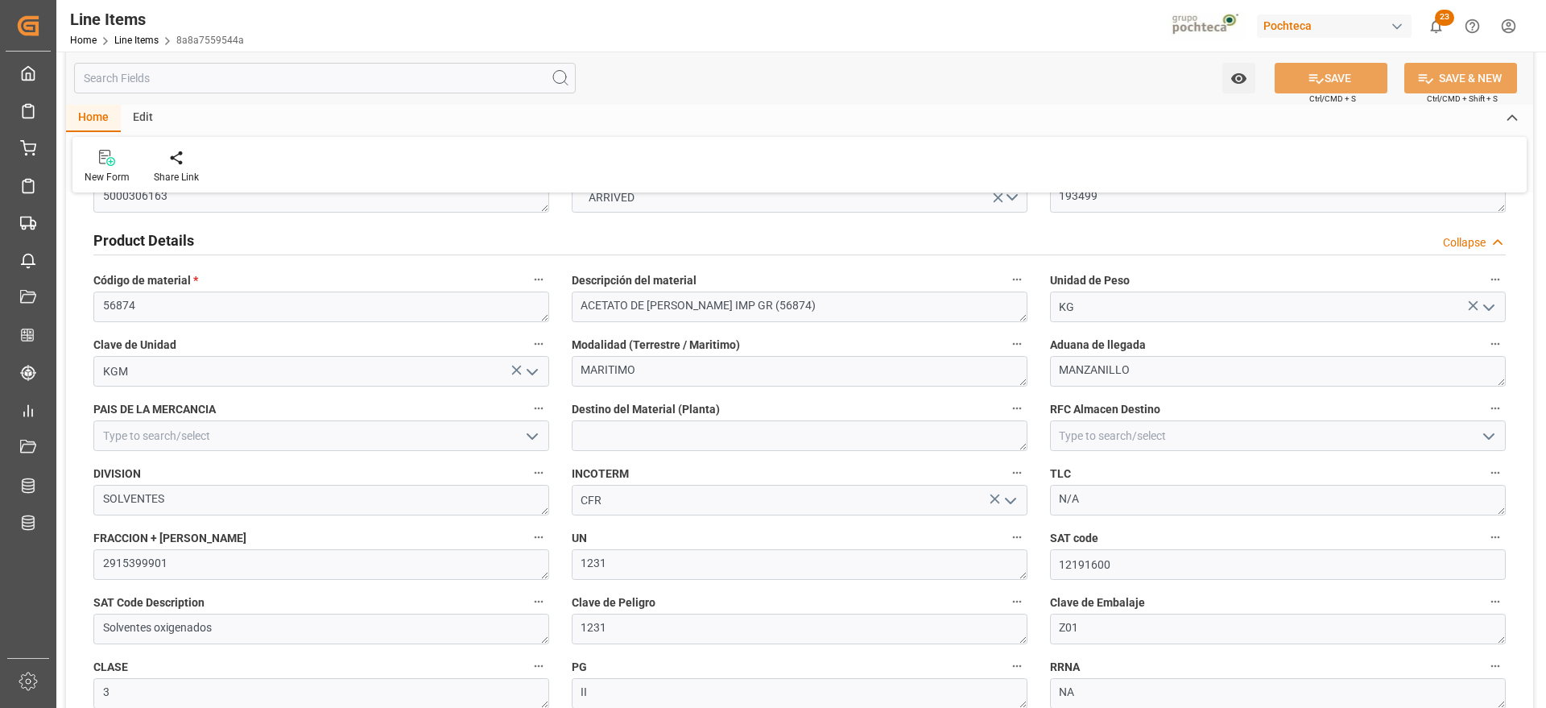
scroll to position [201, 0]
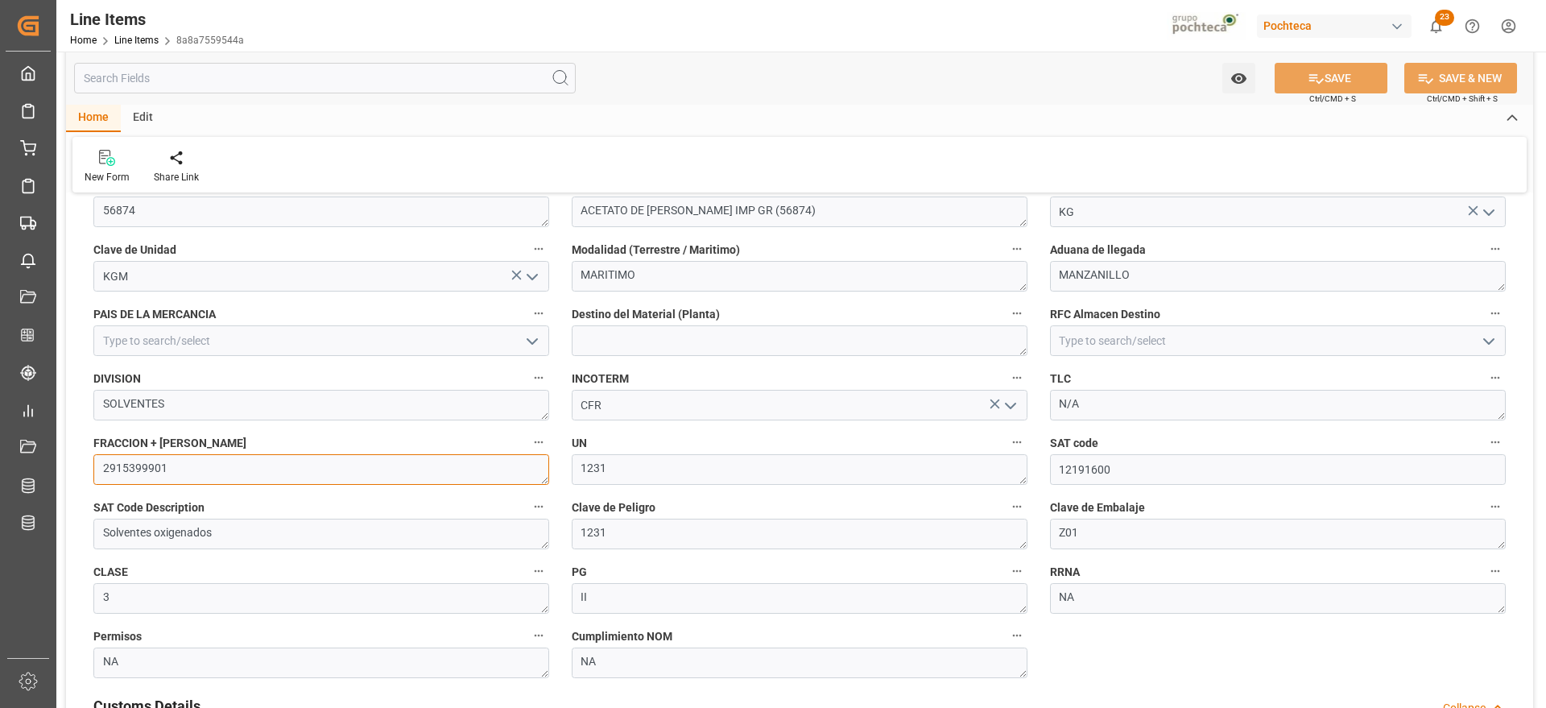
click at [180, 466] on textarea "2915399901" at bounding box center [321, 469] width 456 height 31
drag, startPoint x: 170, startPoint y: 465, endPoint x: 98, endPoint y: 475, distance: 72.3
click at [98, 475] on textarea "2915399901" at bounding box center [321, 469] width 456 height 31
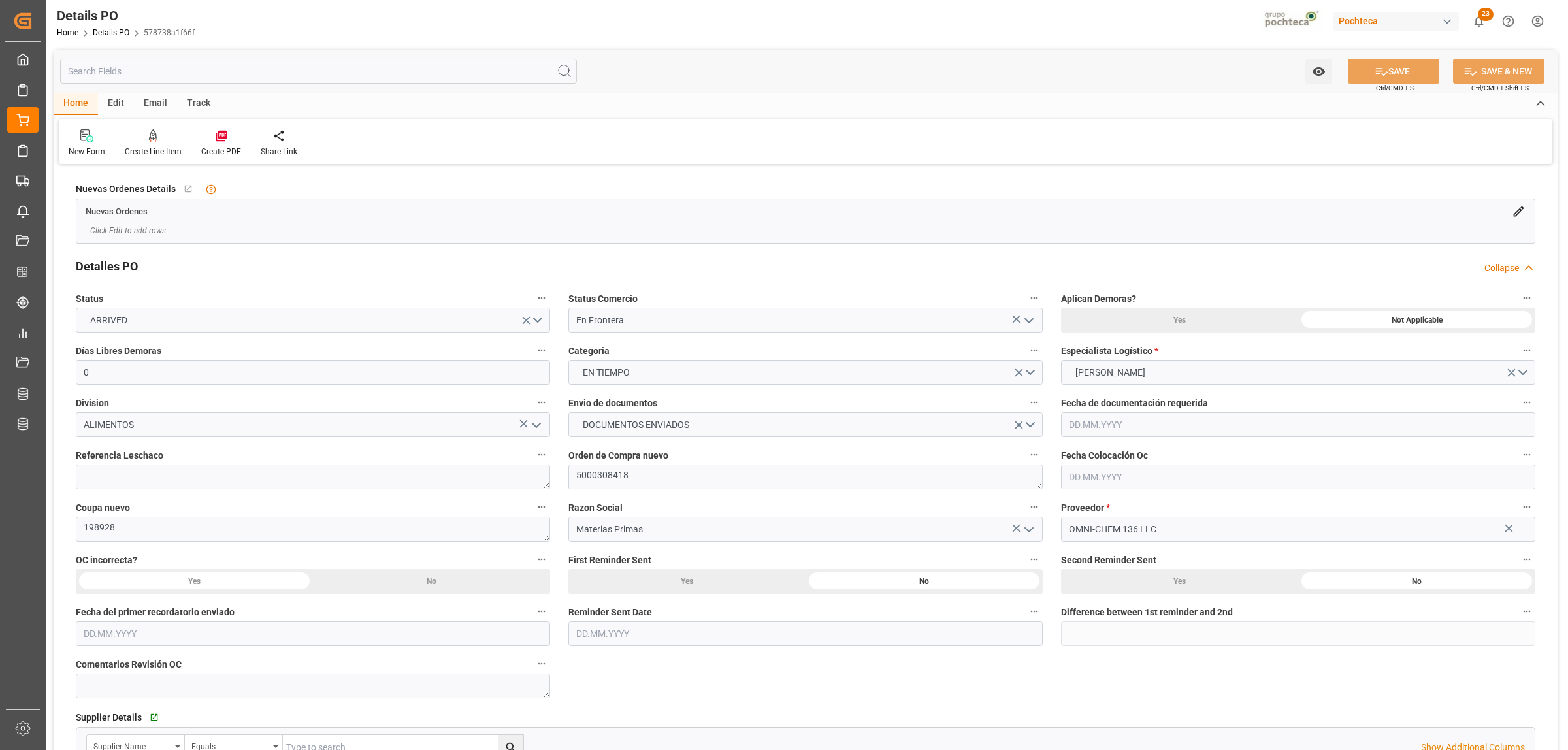
type input "0"
type input "[DATE]"
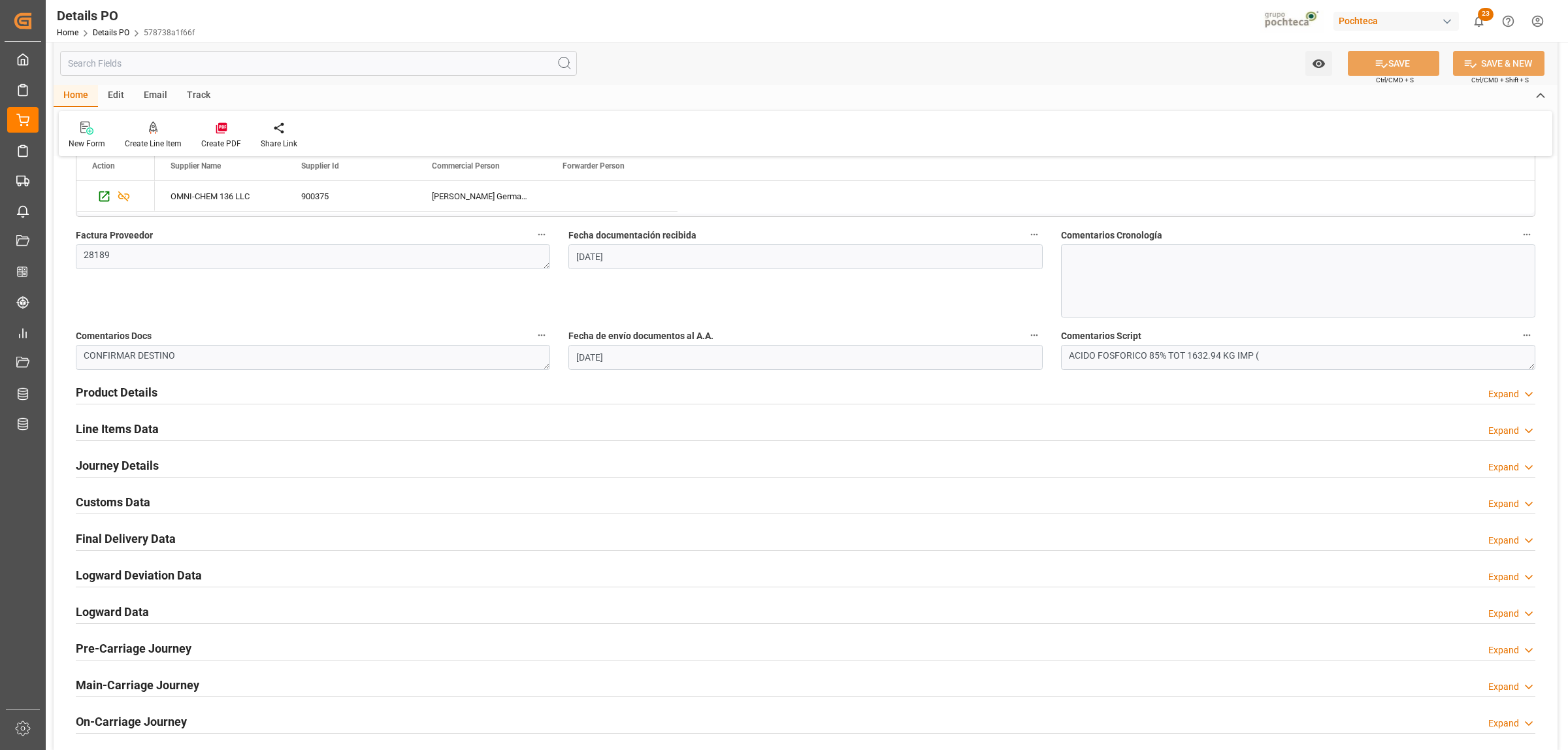
scroll to position [653, 0]
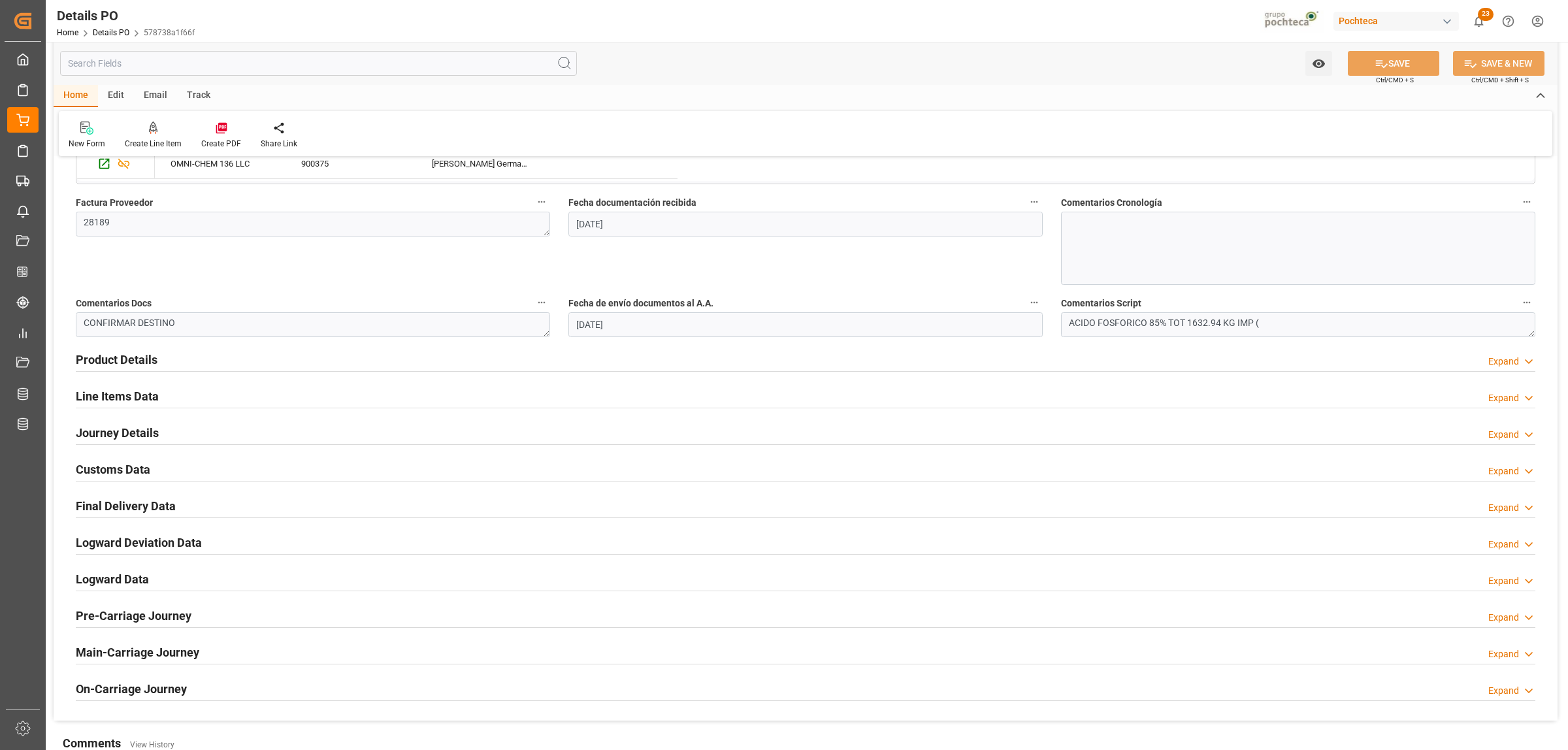
click at [135, 364] on h2 "Product Details" at bounding box center [116, 360] width 82 height 18
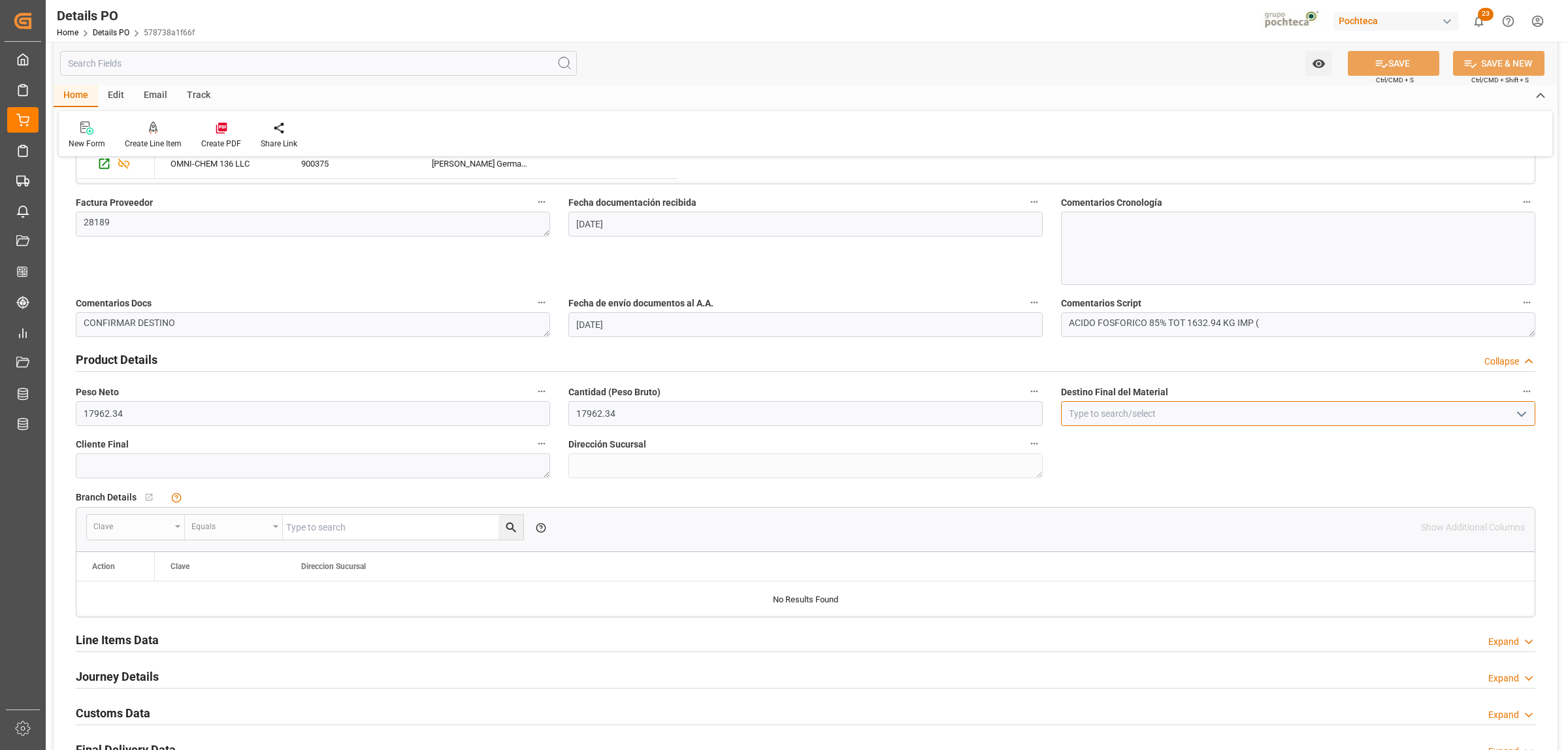
click at [1132, 406] on input at bounding box center [1298, 413] width 475 height 25
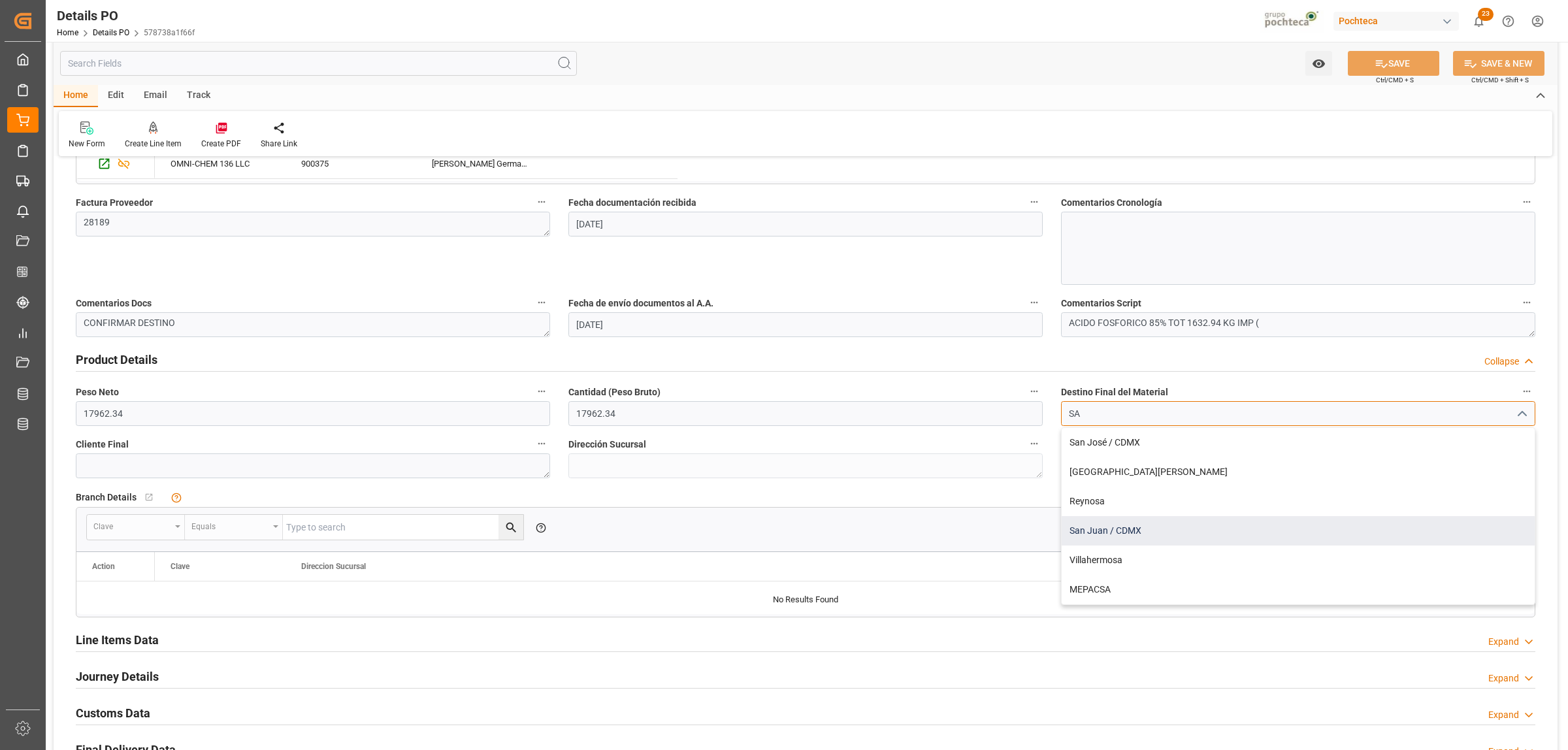
click at [1115, 524] on div "San Juan / CDMX" at bounding box center [1297, 531] width 473 height 29
type input "San Juan / CDMX"
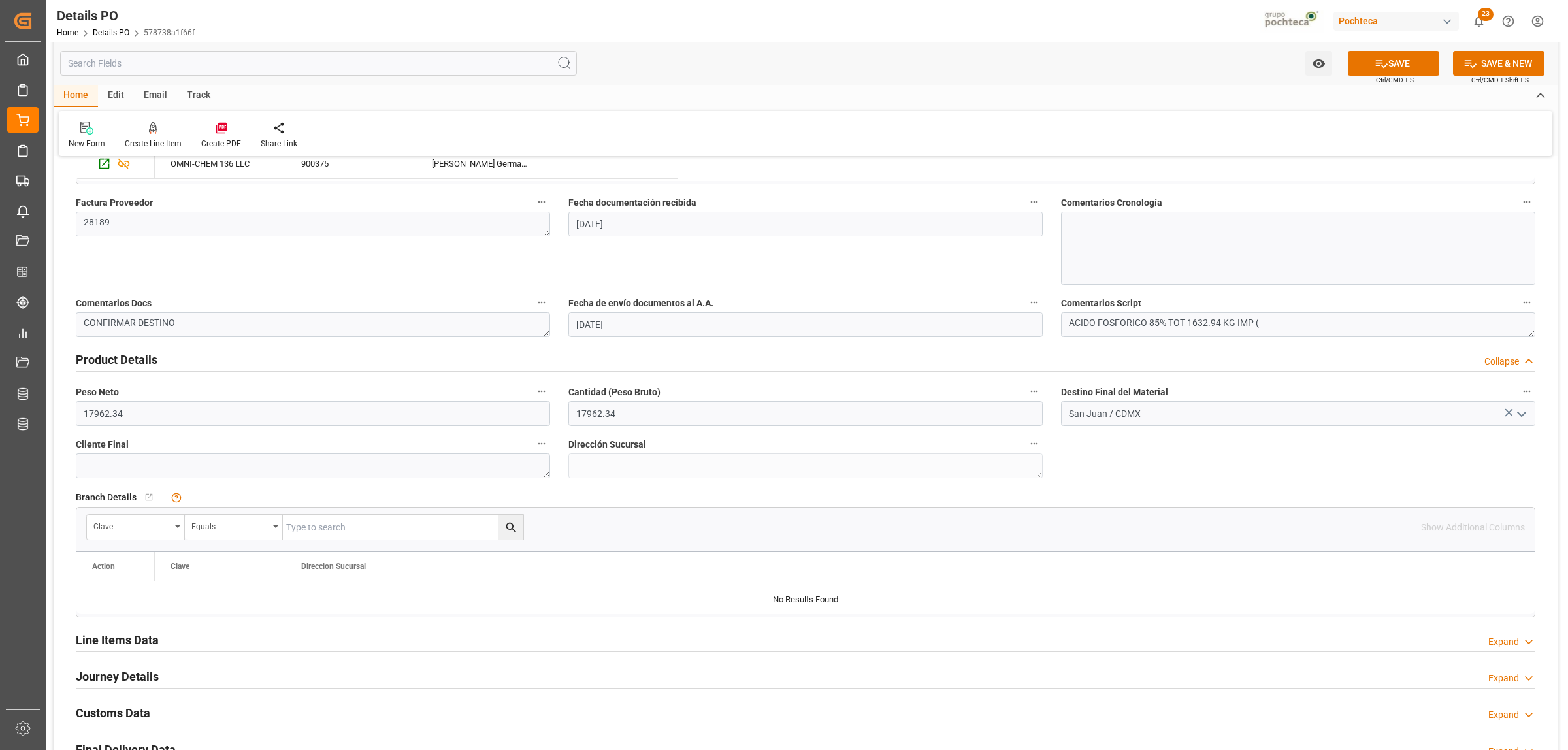
click at [1105, 360] on div "Product Details Collapse" at bounding box center [805, 359] width 1459 height 25
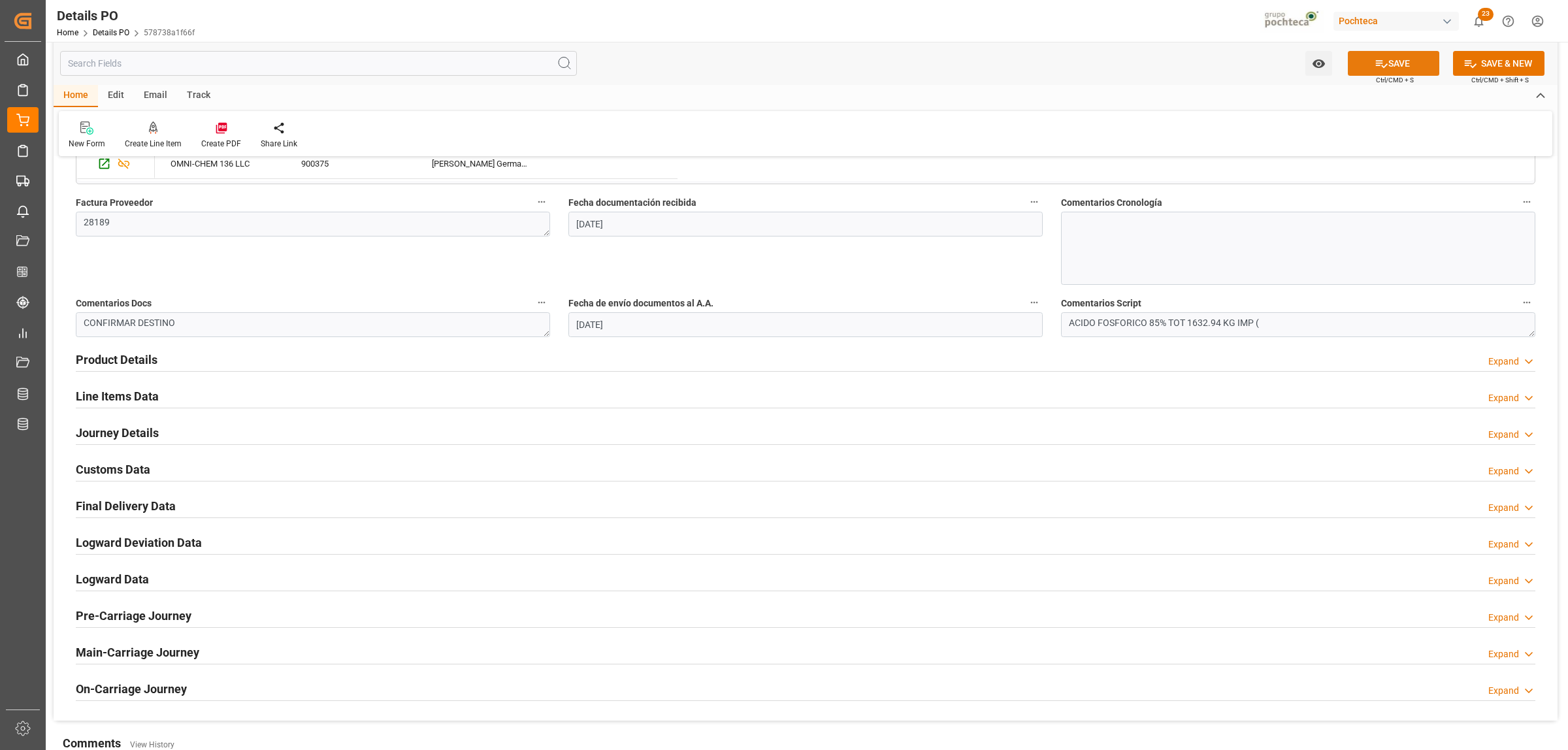
click at [1376, 62] on icon at bounding box center [1381, 64] width 11 height 8
click at [135, 472] on h2 "Customs Data" at bounding box center [113, 470] width 75 height 18
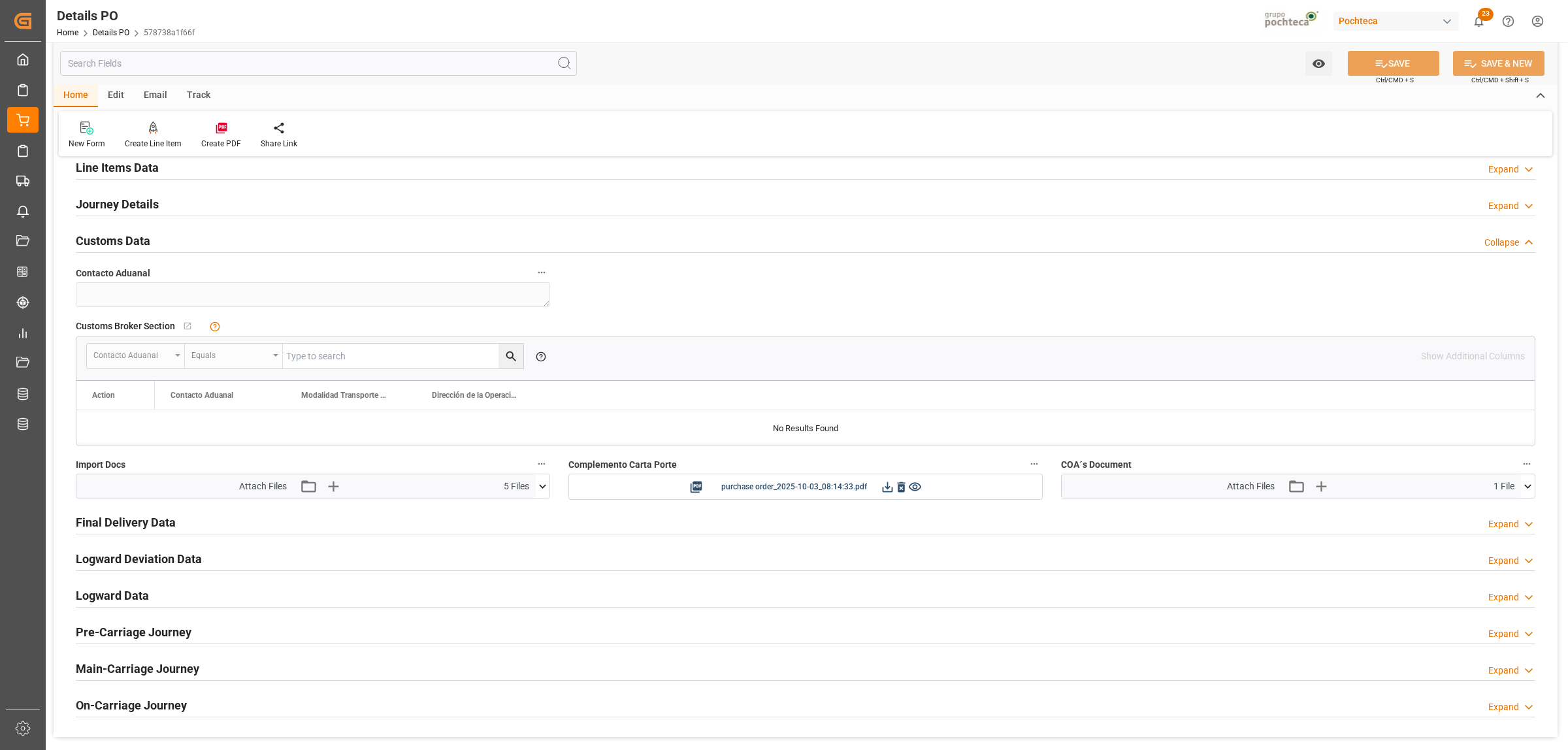
scroll to position [899, 0]
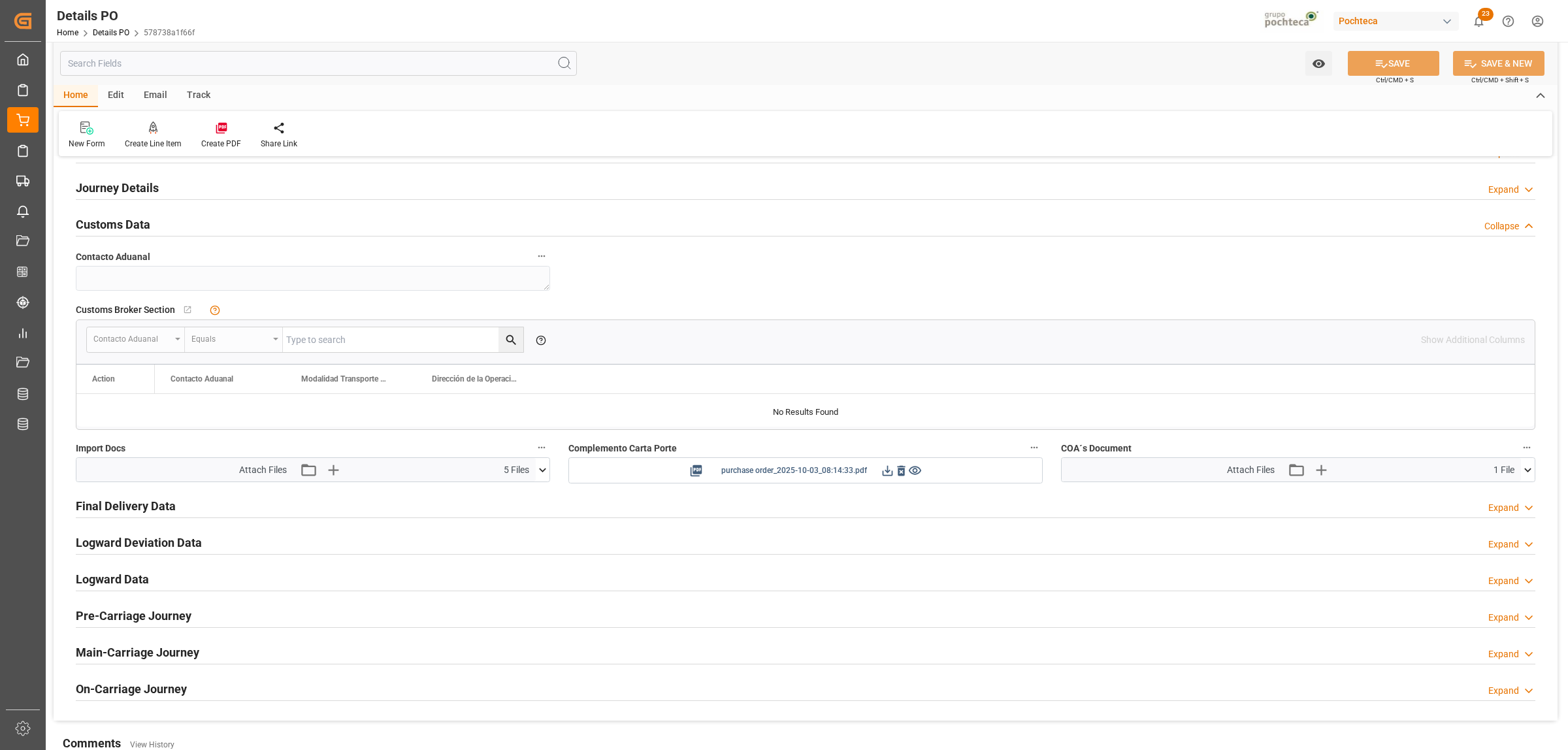
click at [883, 475] on icon at bounding box center [887, 471] width 14 height 14
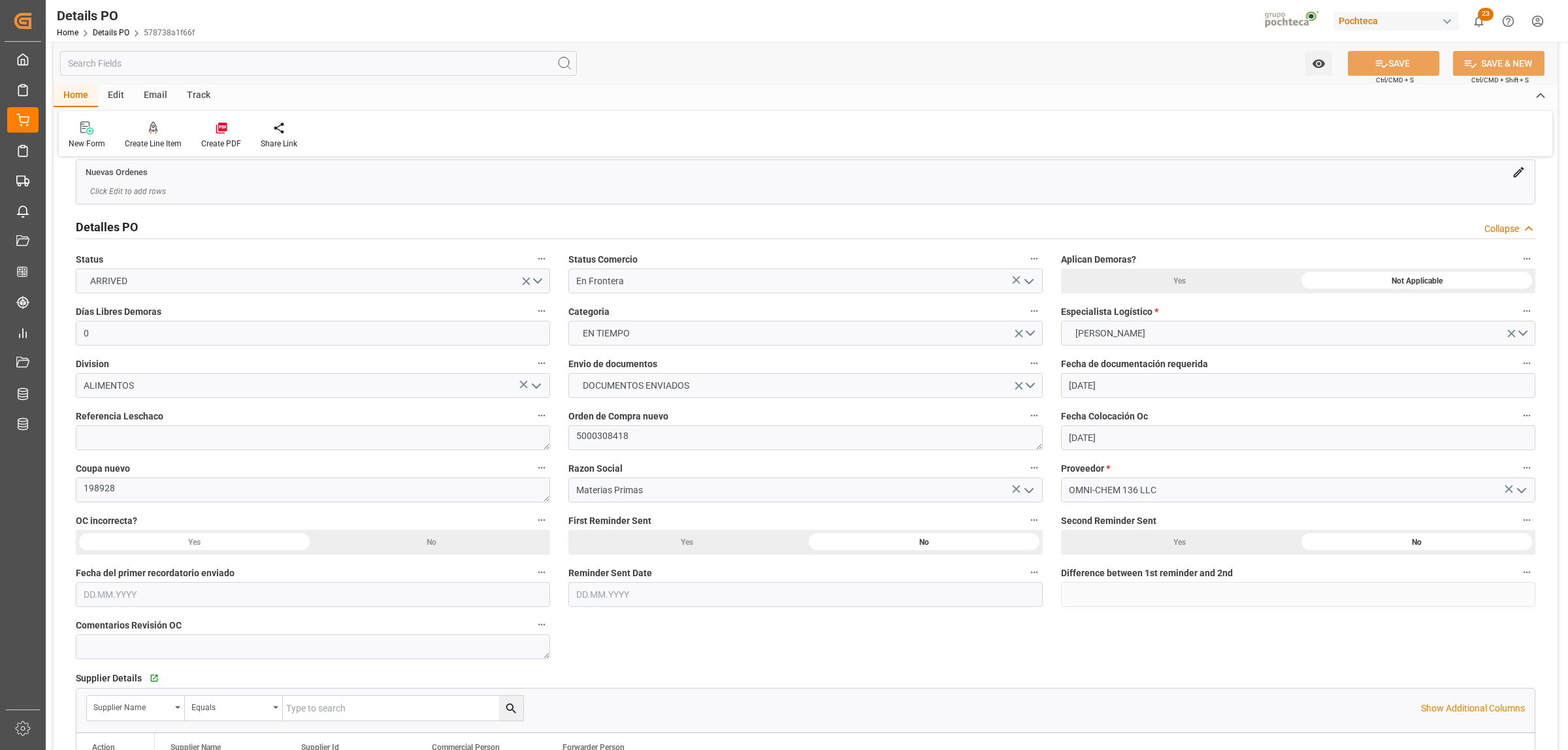
scroll to position [0, 0]
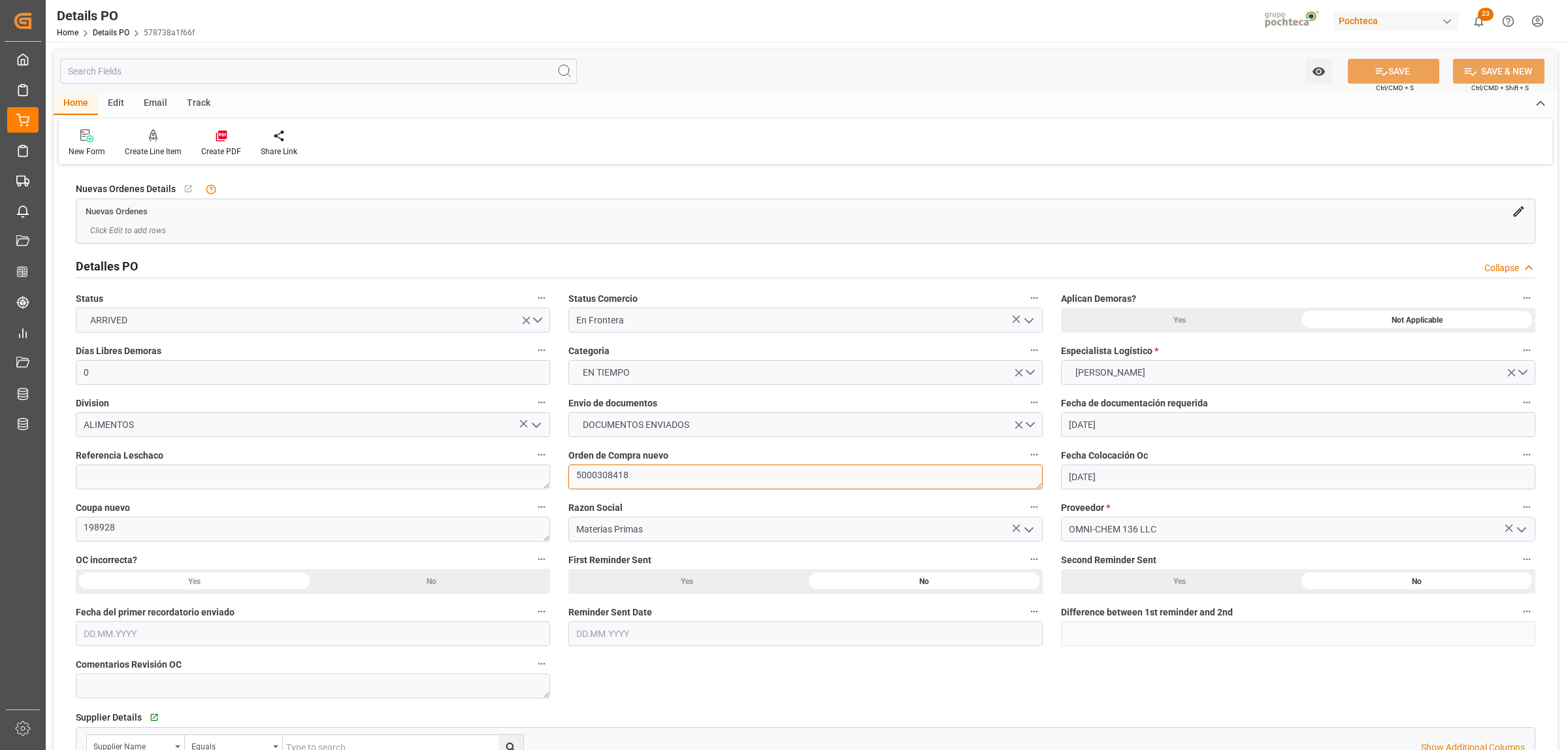
drag, startPoint x: 638, startPoint y: 476, endPoint x: 569, endPoint y: 476, distance: 69.0
click at [569, 476] on textarea "5000308418" at bounding box center [805, 477] width 475 height 25
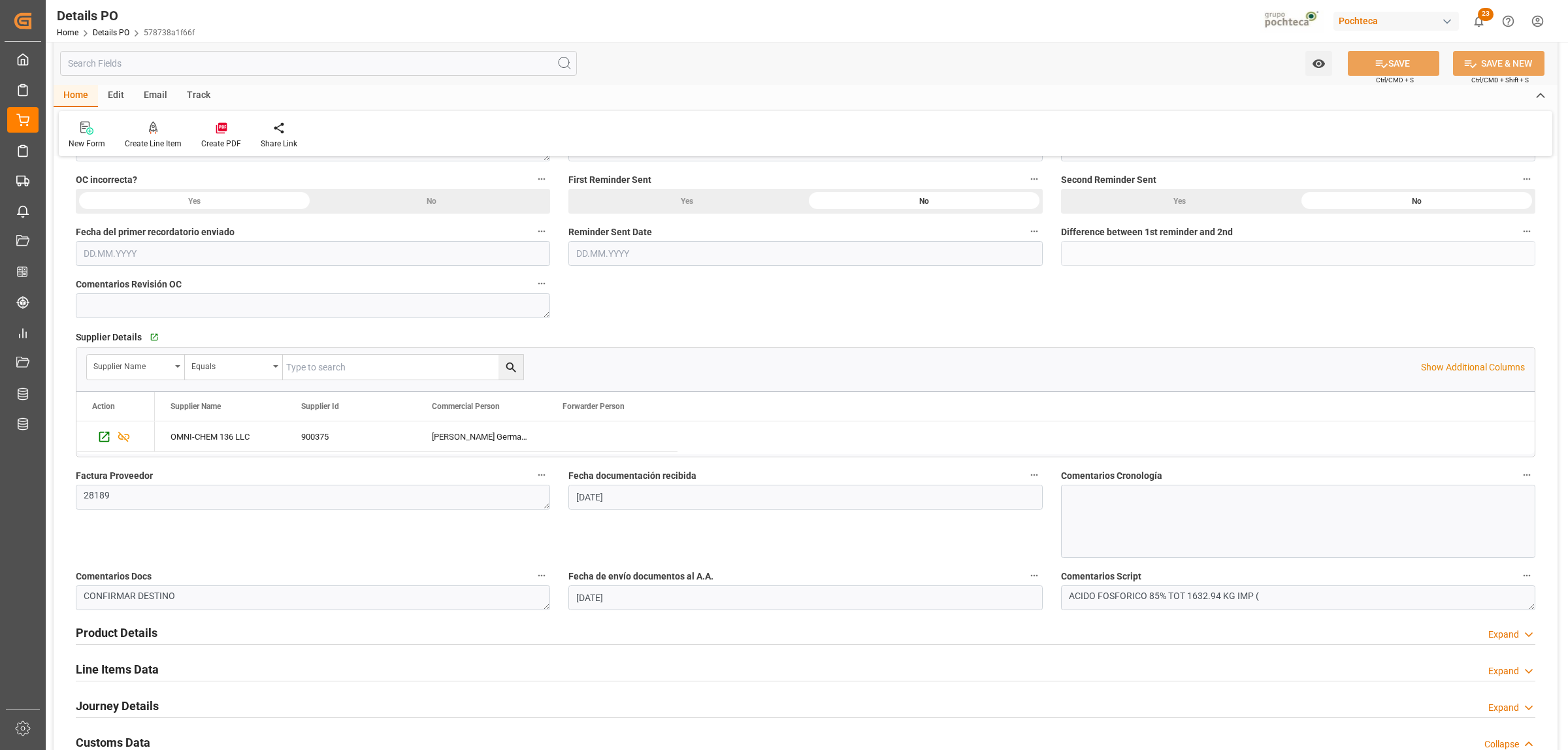
scroll to position [490, 0]
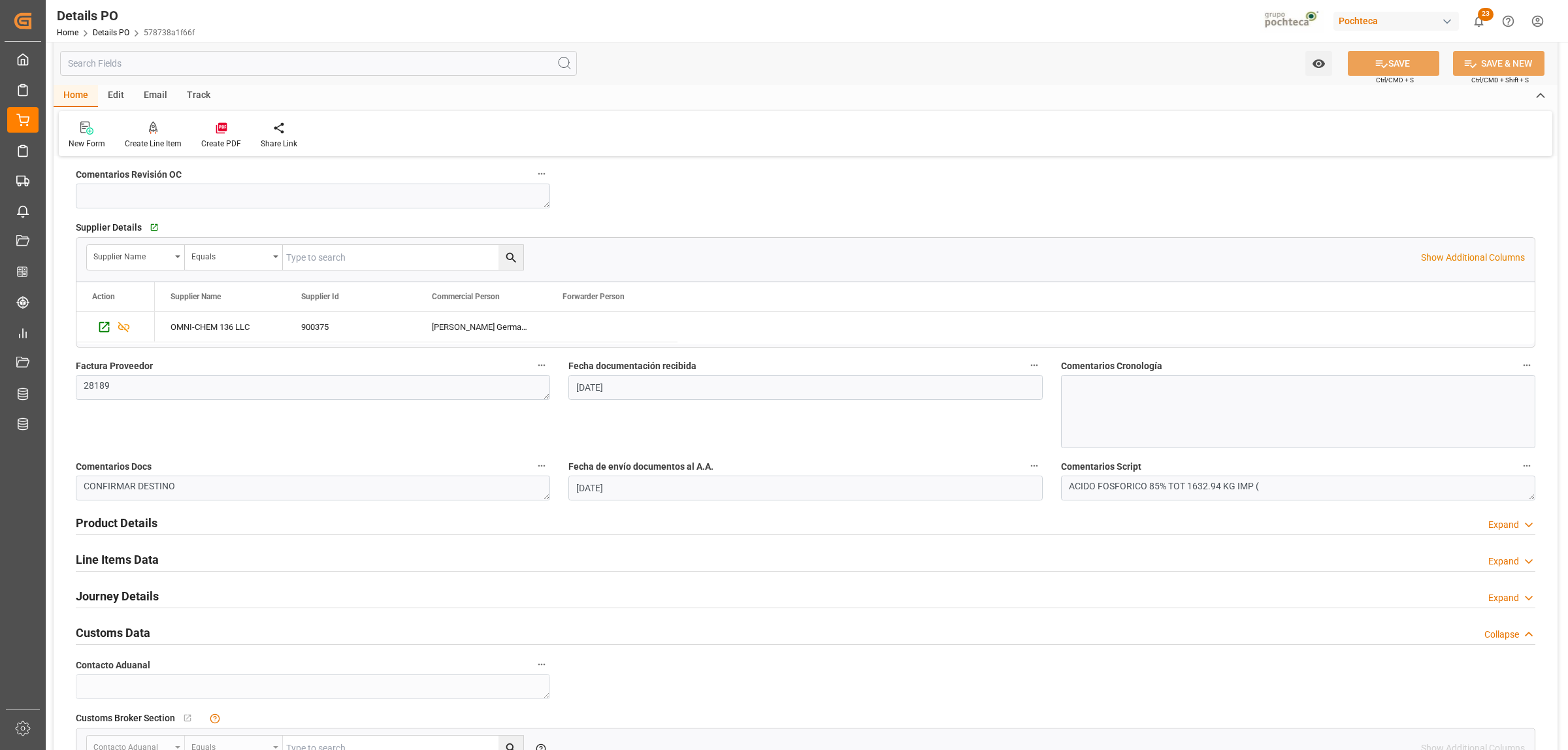
click at [111, 521] on h2 "Product Details" at bounding box center [116, 524] width 82 height 18
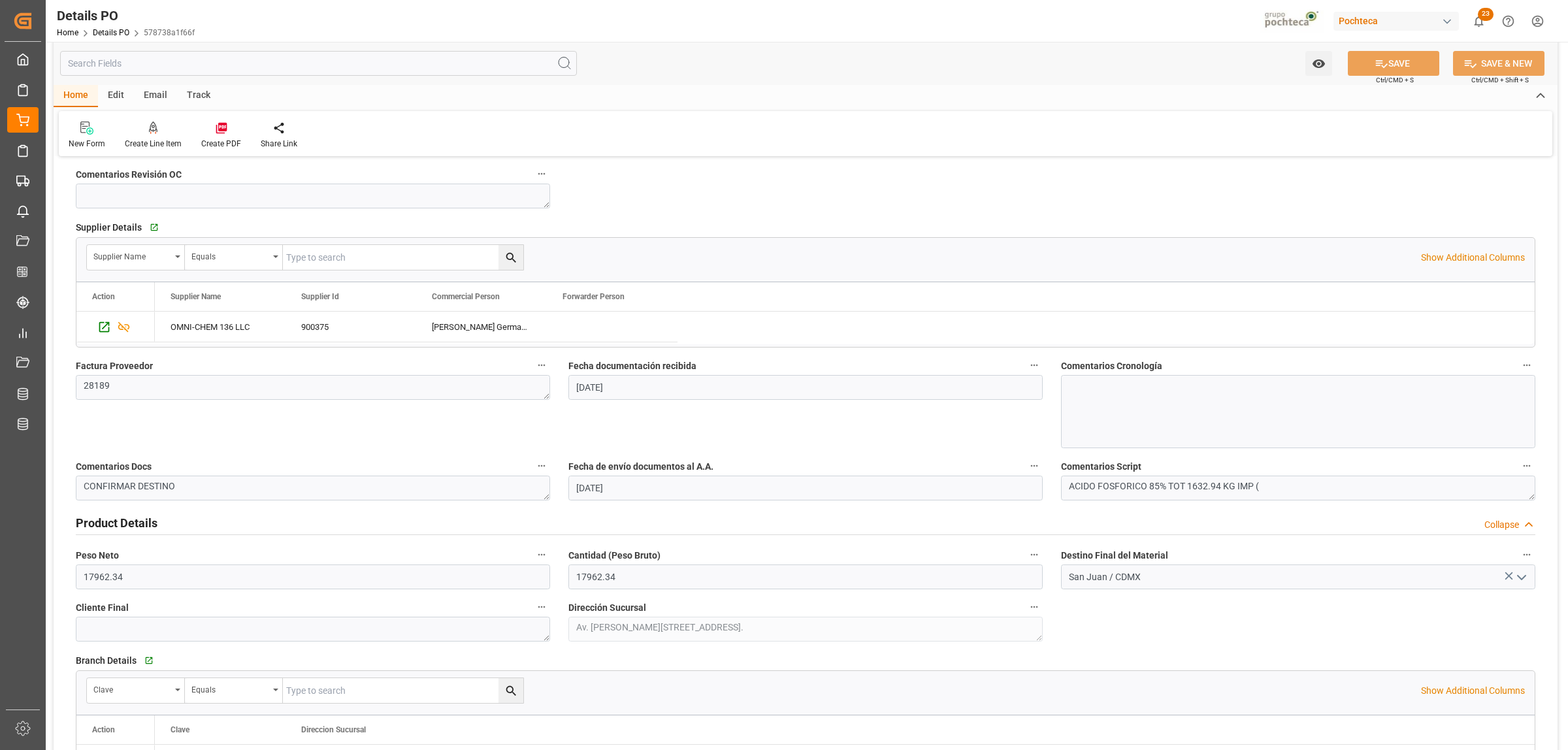
scroll to position [981, 0]
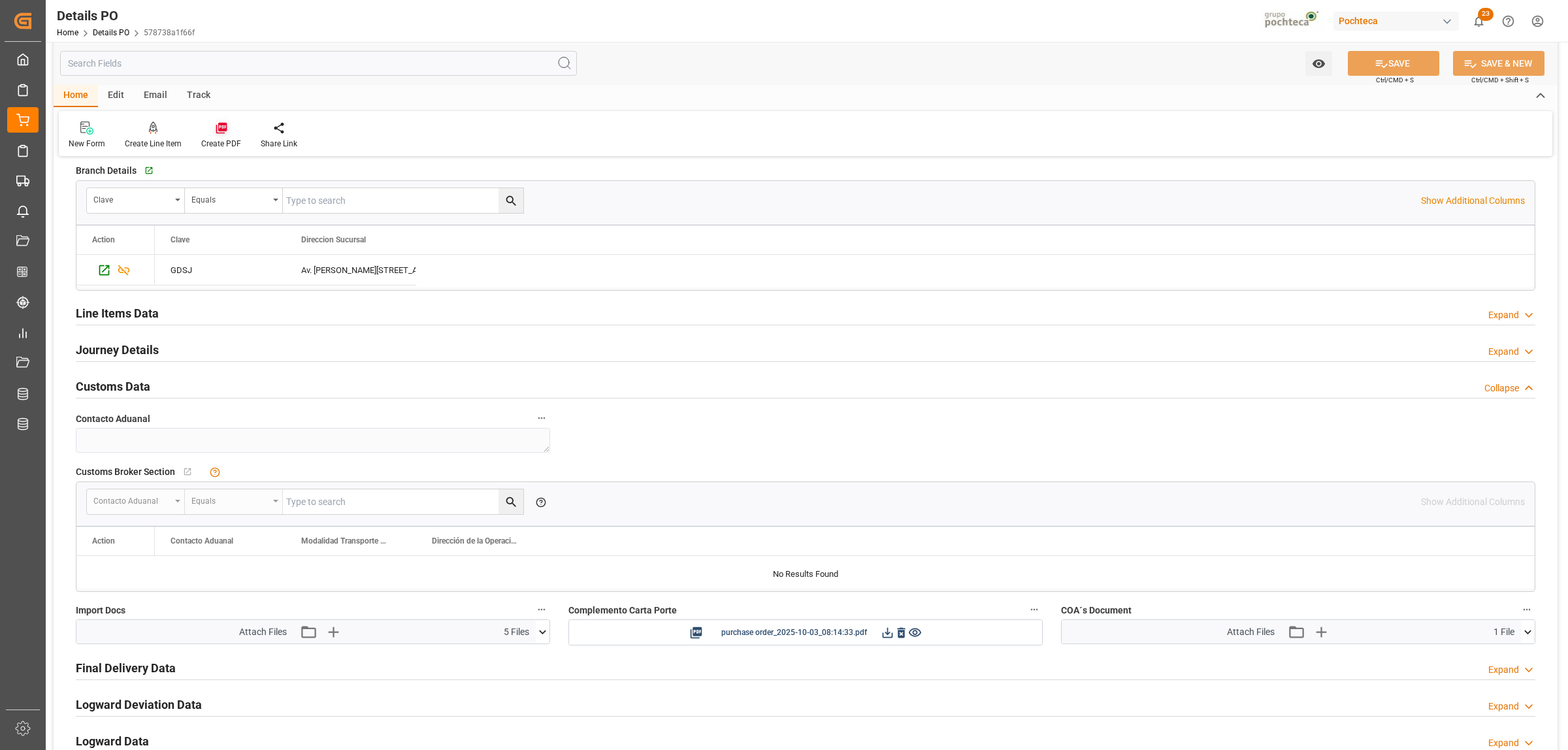
click at [217, 127] on icon at bounding box center [221, 128] width 13 height 13
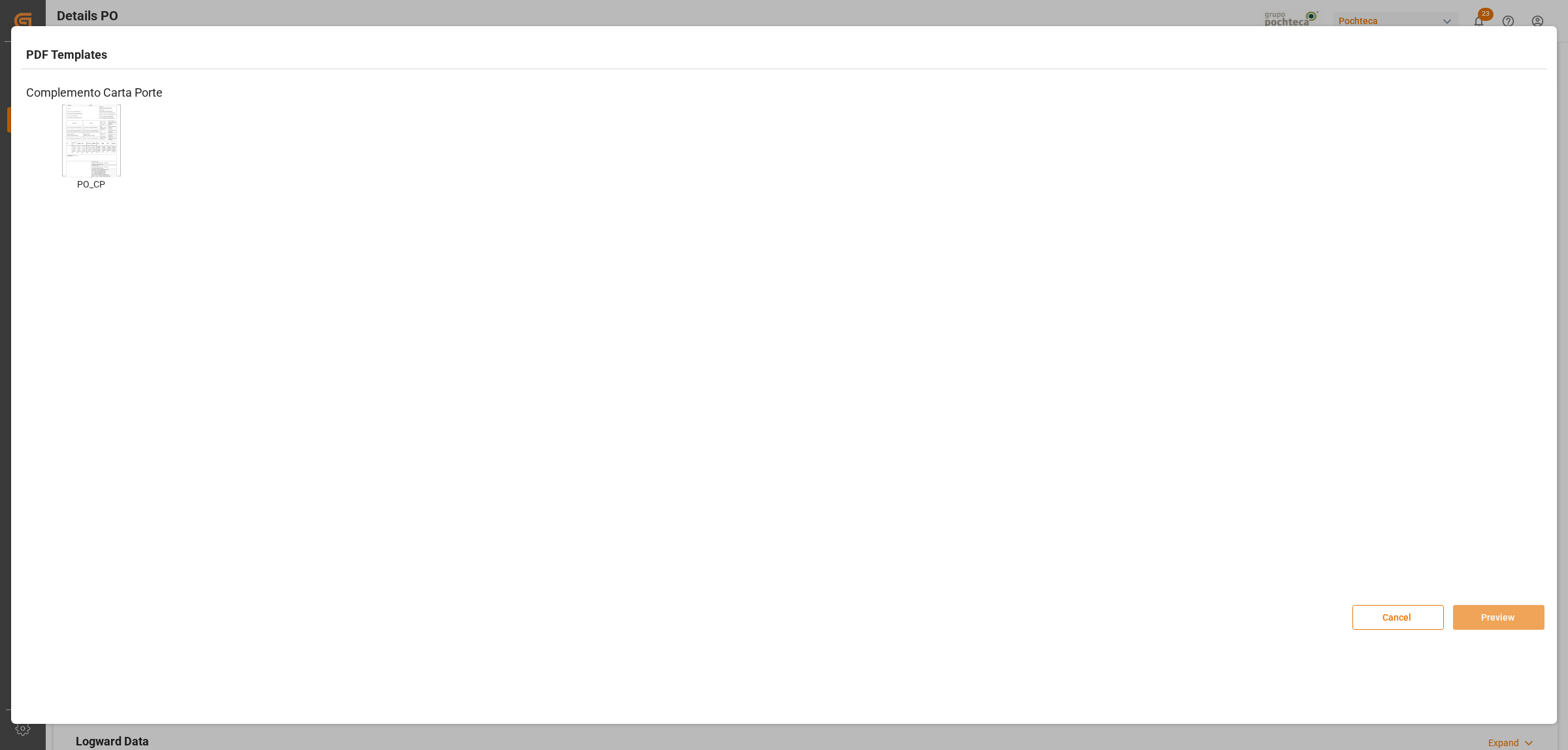
click at [103, 153] on img at bounding box center [92, 140] width 52 height 74
click at [1523, 608] on button "Preview" at bounding box center [1498, 618] width 92 height 25
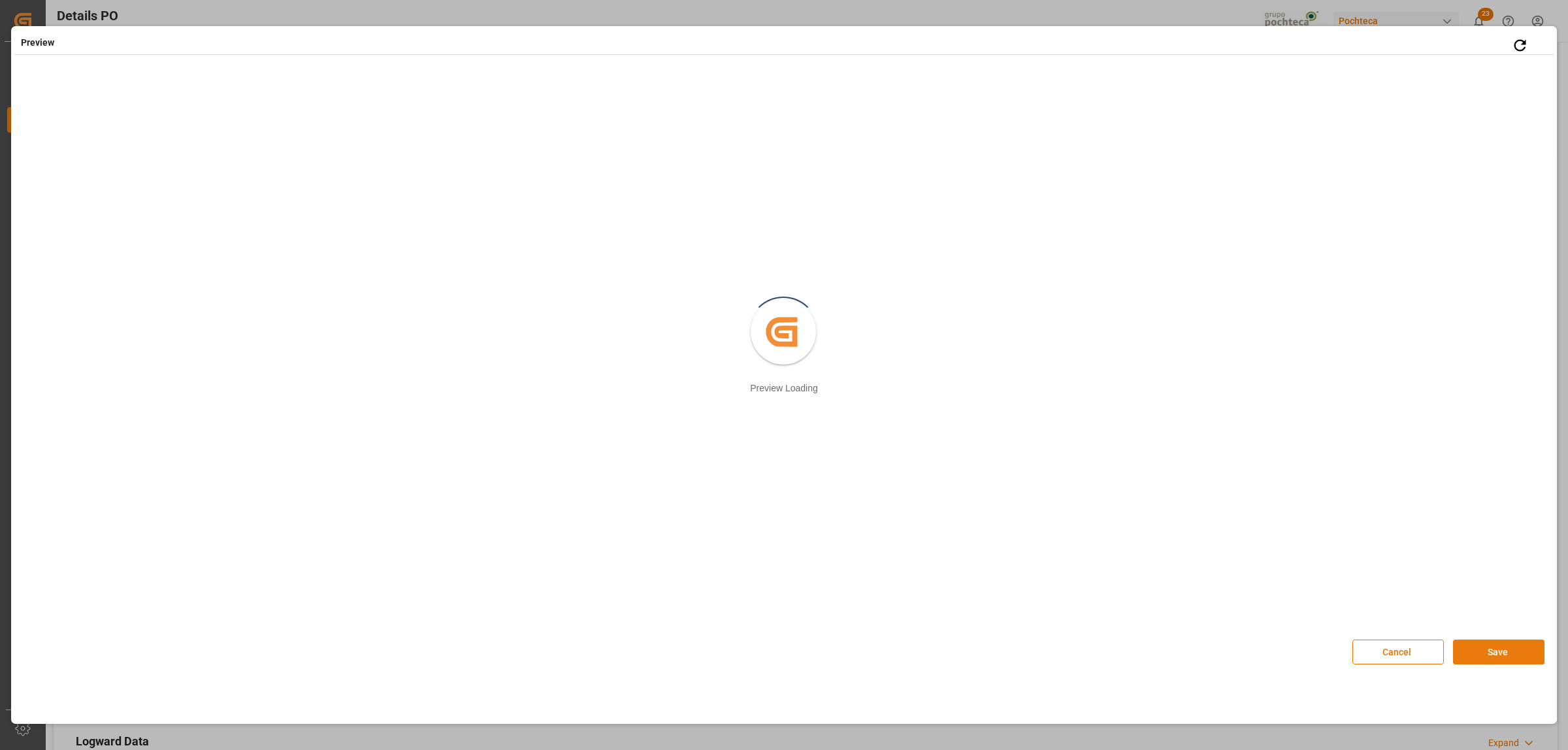
click at [1506, 657] on button "Save" at bounding box center [1498, 652] width 92 height 25
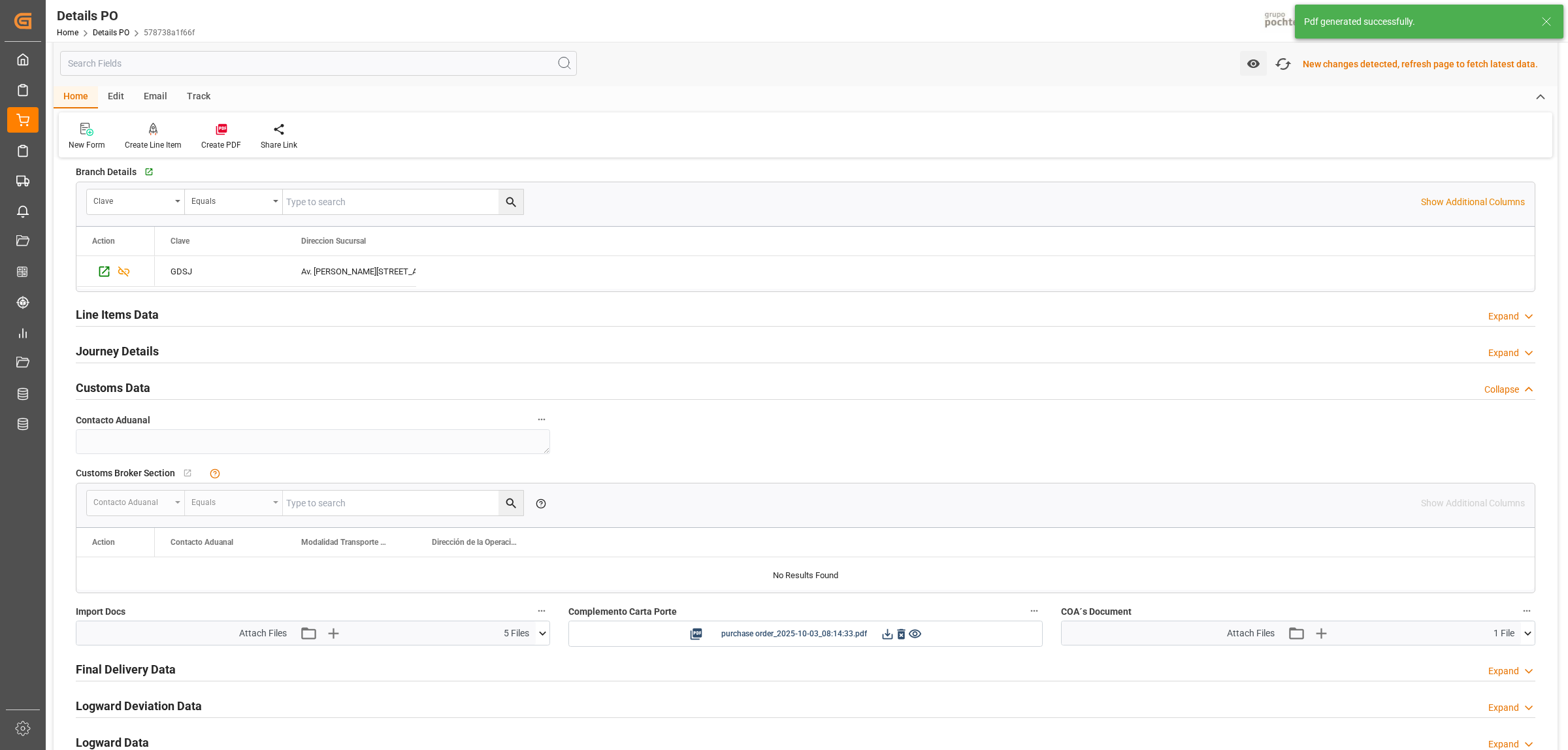
scroll to position [981, 0]
click at [890, 632] on icon at bounding box center [887, 632] width 14 height 14
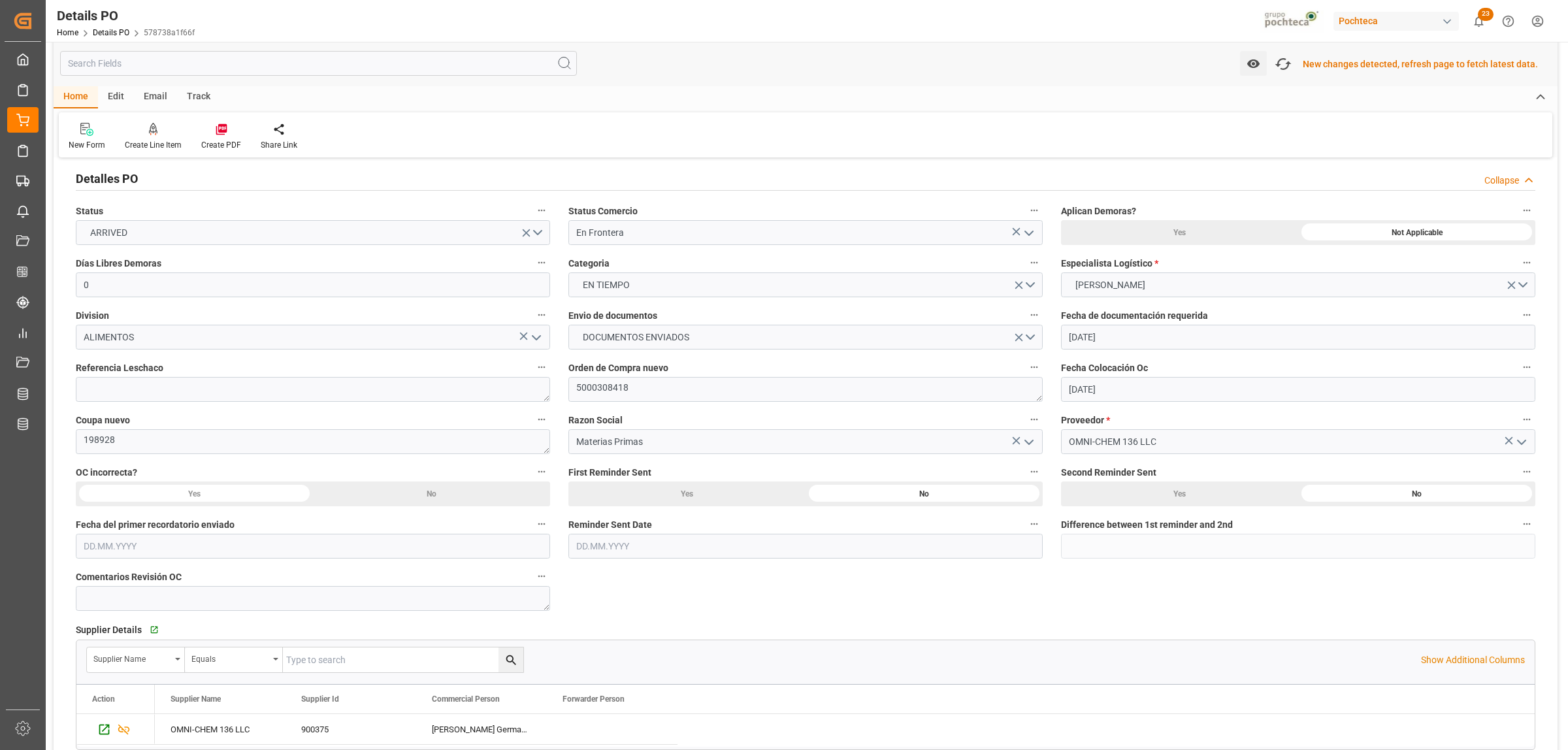
scroll to position [83, 0]
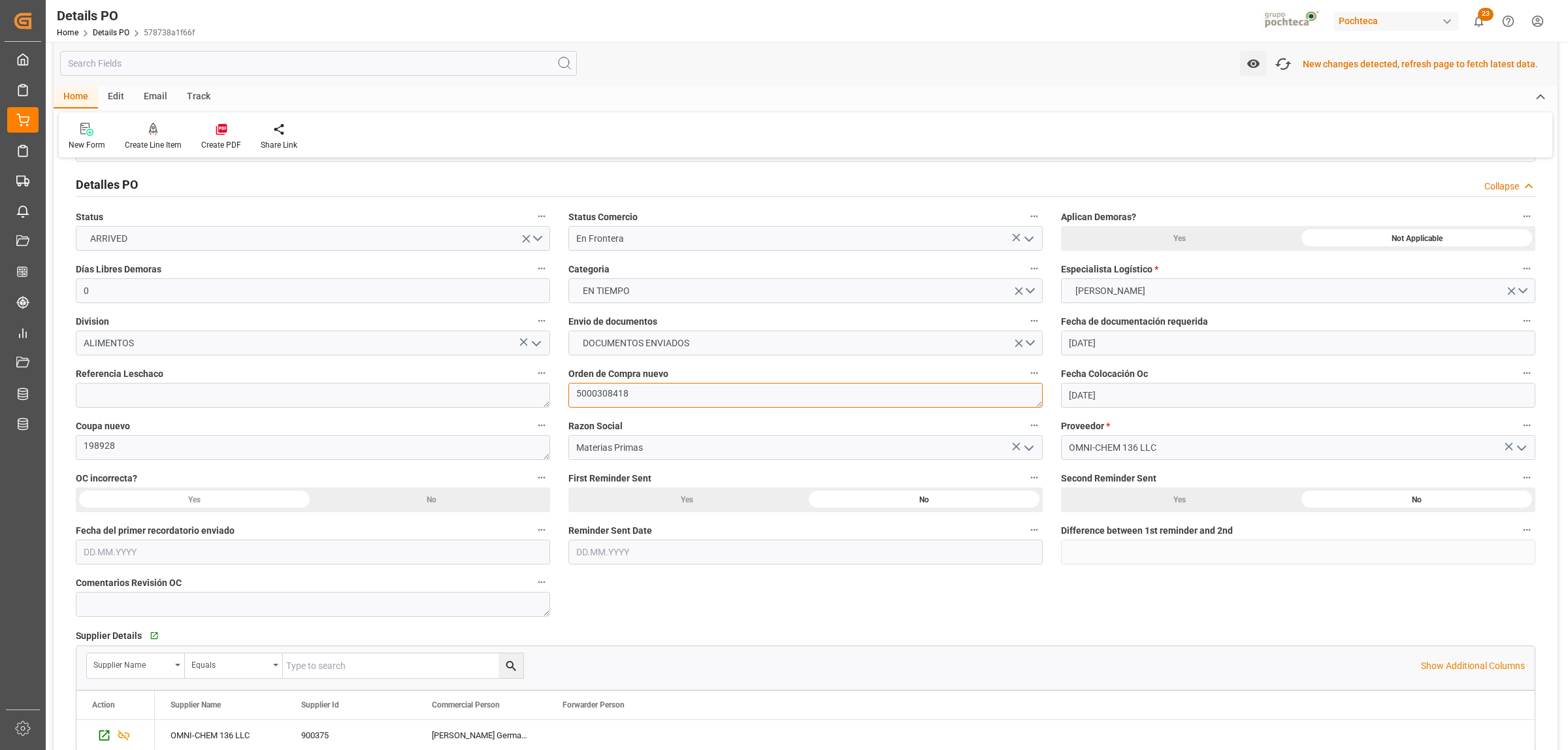
drag, startPoint x: 632, startPoint y: 393, endPoint x: 564, endPoint y: 390, distance: 68.1
click at [564, 390] on div "Orden de Compra nuevo 5000308418" at bounding box center [805, 386] width 492 height 52
click at [116, 452] on textarea "198928" at bounding box center [312, 447] width 475 height 25
drag, startPoint x: 115, startPoint y: 451, endPoint x: 84, endPoint y: 455, distance: 31.3
click at [84, 455] on textarea "198928" at bounding box center [312, 447] width 475 height 25
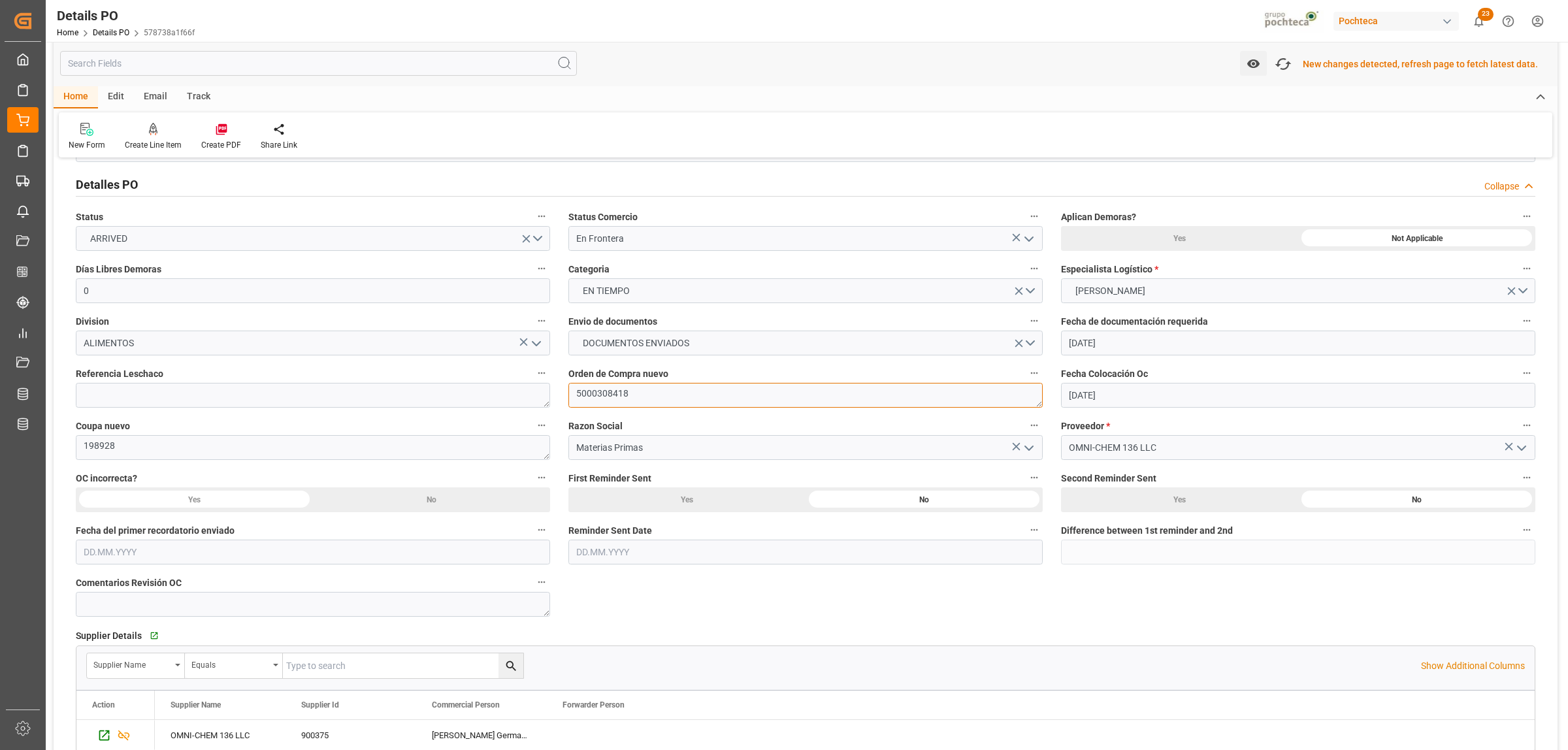
click at [635, 394] on textarea "5000308418" at bounding box center [805, 395] width 475 height 25
drag, startPoint x: 629, startPoint y: 395, endPoint x: 576, endPoint y: 400, distance: 53.2
click at [576, 400] on textarea "5000308418" at bounding box center [805, 395] width 475 height 25
